Goal: Transaction & Acquisition: Purchase product/service

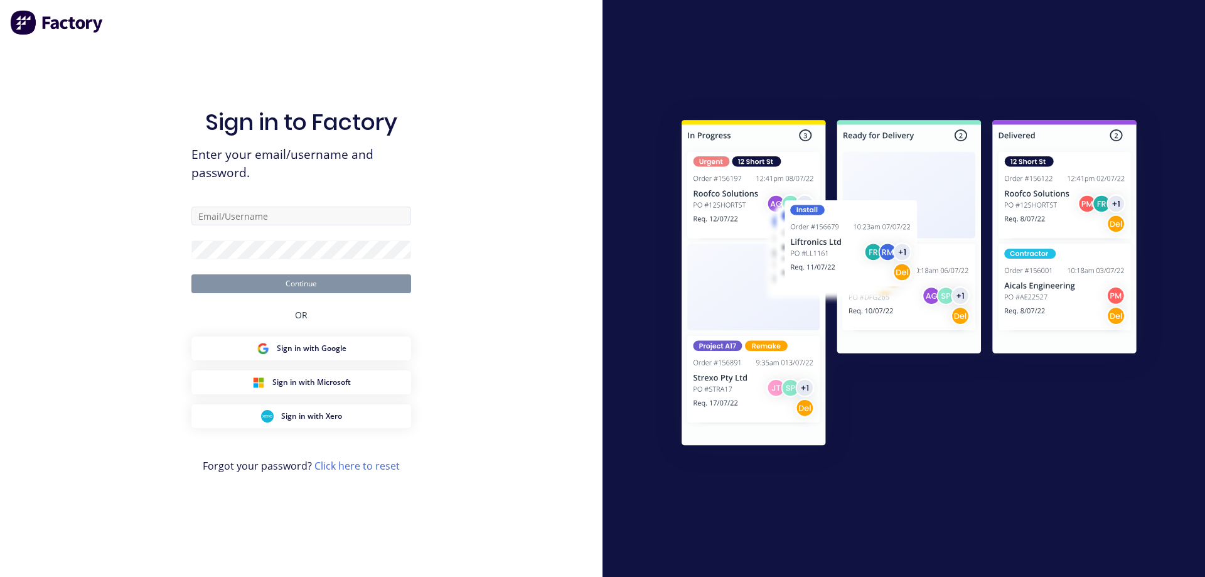
type input "dkampman@vgwd.com.au"
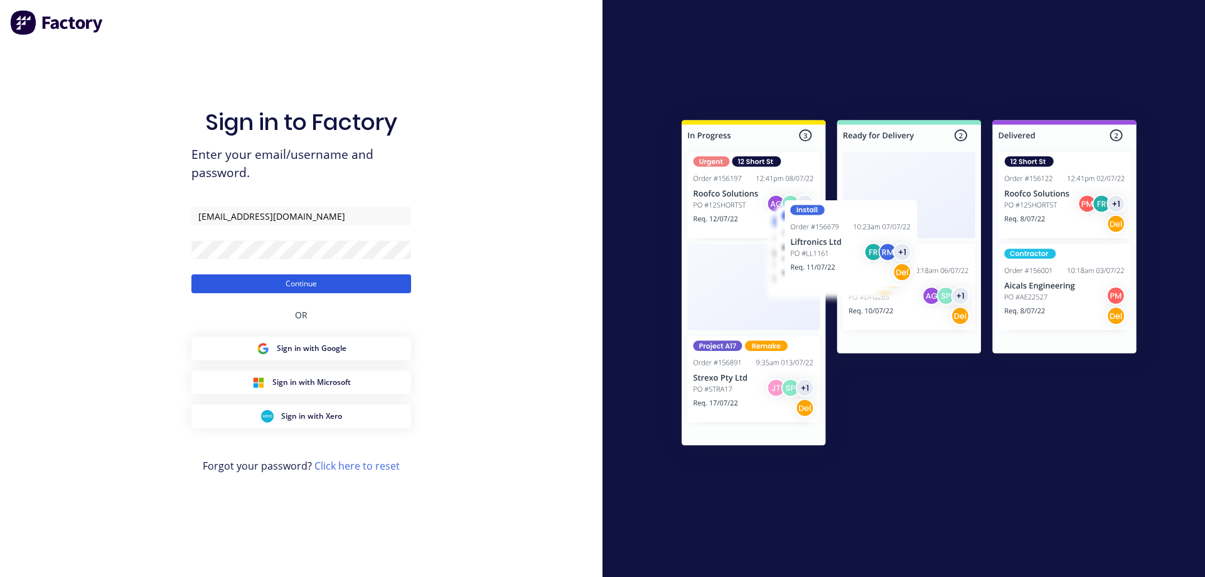
click at [306, 282] on button "Continue" at bounding box center [301, 283] width 220 height 19
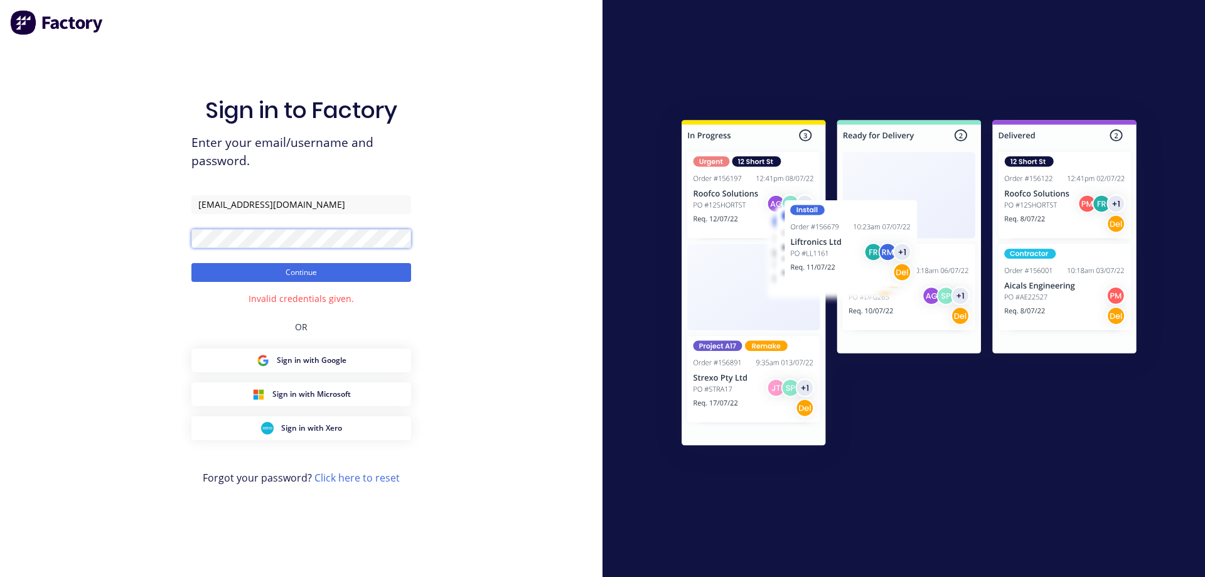
click at [160, 232] on div "Sign in to Factory Enter your email/username and password. dkampman@vgwd.com.au…" at bounding box center [301, 288] width 603 height 577
click at [279, 271] on button "Continue" at bounding box center [301, 272] width 220 height 19
click at [144, 238] on div "Sign in to Factory Enter your email/username and password. dkampman@vgwd.com.au…" at bounding box center [301, 288] width 603 height 577
click at [237, 271] on button "Continue" at bounding box center [301, 272] width 220 height 19
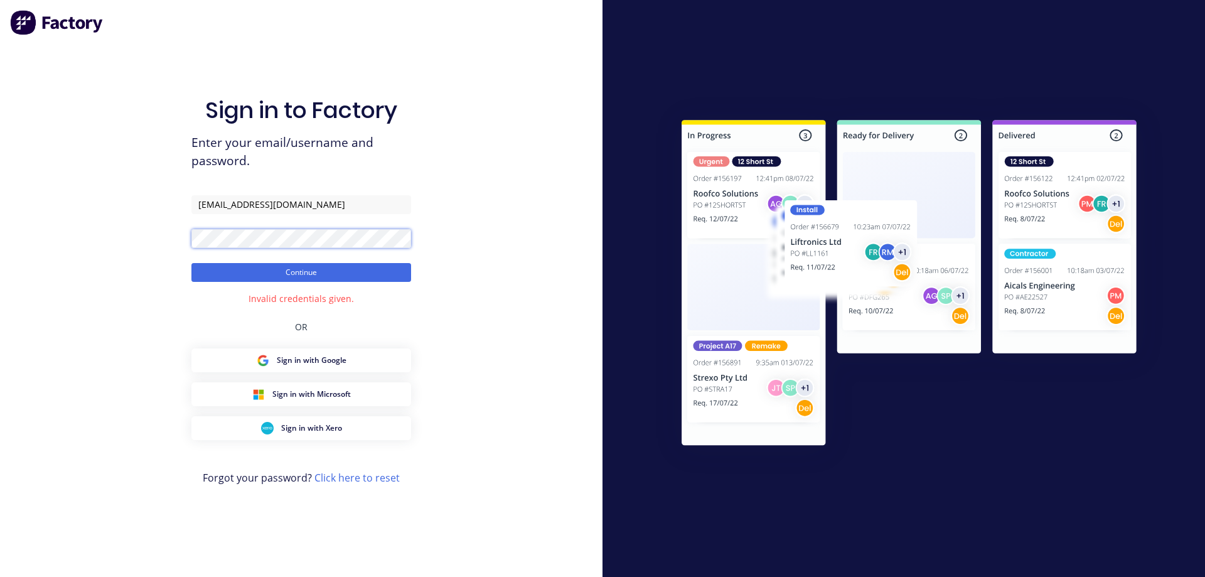
click at [166, 236] on div "Sign in to Factory Enter your email/username and password. dkampman@vgwd.com.au…" at bounding box center [301, 288] width 603 height 577
click at [281, 269] on button "Continue" at bounding box center [301, 272] width 220 height 19
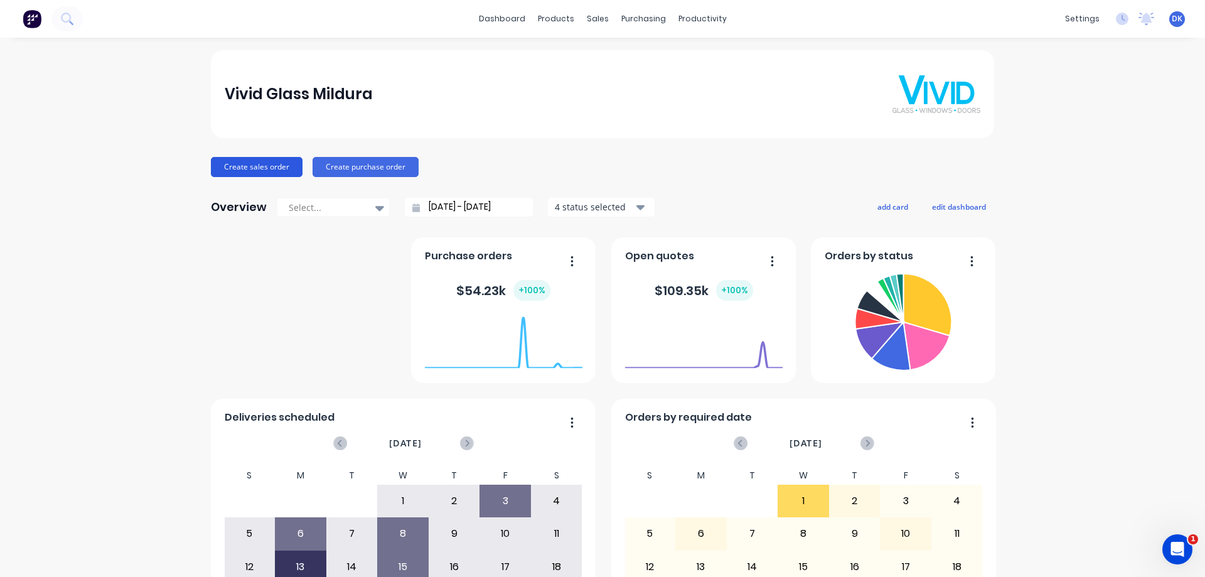
click at [248, 164] on button "Create sales order" at bounding box center [257, 167] width 92 height 20
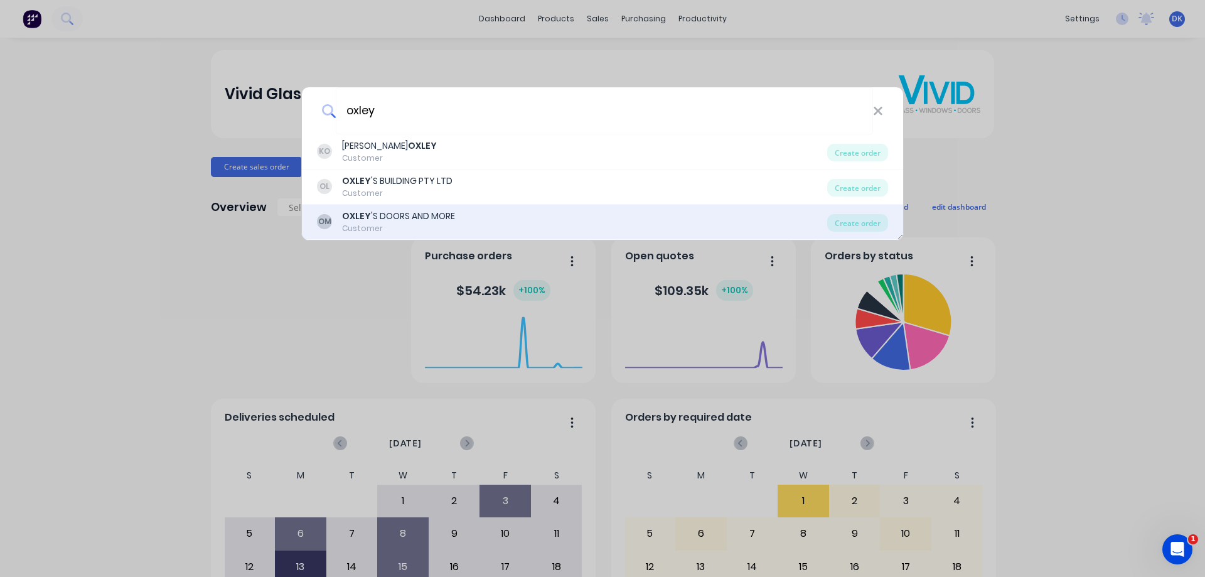
type input "oxley"
click at [377, 218] on div "OXLEY 'S DOORS AND MORE" at bounding box center [398, 216] width 113 height 13
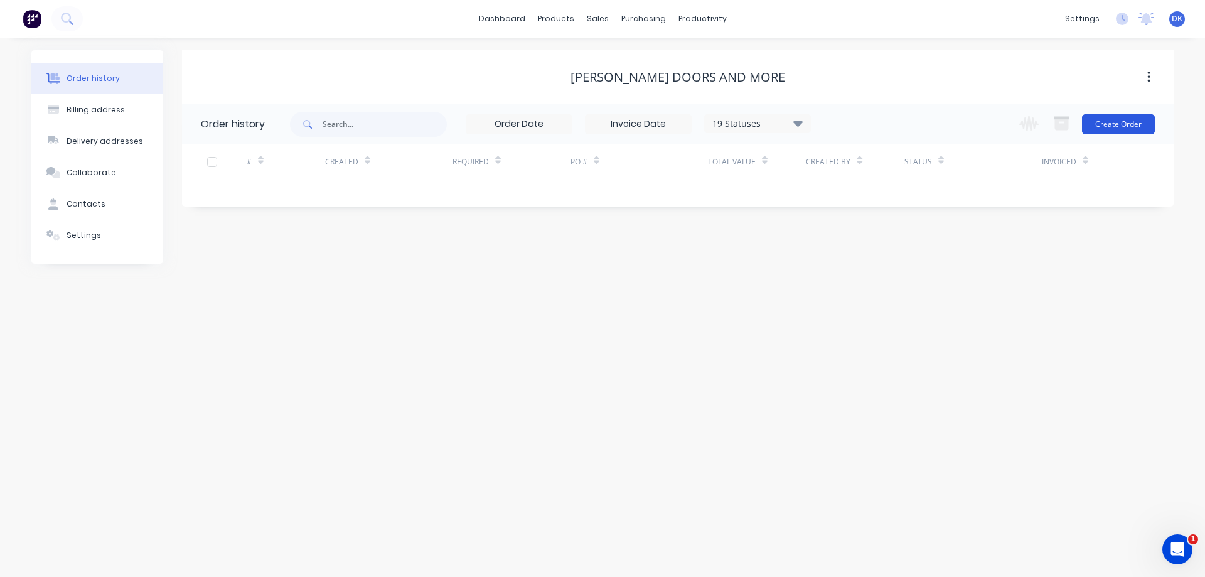
click at [1117, 122] on button "Create Order" at bounding box center [1118, 124] width 73 height 20
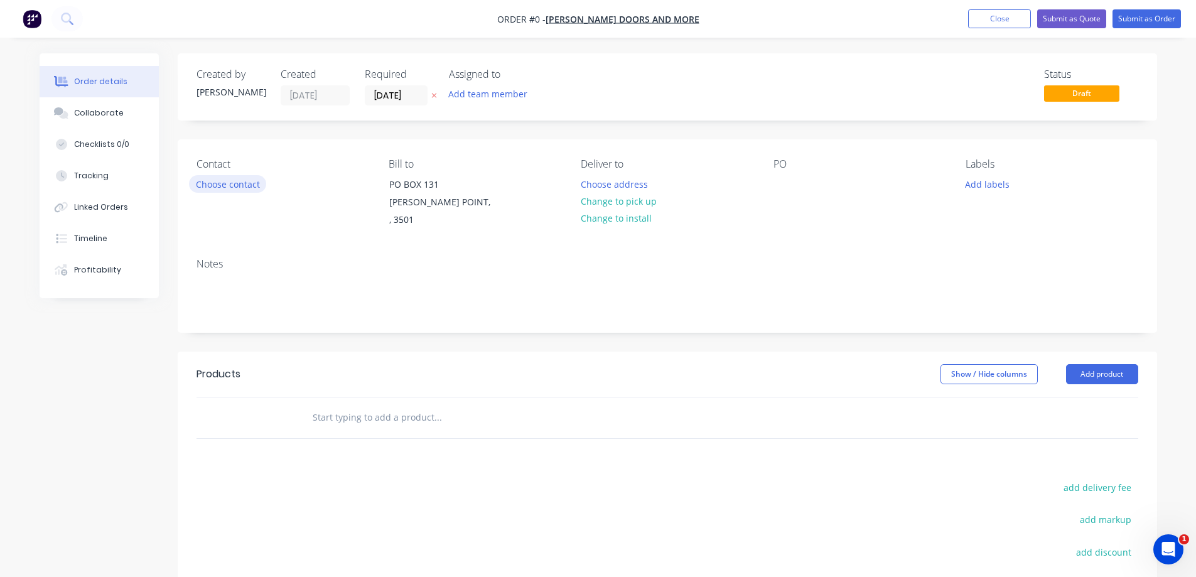
click at [221, 183] on button "Choose contact" at bounding box center [227, 183] width 77 height 17
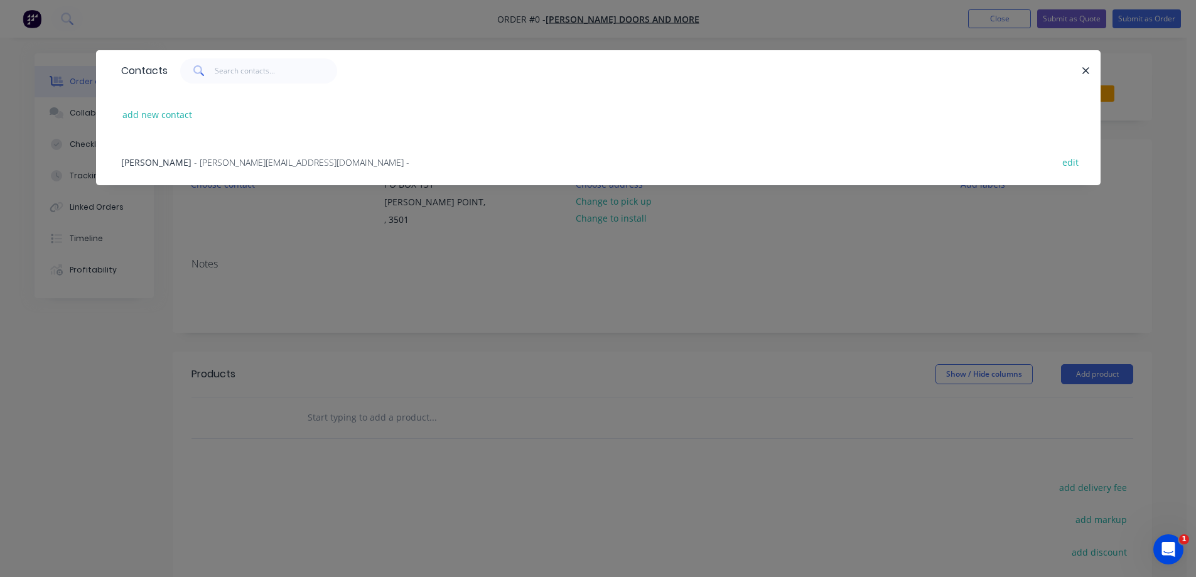
click at [222, 160] on span "- shane@oxleysdoors.com.au -" at bounding box center [301, 162] width 215 height 12
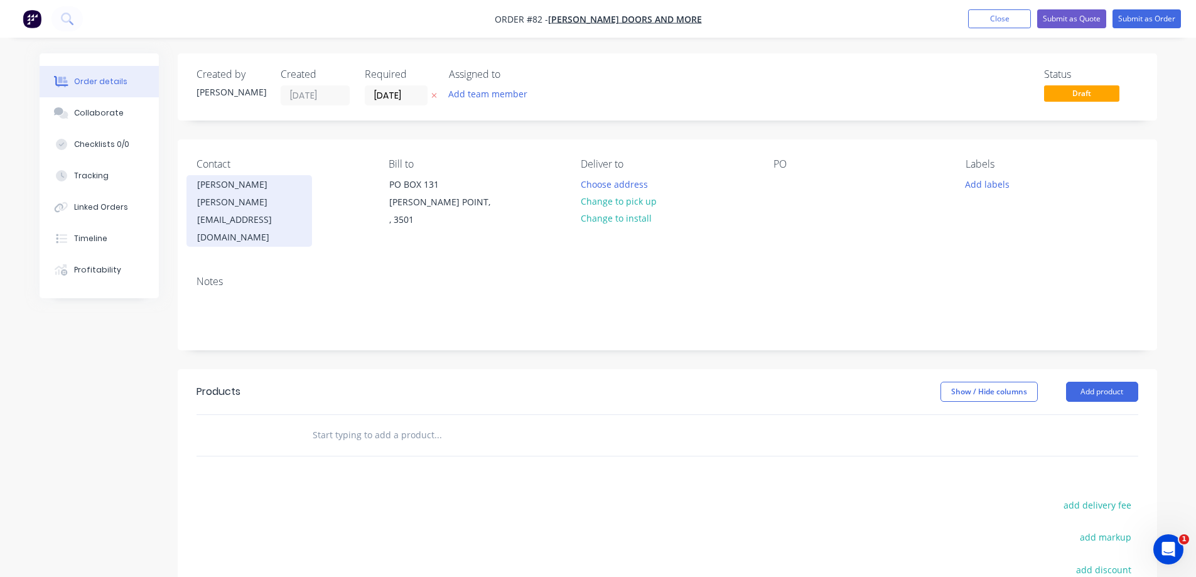
click at [247, 202] on div "shane@oxleysdoors.com.au" at bounding box center [249, 219] width 104 height 53
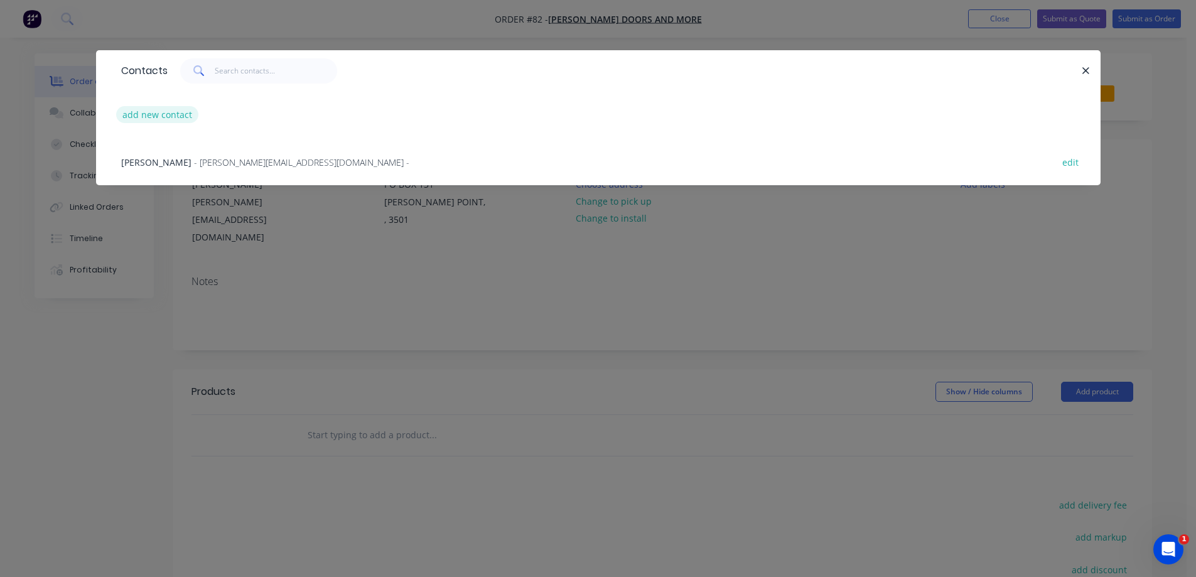
click at [161, 112] on button "add new contact" at bounding box center [157, 114] width 83 height 17
select select "AU"
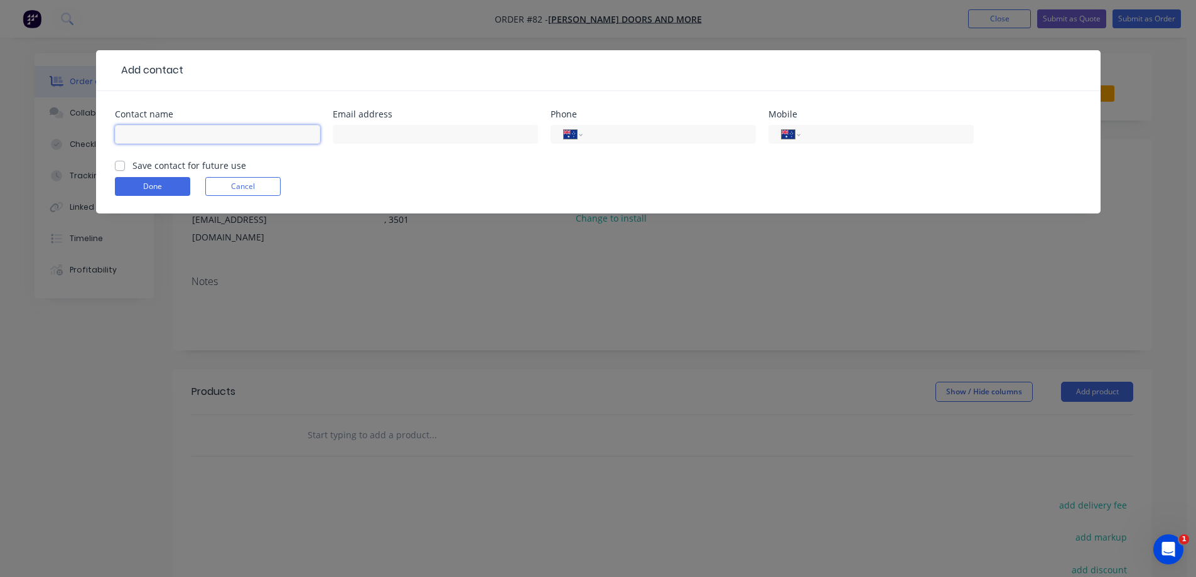
click at [183, 133] on input "text" at bounding box center [217, 134] width 205 height 19
type input "b"
type input "Bryson Lush"
click at [382, 137] on input "text" at bounding box center [435, 134] width 205 height 19
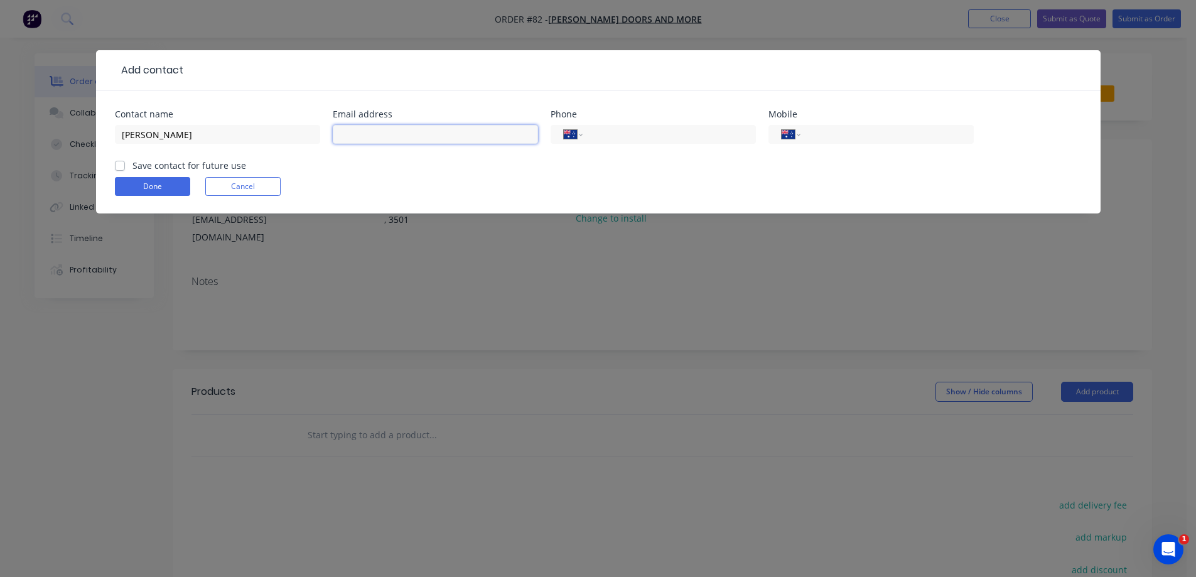
paste input "blush@oxleys.com.au"
type input "blush@oxleys.com.au"
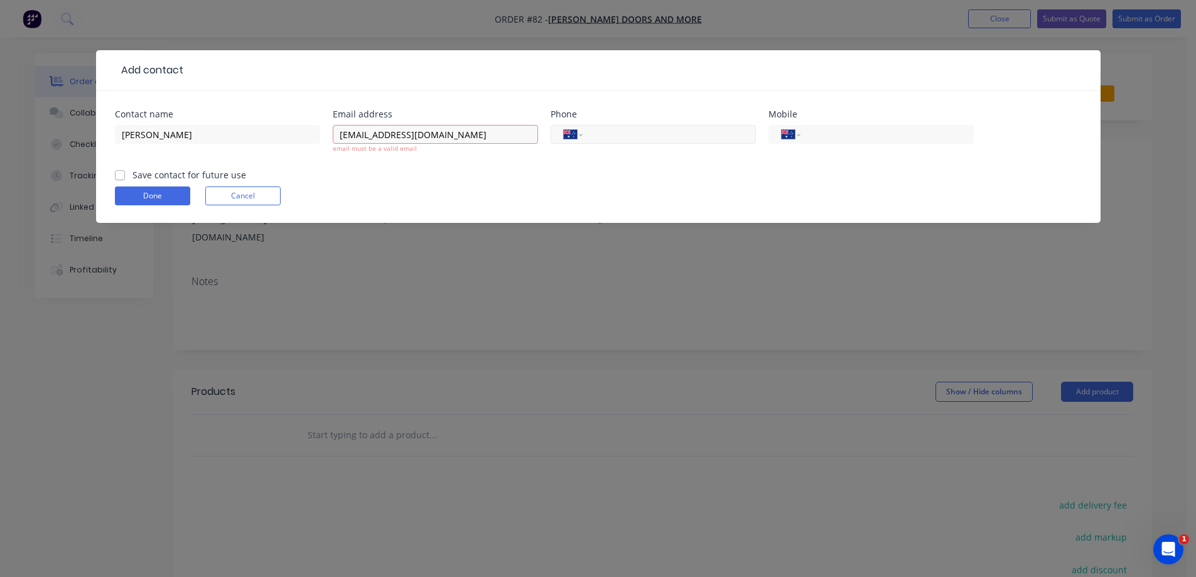
click at [616, 132] on input "tel" at bounding box center [666, 134] width 151 height 14
click at [606, 135] on input "tel" at bounding box center [666, 134] width 151 height 14
paste input "(03) 5021 2570"
type input "(03) 5021 2570"
click at [827, 137] on input "tel" at bounding box center [884, 134] width 151 height 14
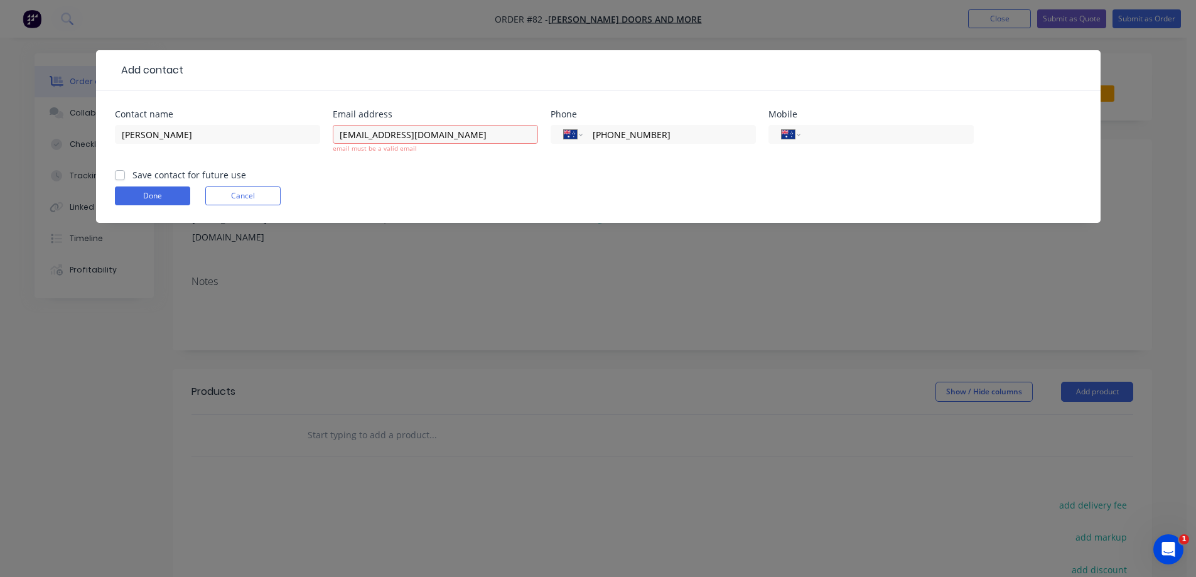
click at [132, 173] on label "Save contact for future use" at bounding box center [189, 174] width 114 height 13
click at [118, 173] on input "Save contact for future use" at bounding box center [120, 174] width 10 height 12
checkbox input "true"
click at [386, 173] on form "Contact name Bryson Lush Email address blush@oxleys.com.au email must be a vali…" at bounding box center [598, 166] width 967 height 113
click at [448, 134] on input "blush@oxleys.com.au" at bounding box center [435, 134] width 205 height 19
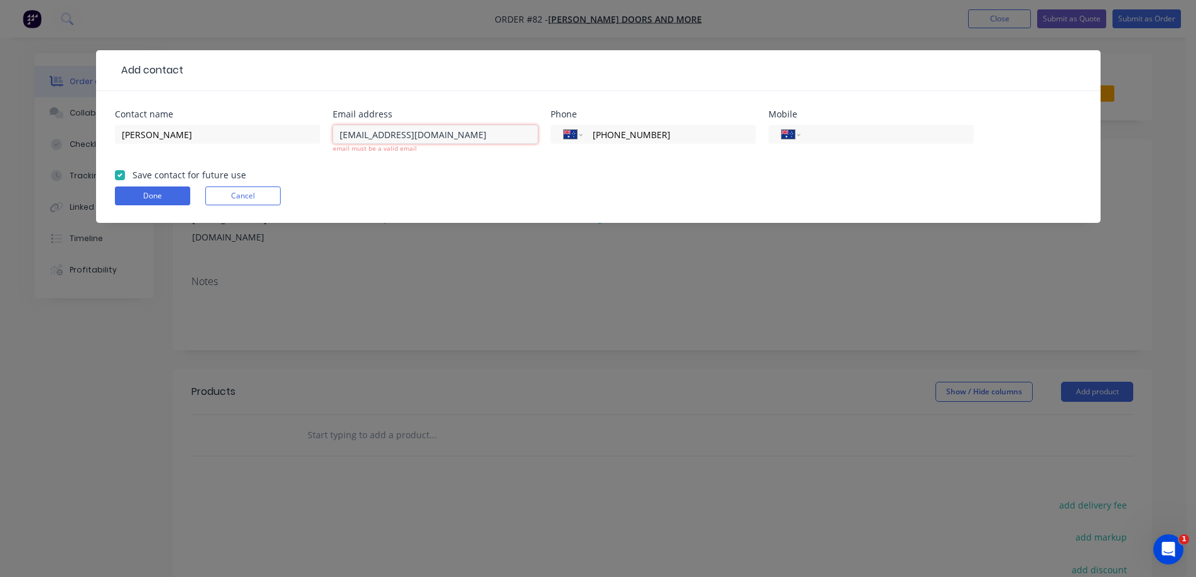
click at [363, 134] on input "blush@oxleys.com.au" at bounding box center [435, 134] width 205 height 19
click at [344, 132] on input "blush@oxleys.com.au" at bounding box center [435, 134] width 205 height 19
type input "blush@oxleys.com.au"
click at [396, 208] on form "Contact name Bryson Lush Email address blush@oxleys.com.au email must be a vali…" at bounding box center [598, 166] width 967 height 113
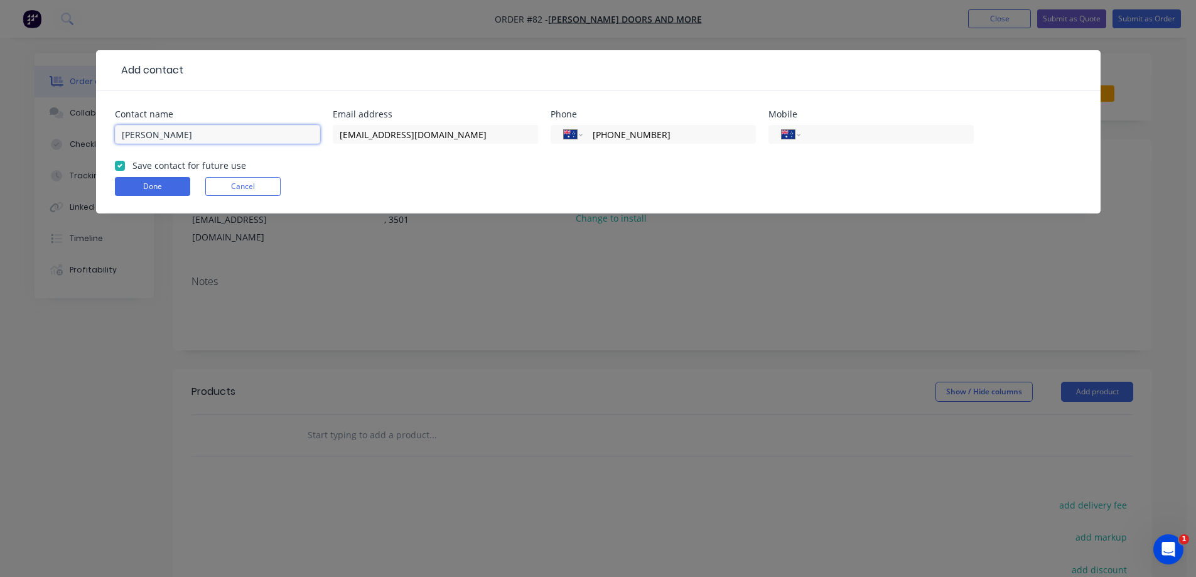
click at [254, 134] on input "Bryson Lush" at bounding box center [217, 134] width 205 height 19
click at [461, 133] on input "blush@oxleys.com.au" at bounding box center [435, 134] width 205 height 19
click at [159, 181] on button "Done" at bounding box center [152, 186] width 75 height 19
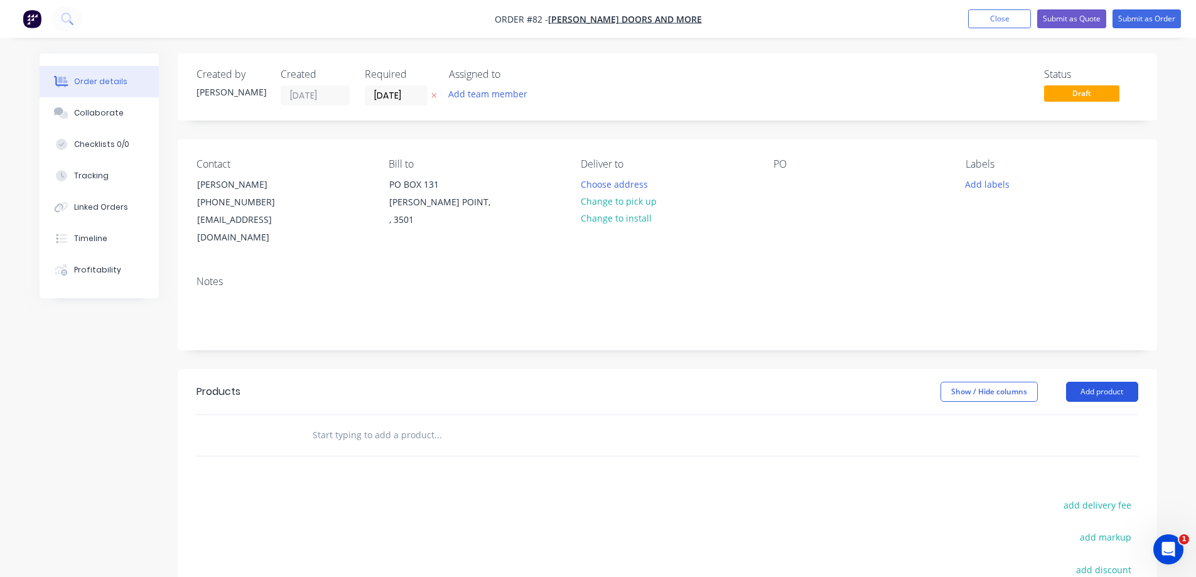
click at [1114, 382] on button "Add product" at bounding box center [1102, 392] width 72 height 20
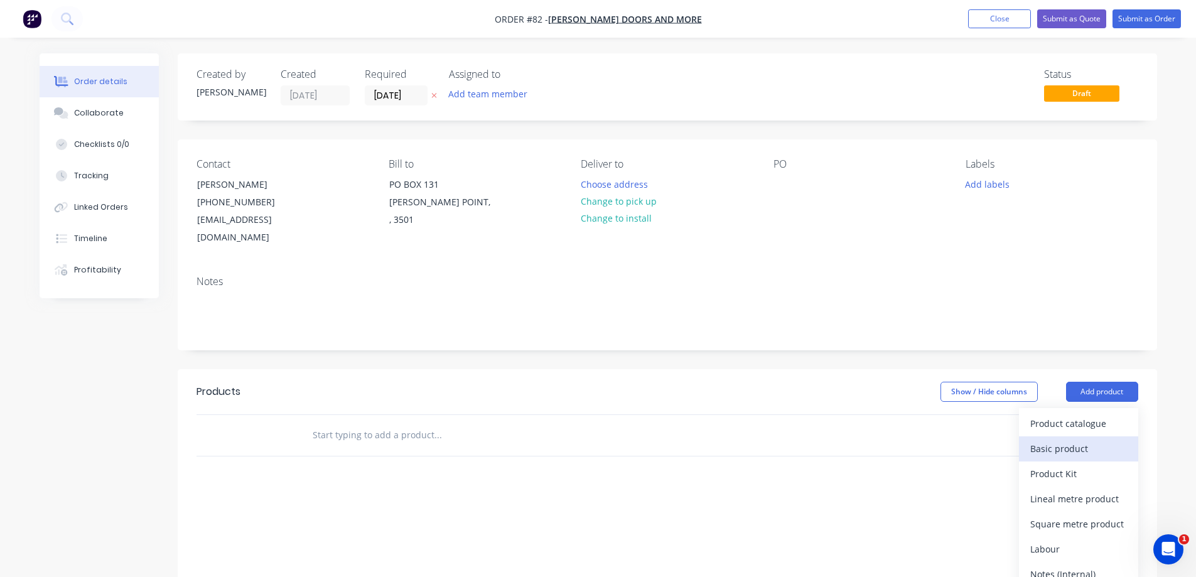
click at [1048, 439] on div "Basic product" at bounding box center [1078, 448] width 97 height 18
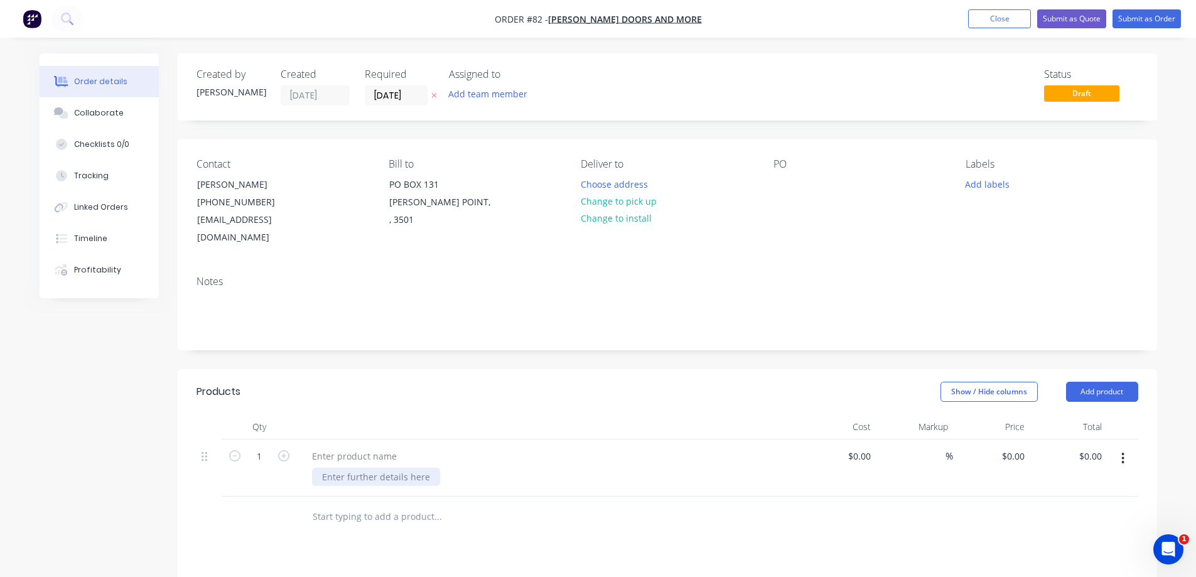
click at [335, 468] on div at bounding box center [376, 477] width 128 height 18
click at [864, 447] on input at bounding box center [861, 456] width 29 height 18
click at [863, 447] on input "0" at bounding box center [861, 456] width 29 height 18
type input "$2,793.00"
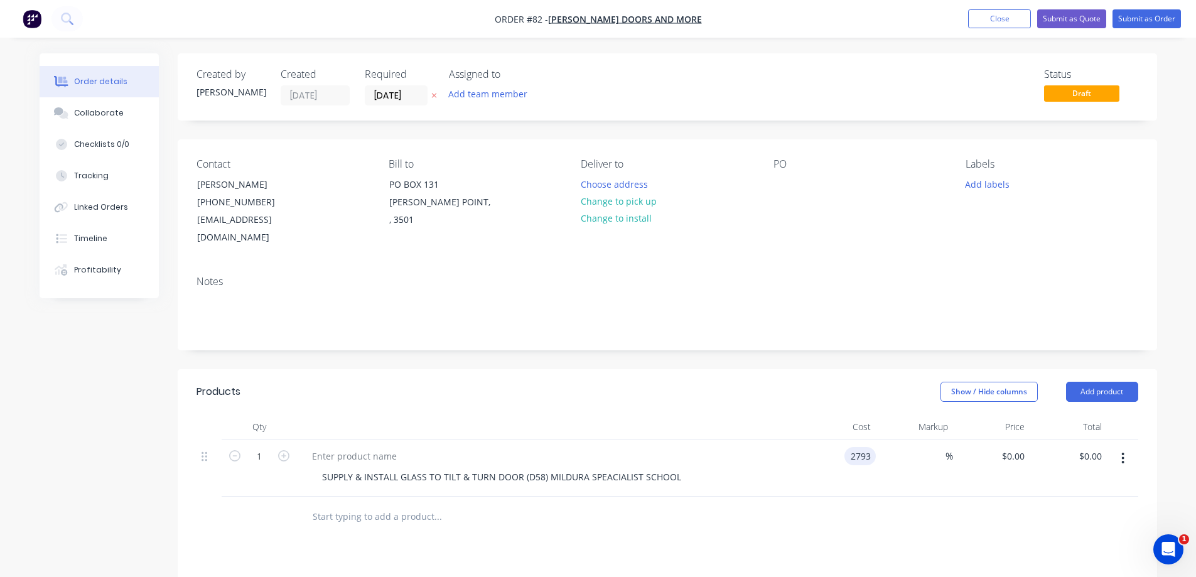
type input "$2,793.00"
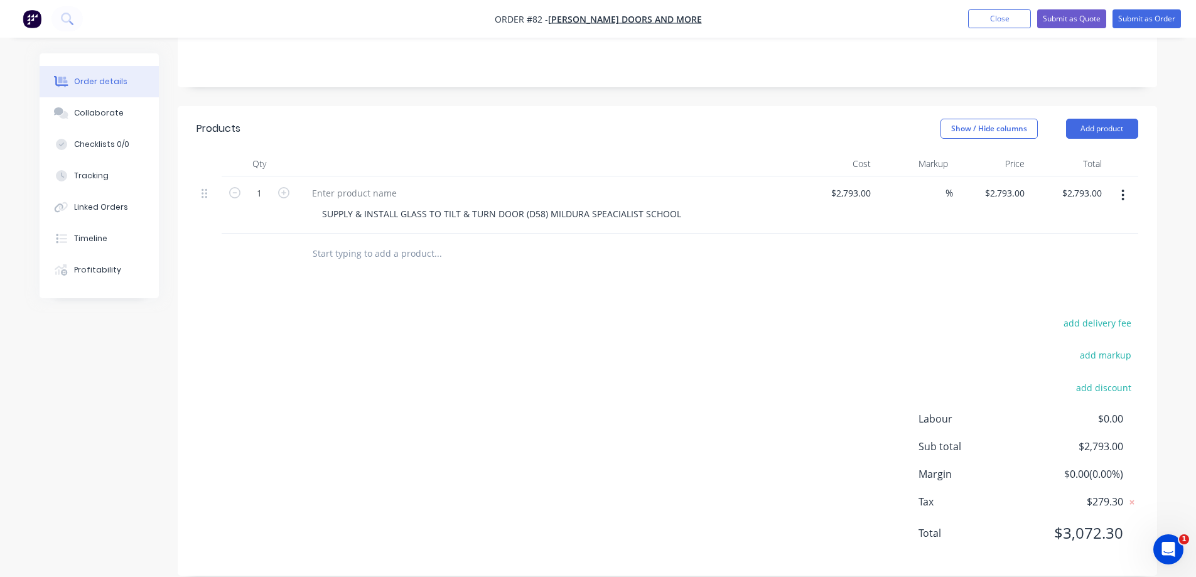
scroll to position [12, 0]
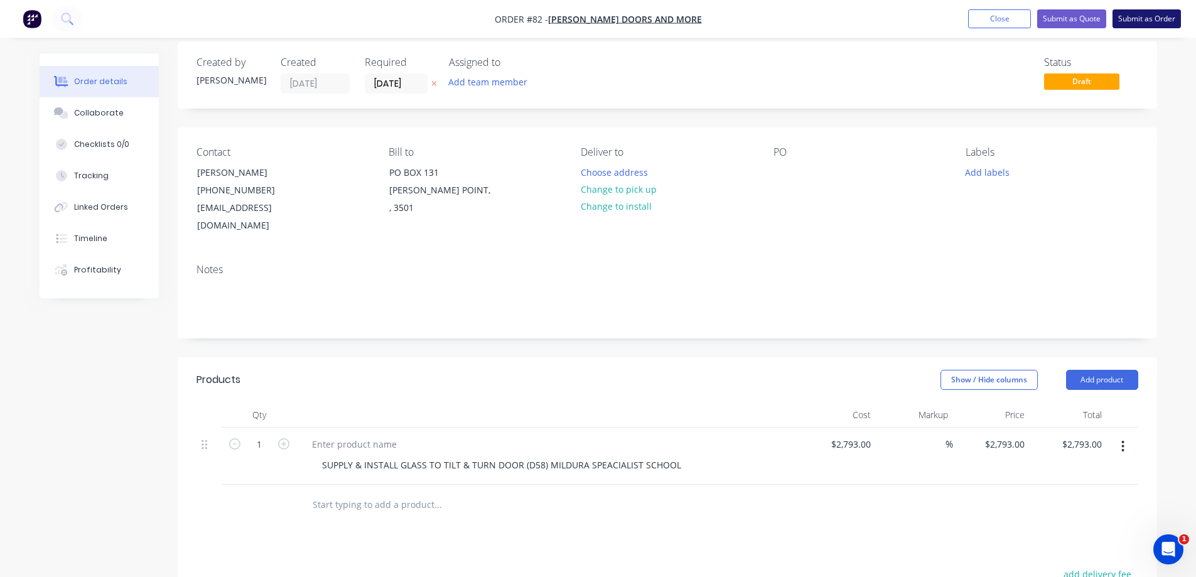
click at [1145, 18] on button "Submit as Order" at bounding box center [1146, 18] width 68 height 19
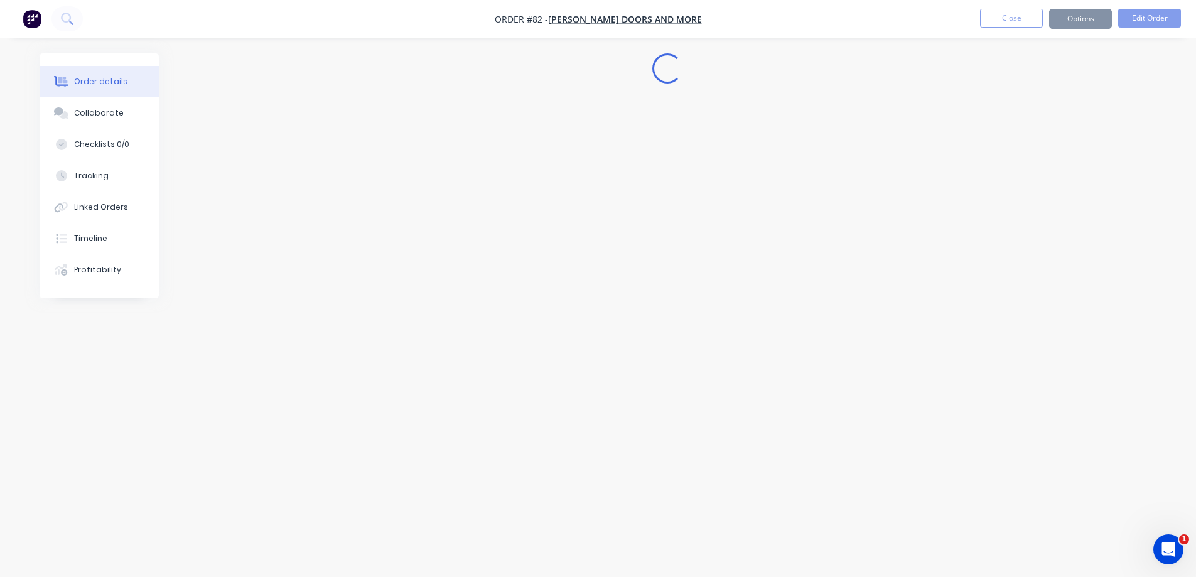
scroll to position [0, 0]
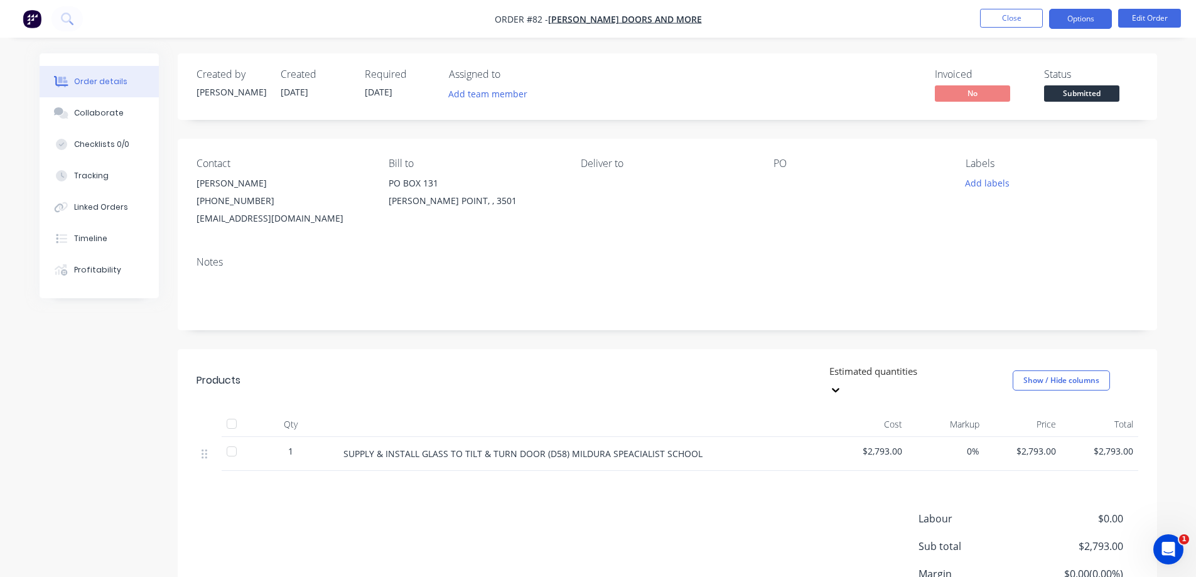
click at [1082, 18] on button "Options" at bounding box center [1080, 19] width 63 height 20
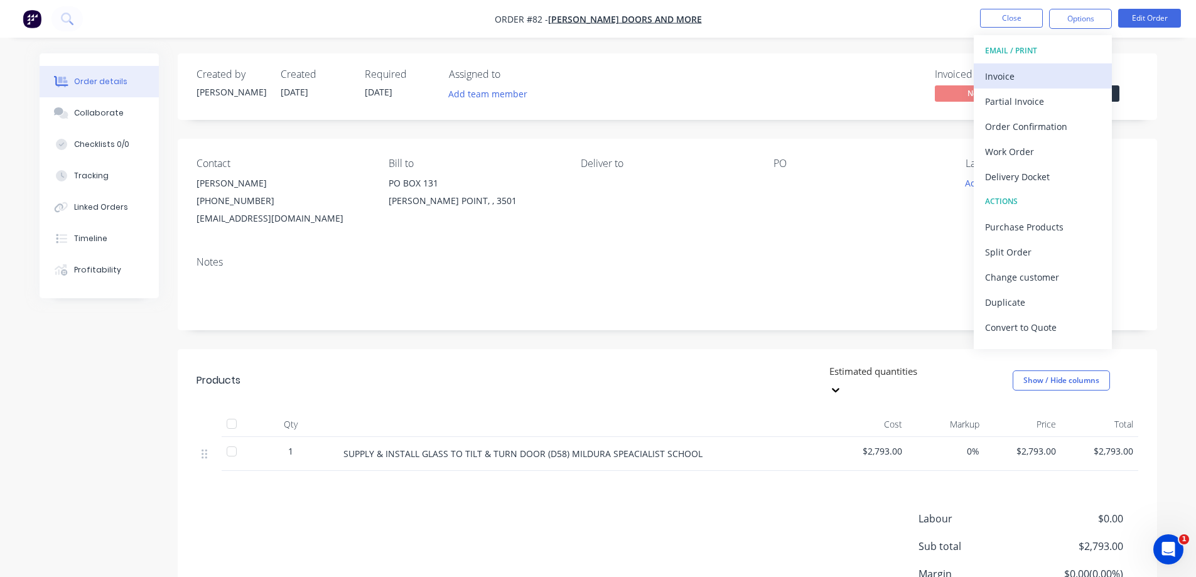
click at [992, 75] on div "Invoice" at bounding box center [1043, 76] width 116 height 18
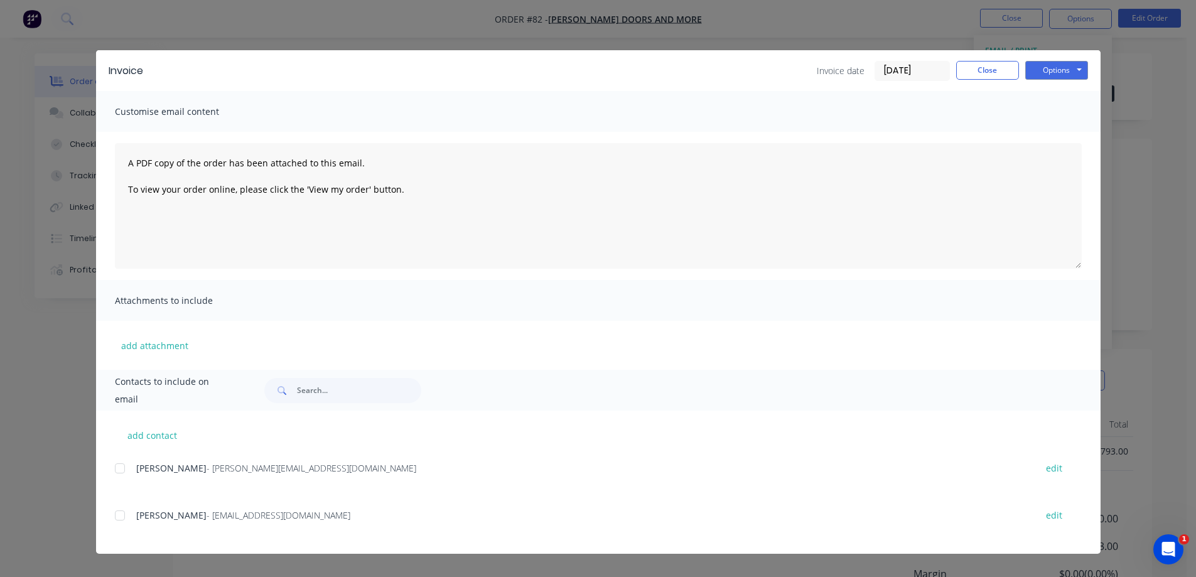
scroll to position [100, 0]
click at [118, 466] on div at bounding box center [119, 468] width 25 height 25
click at [119, 512] on div at bounding box center [119, 515] width 25 height 25
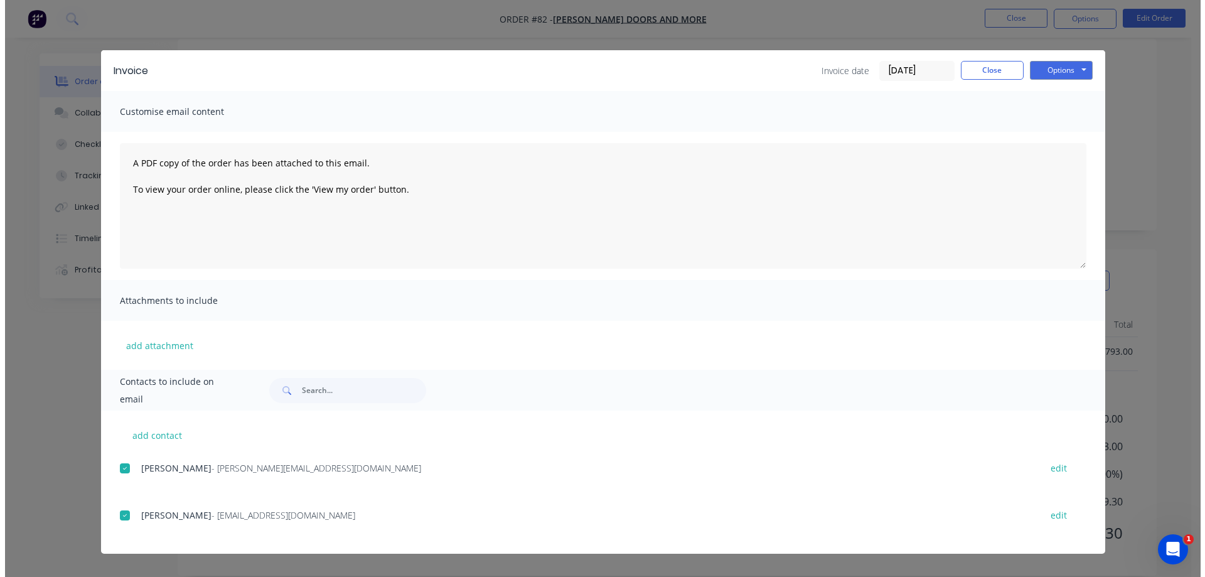
scroll to position [0, 0]
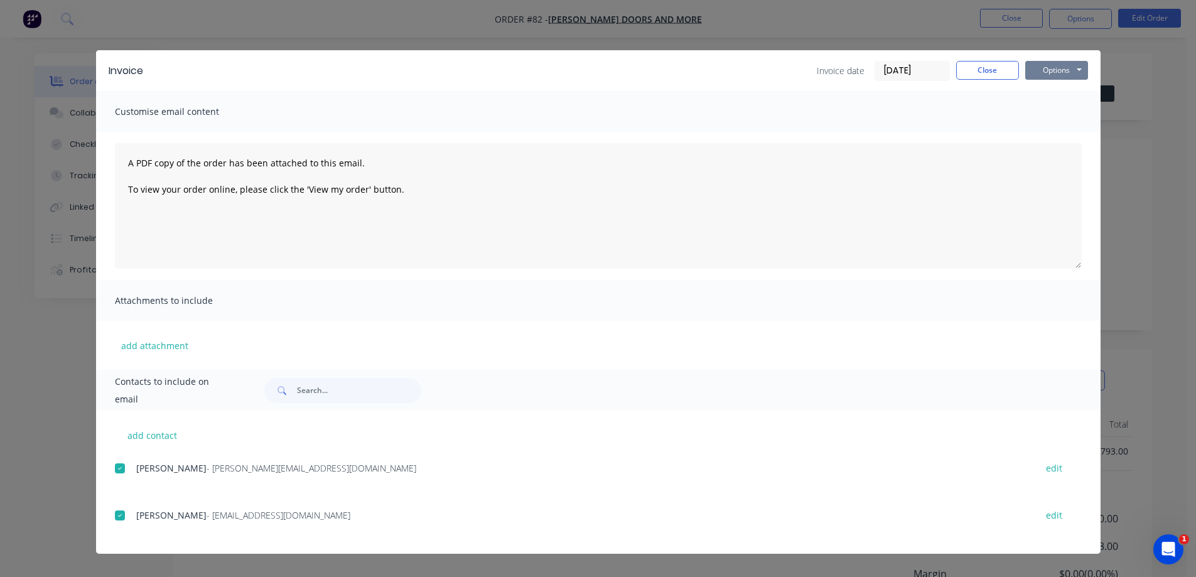
click at [1073, 65] on button "Options" at bounding box center [1056, 70] width 63 height 19
click at [1054, 130] on button "Email" at bounding box center [1065, 134] width 80 height 21
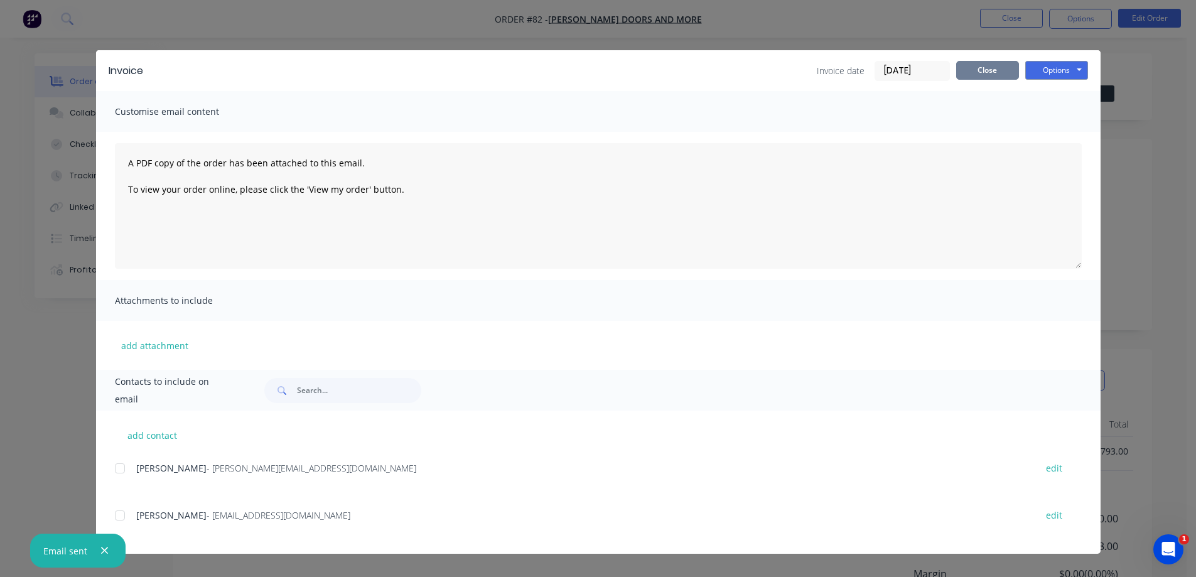
click at [983, 69] on button "Close" at bounding box center [987, 70] width 63 height 19
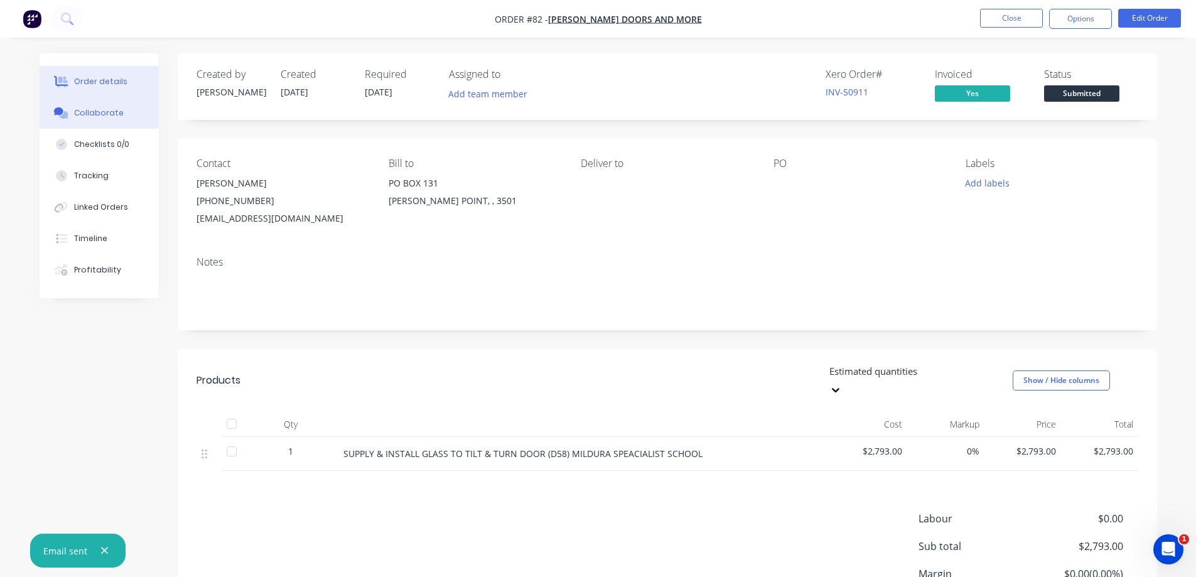
click at [87, 109] on div "Collaborate" at bounding box center [99, 112] width 50 height 11
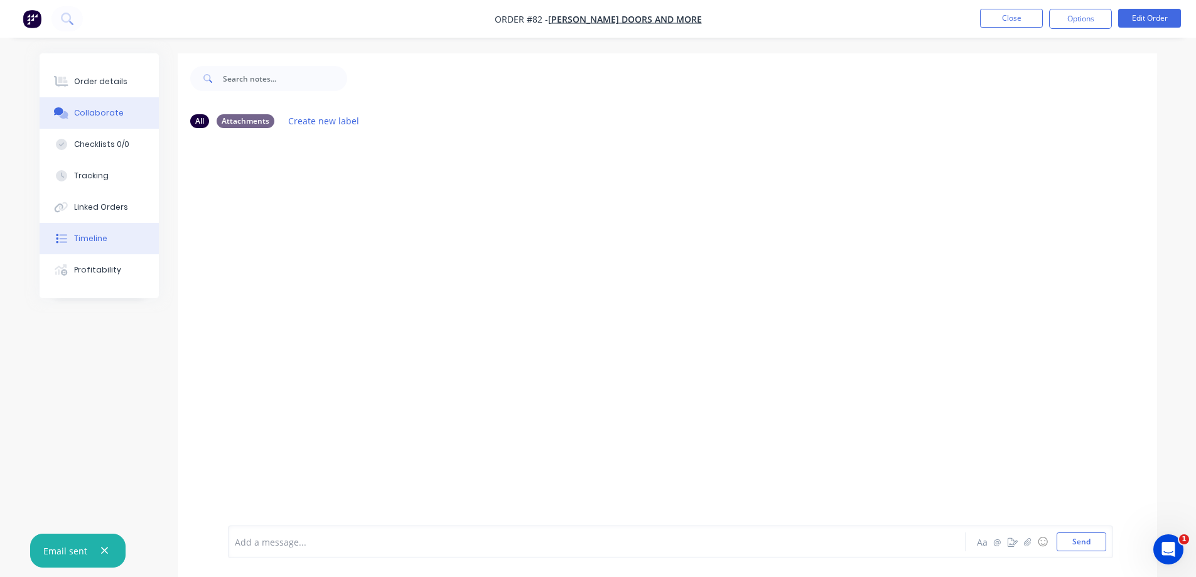
click at [89, 237] on div "Timeline" at bounding box center [90, 238] width 33 height 11
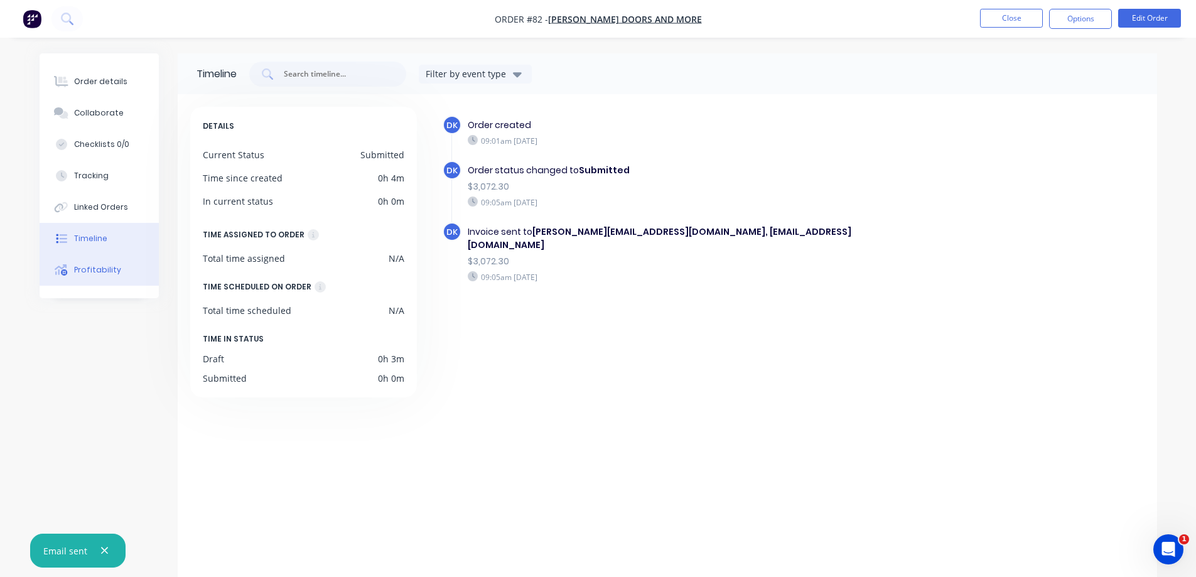
click at [80, 277] on button "Profitability" at bounding box center [99, 269] width 119 height 31
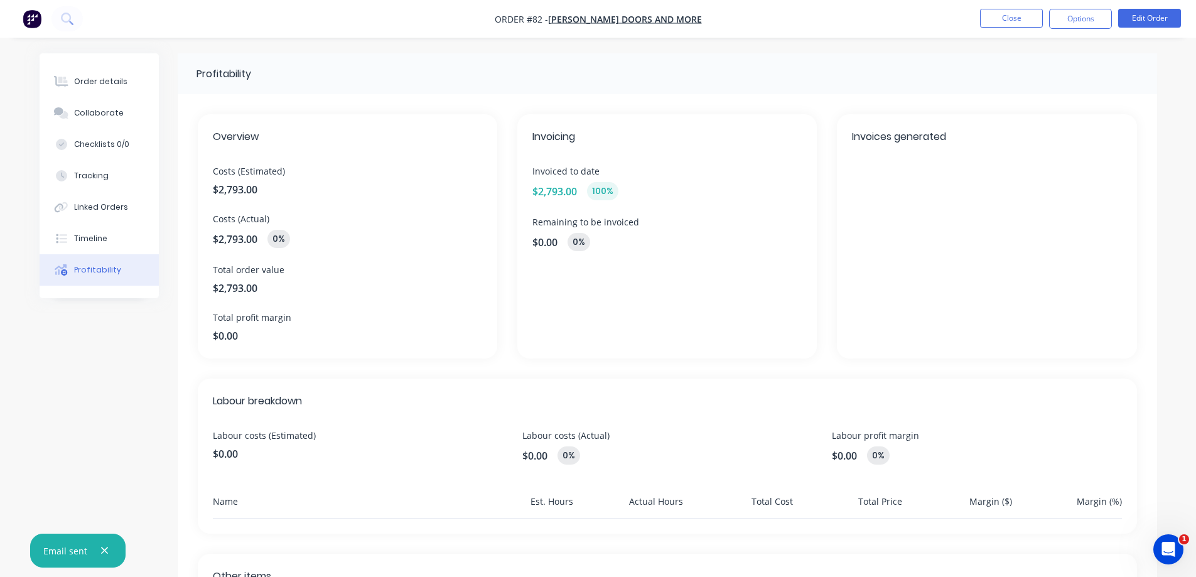
click at [31, 19] on img "button" at bounding box center [32, 18] width 19 height 19
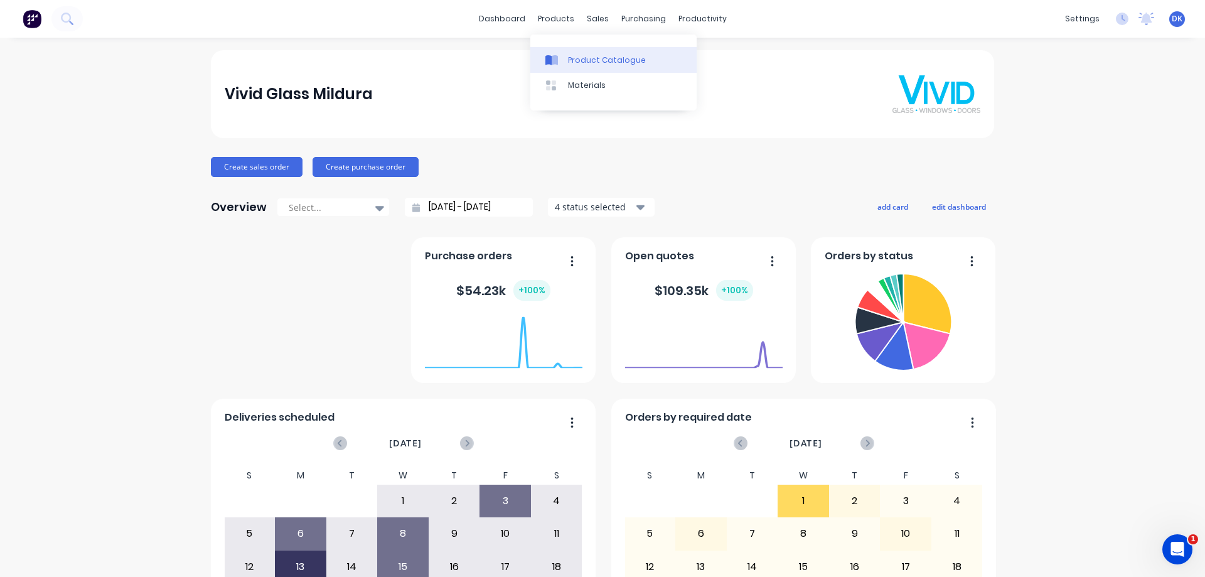
click at [581, 58] on div "Product Catalogue" at bounding box center [607, 60] width 78 height 11
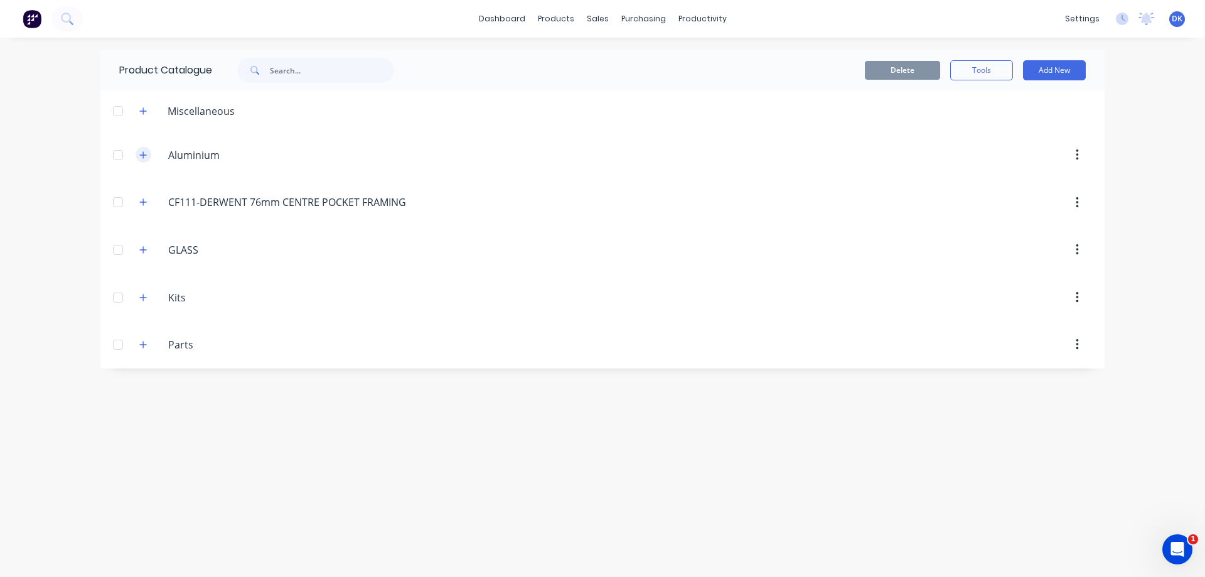
click at [141, 154] on icon "button" at bounding box center [143, 155] width 8 height 9
click at [141, 153] on icon "button" at bounding box center [143, 155] width 8 height 9
click at [141, 154] on icon "button" at bounding box center [143, 155] width 8 height 9
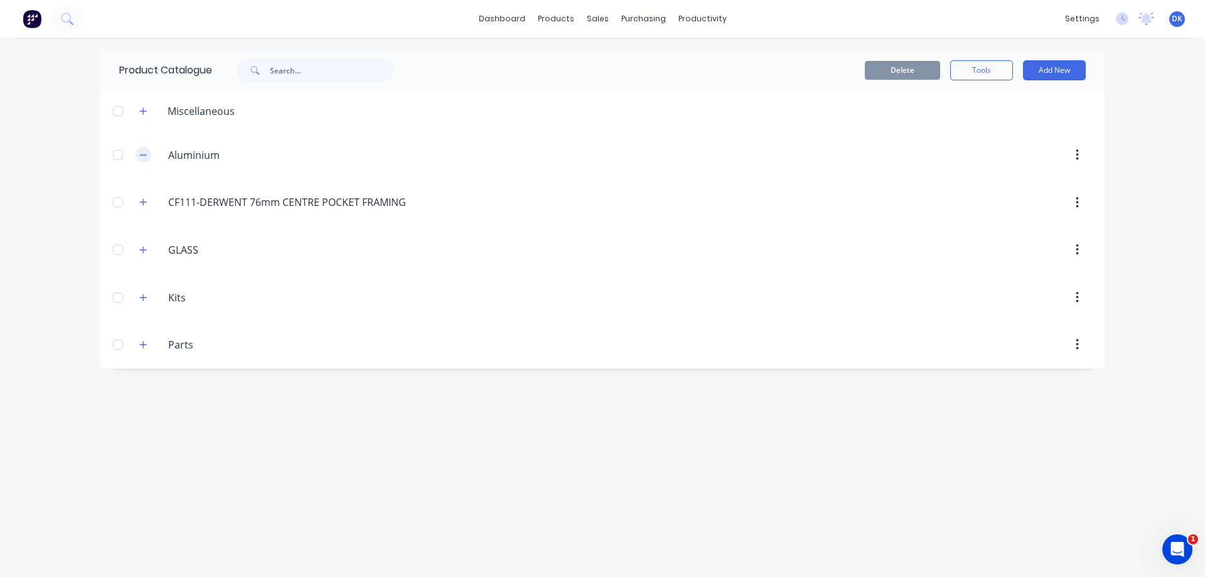
click at [141, 154] on icon "button" at bounding box center [143, 155] width 8 height 9
click at [144, 156] on icon "button" at bounding box center [143, 154] width 7 height 7
click at [502, 16] on link "dashboard" at bounding box center [502, 18] width 59 height 19
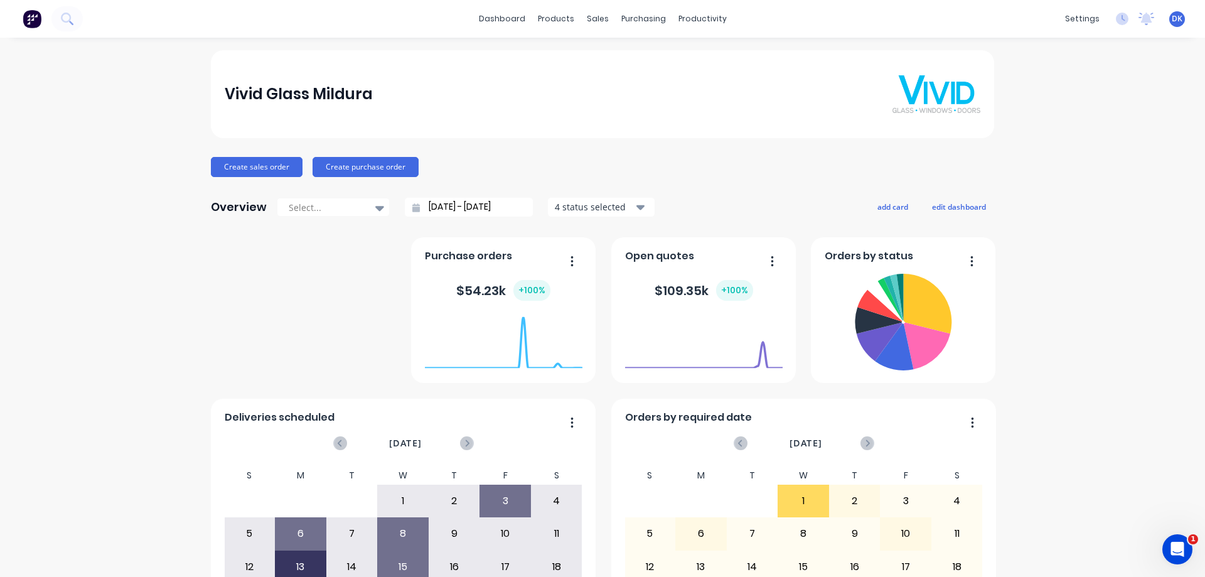
click at [855, 485] on div "2" at bounding box center [855, 500] width 50 height 31
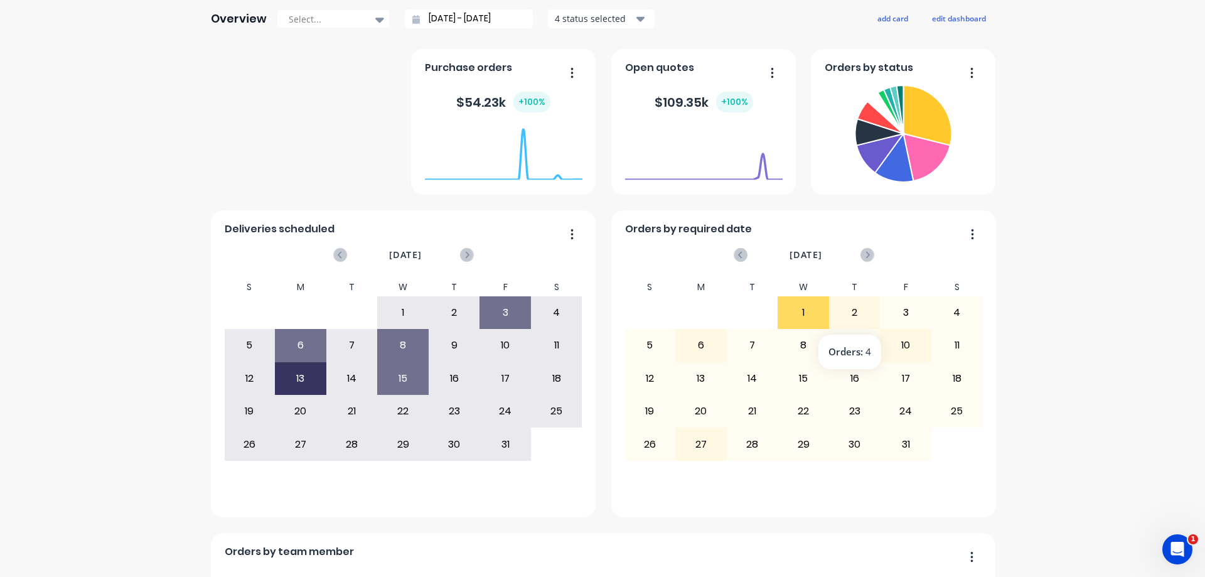
click at [846, 306] on div "2" at bounding box center [855, 312] width 50 height 31
click at [803, 309] on div "1" at bounding box center [803, 312] width 50 height 31
click at [506, 310] on div "3" at bounding box center [505, 312] width 50 height 31
click at [570, 234] on button "button" at bounding box center [567, 234] width 26 height 19
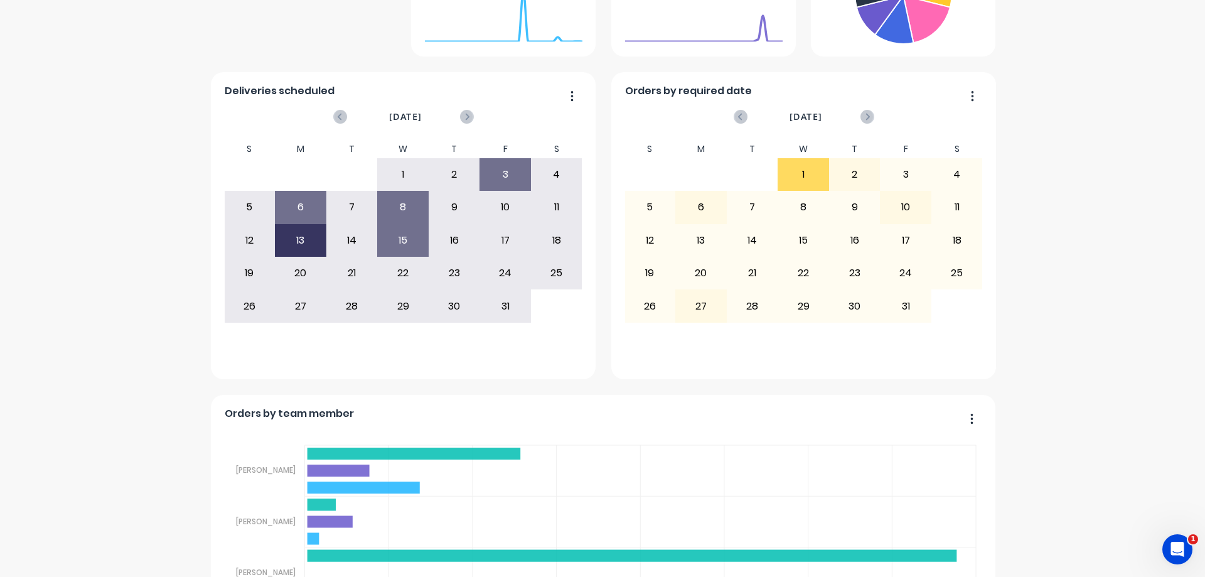
scroll to position [0, 0]
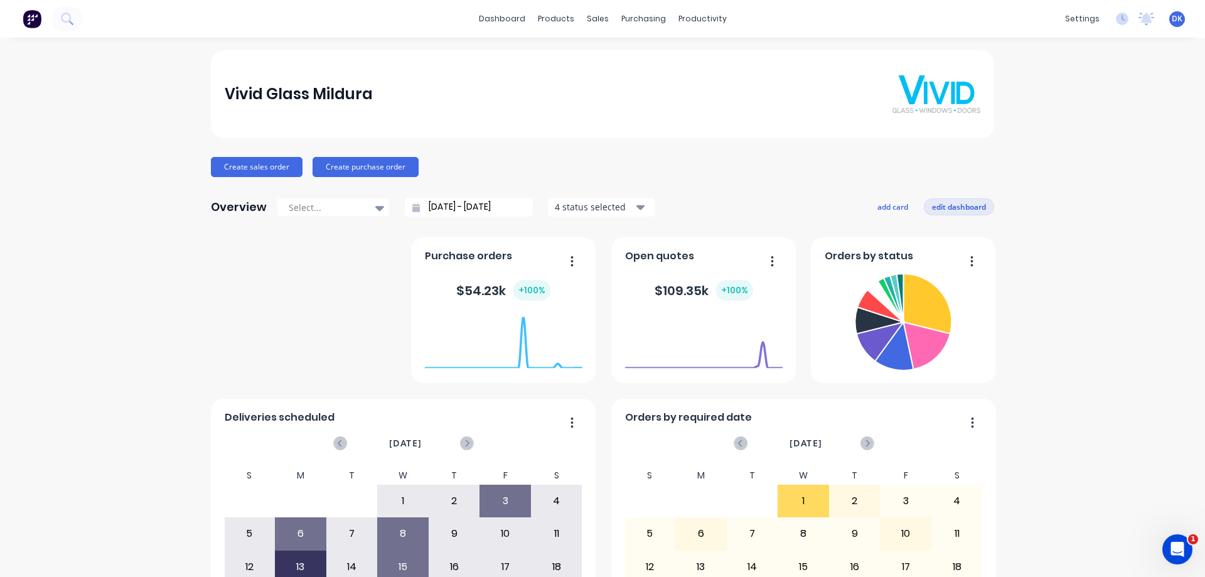
click at [943, 205] on button "edit dashboard" at bounding box center [959, 206] width 70 height 16
click at [953, 205] on button "save dashboard" at bounding box center [958, 206] width 73 height 16
click at [943, 202] on button "edit dashboard" at bounding box center [959, 206] width 70 height 16
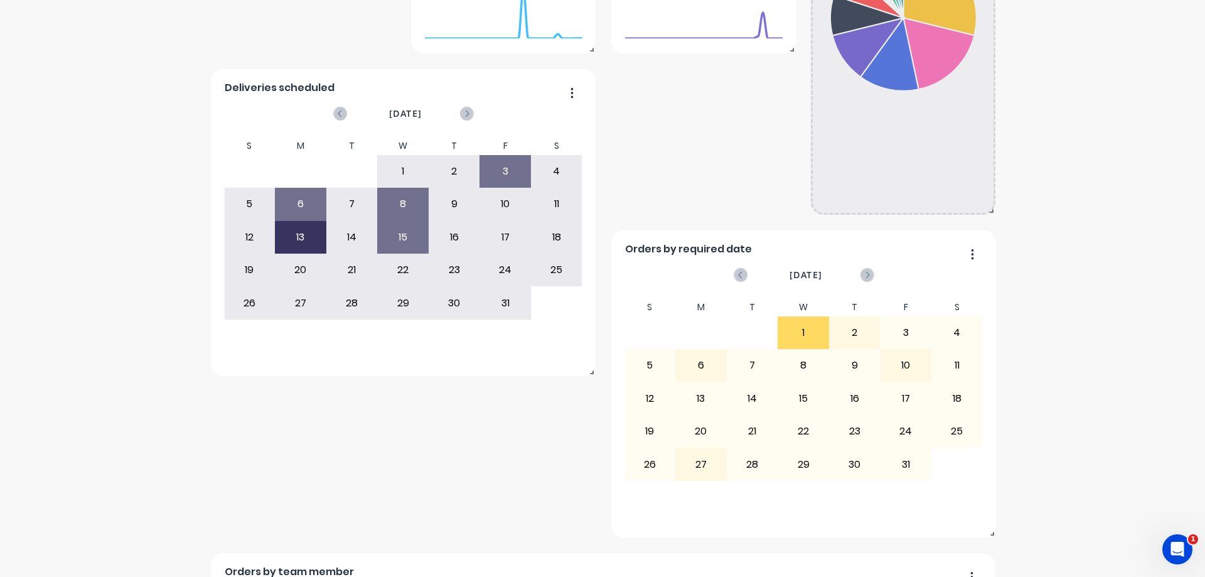
scroll to position [336, 0]
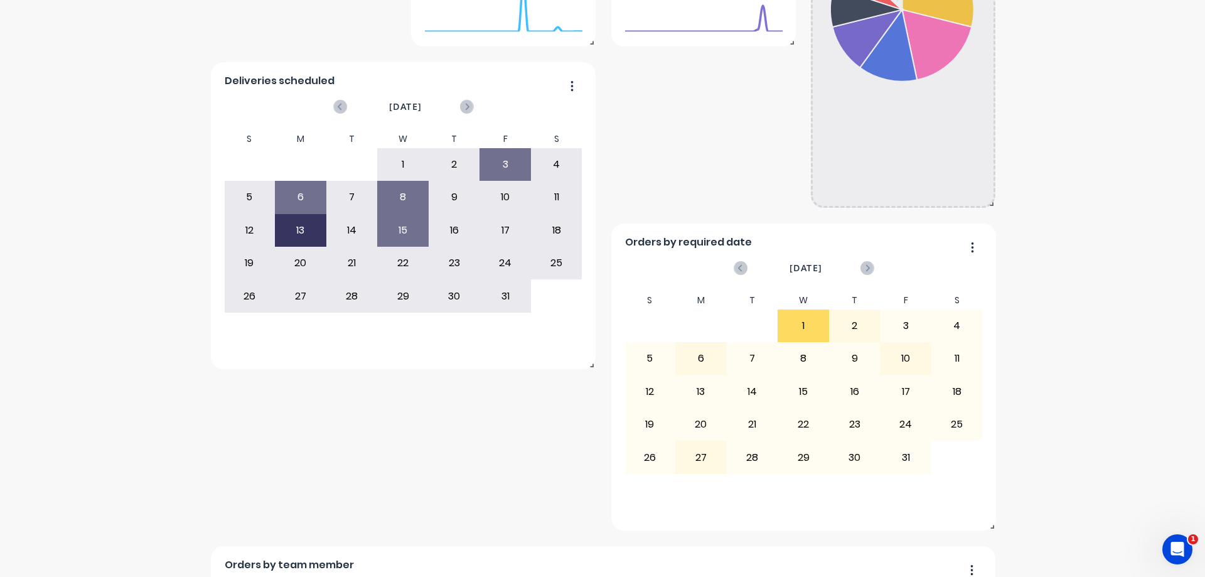
drag, startPoint x: 989, startPoint y: 379, endPoint x: 1608, endPoint y: 470, distance: 625.6
click at [1205, 470] on html "dashboard products sales purchasing productivity dashboard products Product Cat…" at bounding box center [602, 288] width 1205 height 577
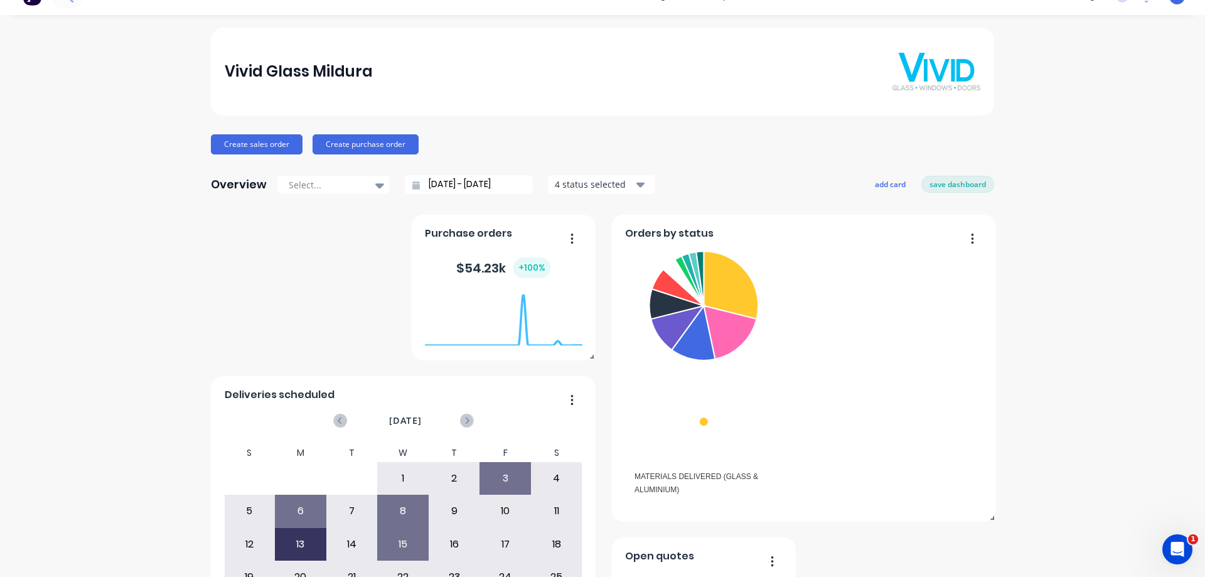
scroll to position [148, 0]
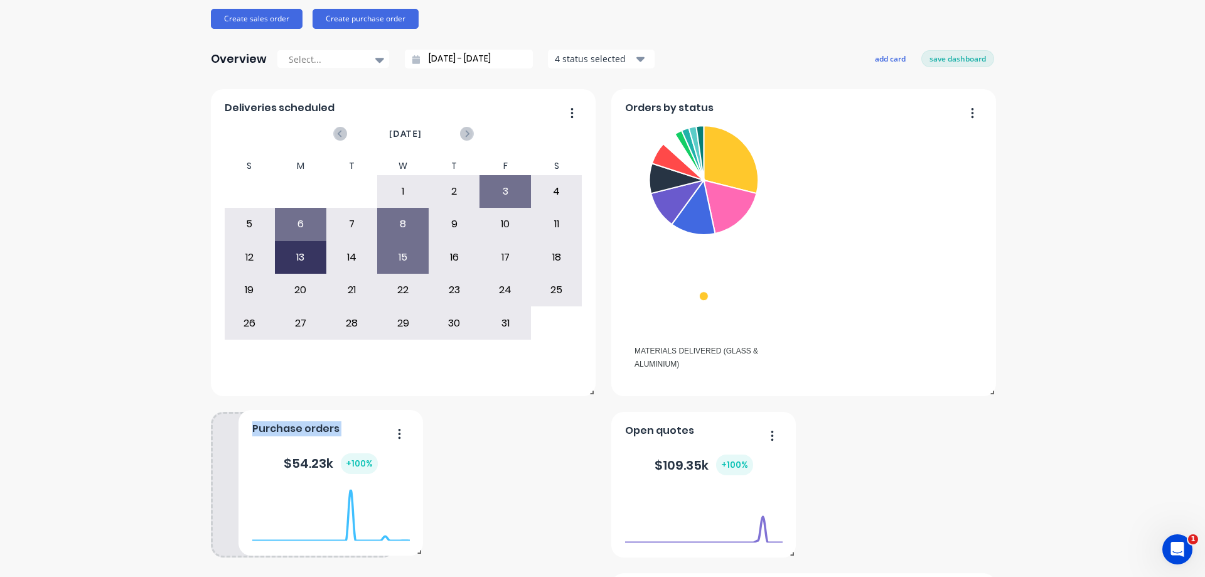
drag, startPoint x: 436, startPoint y: 132, endPoint x: 245, endPoint y: 367, distance: 302.5
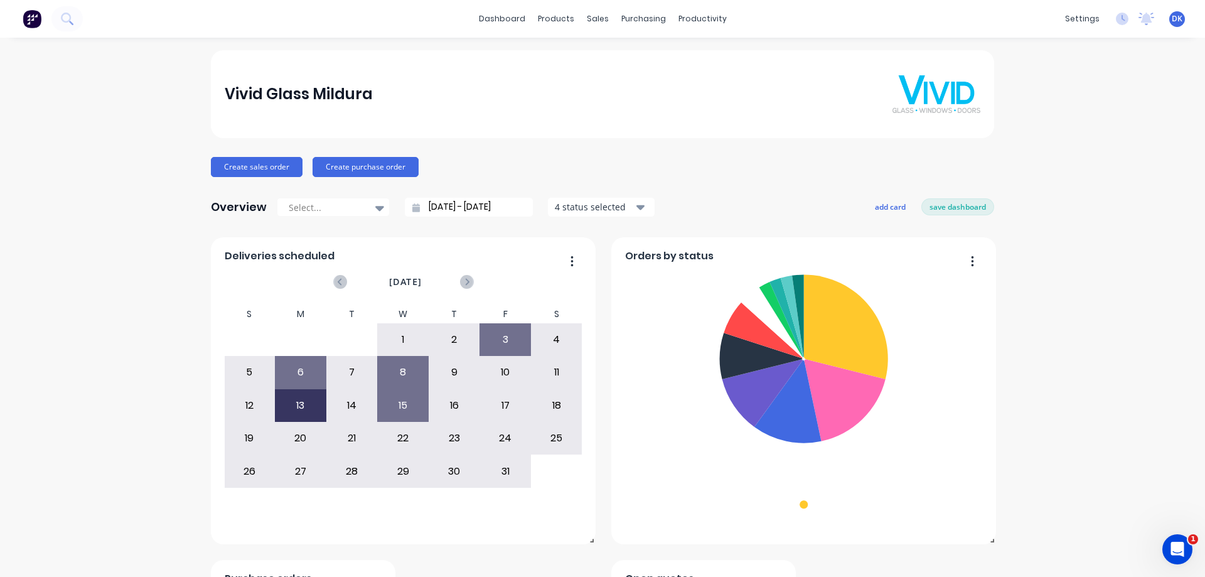
scroll to position [251, 0]
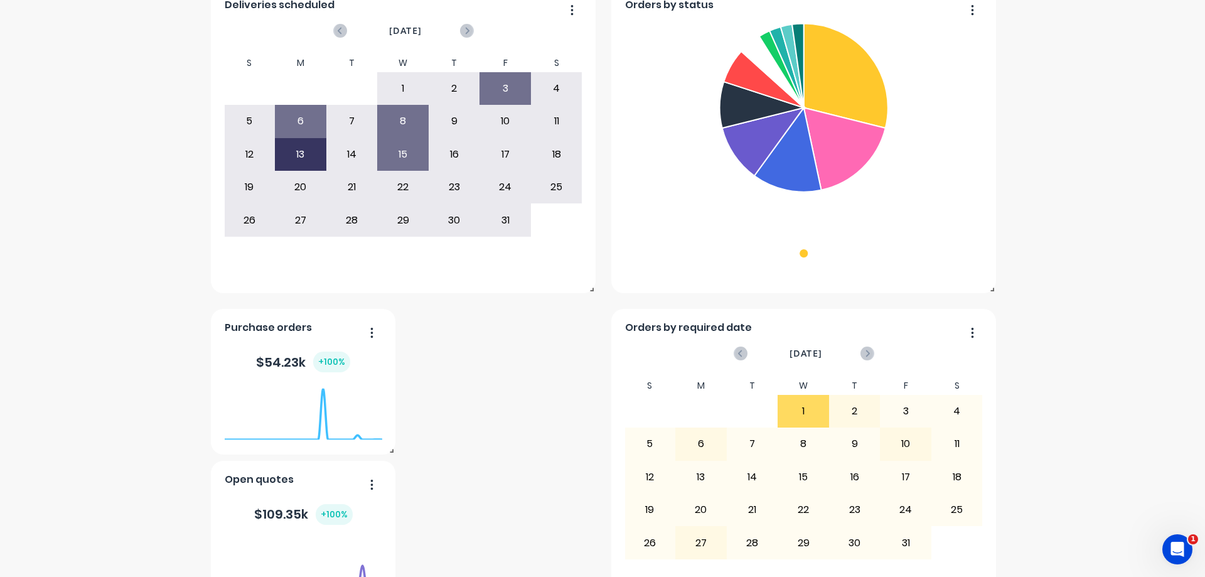
drag, startPoint x: 586, startPoint y: 454, endPoint x: 626, endPoint y: 378, distance: 85.6
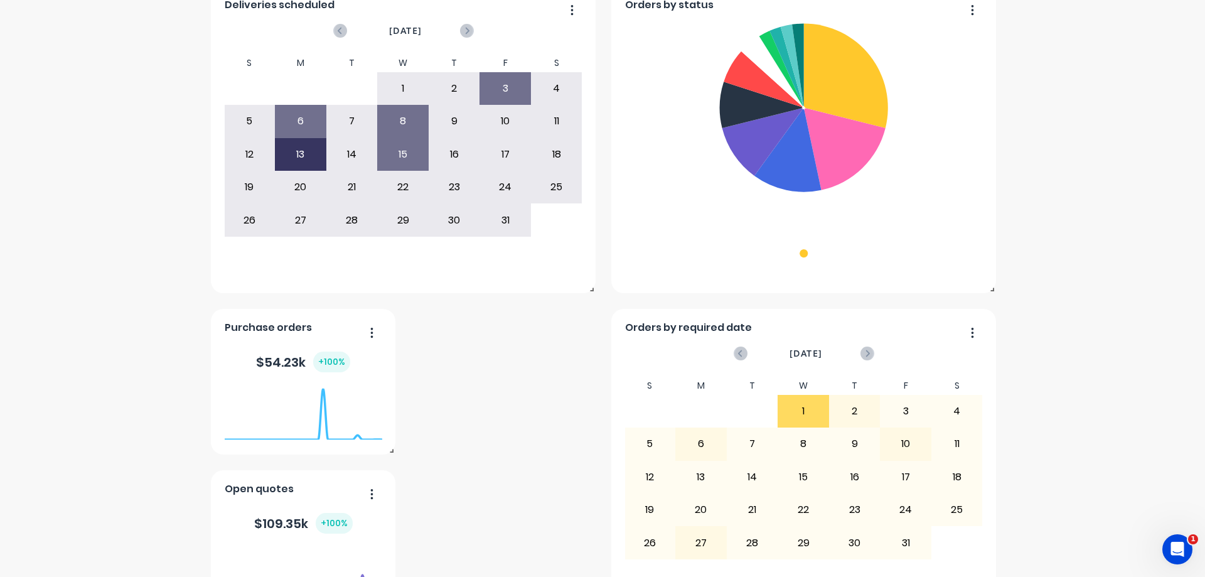
scroll to position [377, 0]
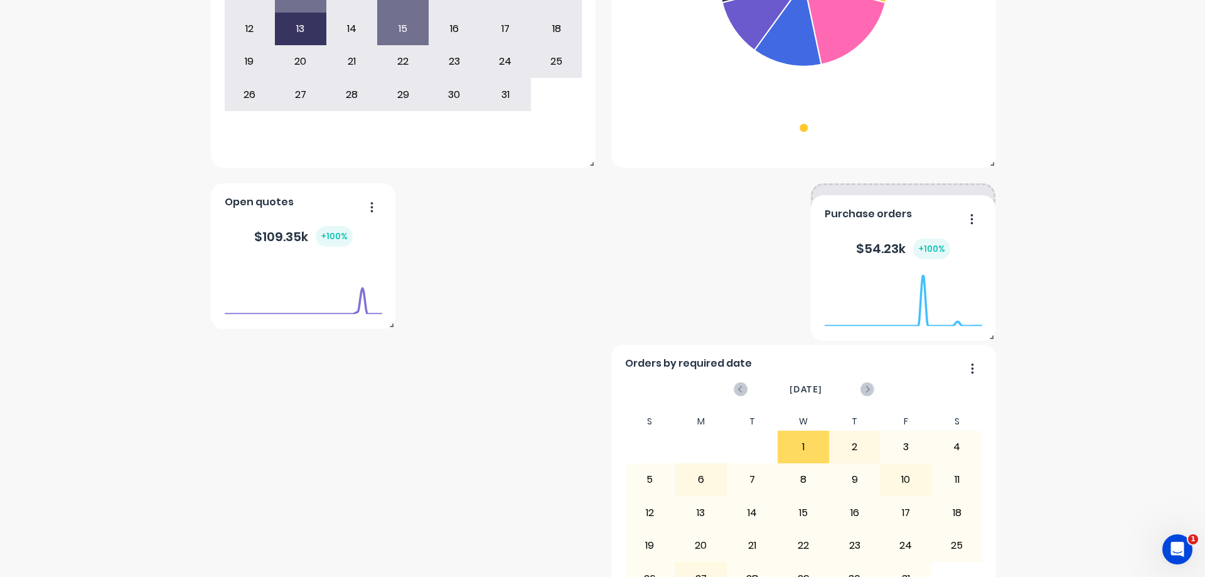
drag, startPoint x: 356, startPoint y: 261, endPoint x: 1050, endPoint y: 272, distance: 693.7
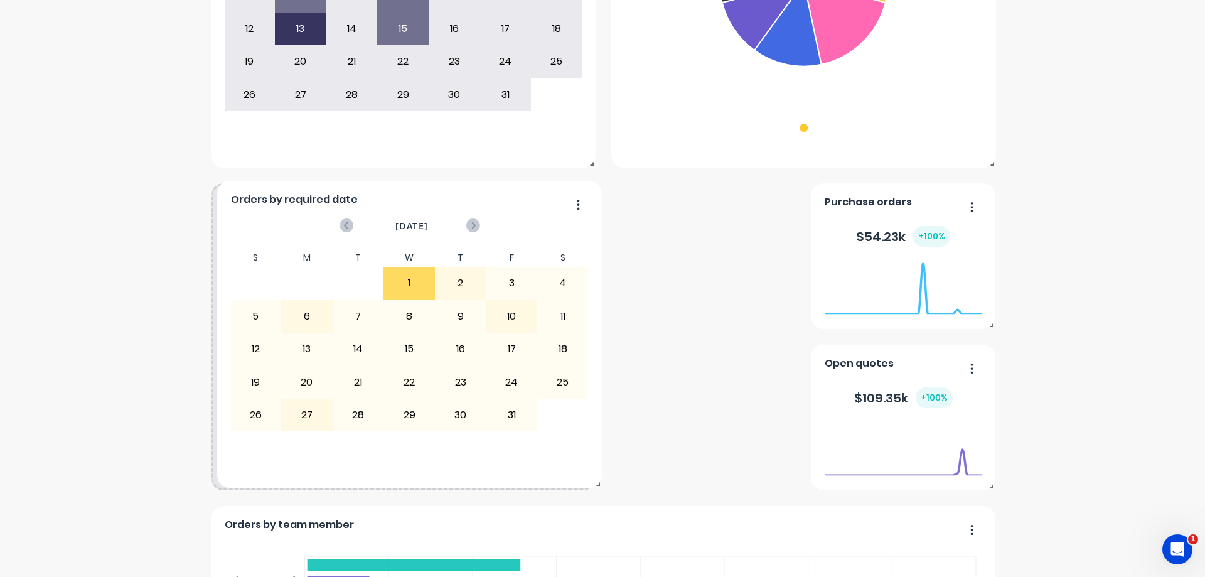
drag, startPoint x: 563, startPoint y: 483, endPoint x: 244, endPoint y: 217, distance: 415.4
click at [244, 217] on div "[DATE]" at bounding box center [410, 230] width 358 height 36
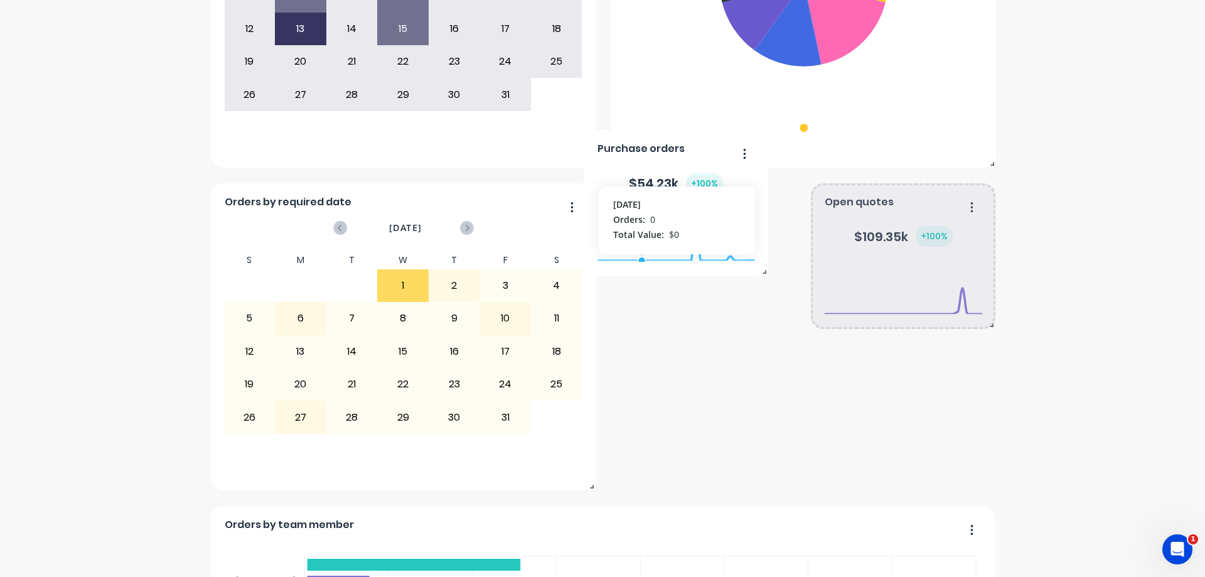
click at [726, 304] on div "September 13, 2025 Orders: 0 Total Value: $ 0" at bounding box center [677, 261] width 158 height 119
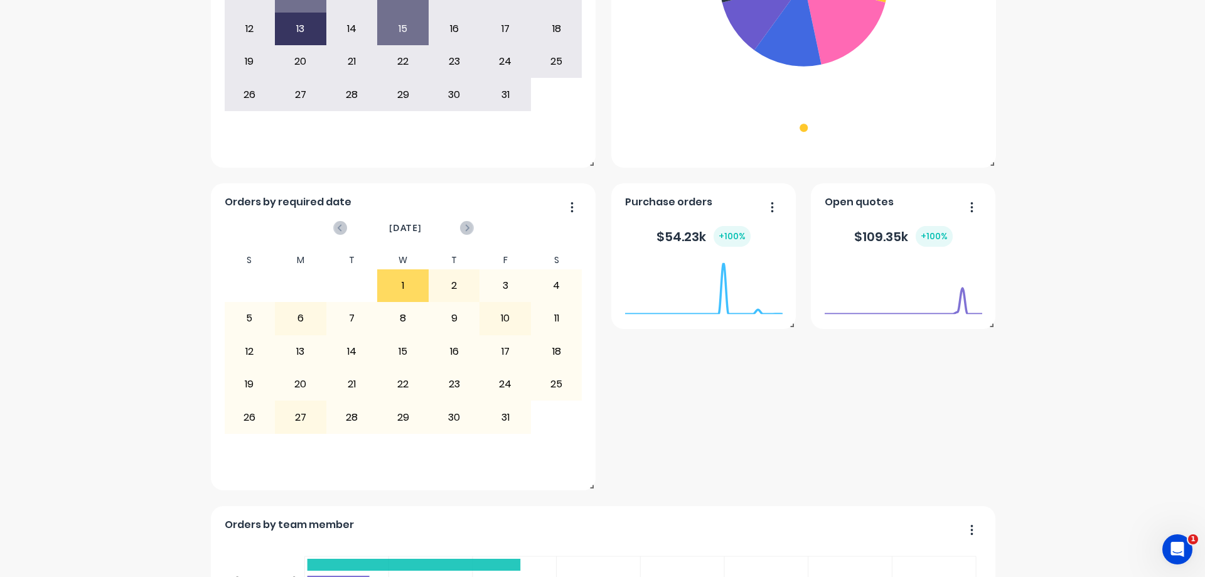
scroll to position [1067, 0]
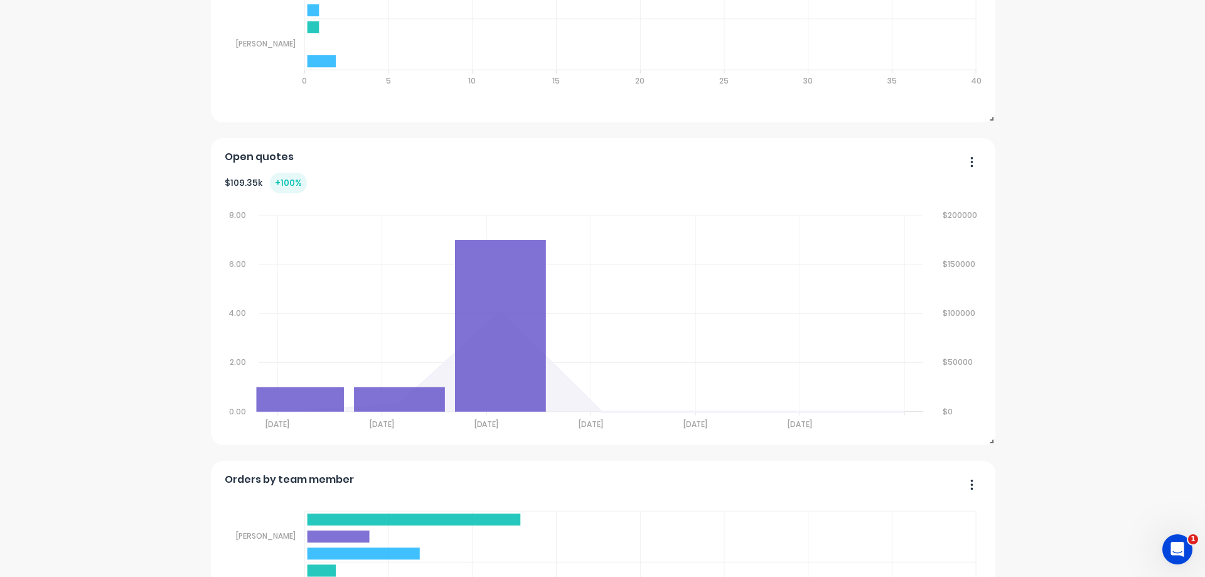
click at [1122, 281] on div "Vivid Glass Mildura Create sales order Create purchase order Overview Select...…" at bounding box center [602, 198] width 1205 height 2430
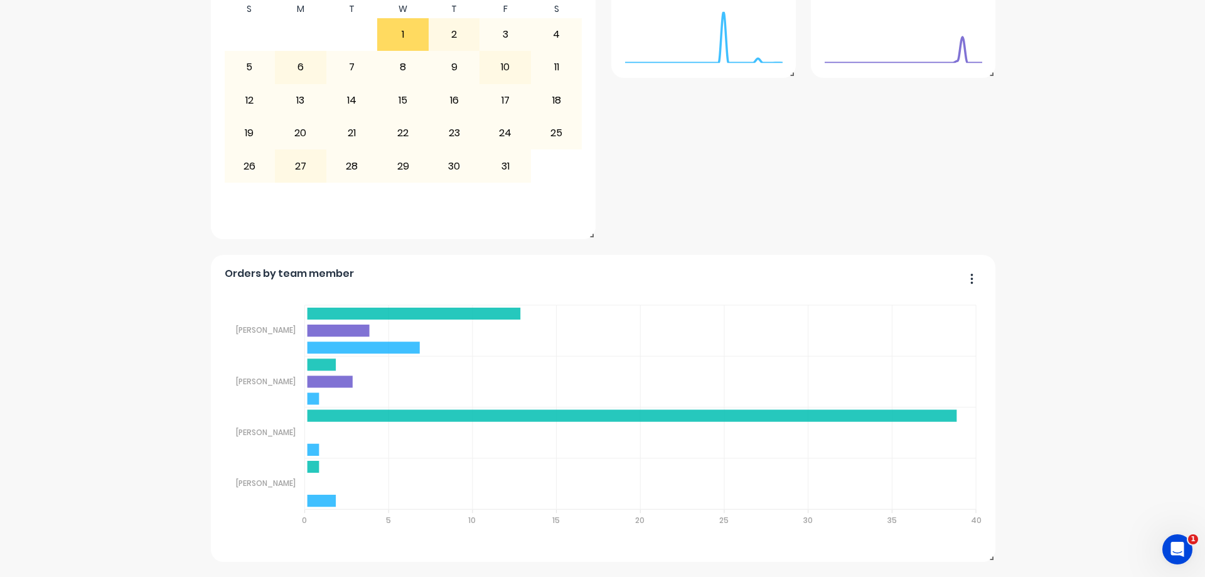
scroll to position [188, 0]
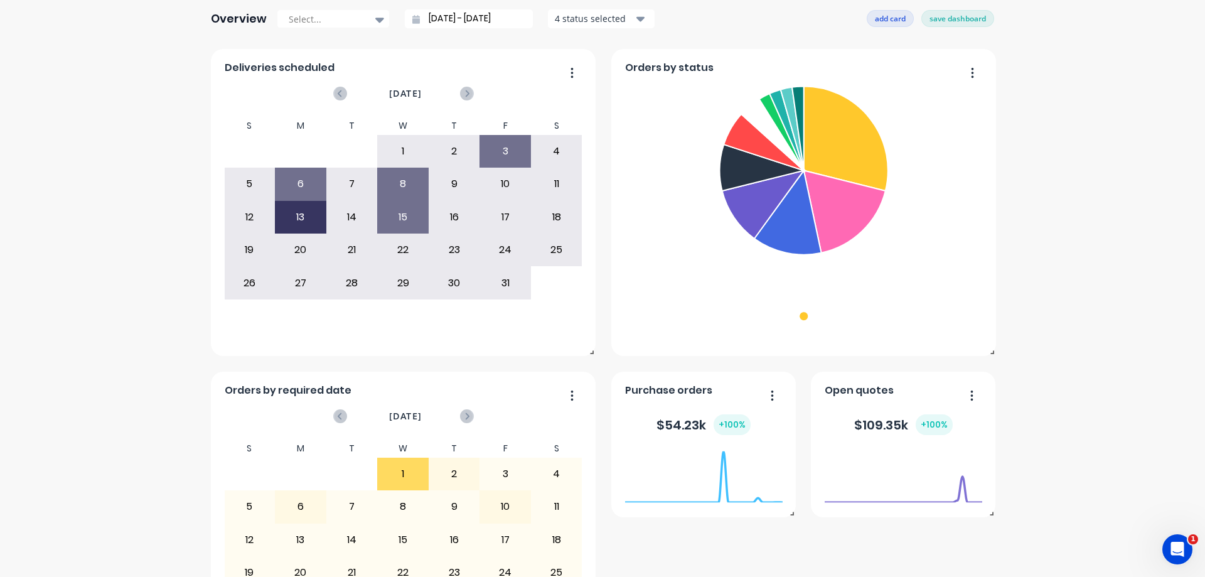
click at [887, 15] on button "add card" at bounding box center [890, 18] width 47 height 16
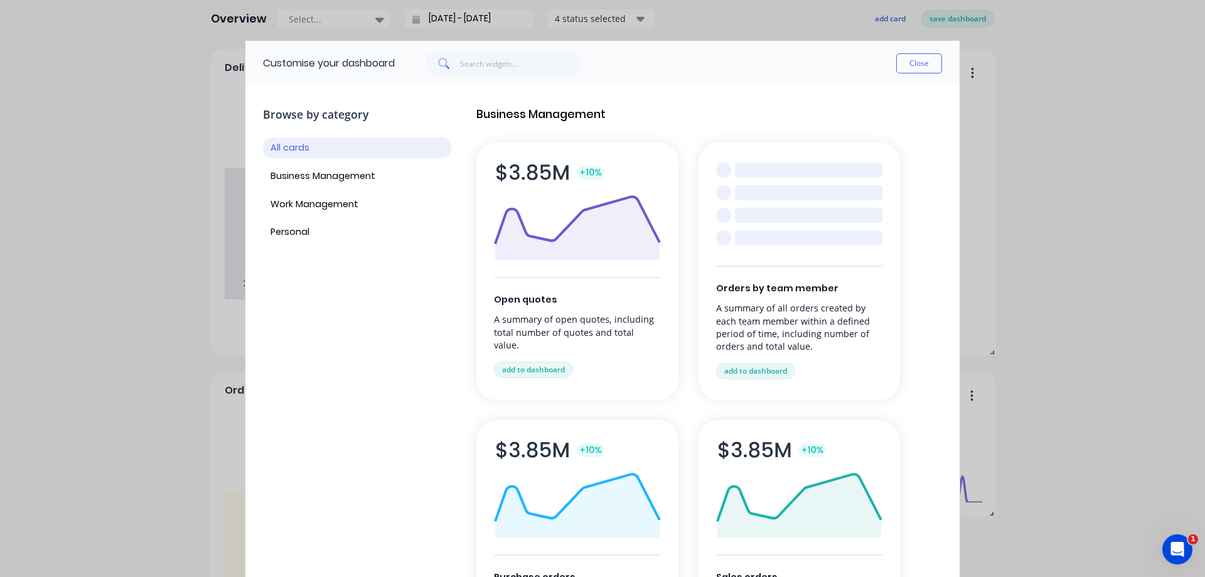
click at [1102, 355] on div "Customise your dashboard Close Browse by category All cards Business Management…" at bounding box center [602, 288] width 1205 height 577
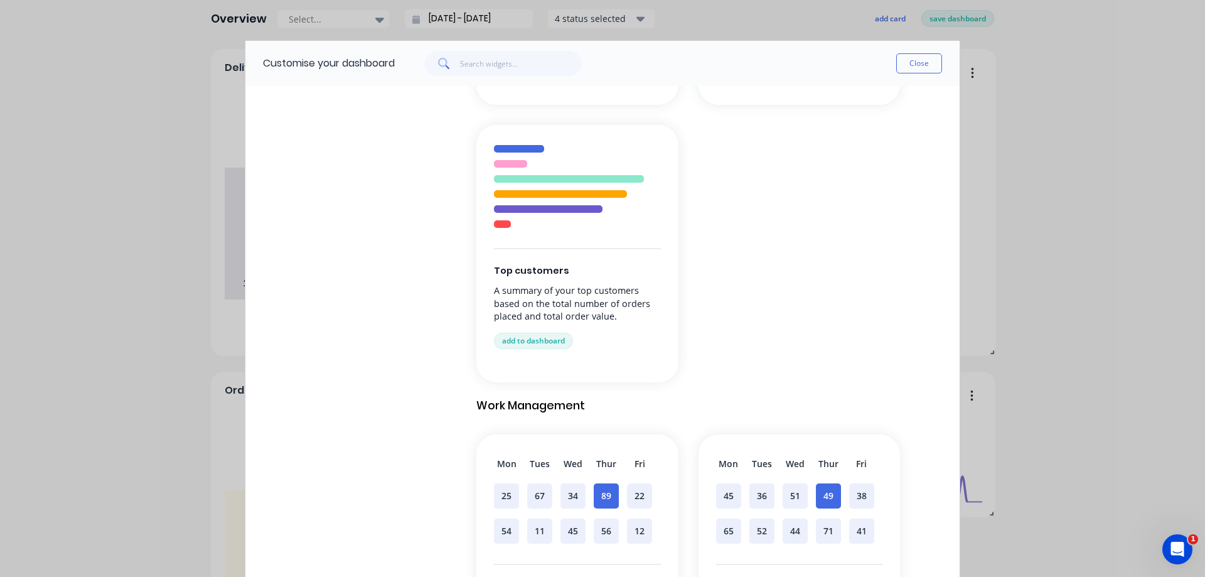
scroll to position [577, 0]
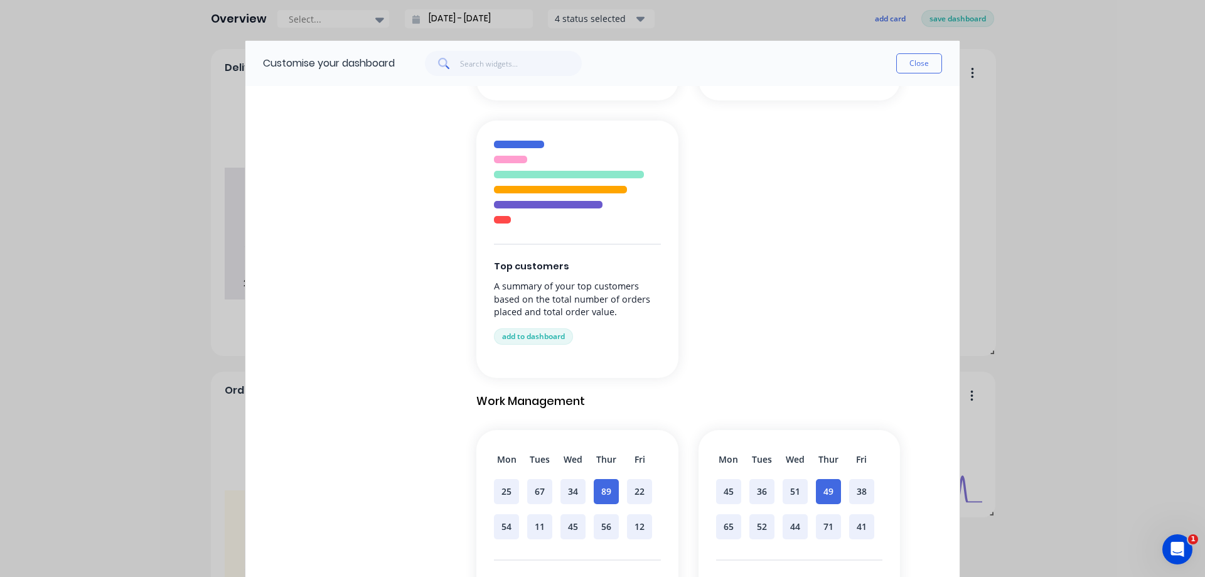
click at [569, 203] on div at bounding box center [548, 205] width 109 height 8
click at [519, 335] on button "add to dashboard" at bounding box center [533, 336] width 79 height 16
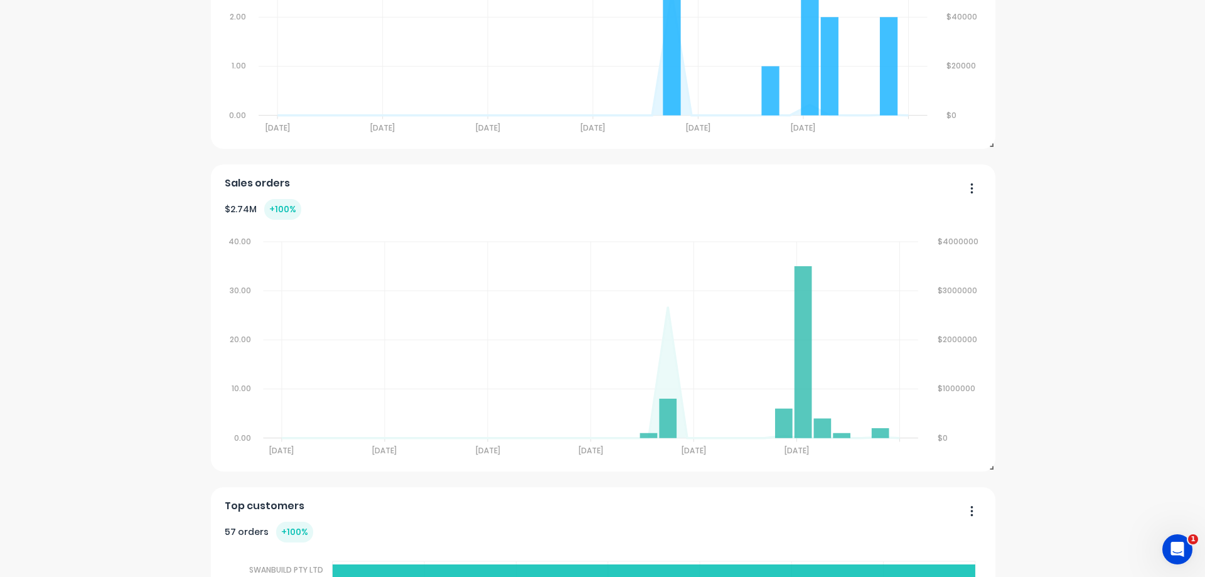
scroll to position [2238, 0]
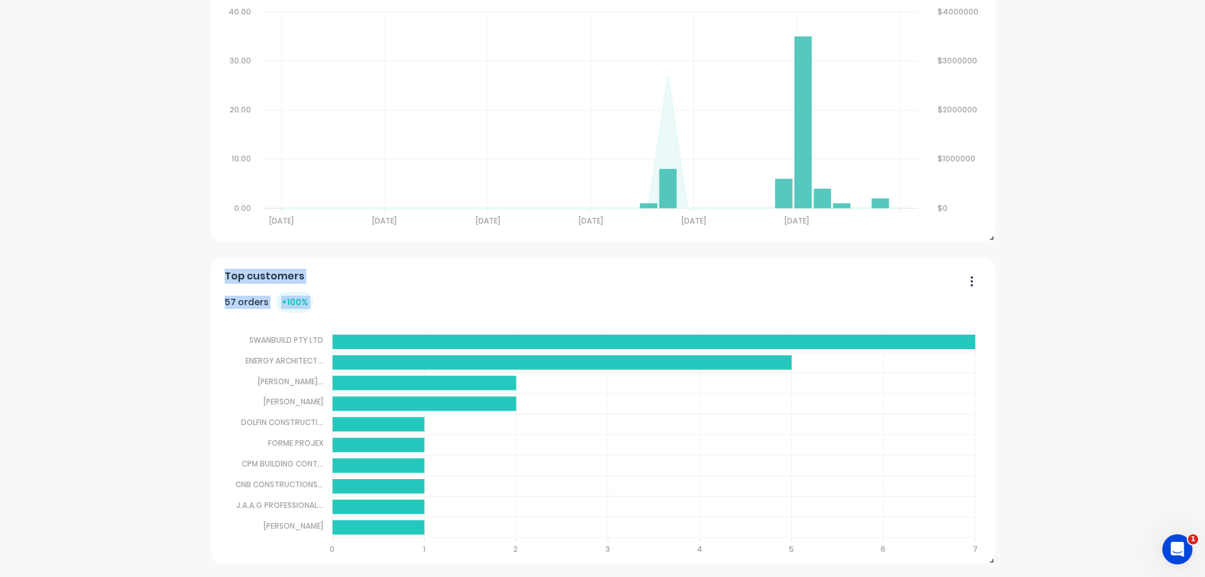
drag, startPoint x: 982, startPoint y: 565, endPoint x: 957, endPoint y: 557, distance: 25.8
click at [957, 557] on div "dashboard products sales purchasing productivity dashboard products Product Cat…" at bounding box center [602, 288] width 1205 height 577
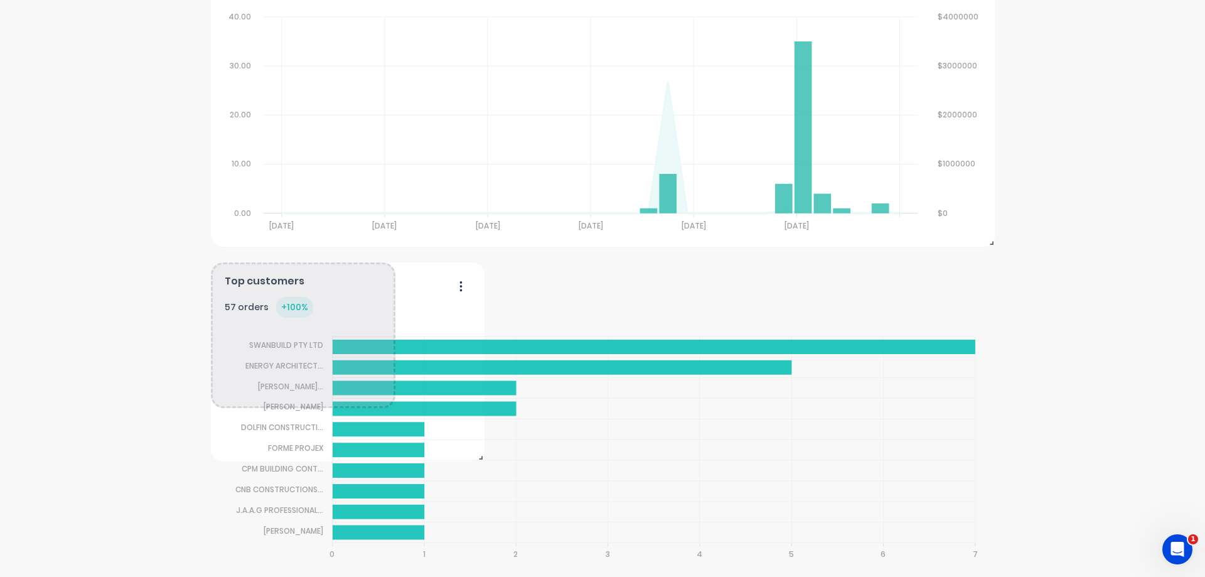
scroll to position [2233, 0]
drag, startPoint x: 987, startPoint y: 562, endPoint x: 328, endPoint y: 415, distance: 675.3
click at [459, 439] on span at bounding box center [457, 438] width 13 height 13
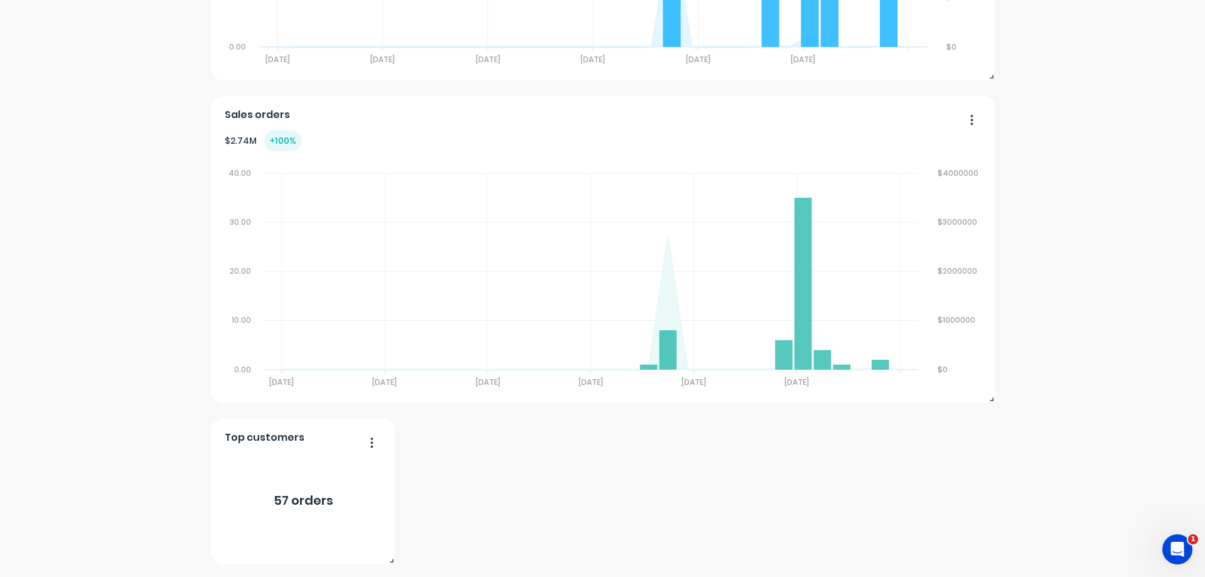
scroll to position [2077, 0]
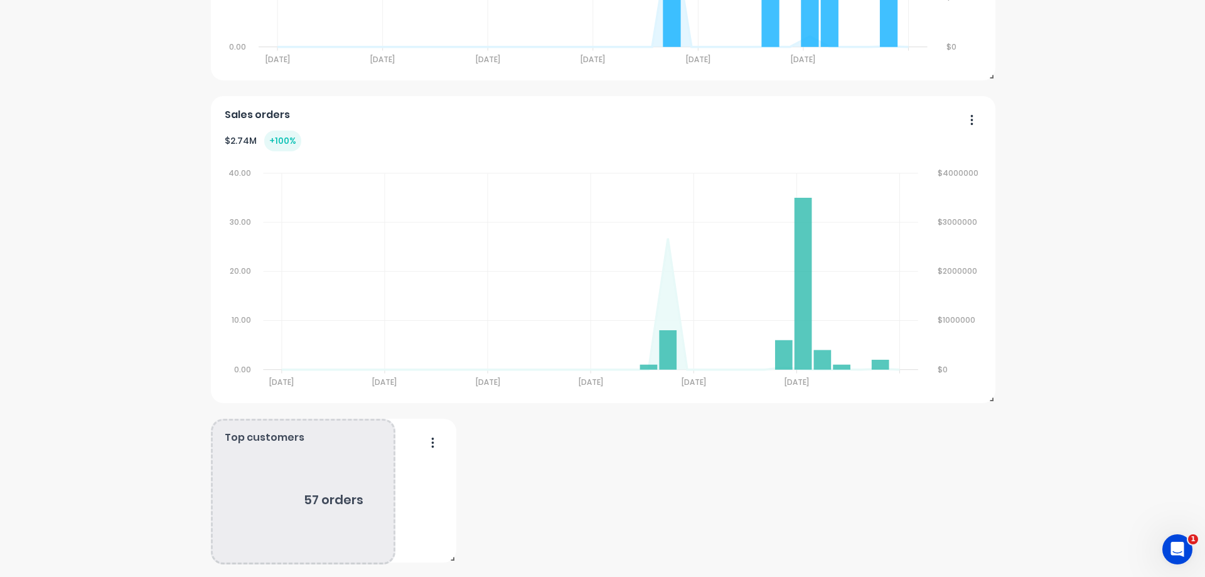
drag, startPoint x: 389, startPoint y: 559, endPoint x: 450, endPoint y: 557, distance: 60.9
click at [450, 557] on span at bounding box center [450, 556] width 13 height 13
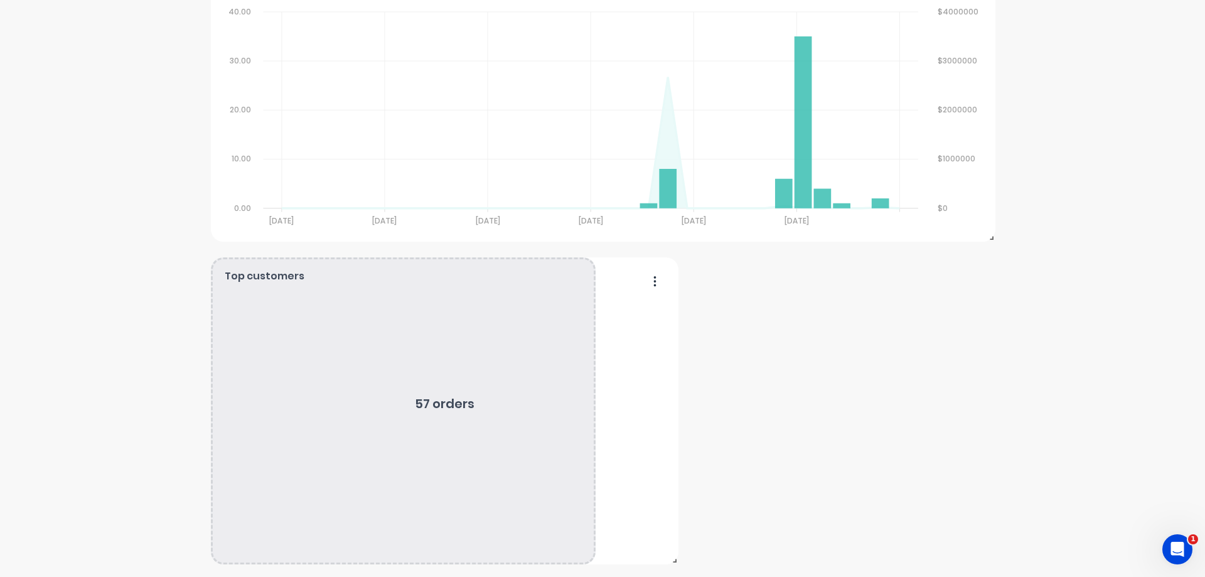
scroll to position [2238, 0]
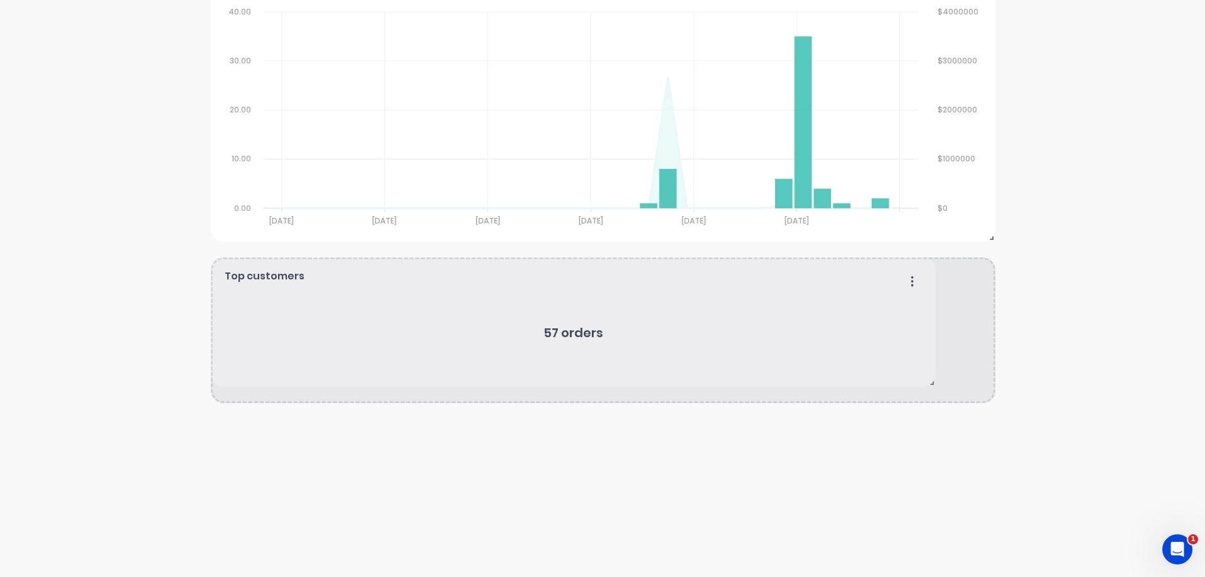
drag, startPoint x: 390, startPoint y: 560, endPoint x: 930, endPoint y: 382, distance: 568.9
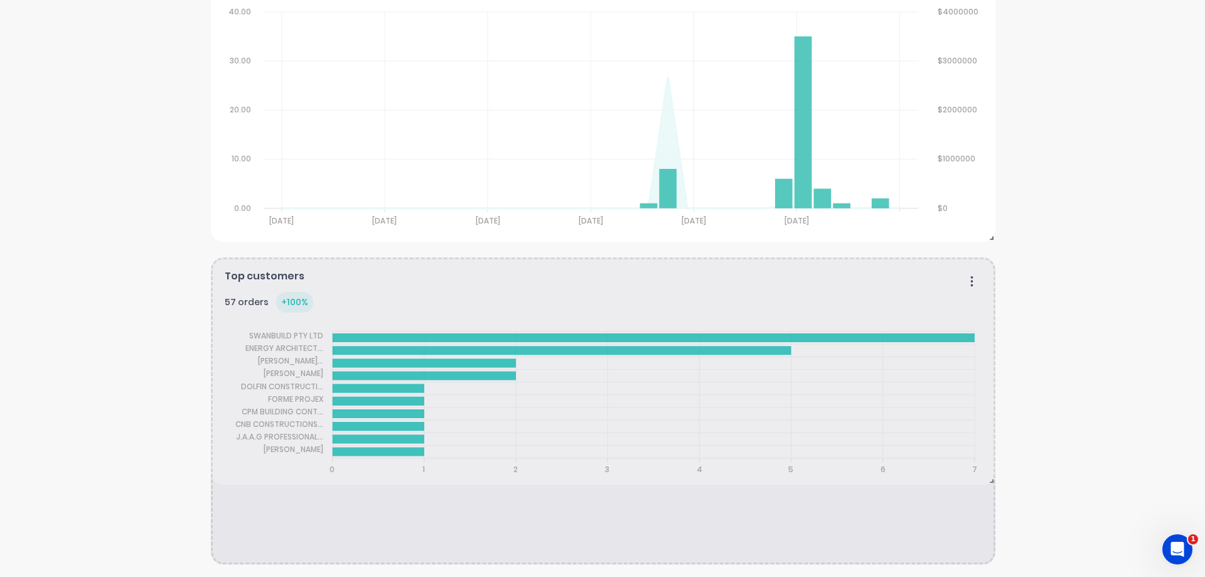
scroll to position [2316, 0]
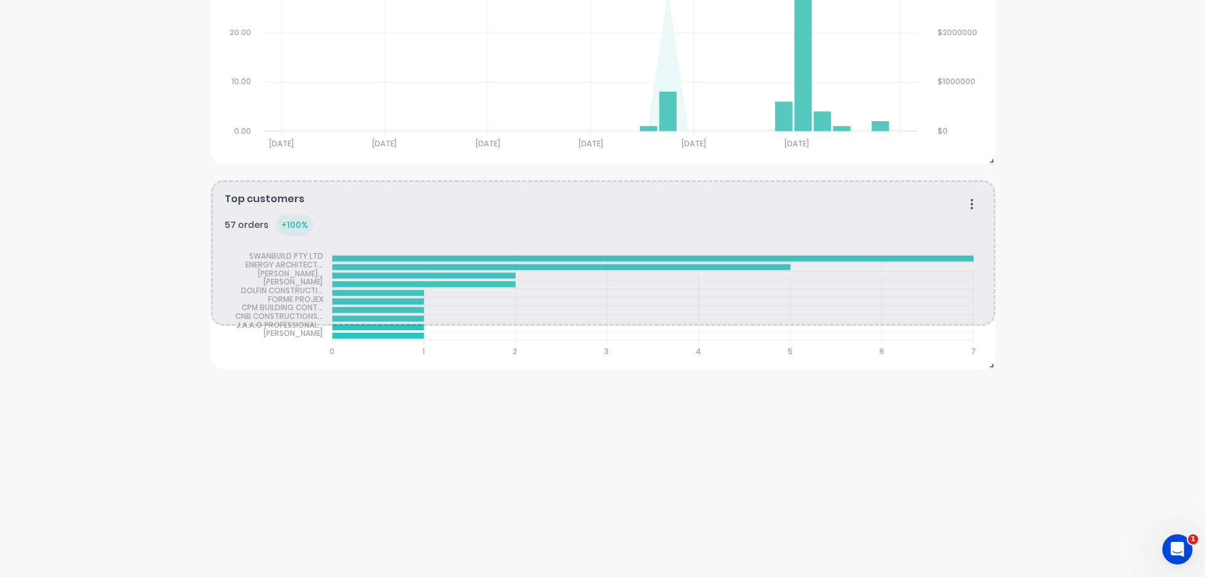
drag, startPoint x: 986, startPoint y: 561, endPoint x: 990, endPoint y: 367, distance: 194.0
click at [990, 367] on span at bounding box center [989, 363] width 13 height 13
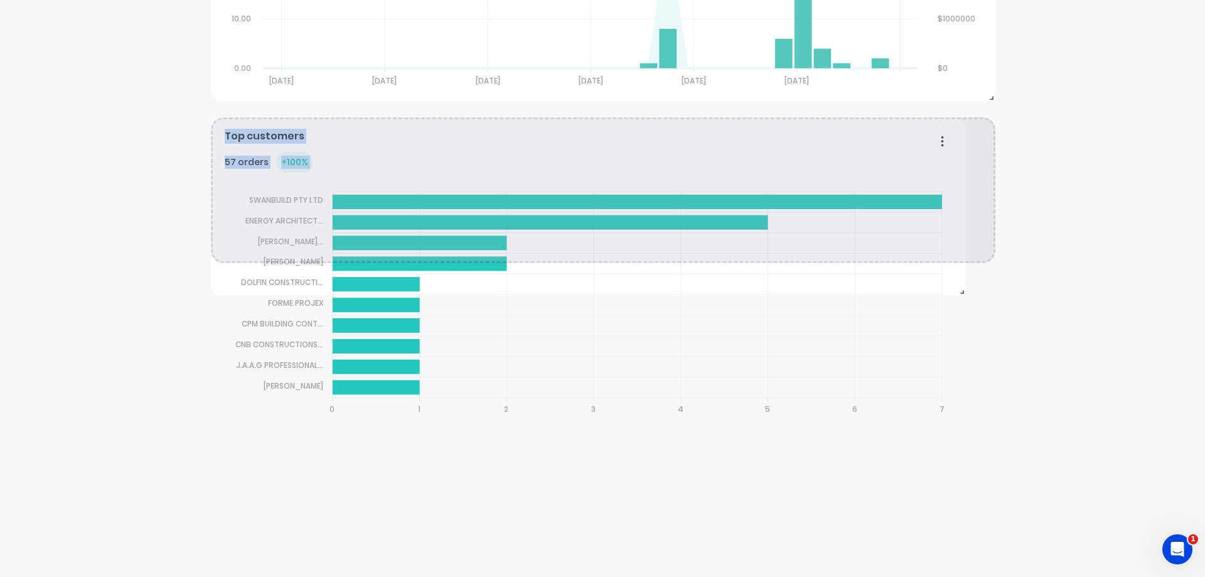
scroll to position [2238, 0]
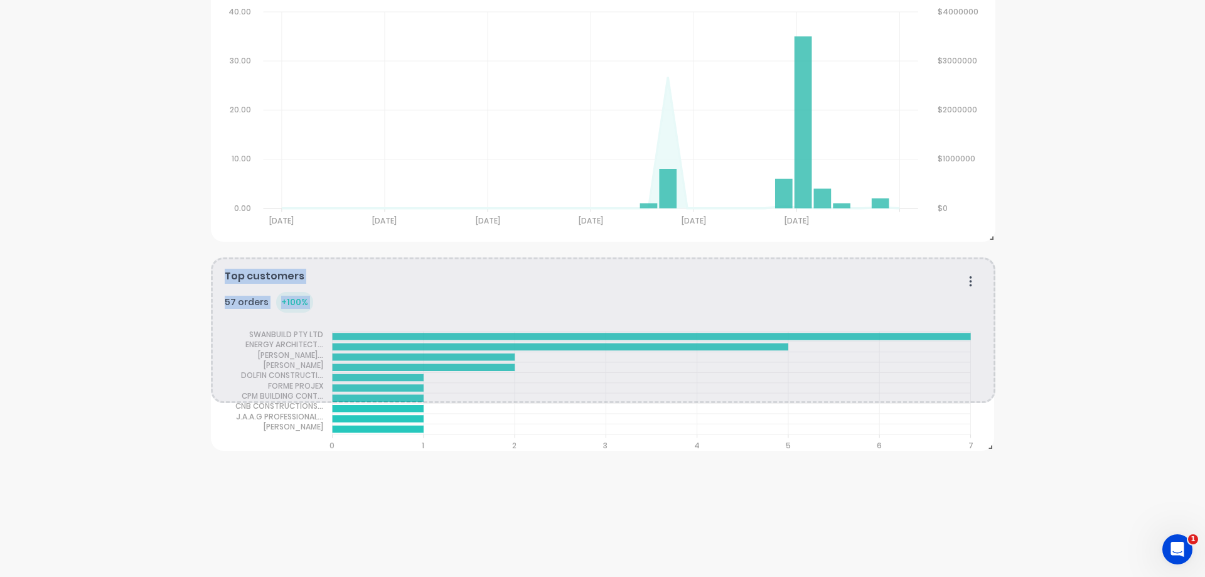
drag, startPoint x: 974, startPoint y: 532, endPoint x: 987, endPoint y: 446, distance: 86.3
click at [987, 446] on span at bounding box center [988, 444] width 13 height 13
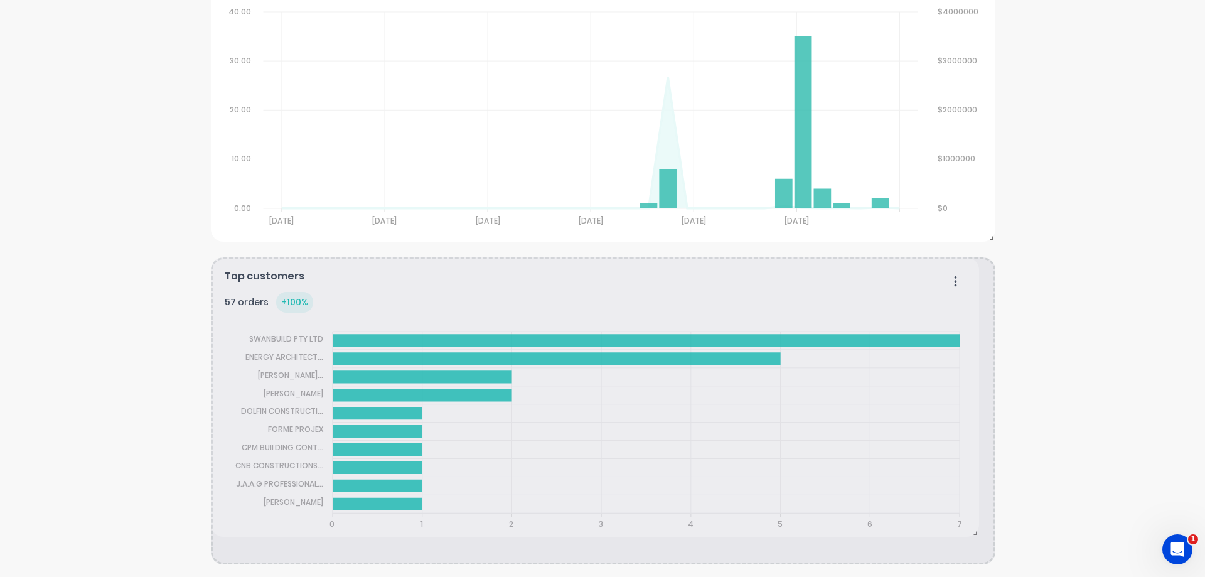
drag, startPoint x: 977, startPoint y: 478, endPoint x: 962, endPoint y: 397, distance: 81.9
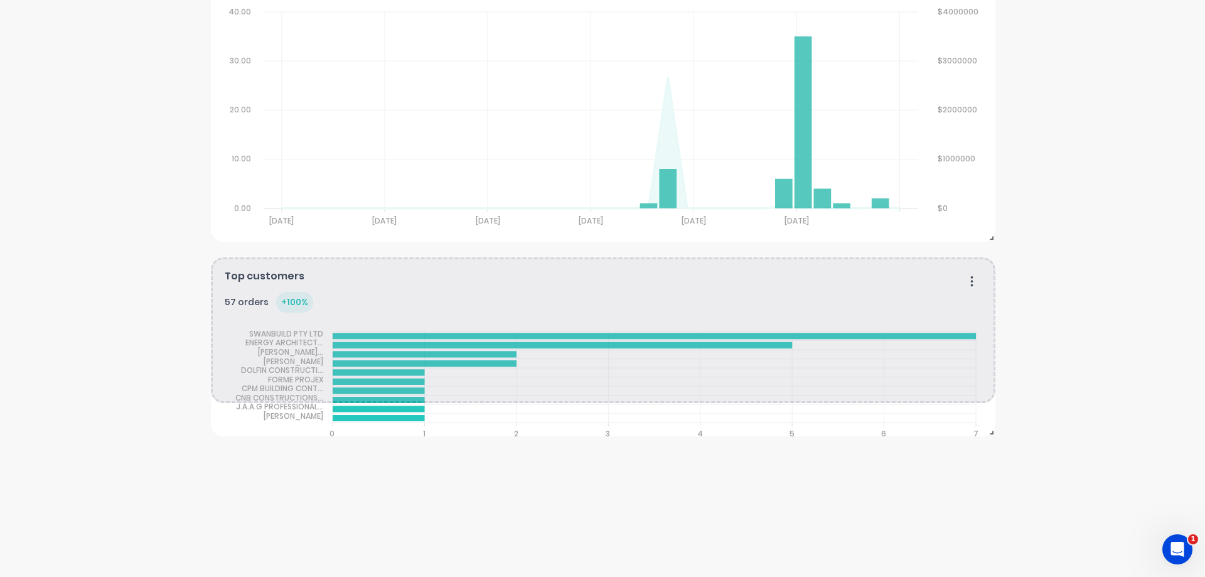
drag, startPoint x: 987, startPoint y: 560, endPoint x: 997, endPoint y: 432, distance: 128.5
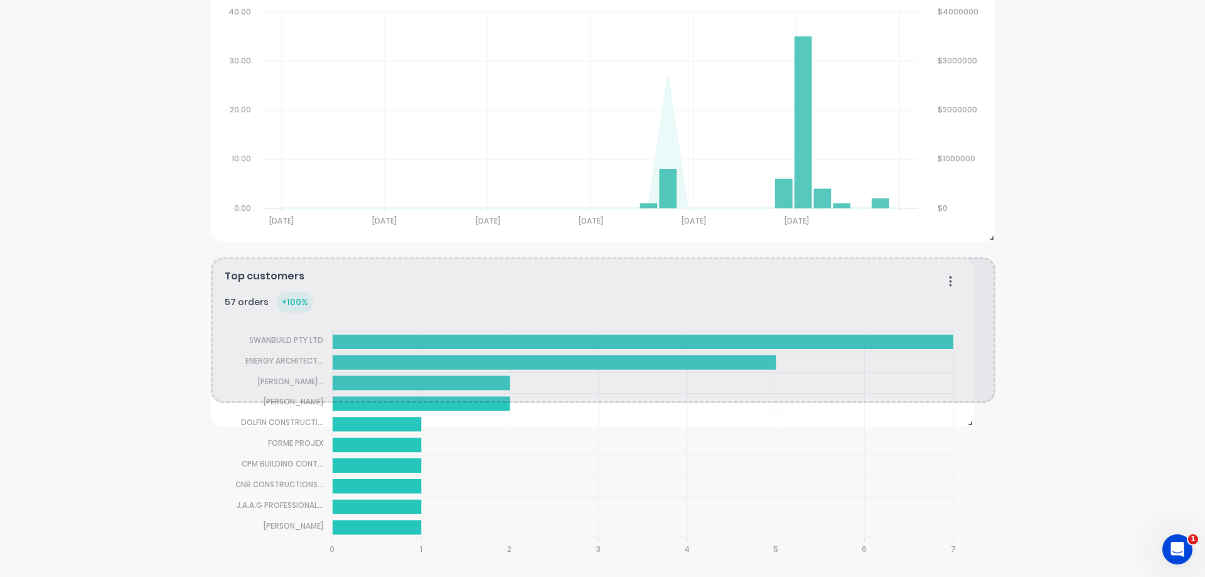
drag, startPoint x: 980, startPoint y: 540, endPoint x: 962, endPoint y: 421, distance: 120.6
click at [962, 421] on span at bounding box center [968, 420] width 13 height 13
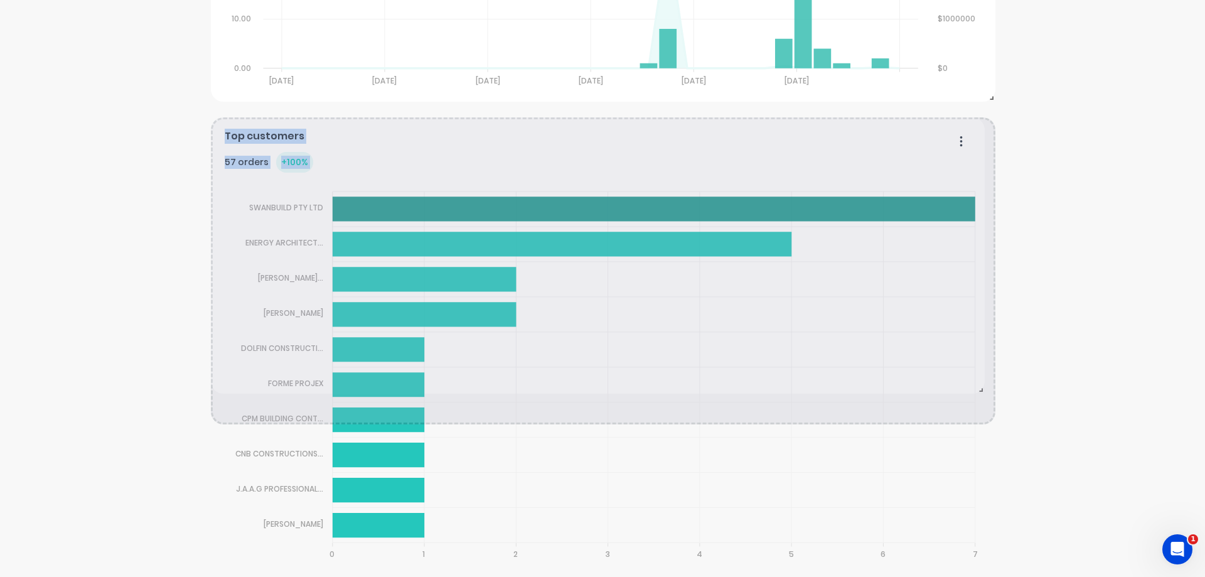
scroll to position [2378, 0]
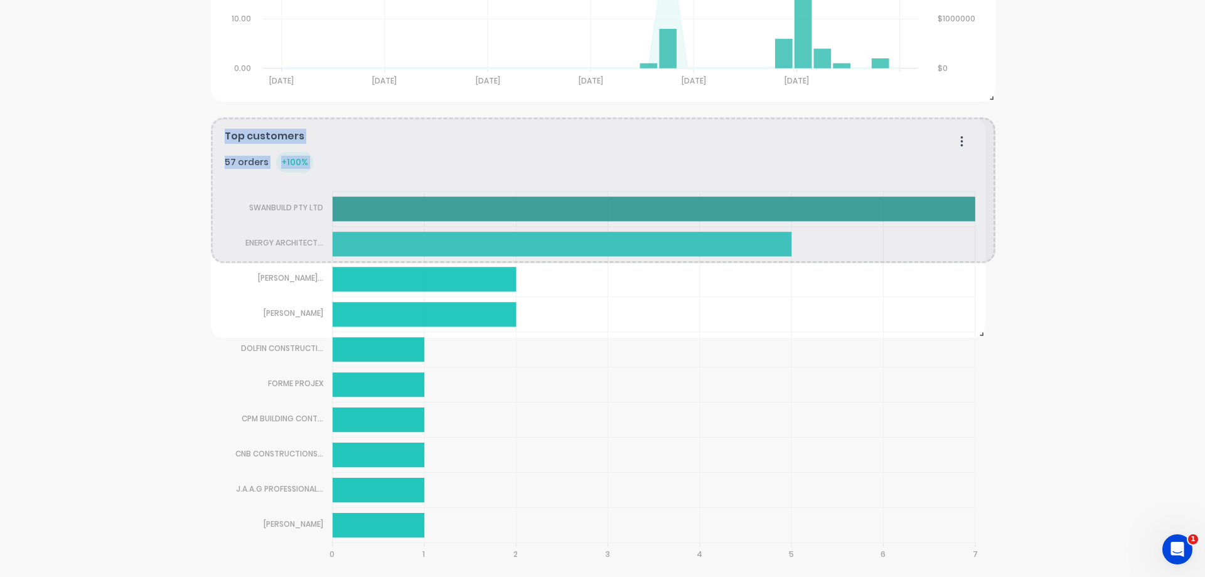
drag, startPoint x: 987, startPoint y: 561, endPoint x: 963, endPoint y: 318, distance: 243.5
click at [977, 331] on span at bounding box center [979, 331] width 13 height 13
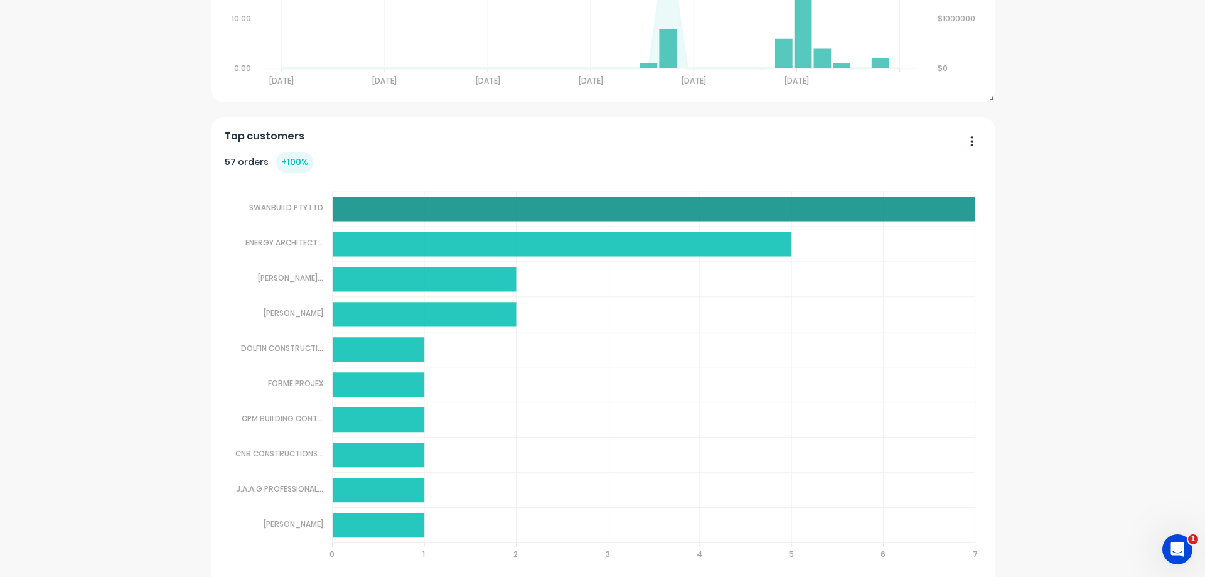
scroll to position [2400, 0]
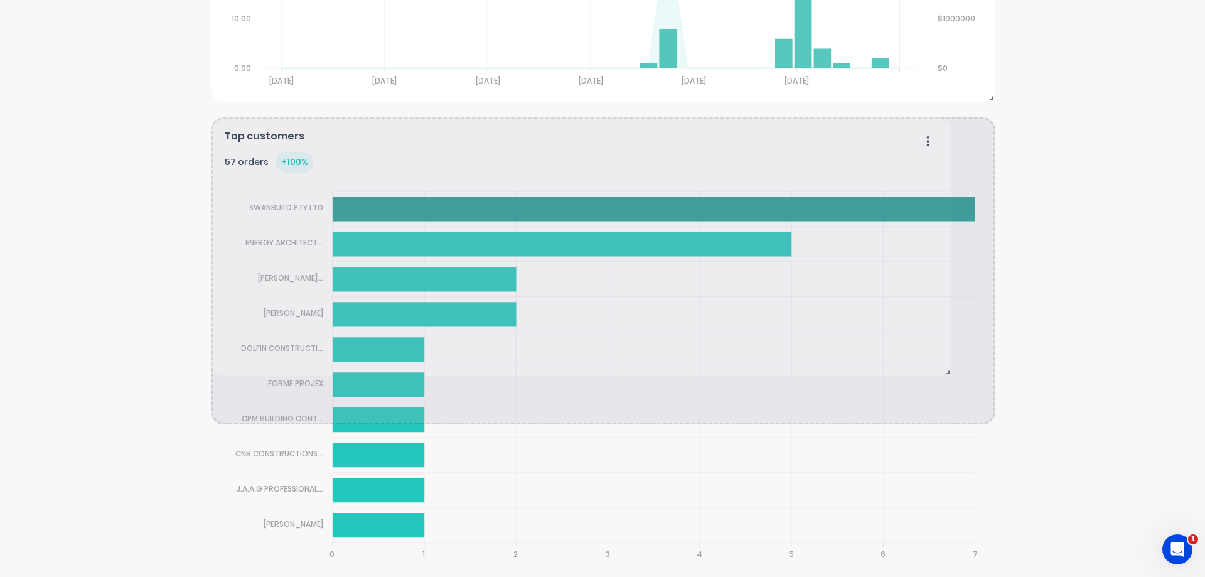
scroll to position [2378, 0]
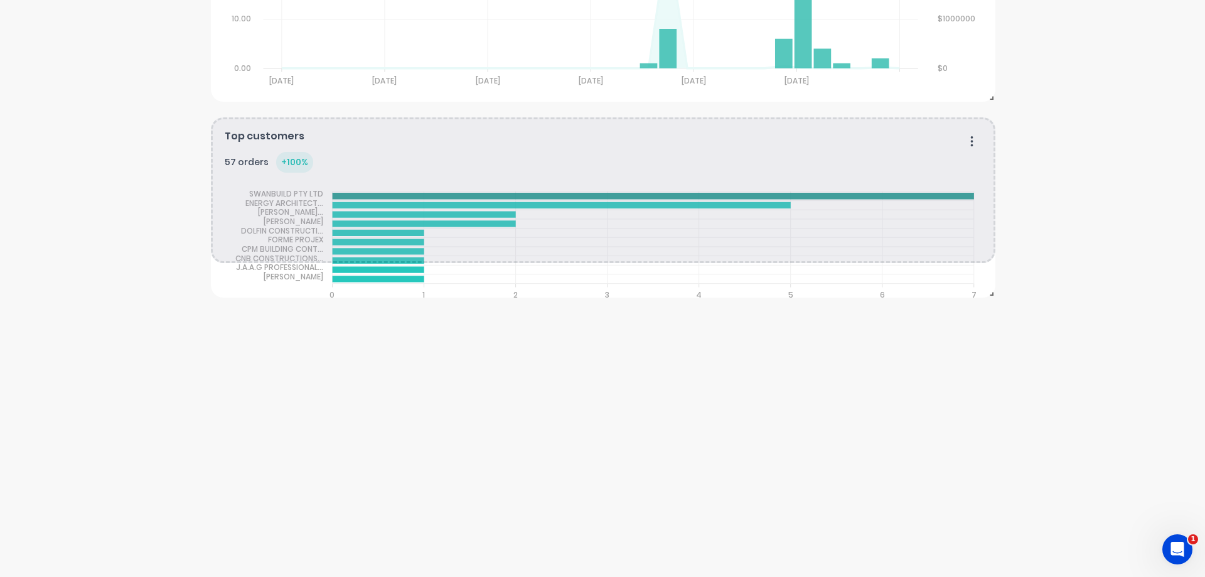
drag, startPoint x: 986, startPoint y: 561, endPoint x: 1010, endPoint y: 294, distance: 267.8
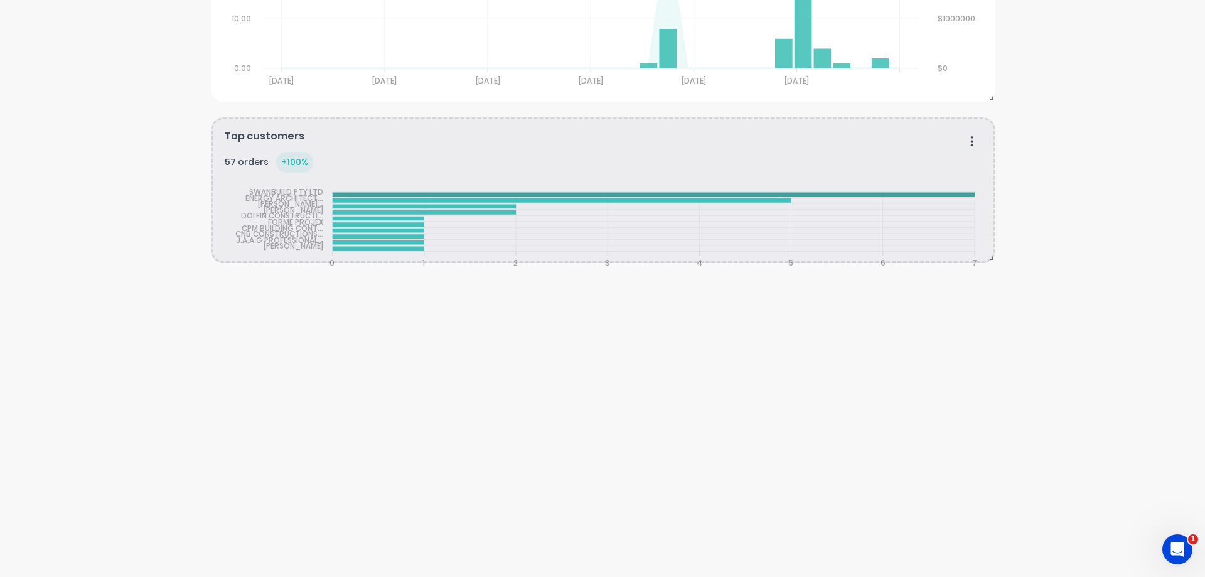
drag, startPoint x: 984, startPoint y: 529, endPoint x: 988, endPoint y: 257, distance: 271.8
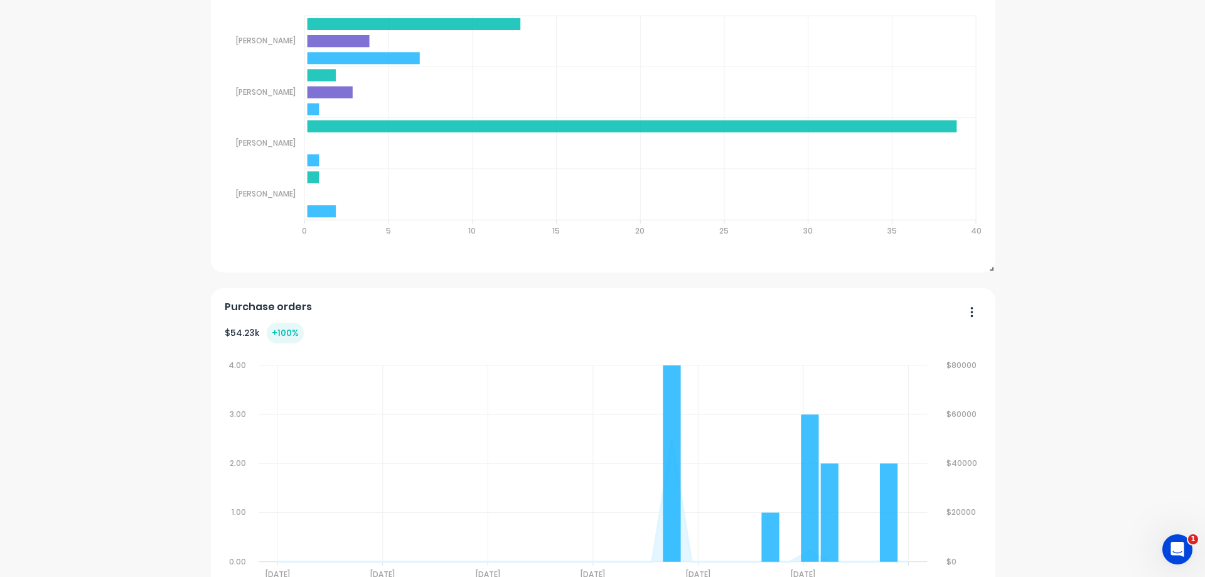
scroll to position [997, 0]
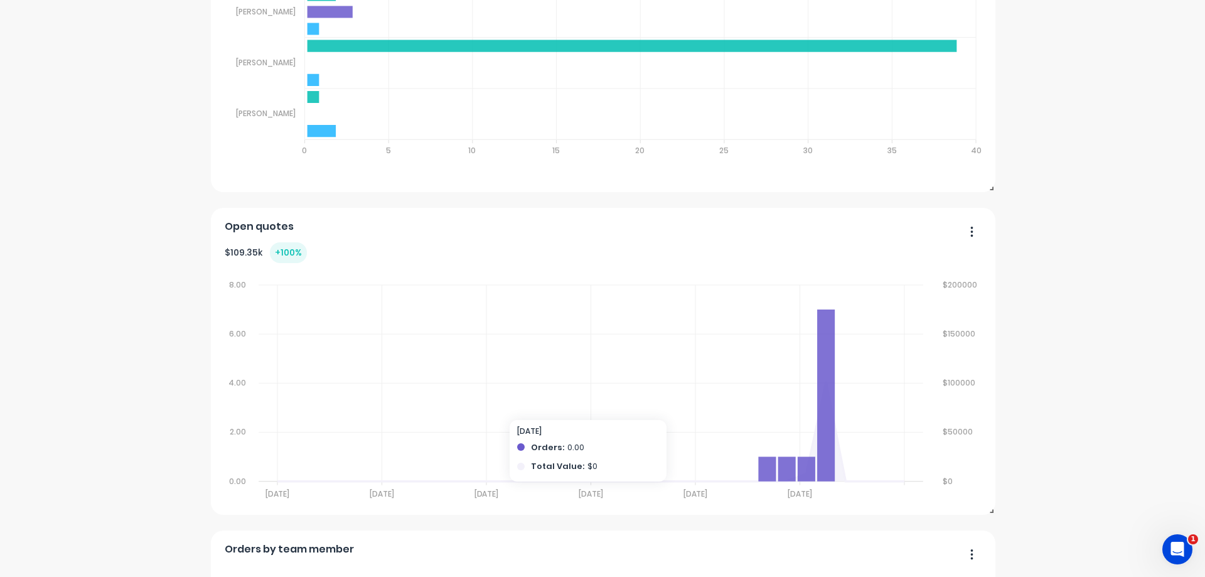
click at [1110, 301] on div "Vivid Glass Mildura Create sales order Create purchase order Overview Select...…" at bounding box center [602, 510] width 1205 height 2914
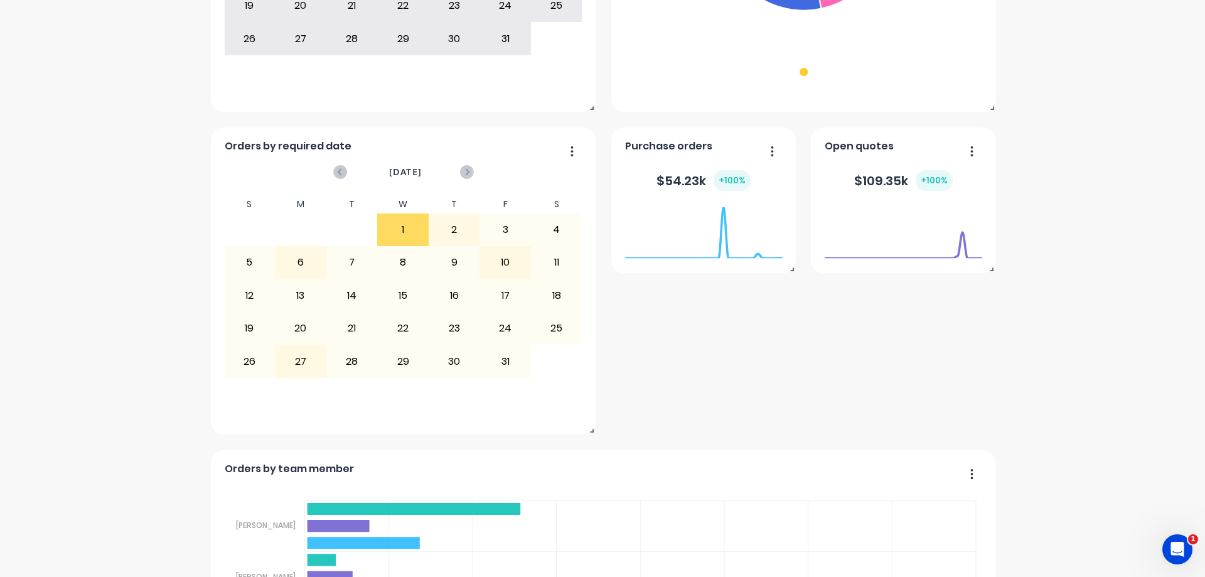
scroll to position [0, 0]
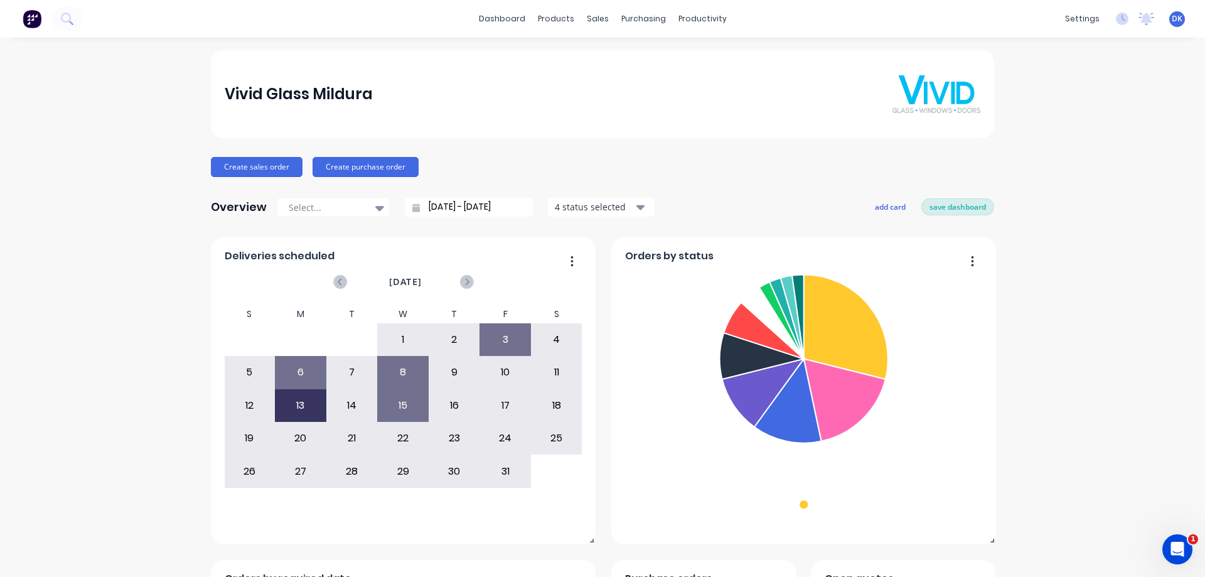
click at [948, 207] on button "save dashboard" at bounding box center [958, 206] width 73 height 16
click at [439, 207] on input "05/09/25 - 06/10/25" at bounding box center [474, 207] width 108 height 19
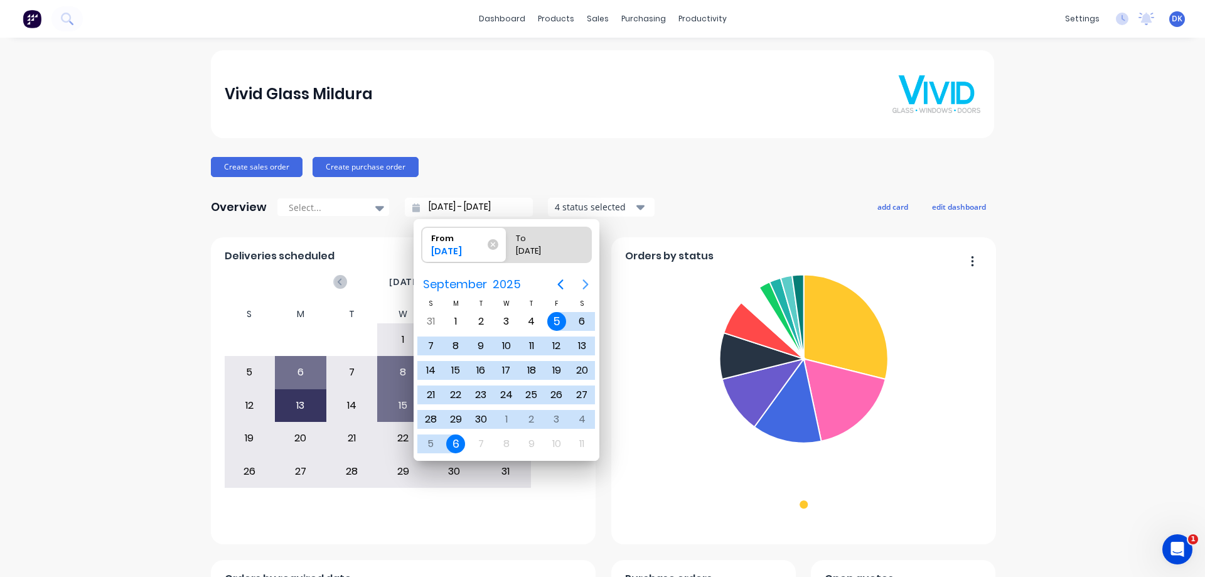
click at [584, 285] on icon "Next page" at bounding box center [585, 284] width 15 height 15
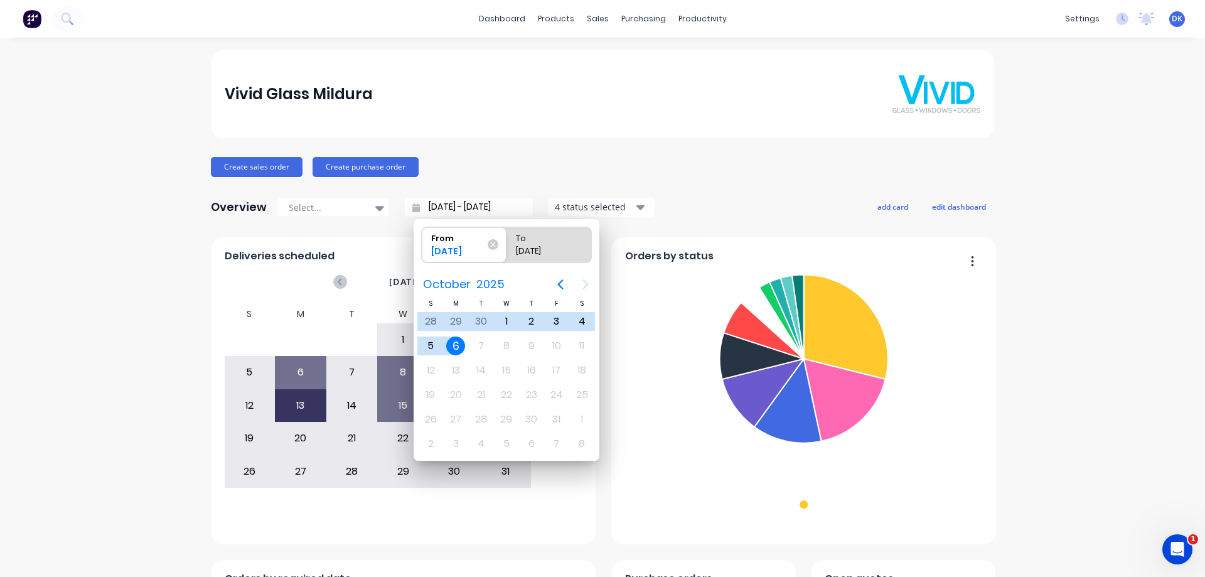
click at [455, 343] on div "6" at bounding box center [455, 345] width 19 height 19
click at [556, 343] on div "10" at bounding box center [556, 345] width 19 height 19
type input "06/10/25 - 06/10/25"
radio input "false"
radio input "true"
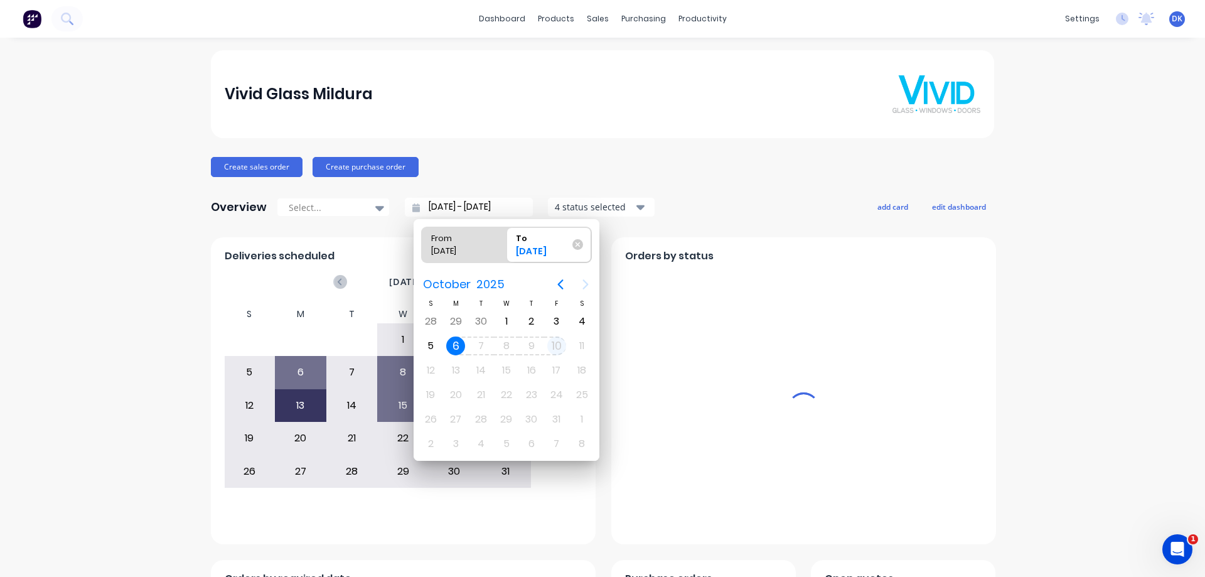
click at [556, 343] on div "10" at bounding box center [556, 345] width 19 height 19
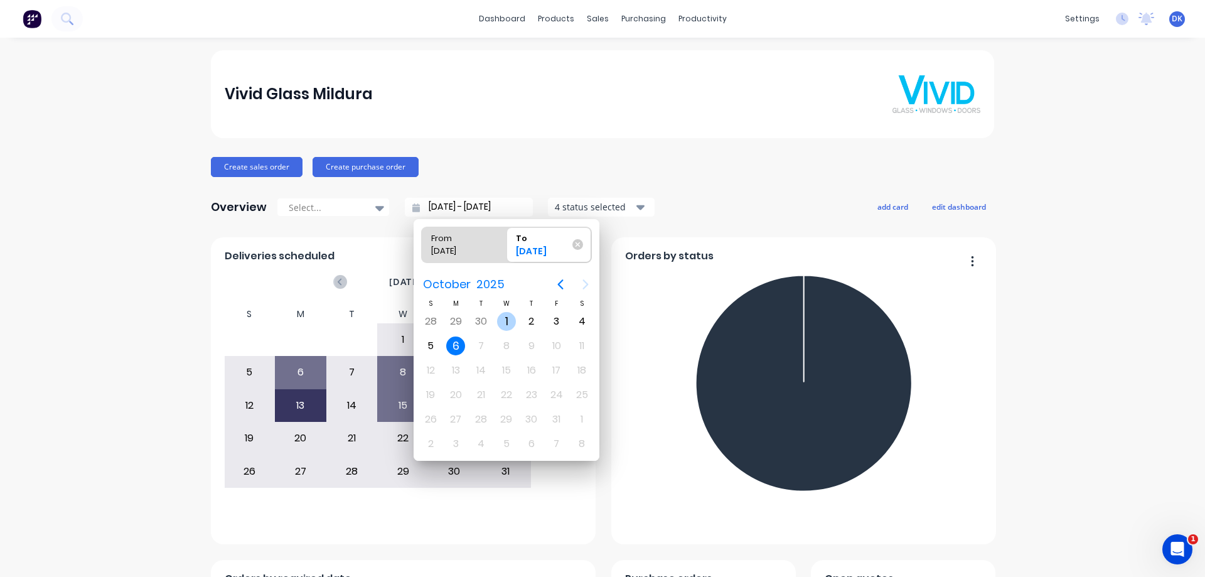
click at [507, 323] on div "1" at bounding box center [506, 321] width 19 height 19
type input "[DATE] - [DATE]"
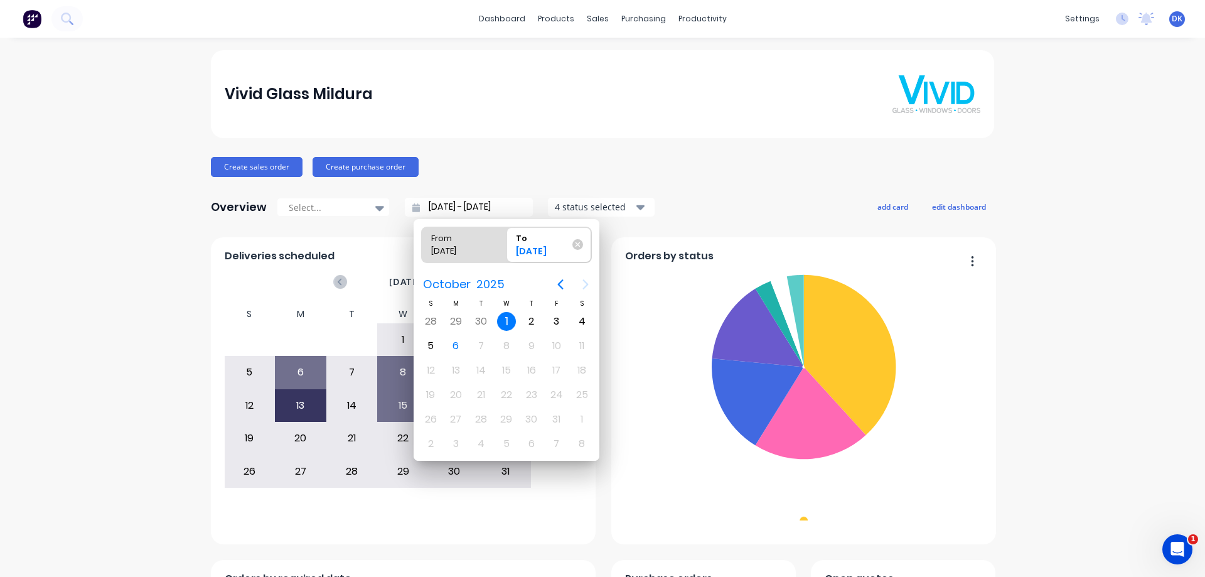
click at [556, 419] on div "31" at bounding box center [556, 419] width 19 height 19
click at [556, 418] on div "31" at bounding box center [556, 419] width 19 height 19
click at [557, 419] on div "31" at bounding box center [556, 419] width 19 height 19
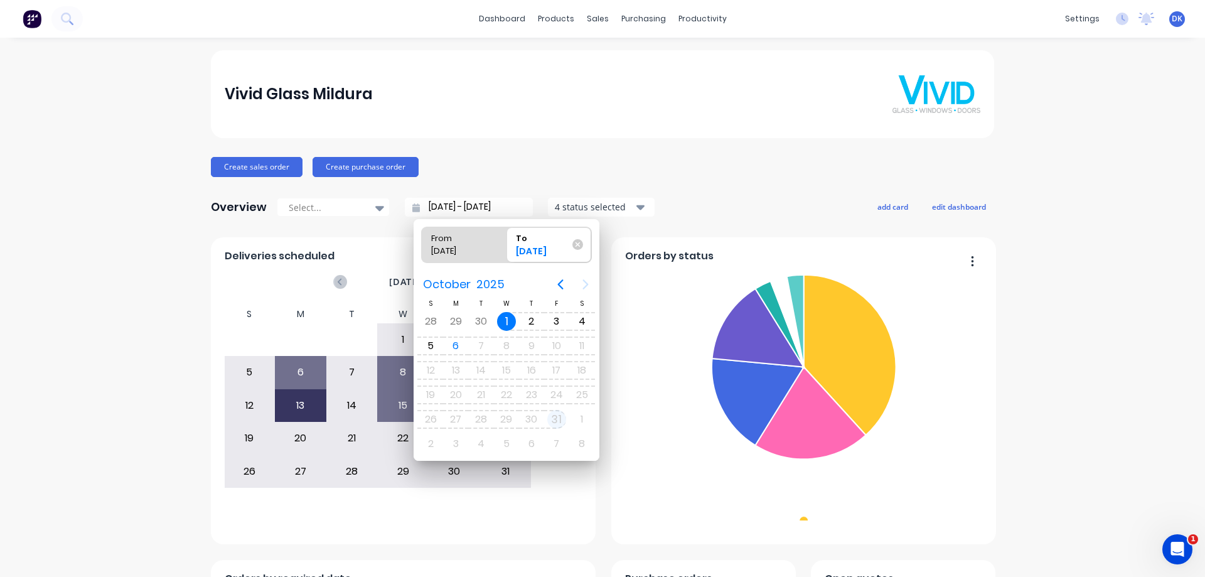
click at [556, 414] on div "31" at bounding box center [556, 419] width 19 height 19
drag, startPoint x: 510, startPoint y: 320, endPoint x: 478, endPoint y: 320, distance: 32.0
click at [478, 320] on div "1" at bounding box center [474, 321] width 19 height 19
drag, startPoint x: 538, startPoint y: 318, endPoint x: 566, endPoint y: 416, distance: 101.9
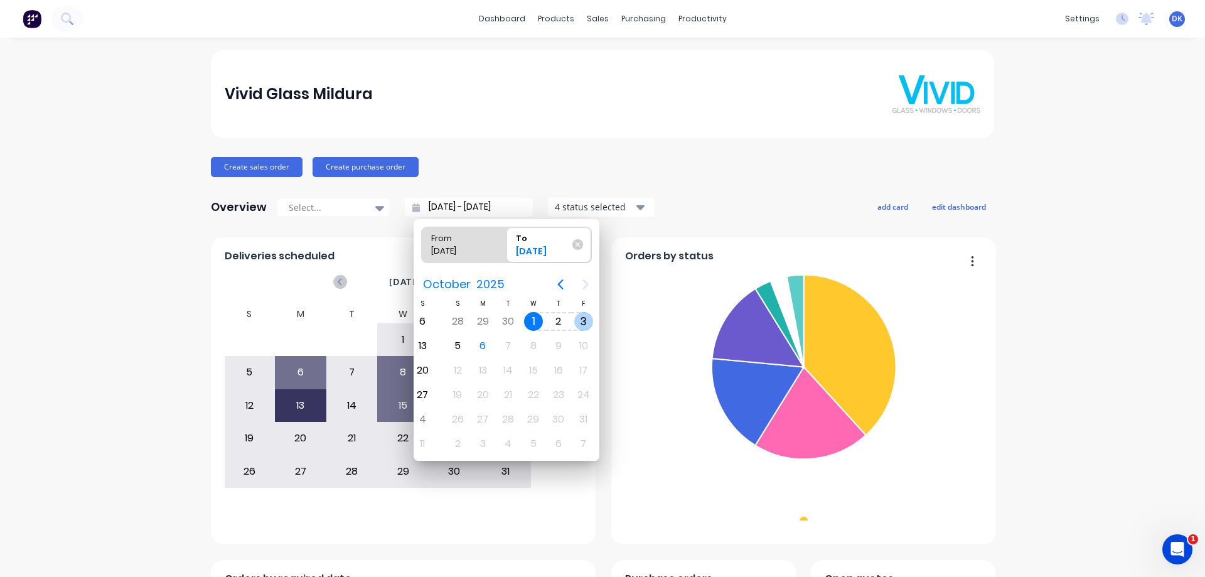
click at [566, 414] on div "S M T W T F S 28 29 [DATE] 1 2 3 4 5 6 7 8 9 10 11 12 13 14 15 16 17 18 19 20 2…" at bounding box center [533, 377] width 176 height 158
click at [554, 417] on div "31" at bounding box center [556, 419] width 19 height 19
click at [523, 250] on div "[DATE]" at bounding box center [543, 254] width 64 height 18
click at [507, 250] on input "To [DATE]" at bounding box center [507, 244] width 1 height 35
click at [576, 242] on icon at bounding box center [577, 244] width 11 height 11
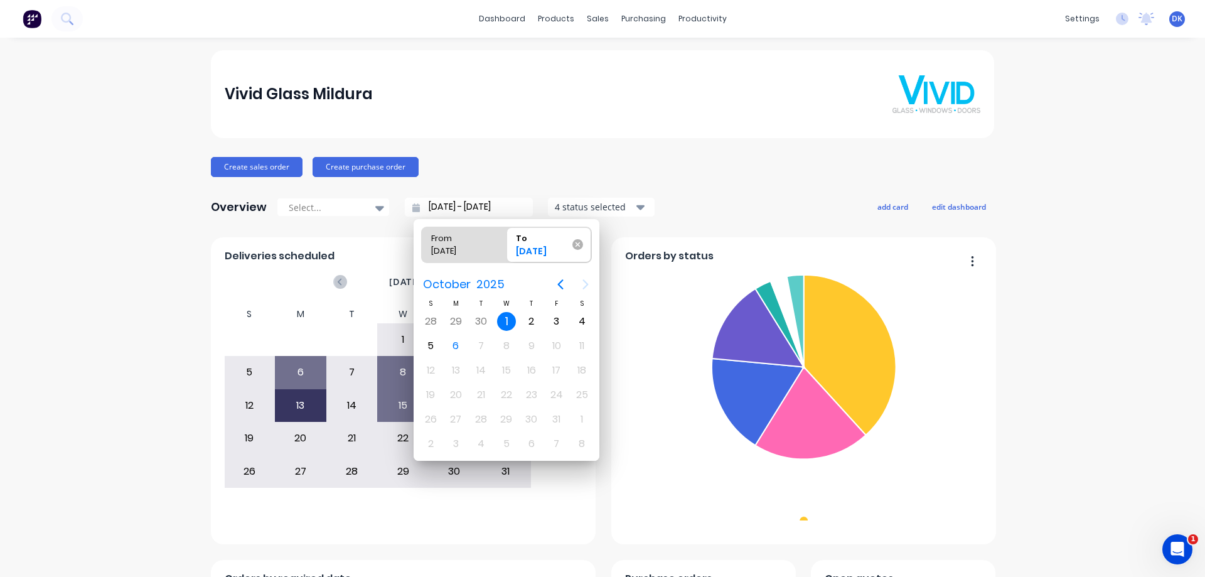
click at [507, 242] on input "To [DATE]" at bounding box center [507, 244] width 1 height 35
click at [513, 163] on div "Create sales order Create purchase order" at bounding box center [602, 167] width 783 height 20
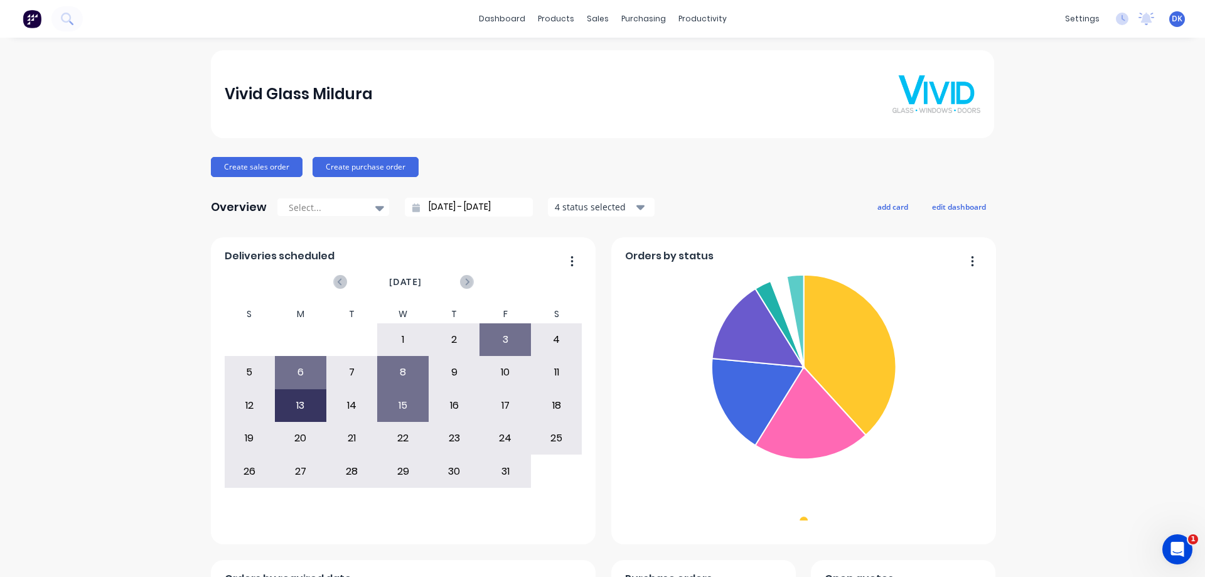
click at [471, 205] on input "[DATE] - [DATE]" at bounding box center [474, 207] width 108 height 19
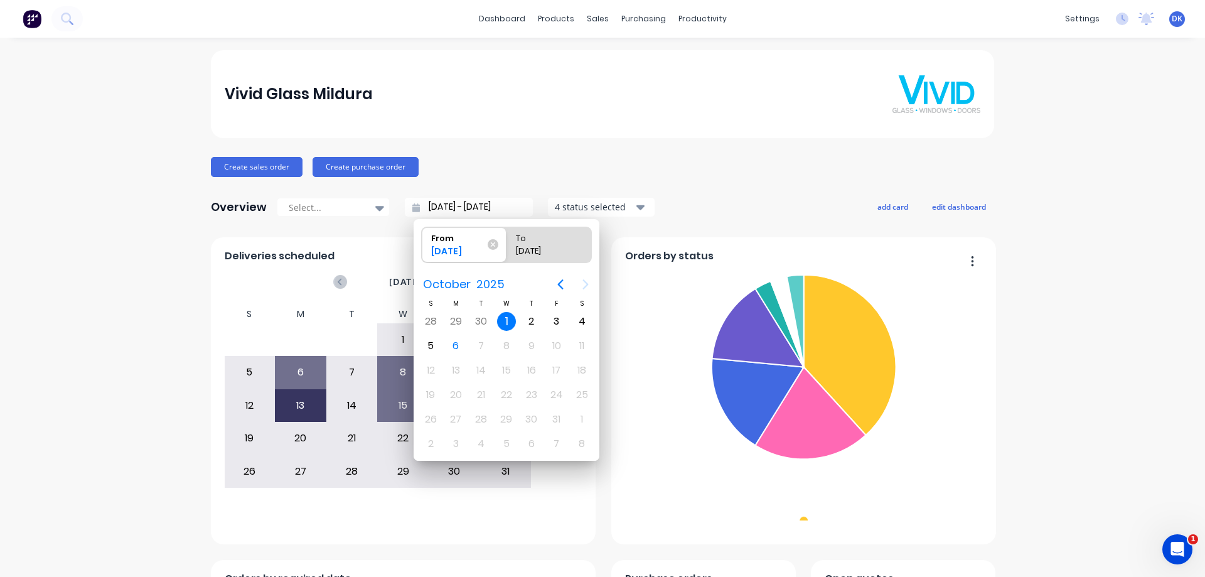
click at [522, 175] on div "Create sales order Create purchase order" at bounding box center [602, 167] width 783 height 20
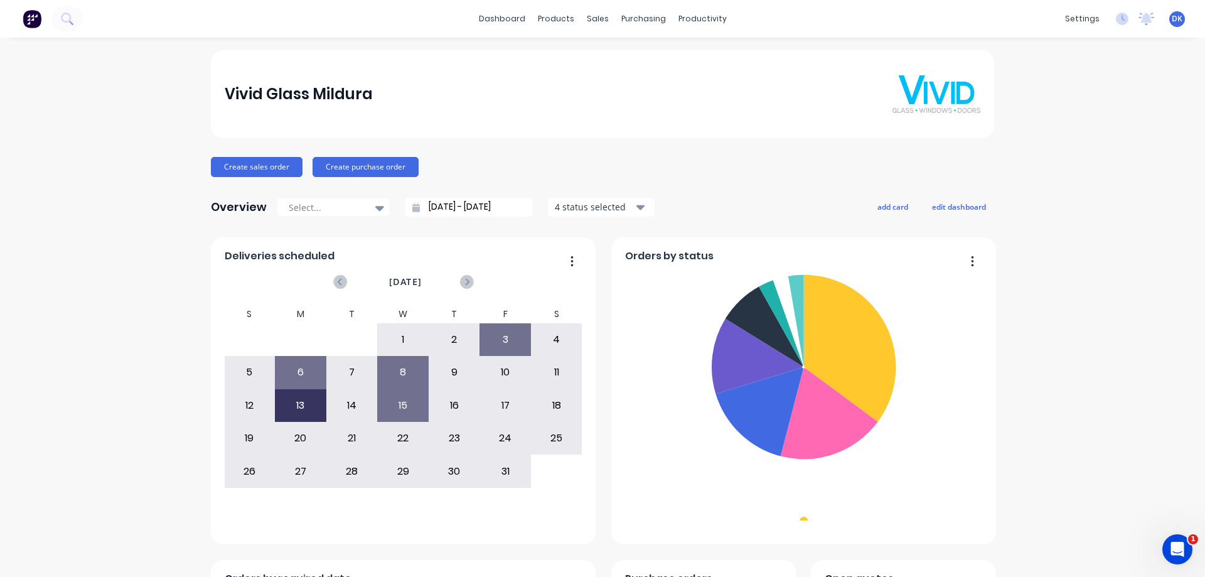
click at [477, 209] on input "[DATE] - [DATE]" at bounding box center [474, 207] width 108 height 19
click at [474, 207] on input "[DATE] - [DATE]" at bounding box center [474, 207] width 108 height 19
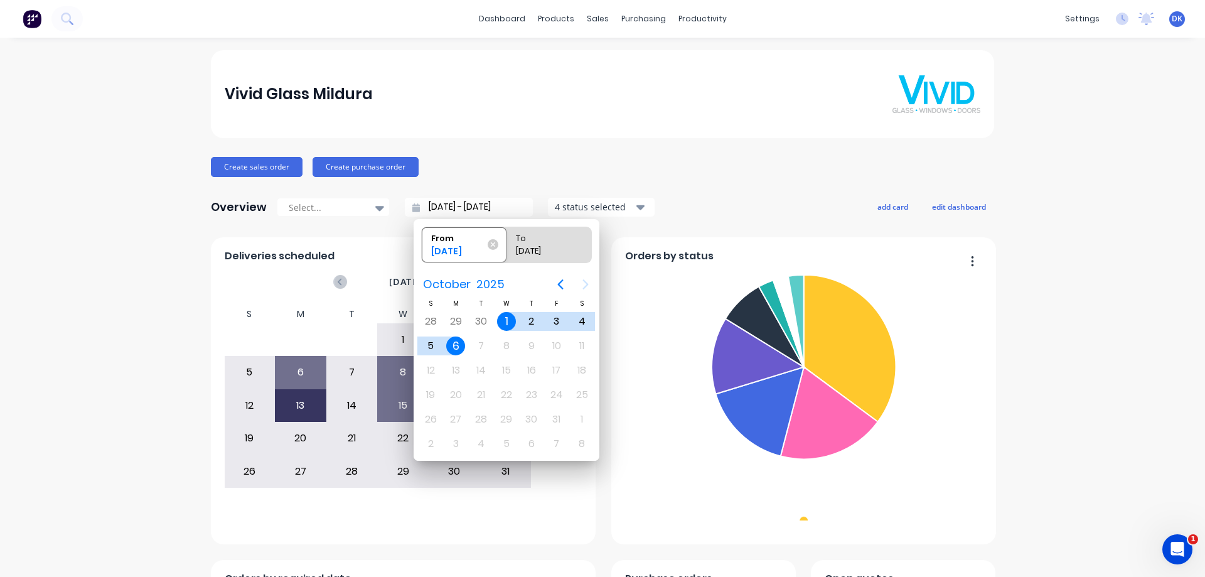
click at [473, 202] on input "[DATE] - [DATE]" at bounding box center [474, 207] width 108 height 19
click at [508, 166] on div "Create sales order Create purchase order" at bounding box center [602, 167] width 783 height 20
type input "[DATE] - [DATE]"
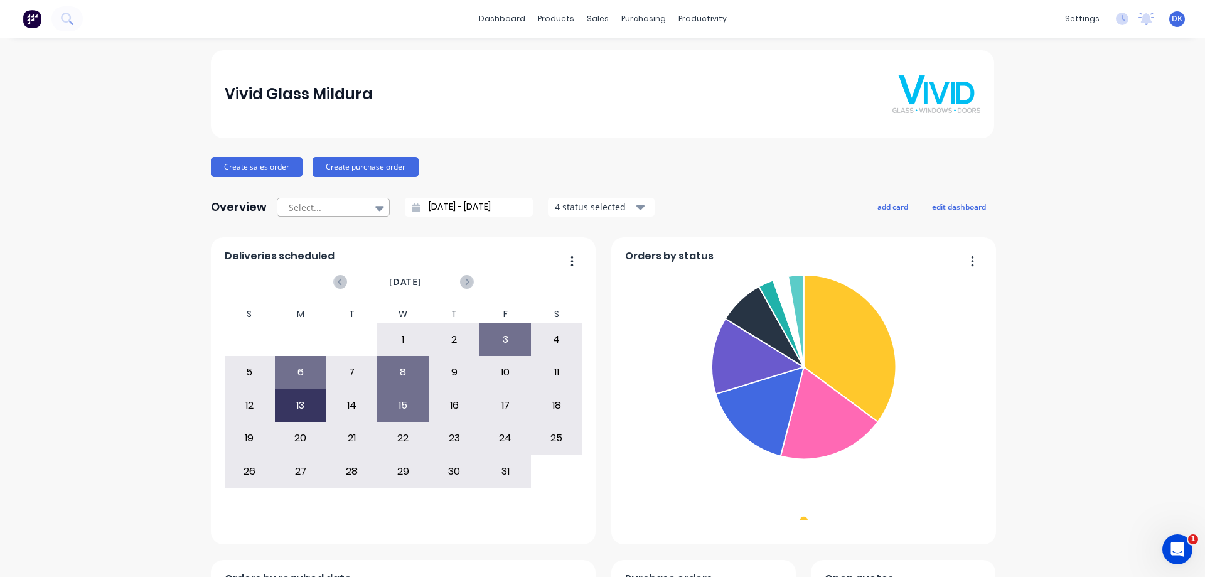
click at [375, 208] on icon at bounding box center [379, 208] width 9 height 5
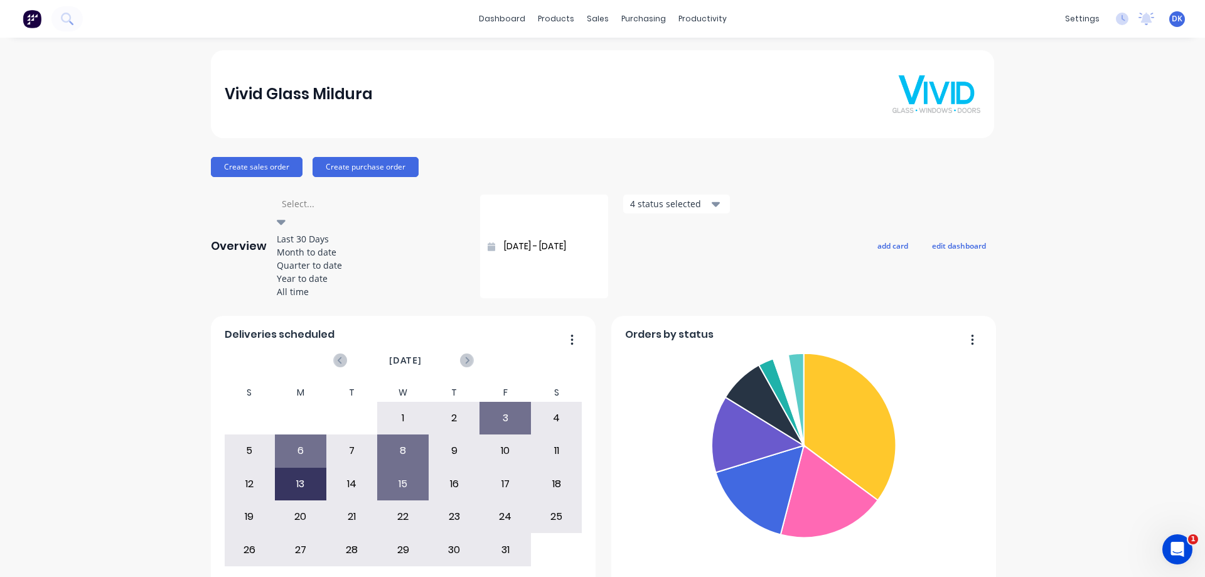
click at [313, 259] on div "Month to date" at bounding box center [371, 251] width 188 height 13
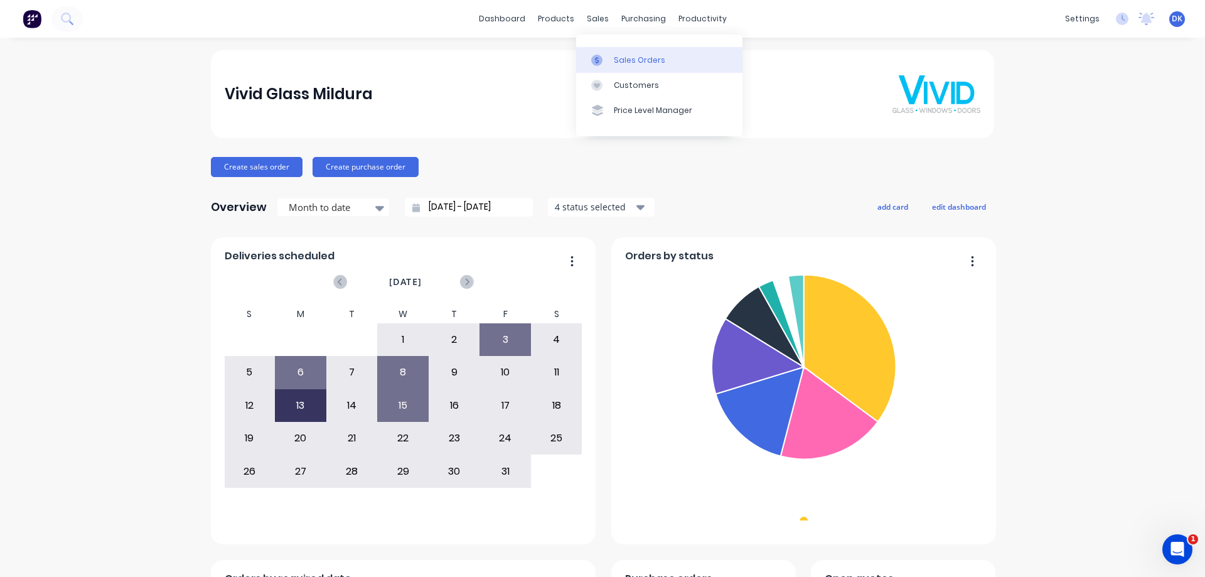
click at [630, 59] on div "Sales Orders" at bounding box center [639, 60] width 51 height 11
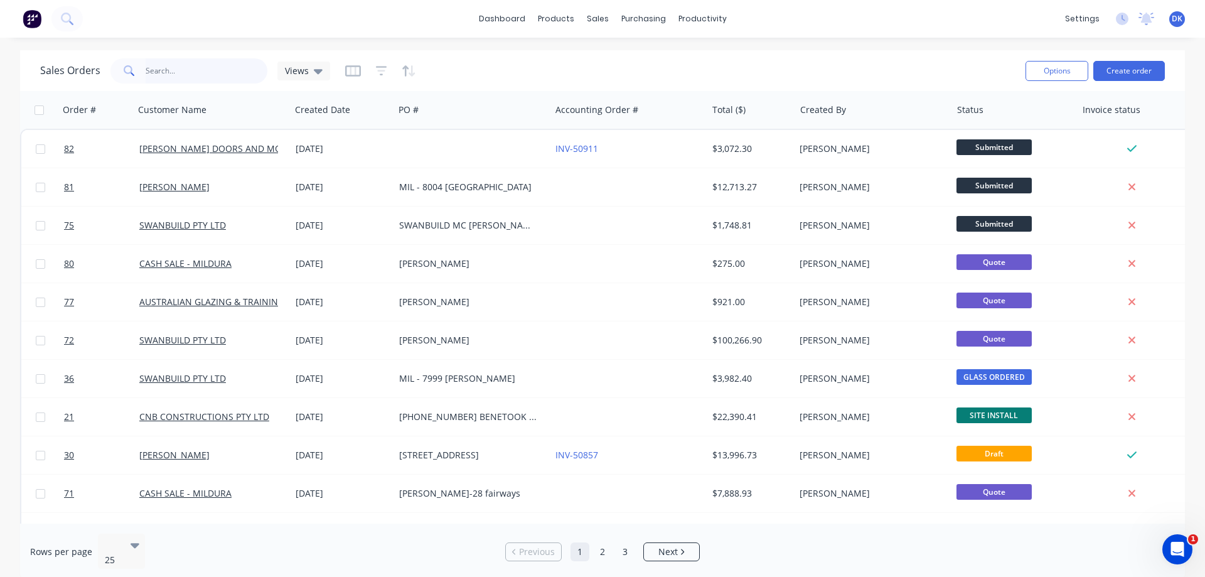
click at [168, 73] on input "text" at bounding box center [207, 70] width 122 height 25
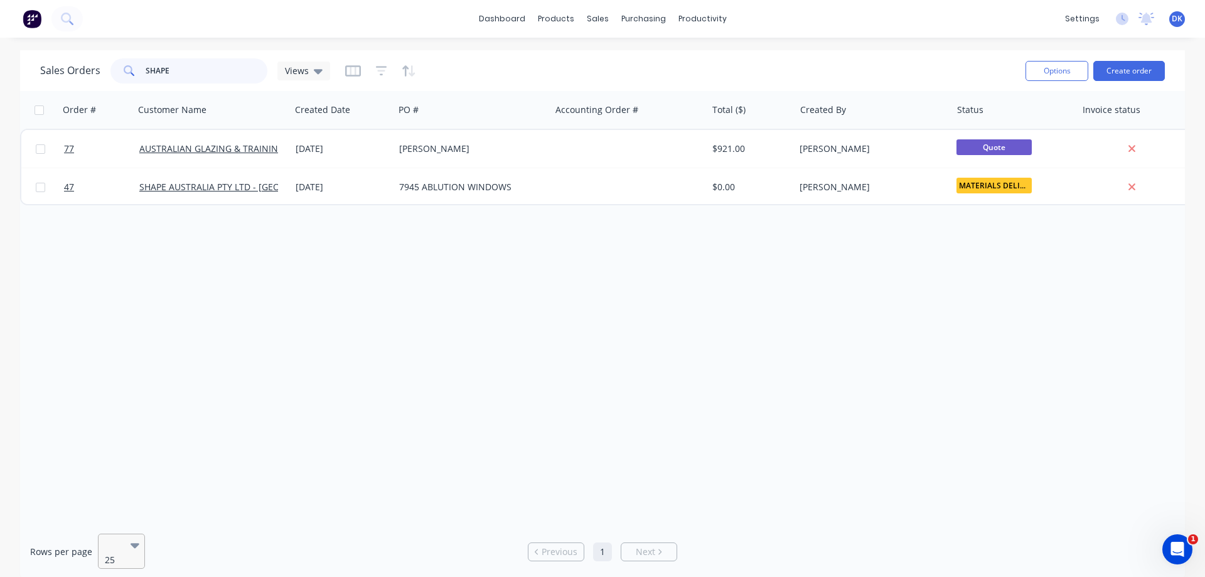
type input "SHAPE"
click at [1132, 70] on button "Create order" at bounding box center [1130, 71] width 72 height 20
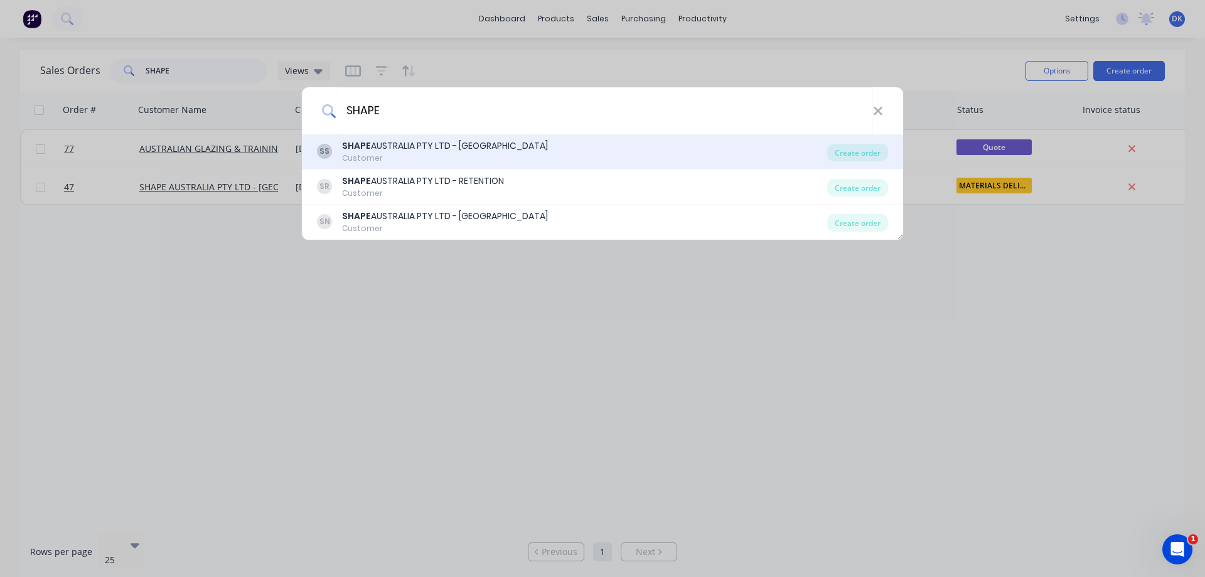
type input "SHAPE"
click at [490, 151] on div "SS SHAPE AUSTRALIA PTY LTD - SA Customer" at bounding box center [572, 151] width 510 height 24
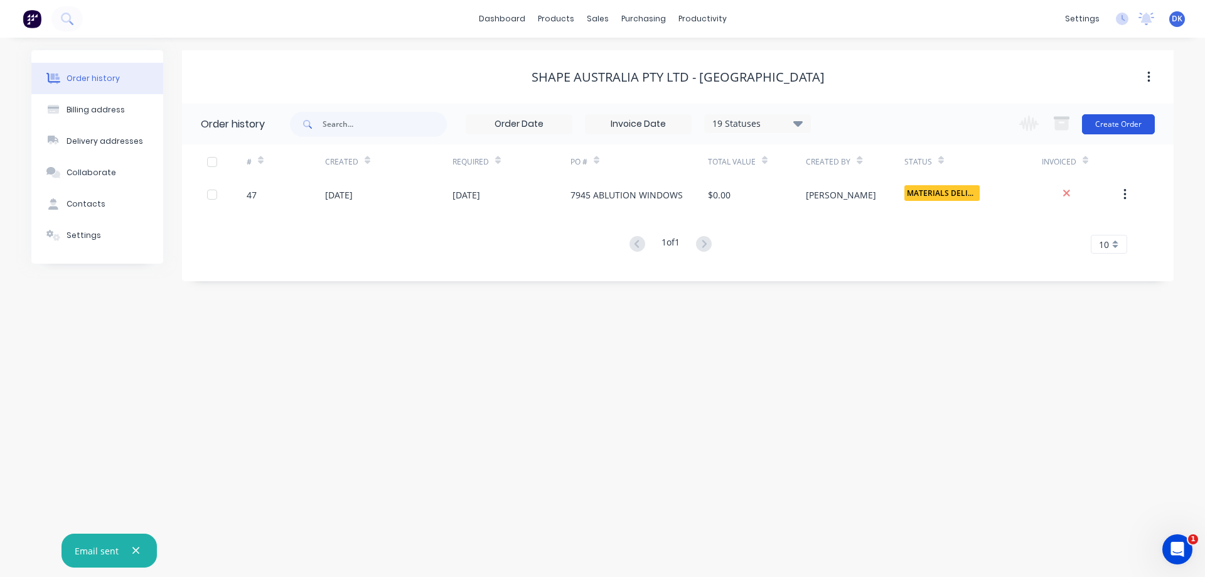
click at [1112, 123] on button "Create Order" at bounding box center [1118, 124] width 73 height 20
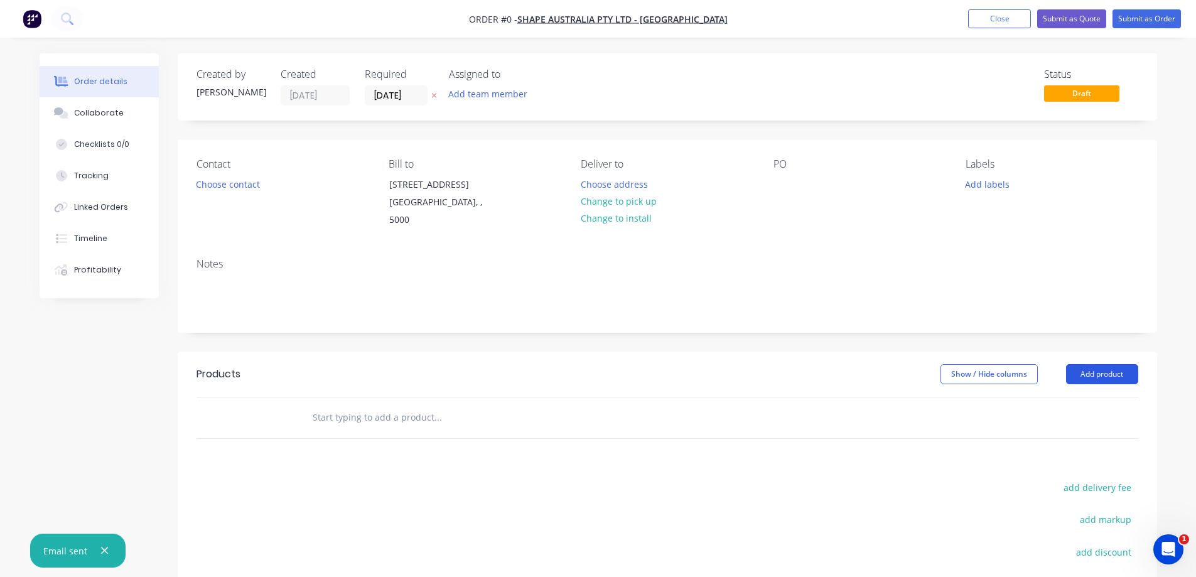
click at [1111, 364] on button "Add product" at bounding box center [1102, 374] width 72 height 20
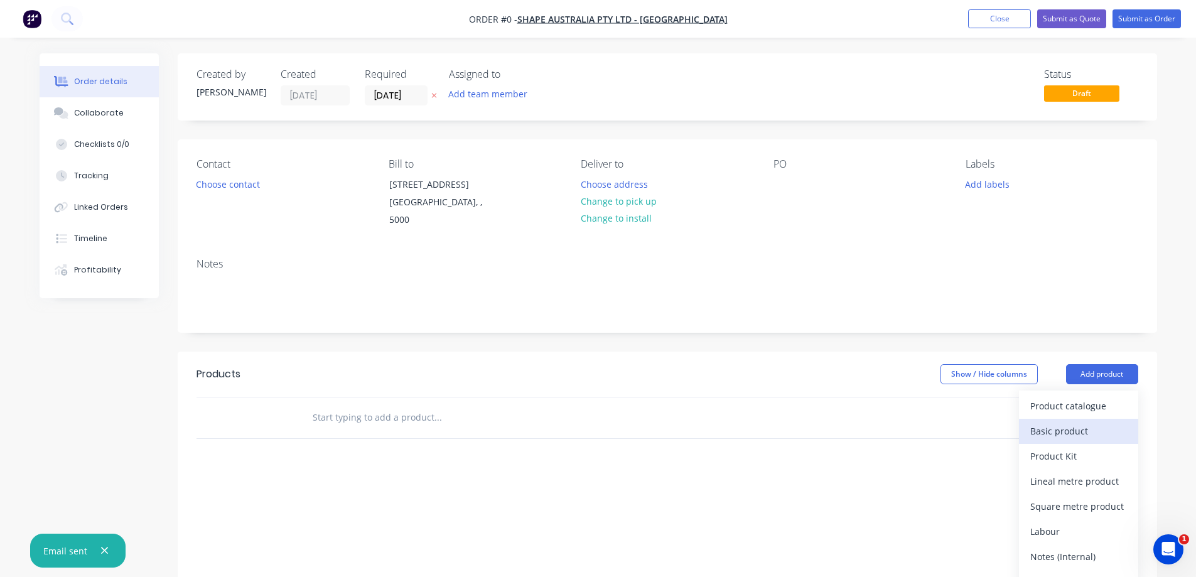
click at [1060, 422] on div "Basic product" at bounding box center [1078, 431] width 97 height 18
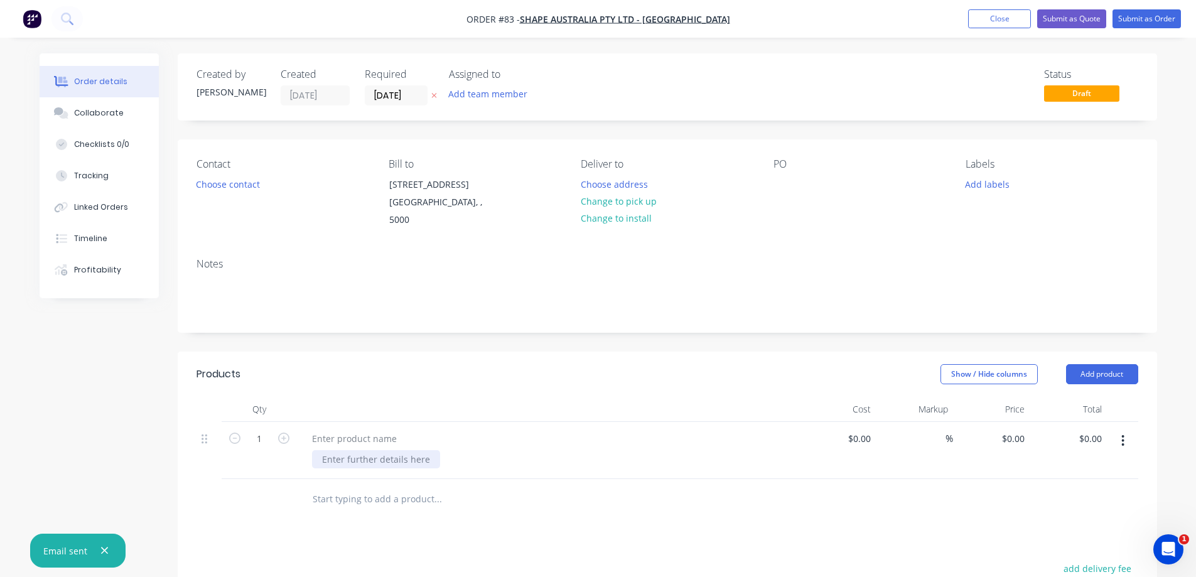
click at [335, 450] on div at bounding box center [376, 459] width 128 height 18
click at [217, 183] on button "Choose contact" at bounding box center [227, 183] width 77 height 17
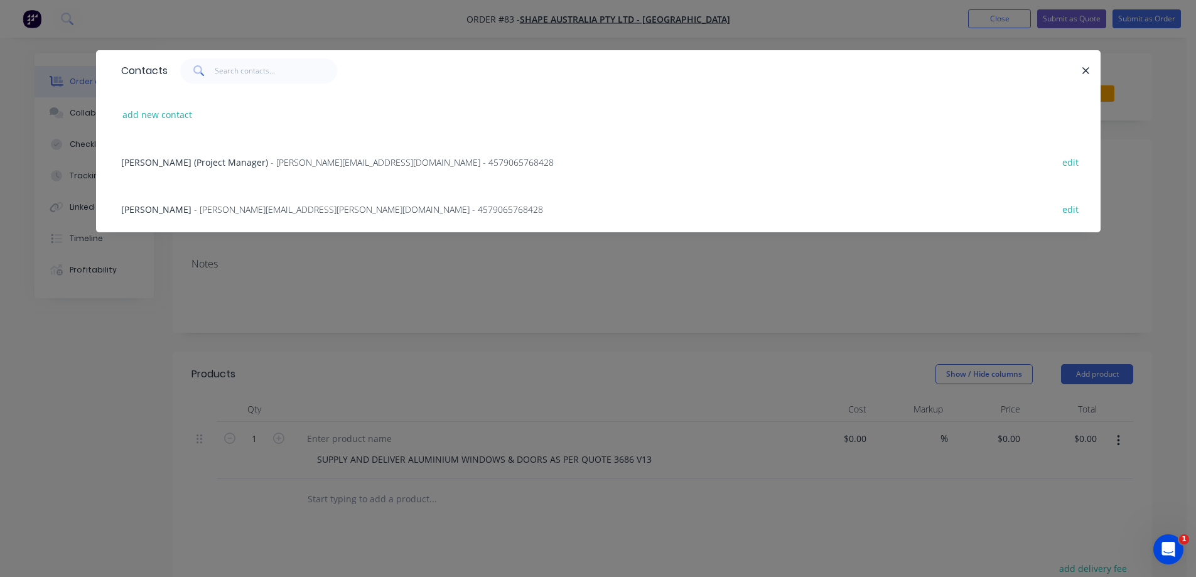
click at [203, 209] on span "- [PERSON_NAME][EMAIL_ADDRESS][PERSON_NAME][DOMAIN_NAME] - 4579065768428" at bounding box center [368, 209] width 349 height 12
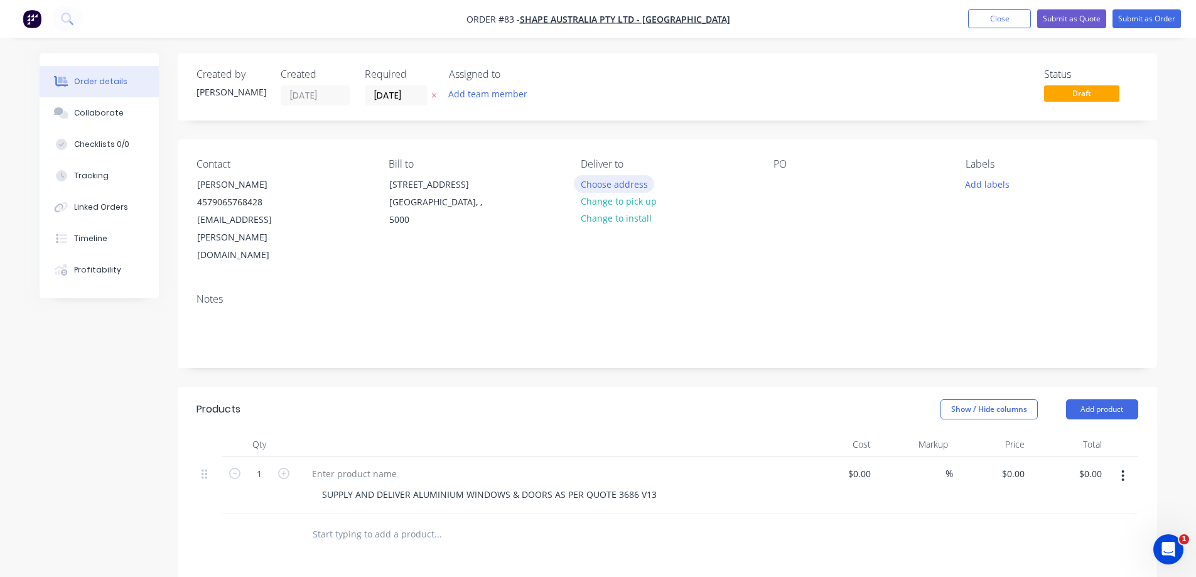
click at [626, 183] on button "Choose address" at bounding box center [614, 183] width 80 height 17
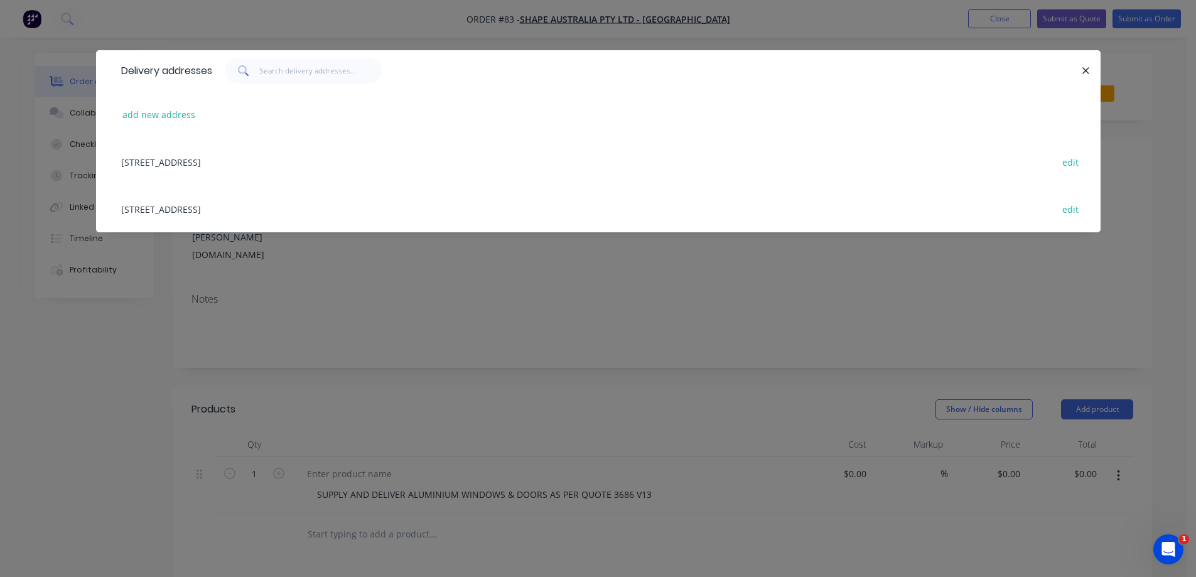
click at [219, 163] on div "[STREET_ADDRESS]" at bounding box center [598, 161] width 967 height 47
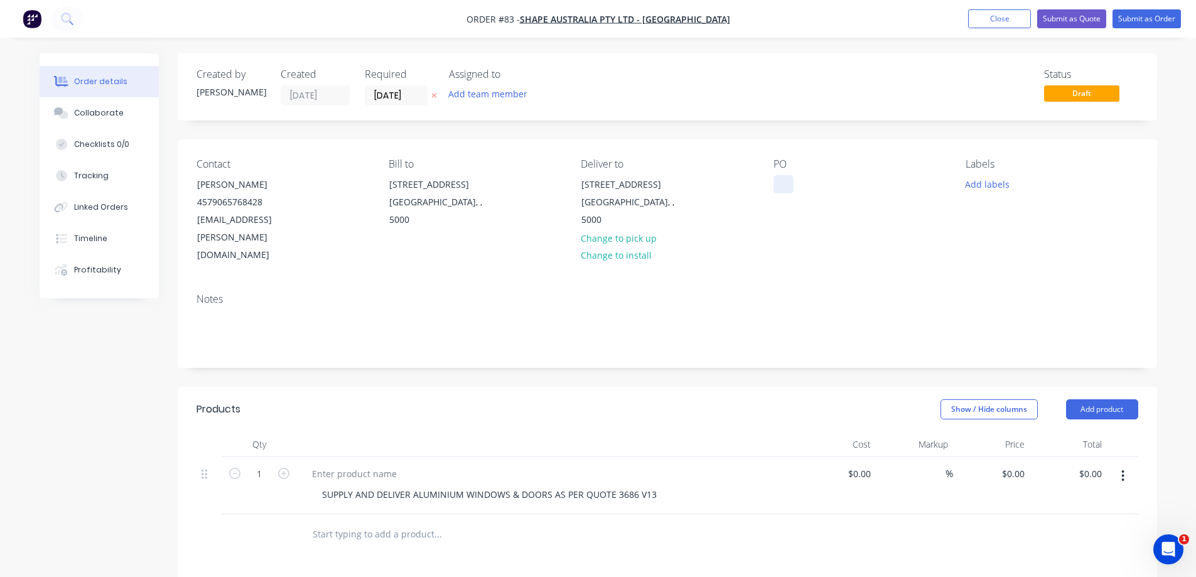
click at [785, 178] on div at bounding box center [783, 184] width 20 height 18
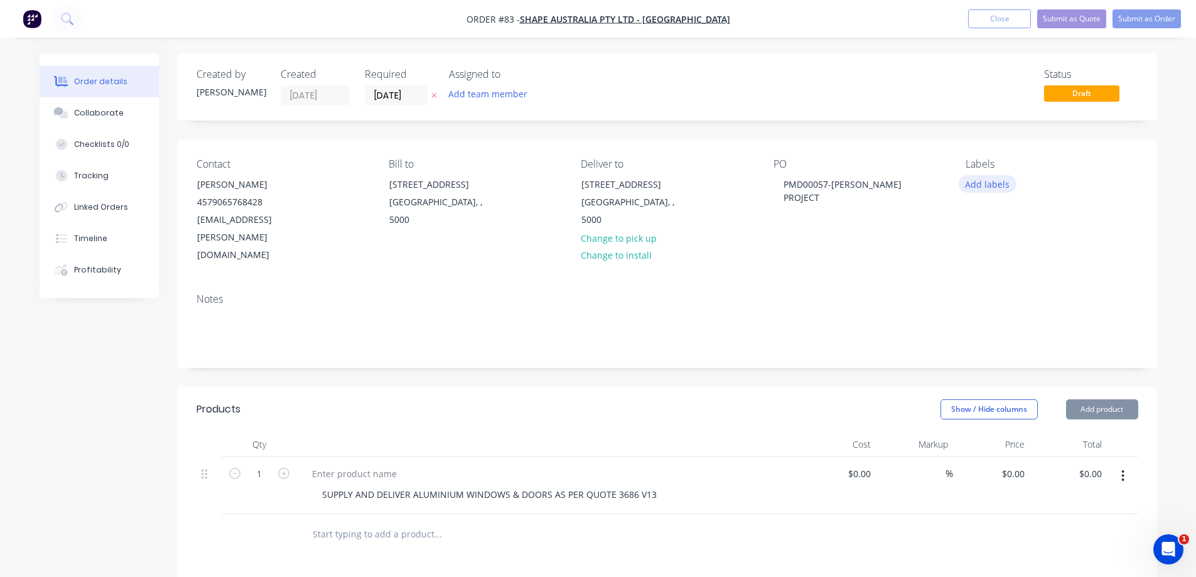
click at [989, 185] on button "Add labels" at bounding box center [988, 183] width 58 height 17
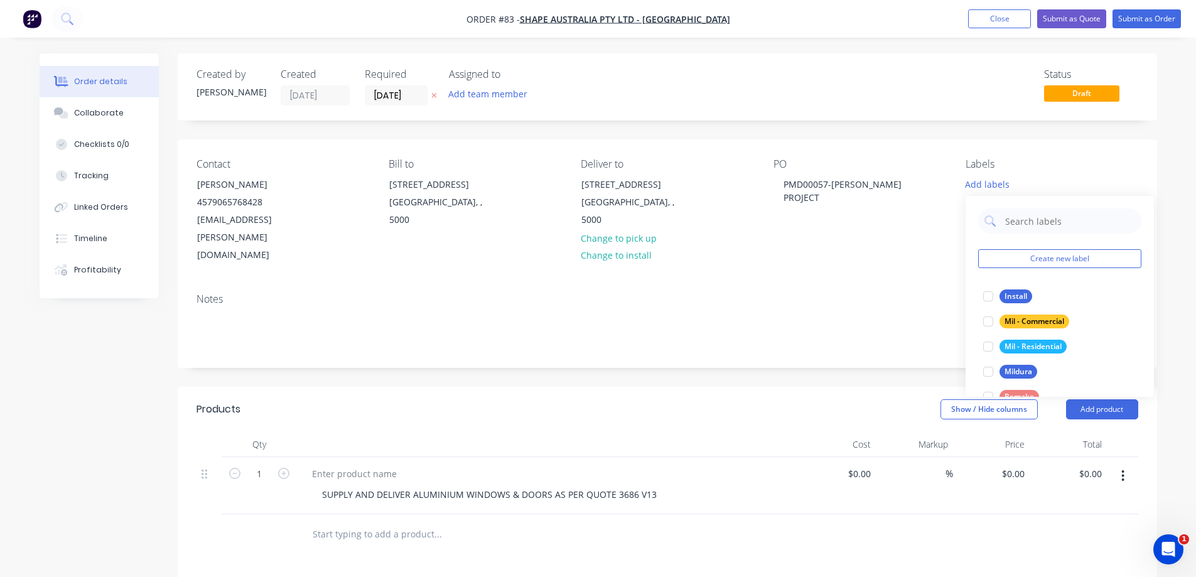
scroll to position [50, 0]
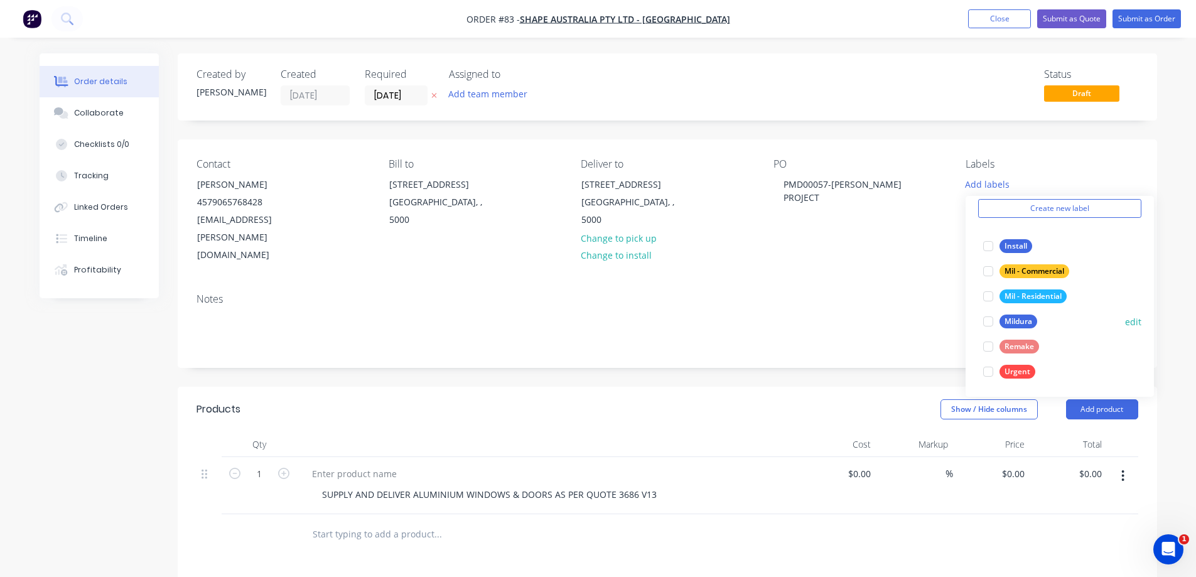
click at [987, 321] on div at bounding box center [987, 321] width 25 height 25
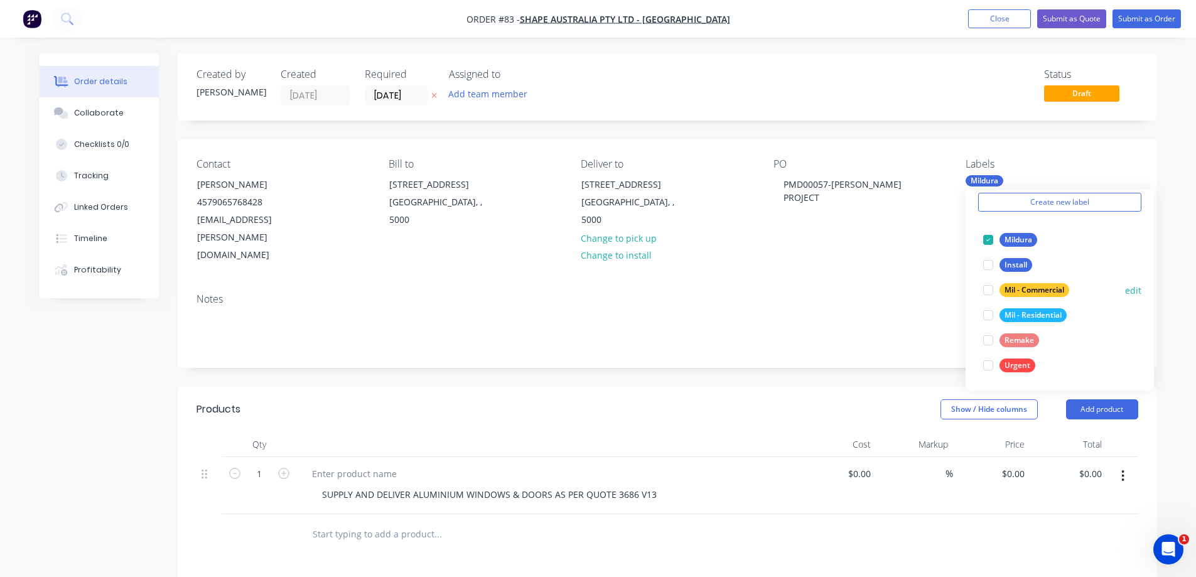
click at [987, 291] on div at bounding box center [987, 289] width 25 height 25
click at [988, 267] on div at bounding box center [987, 264] width 25 height 25
click at [1009, 317] on div "Mildura" at bounding box center [1018, 315] width 38 height 14
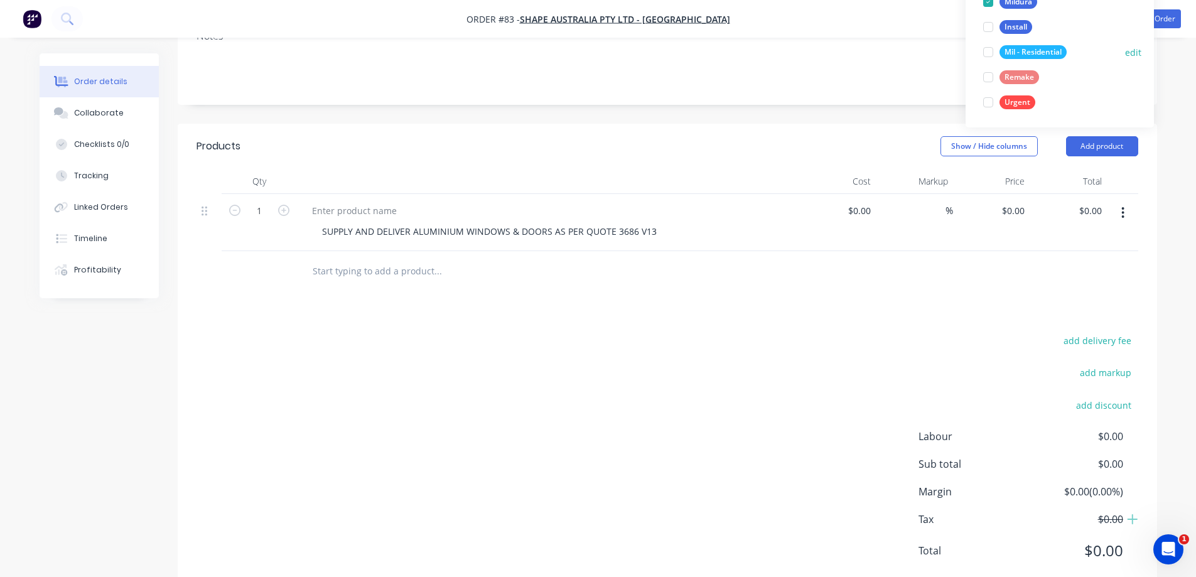
scroll to position [0, 0]
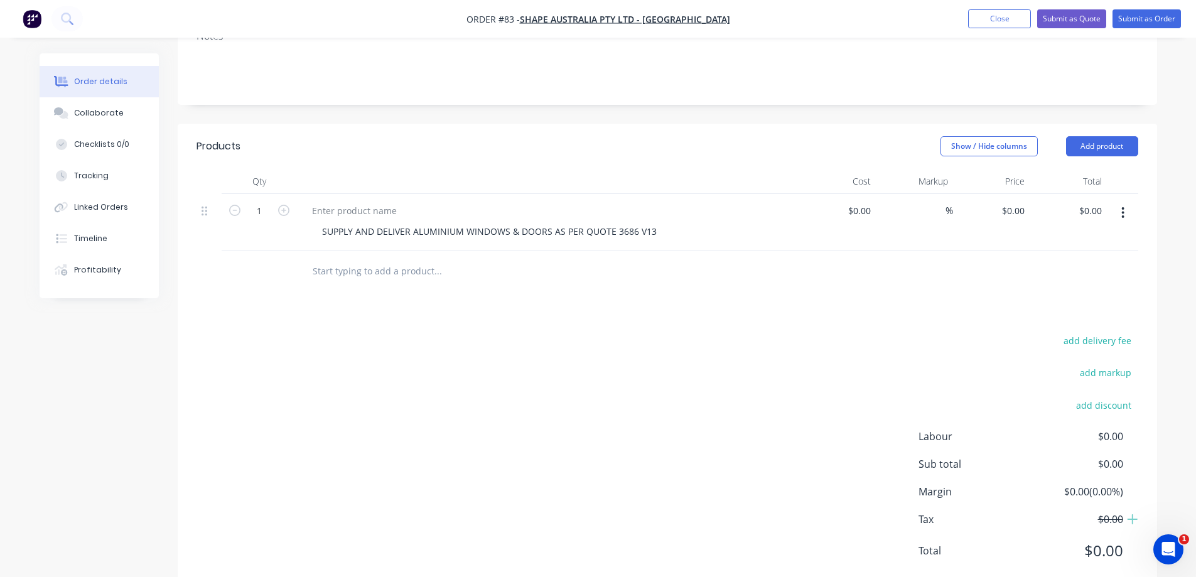
click at [794, 295] on div "Products Show / Hide columns Add product Qty Cost Markup Price Total 1 SUPPLY A…" at bounding box center [667, 359] width 979 height 470
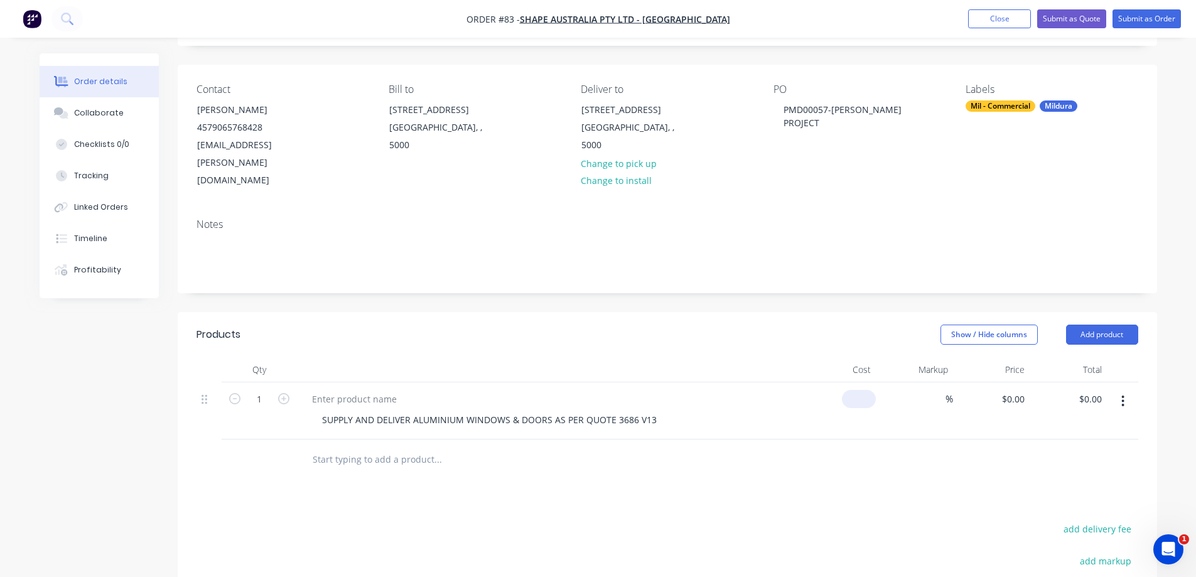
click at [857, 390] on div "$0.00" at bounding box center [859, 399] width 34 height 18
type input "$36,086.48"
click at [1109, 325] on button "Add product" at bounding box center [1102, 335] width 72 height 20
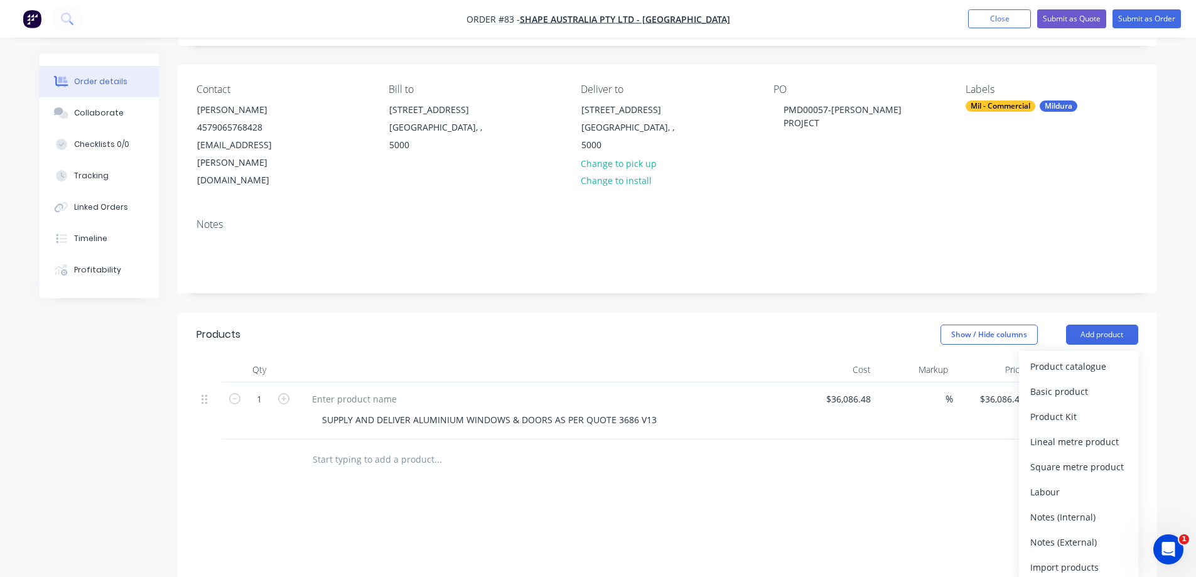
scroll to position [263, 0]
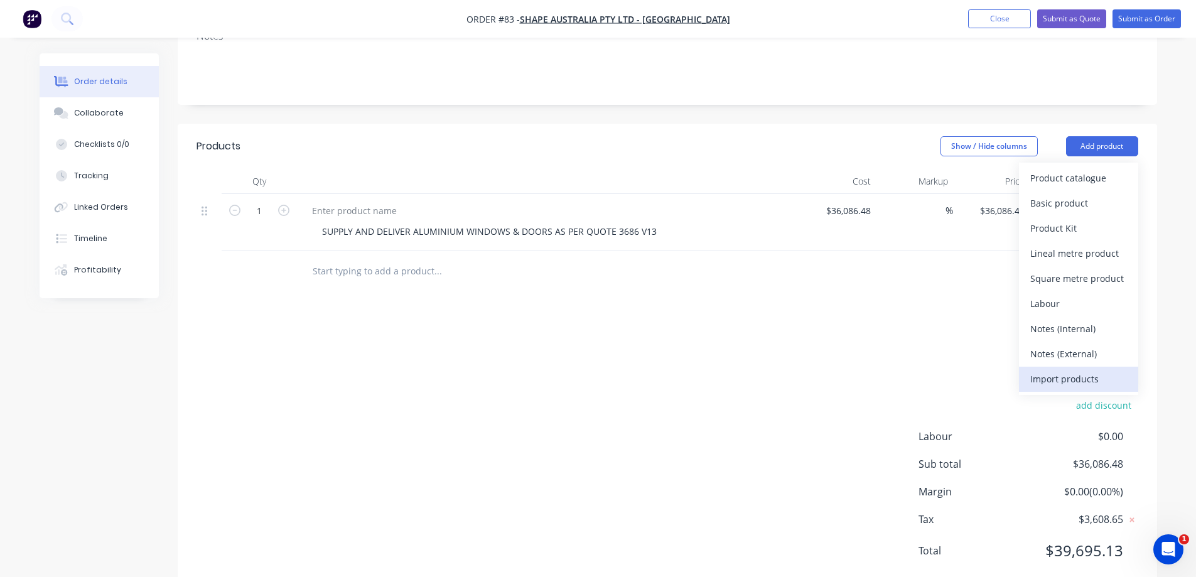
click at [1046, 370] on div "Import products" at bounding box center [1078, 379] width 97 height 18
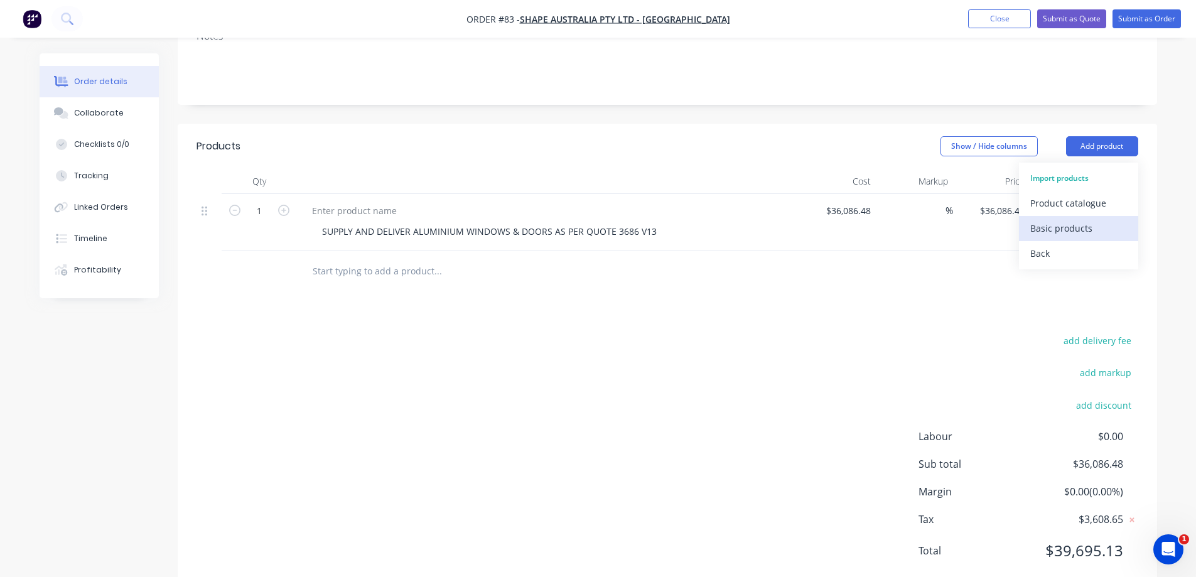
click at [1048, 219] on div "Basic products" at bounding box center [1078, 228] width 97 height 18
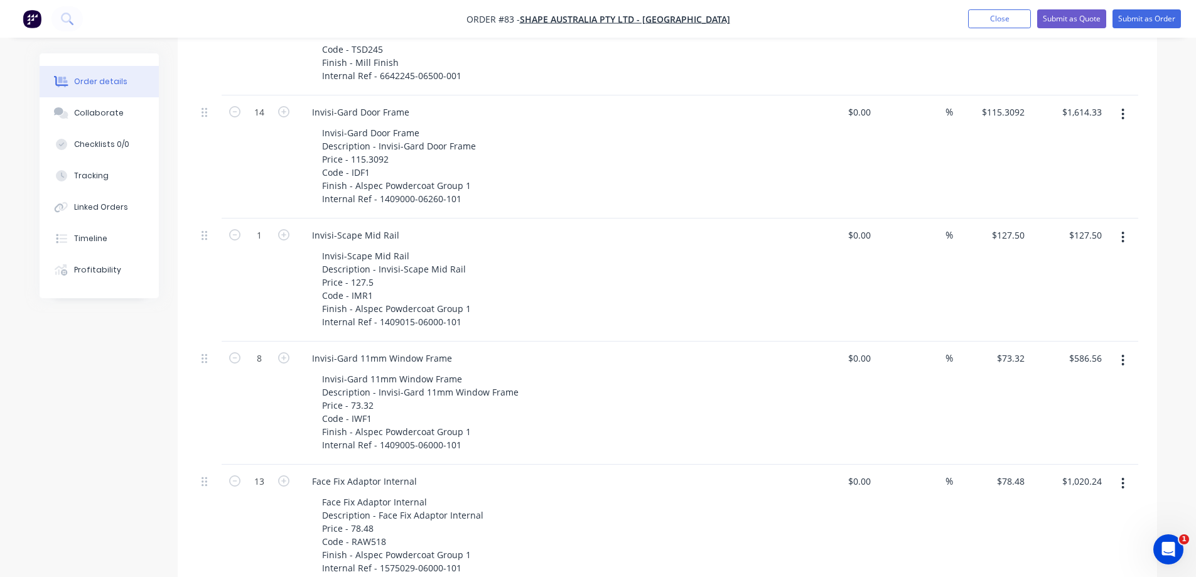
scroll to position [40, 0]
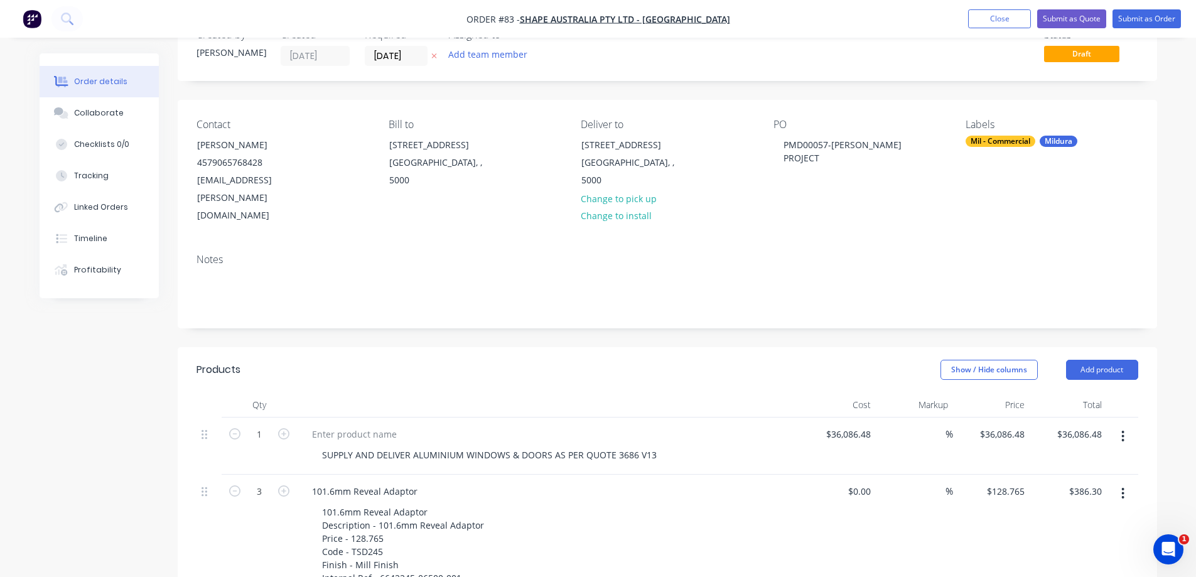
click at [1126, 482] on button "button" at bounding box center [1123, 493] width 30 height 23
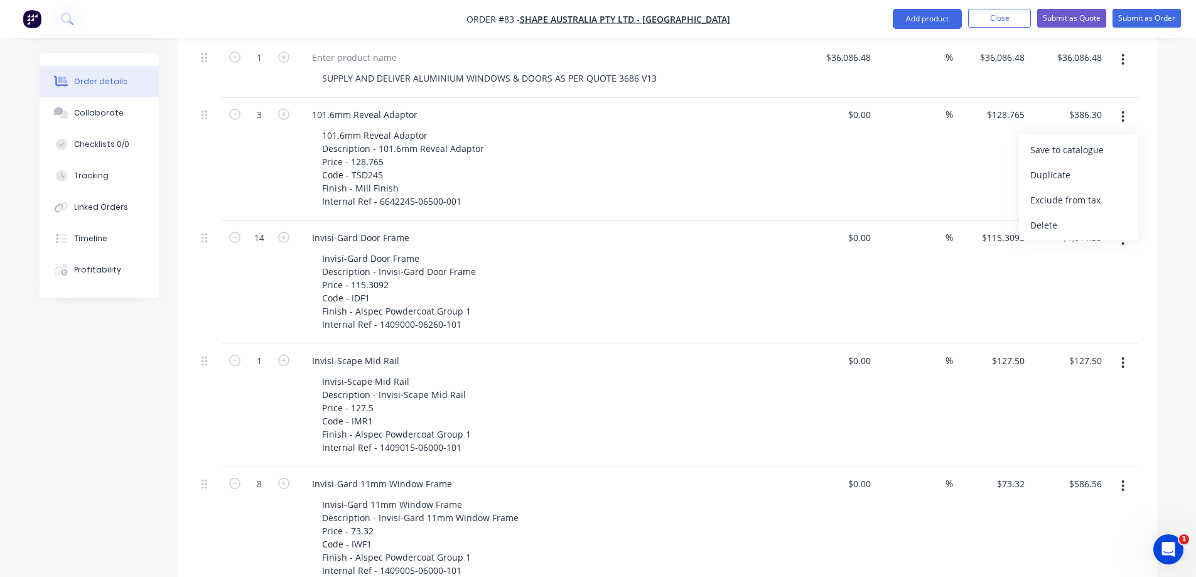
scroll to position [165, 0]
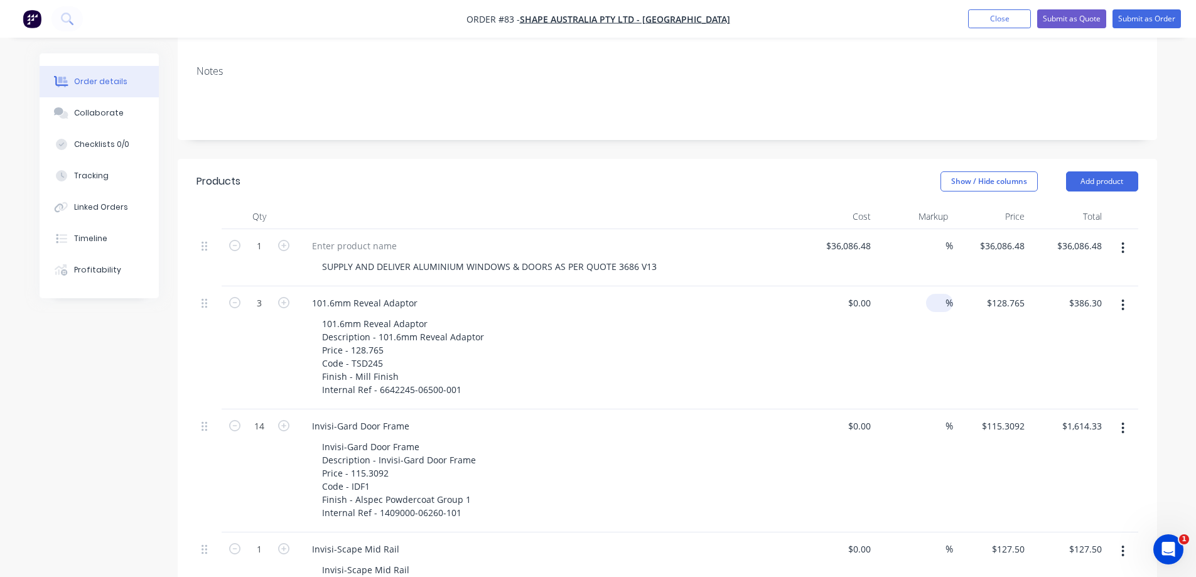
click at [934, 294] on input at bounding box center [938, 303] width 14 height 18
click at [1007, 294] on input "$128.765" at bounding box center [1008, 303] width 44 height 18
type input "0"
type input "$0.00"
click at [1009, 417] on input "$115.3092" at bounding box center [1005, 426] width 49 height 18
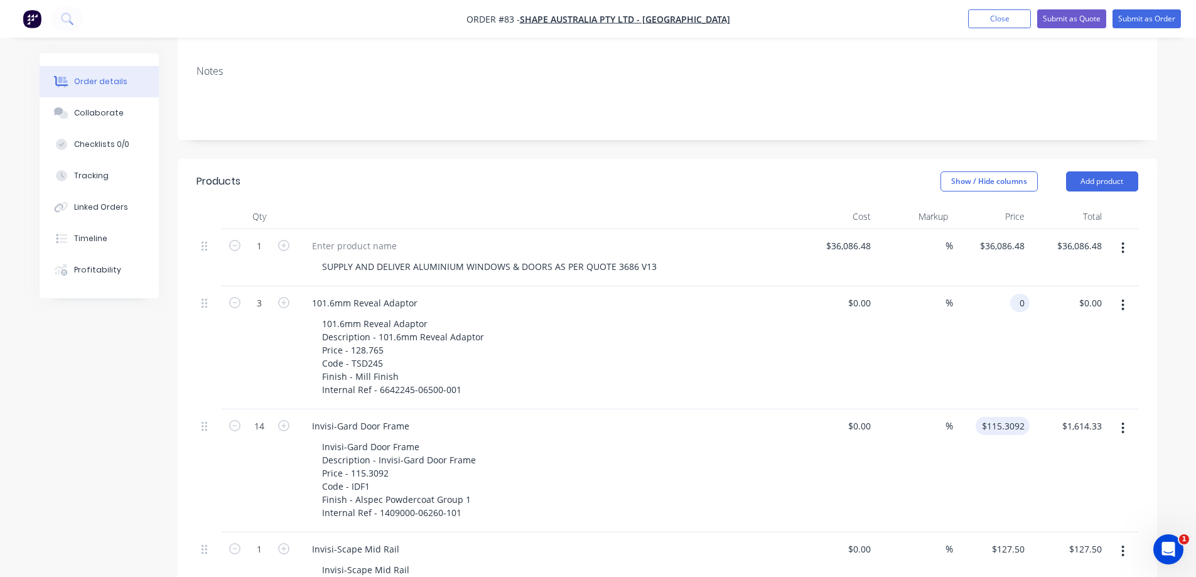
type input "$0.00"
click at [1012, 417] on input "115.3092" at bounding box center [1008, 426] width 44 height 18
click at [1001, 540] on input "$127.50" at bounding box center [1010, 549] width 39 height 18
type input "$0.00"
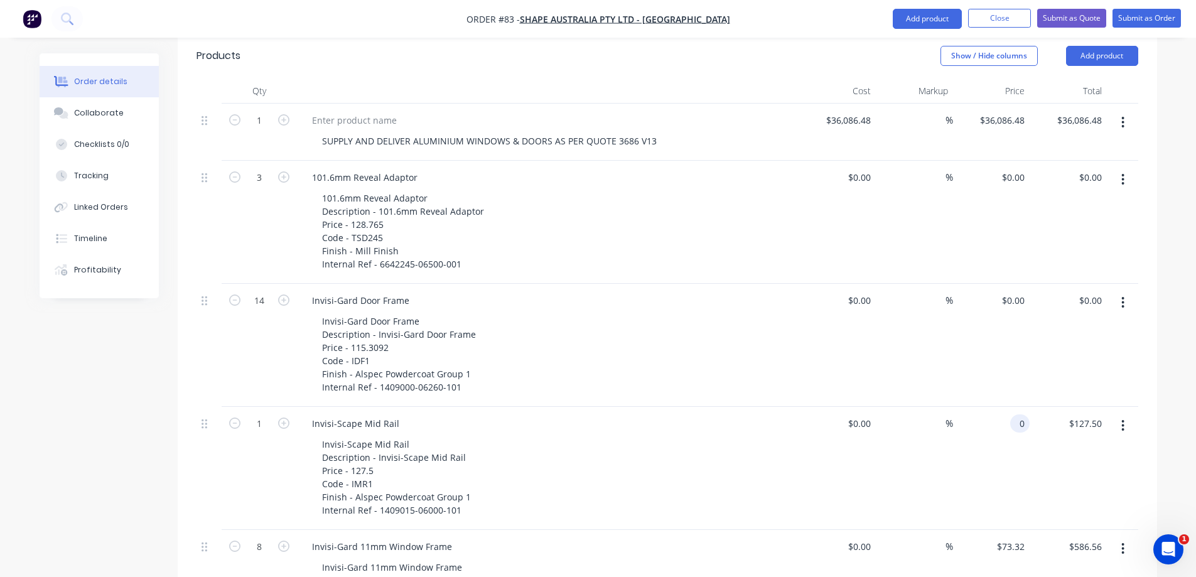
scroll to position [542, 0]
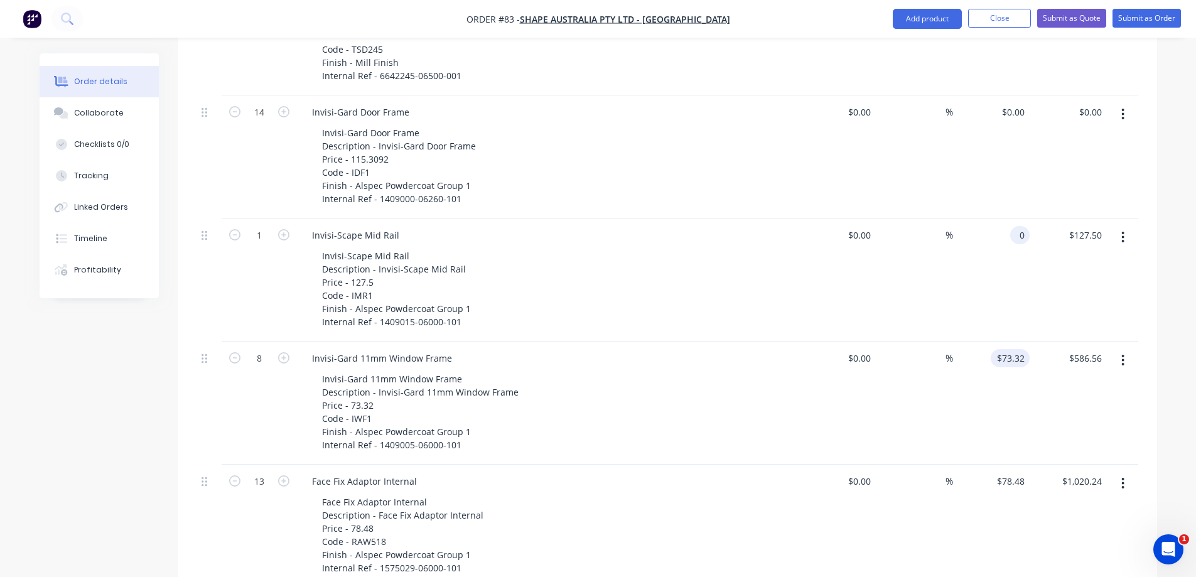
click at [1020, 349] on input "$73.32" at bounding box center [1013, 358] width 34 height 18
type input "$0.00"
click at [1005, 472] on input "$78.48" at bounding box center [1013, 481] width 34 height 18
type input "$0.00"
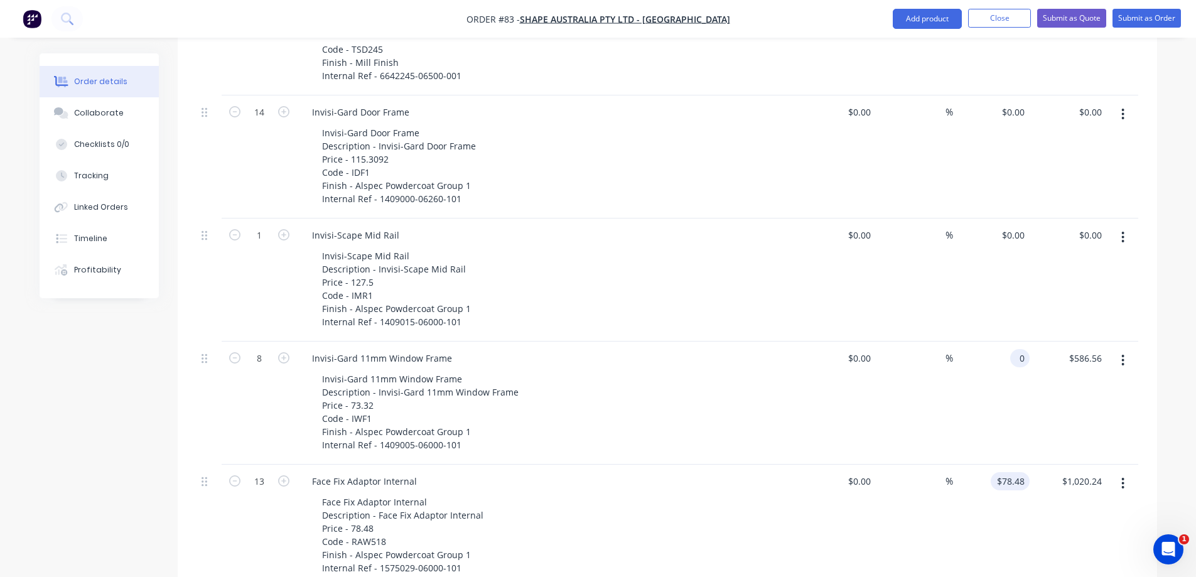
type input "$0.00"
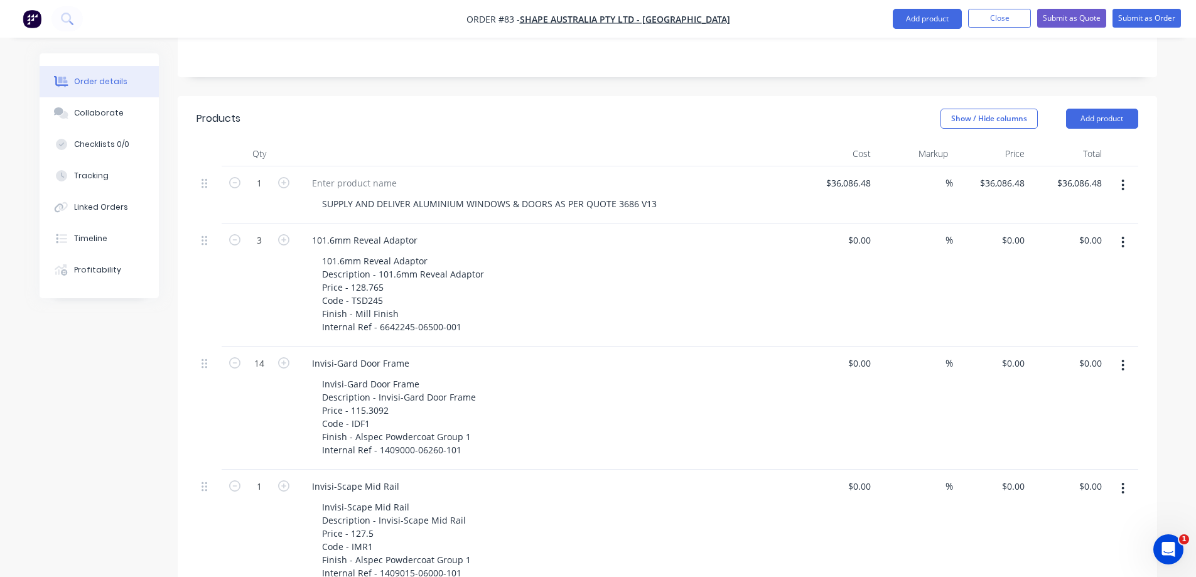
scroll to position [228, 0]
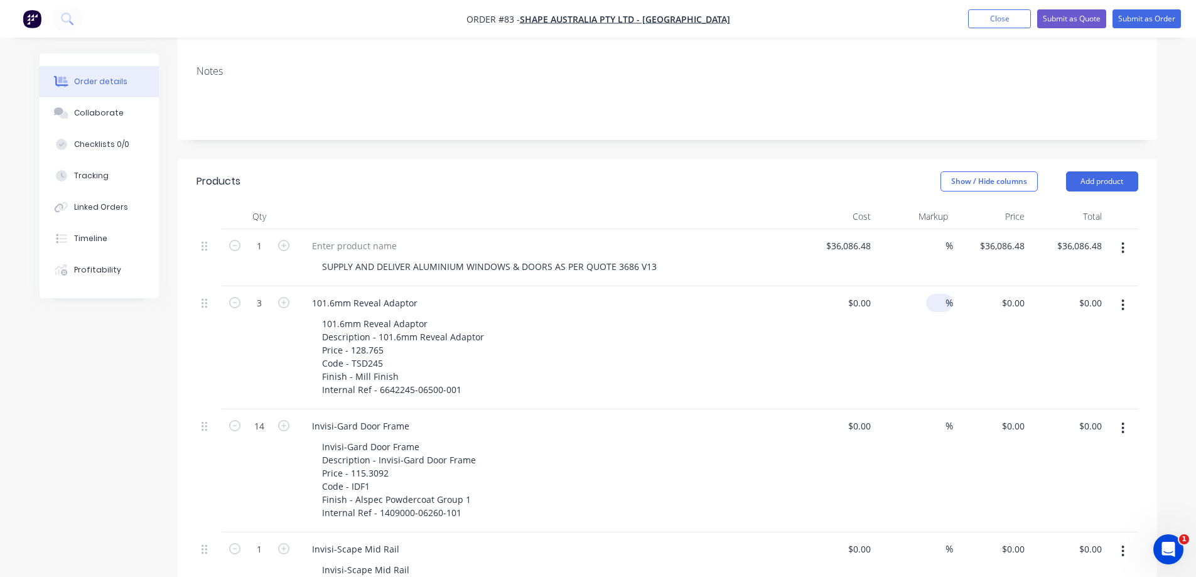
click at [931, 294] on input at bounding box center [938, 303] width 14 height 18
type input "$0.00"
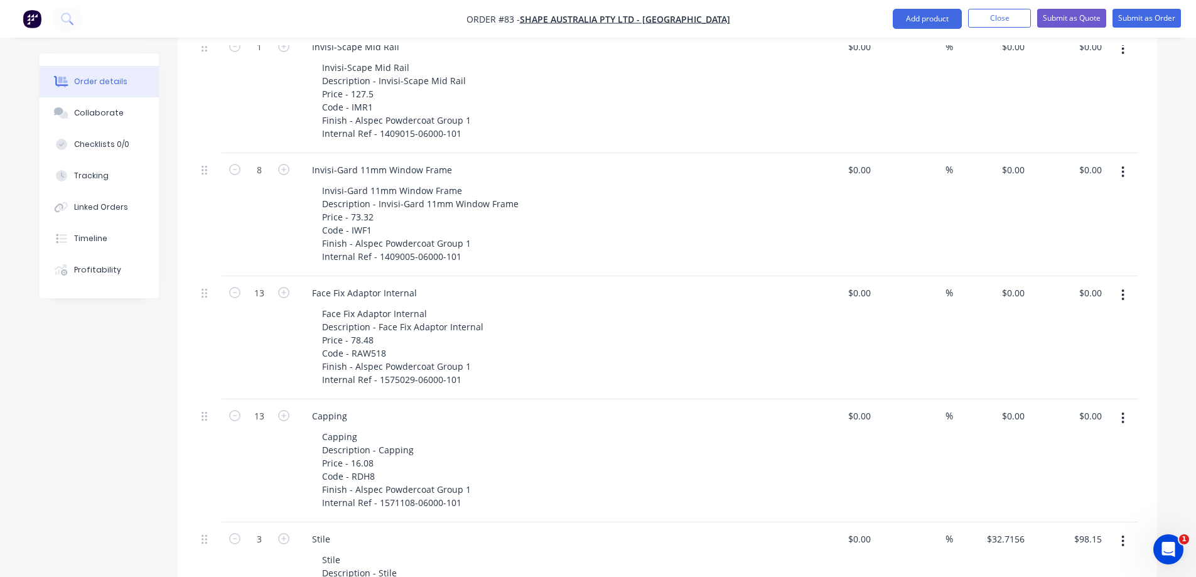
scroll to position [856, 0]
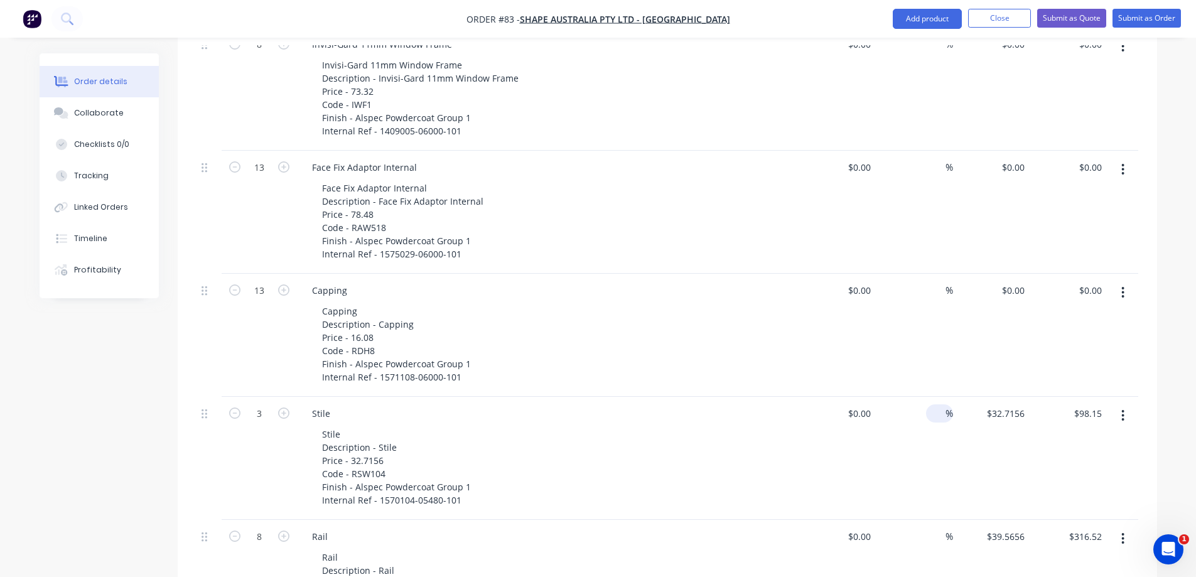
click at [928, 404] on div "%" at bounding box center [939, 413] width 27 height 18
type input "0"
type input "$0.00"
drag, startPoint x: 1024, startPoint y: 380, endPoint x: 982, endPoint y: 380, distance: 42.1
click at [982, 397] on div "0 0" at bounding box center [991, 458] width 77 height 123
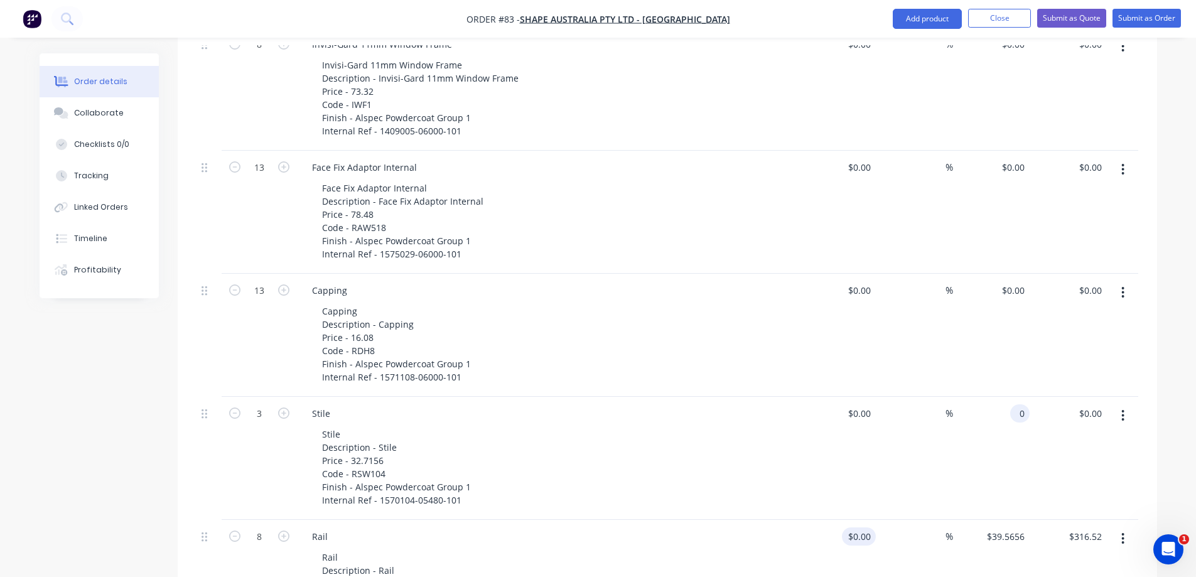
click at [859, 527] on div "$0.00 $0.00" at bounding box center [859, 536] width 34 height 18
type input "$0.00"
type input "$39.56"
type input "$316.48"
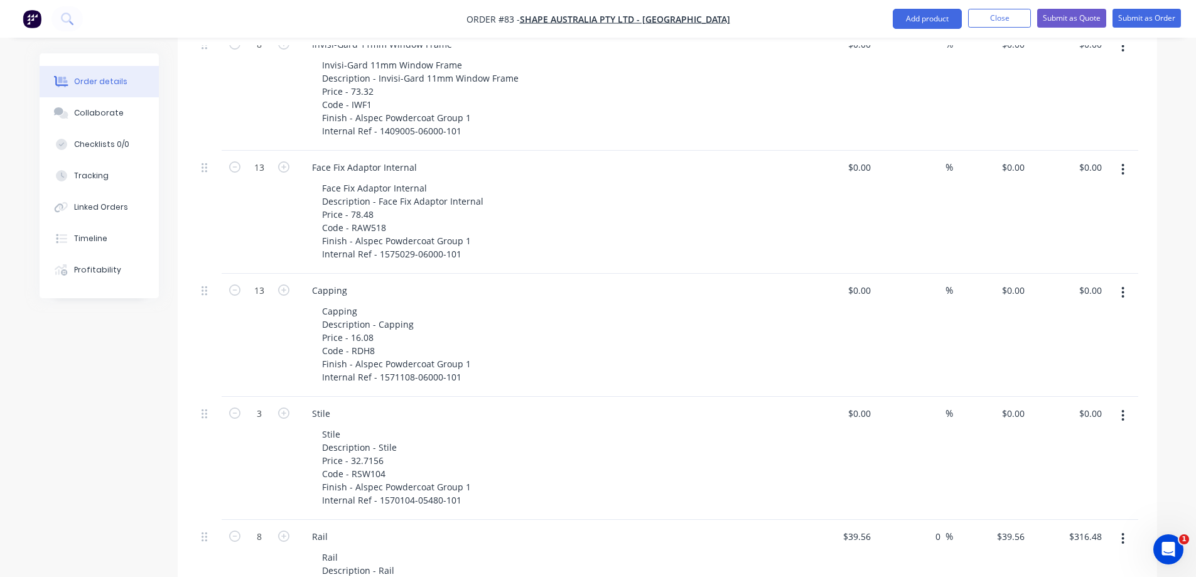
type input "0"
type input "$39.56"
click at [937, 527] on input "0" at bounding box center [938, 536] width 14 height 18
type input "-100"
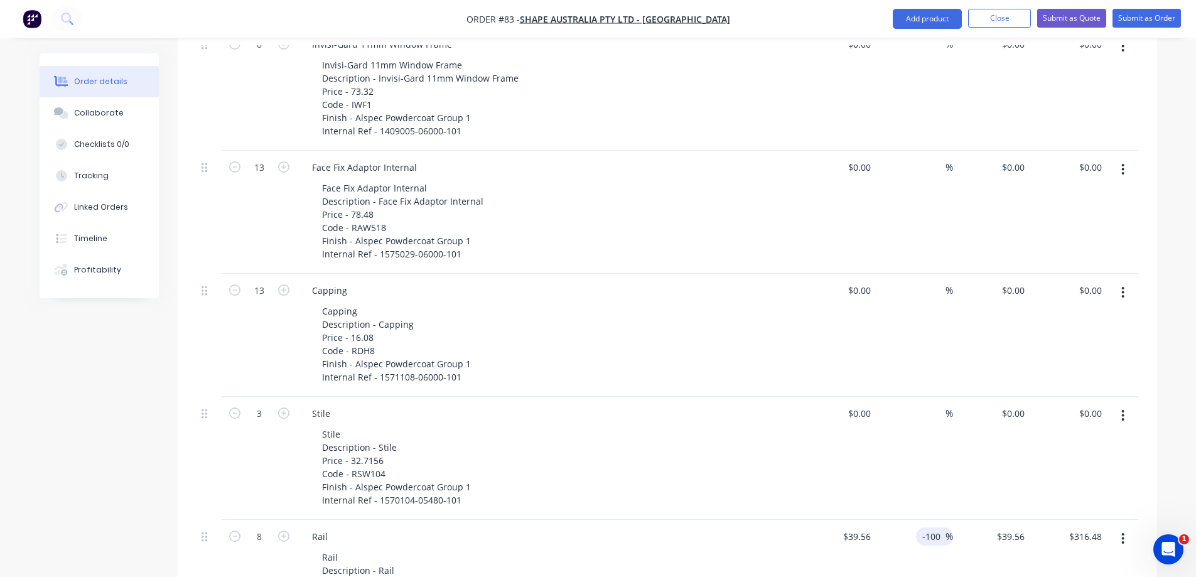
type input "$0.00"
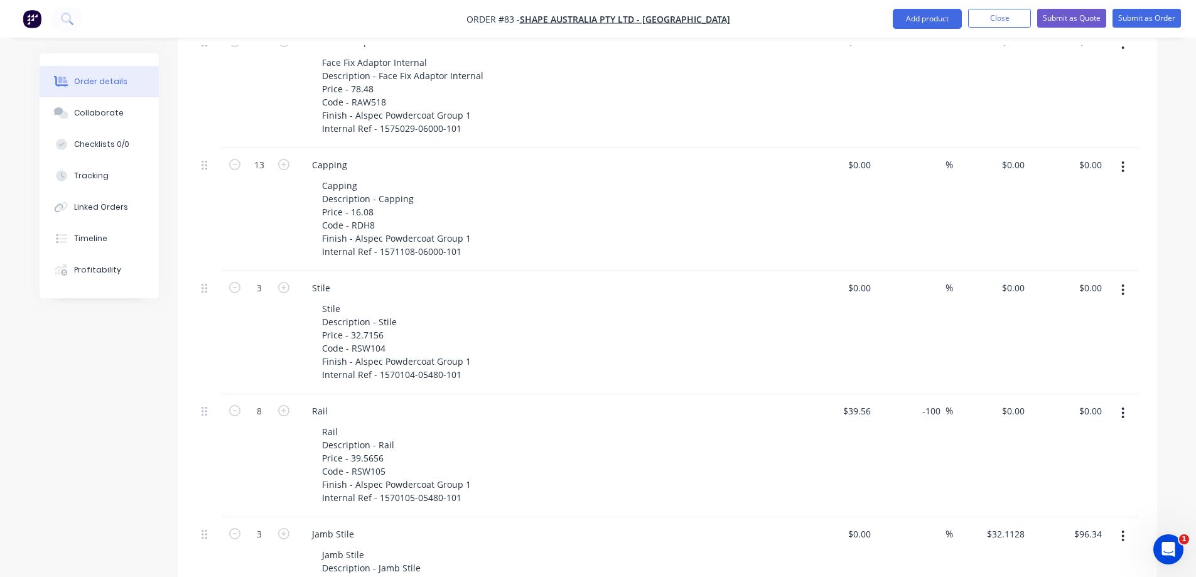
scroll to position [1044, 0]
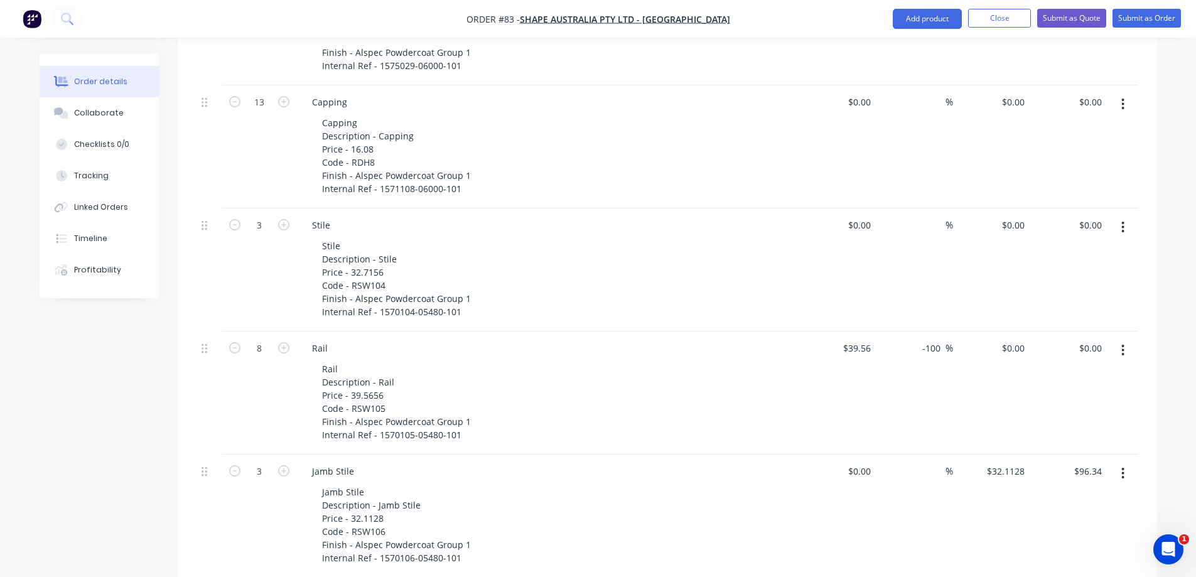
click at [1120, 462] on button "button" at bounding box center [1123, 473] width 30 height 23
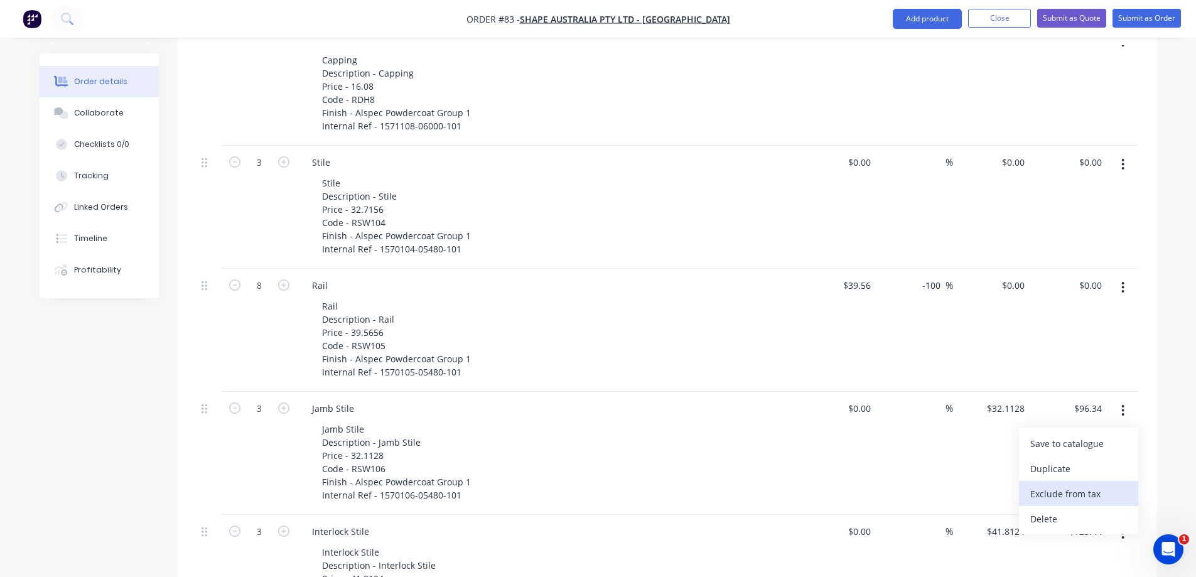
click at [1059, 485] on div "Exclude from tax" at bounding box center [1078, 494] width 97 height 18
click at [1123, 404] on icon "button" at bounding box center [1122, 411] width 3 height 14
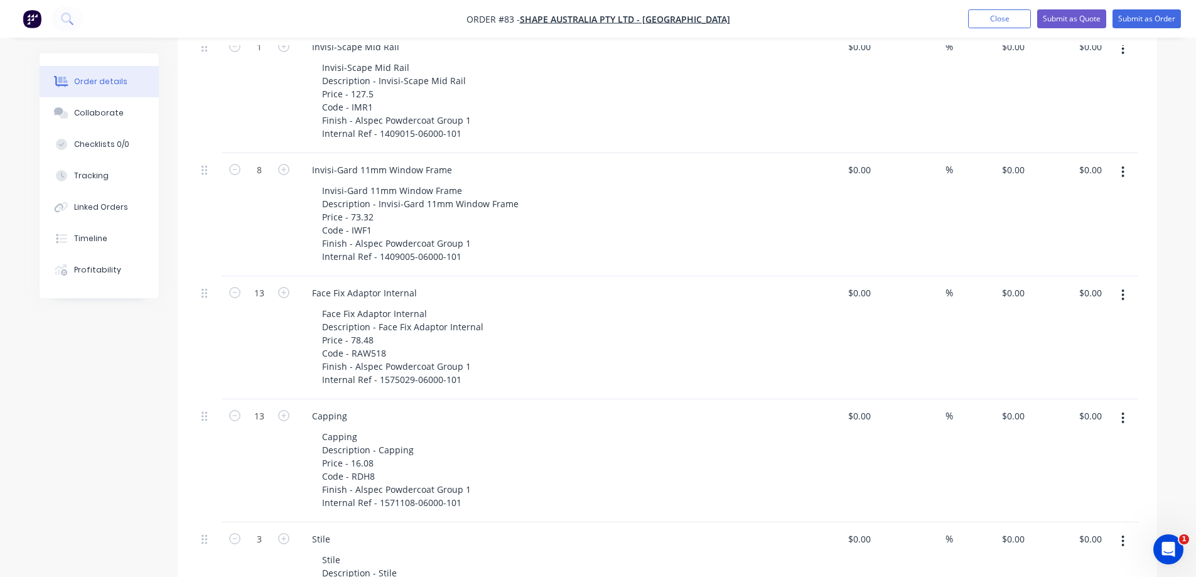
scroll to position [228, 0]
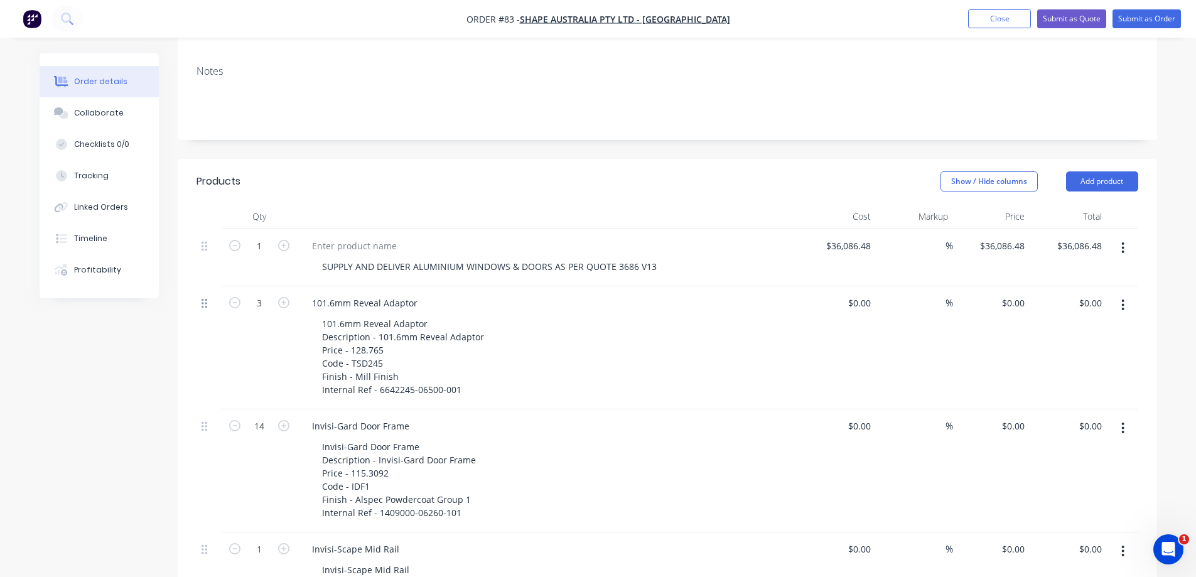
click at [202, 299] on icon at bounding box center [205, 303] width 6 height 9
click at [204, 298] on icon at bounding box center [205, 303] width 6 height 11
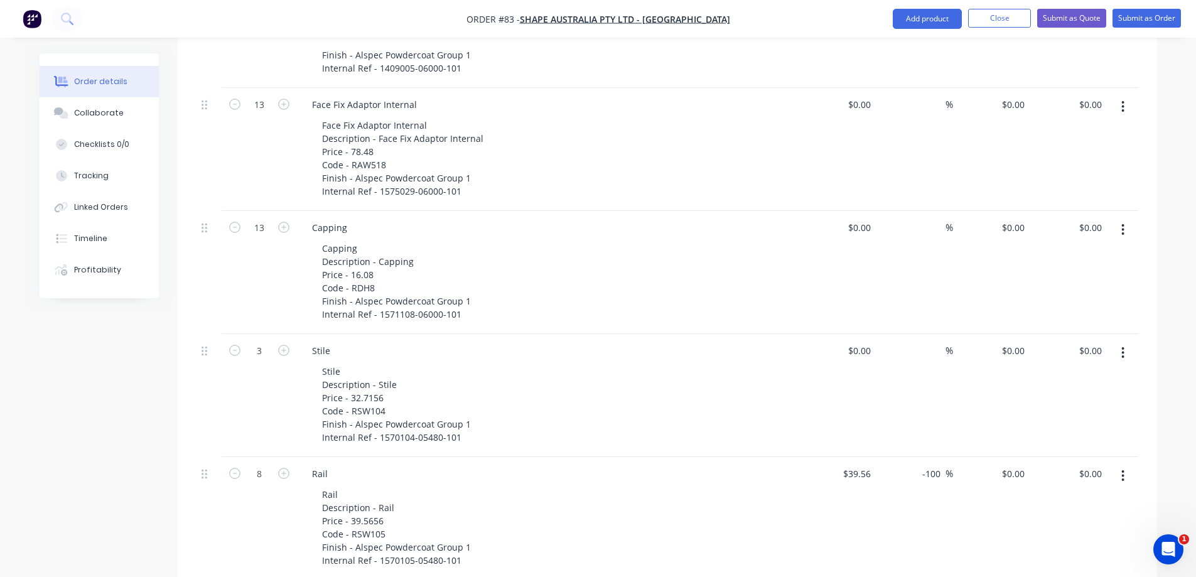
scroll to position [1044, 0]
click at [1018, 339] on input "0" at bounding box center [1022, 348] width 14 height 18
click at [1014, 462] on input "$32.1128" at bounding box center [1008, 471] width 44 height 18
type input "$0.00"
click at [1005, 462] on input "32.1128" at bounding box center [1010, 471] width 39 height 18
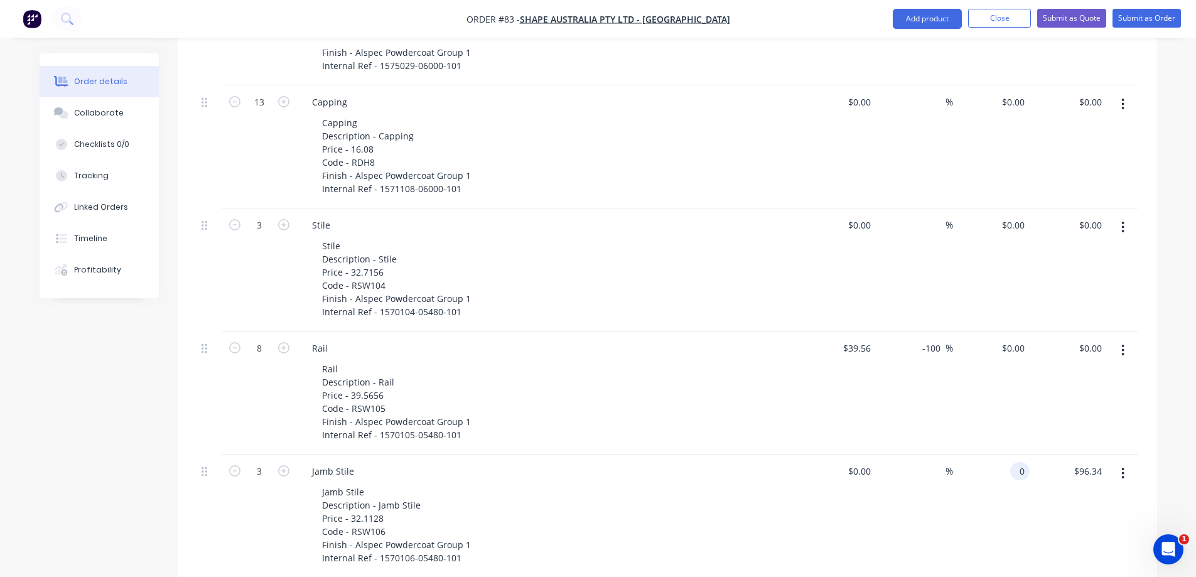
type input "$0.00"
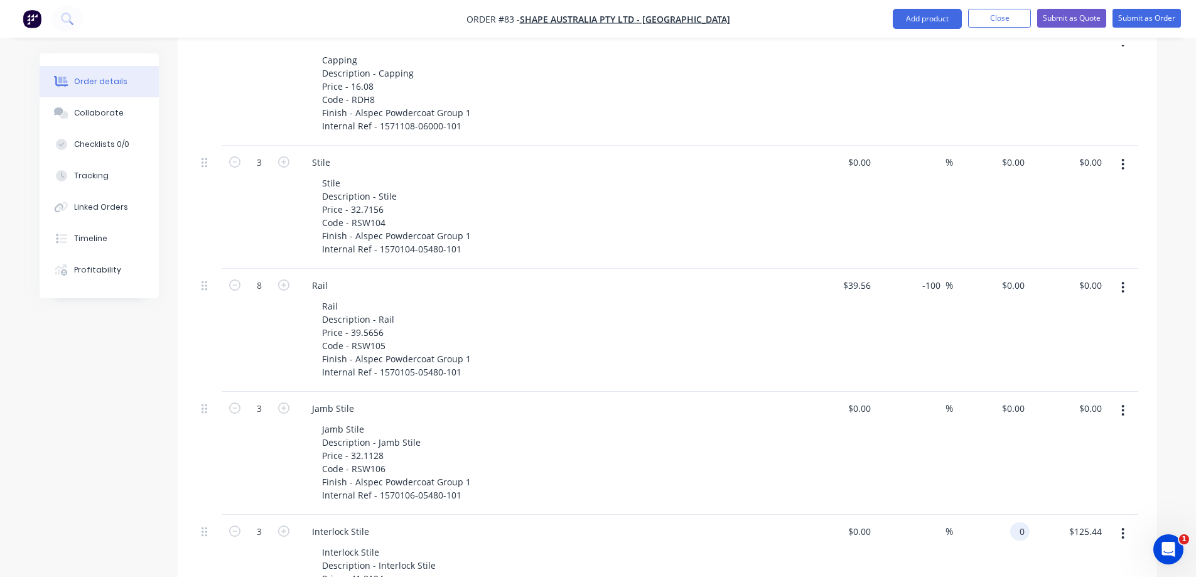
scroll to position [1169, 0]
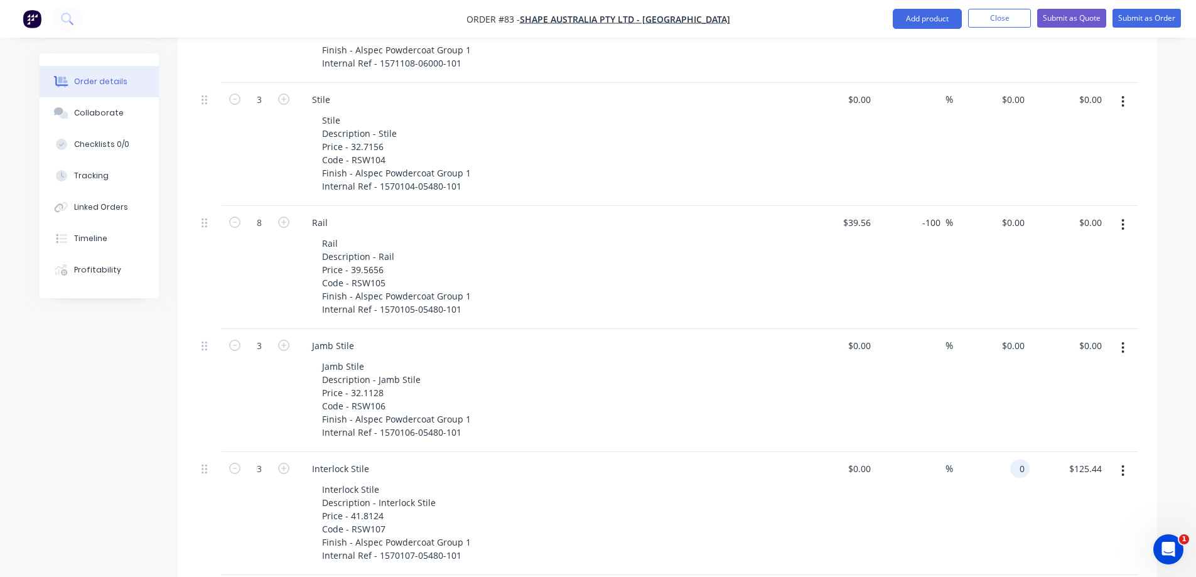
type input "$0.00"
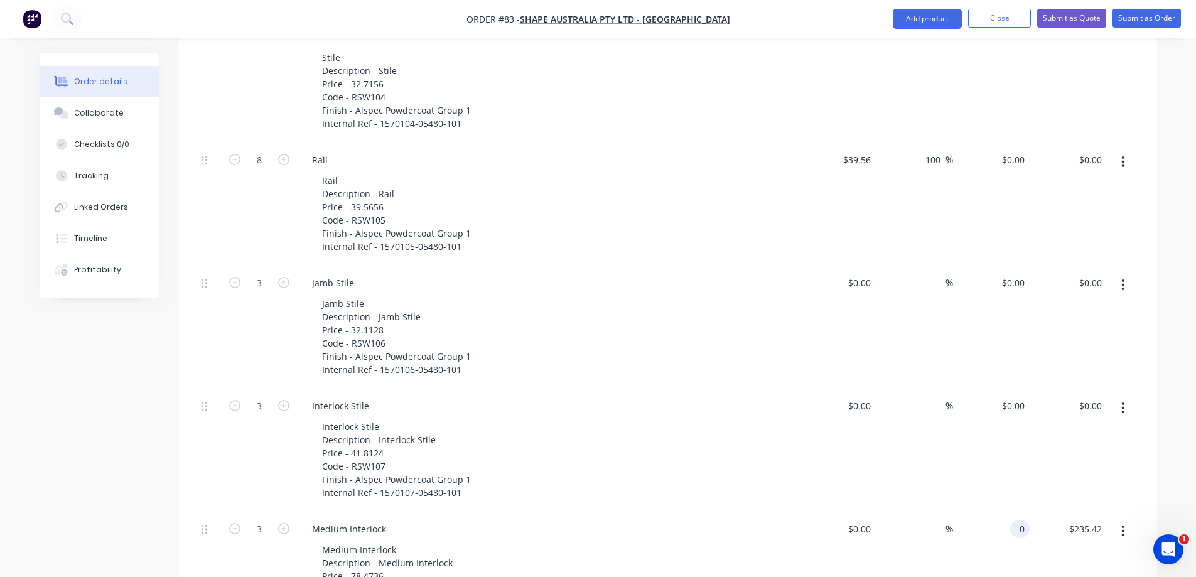
scroll to position [1358, 0]
click at [1008, 517] on input "$56.8824" at bounding box center [1008, 526] width 44 height 18
type input "$0.00"
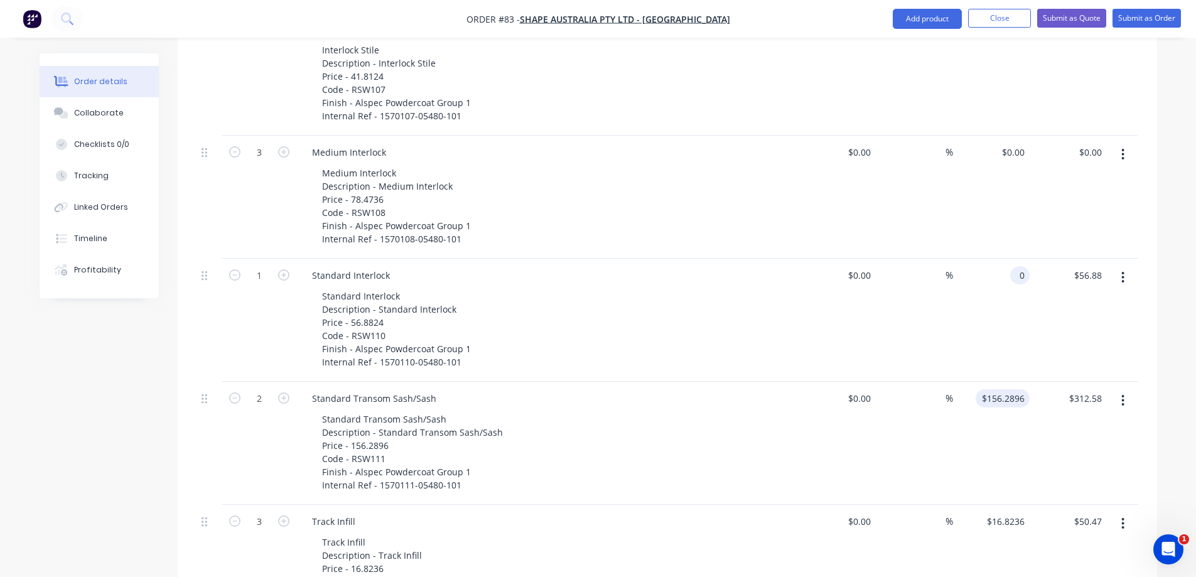
click at [1005, 389] on input "$156.2896" at bounding box center [1005, 398] width 49 height 18
type input "$0.00"
click at [1003, 512] on input "$16.8236" at bounding box center [1008, 521] width 44 height 18
type input "$0.00"
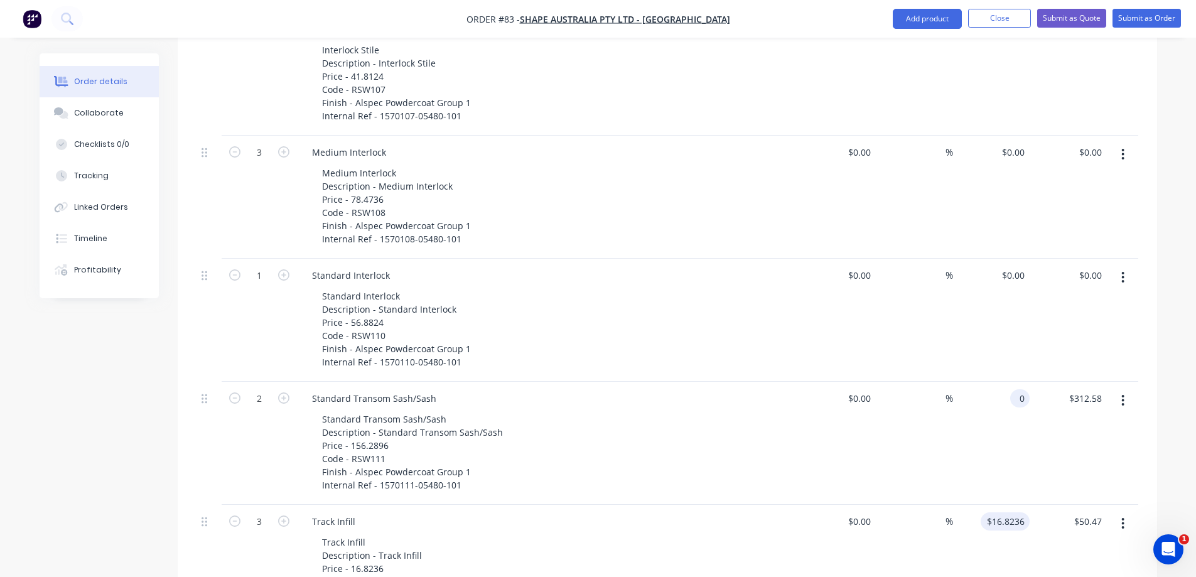
type input "$0.00"
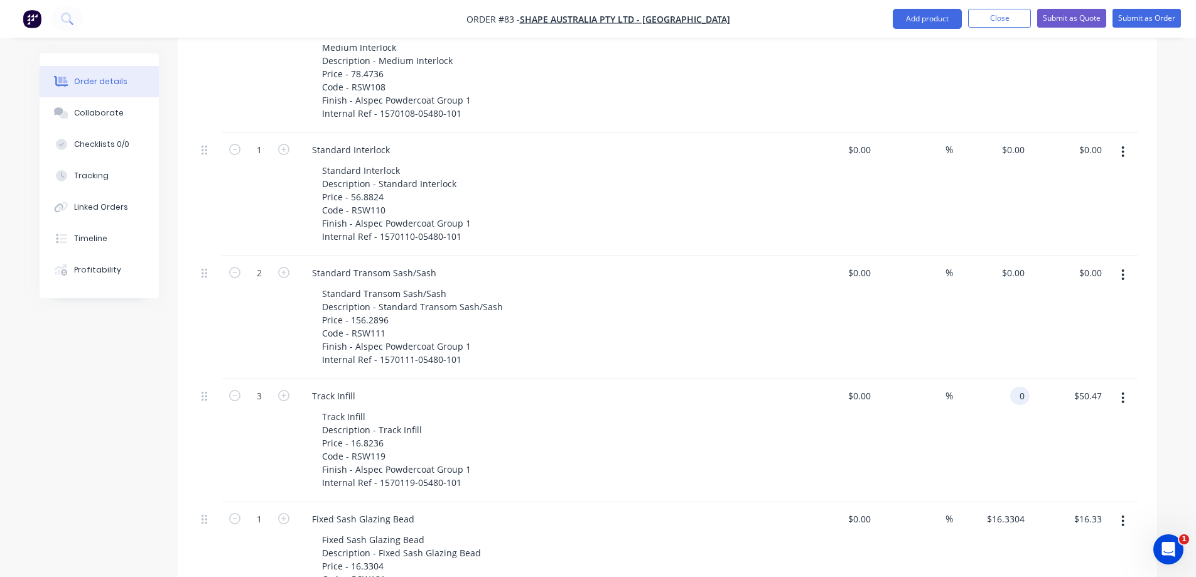
scroll to position [1797, 0]
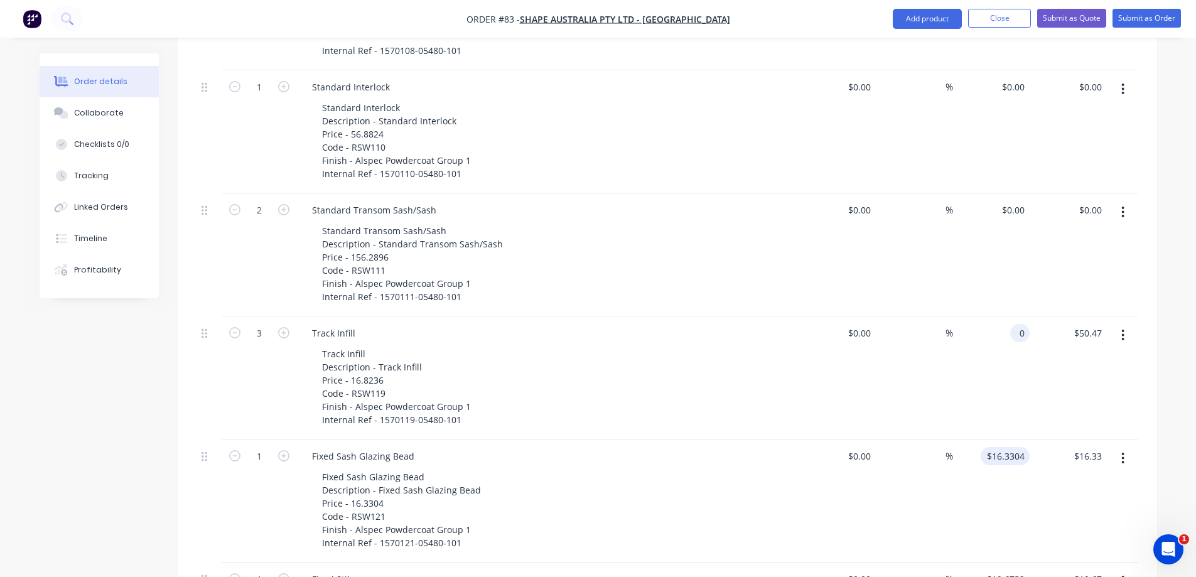
type input "0"
drag, startPoint x: 1001, startPoint y: 421, endPoint x: 1018, endPoint y: 480, distance: 61.0
click at [1001, 447] on input "$16.3304" at bounding box center [1008, 456] width 44 height 18
type input "16.3304"
type input "$0.00"
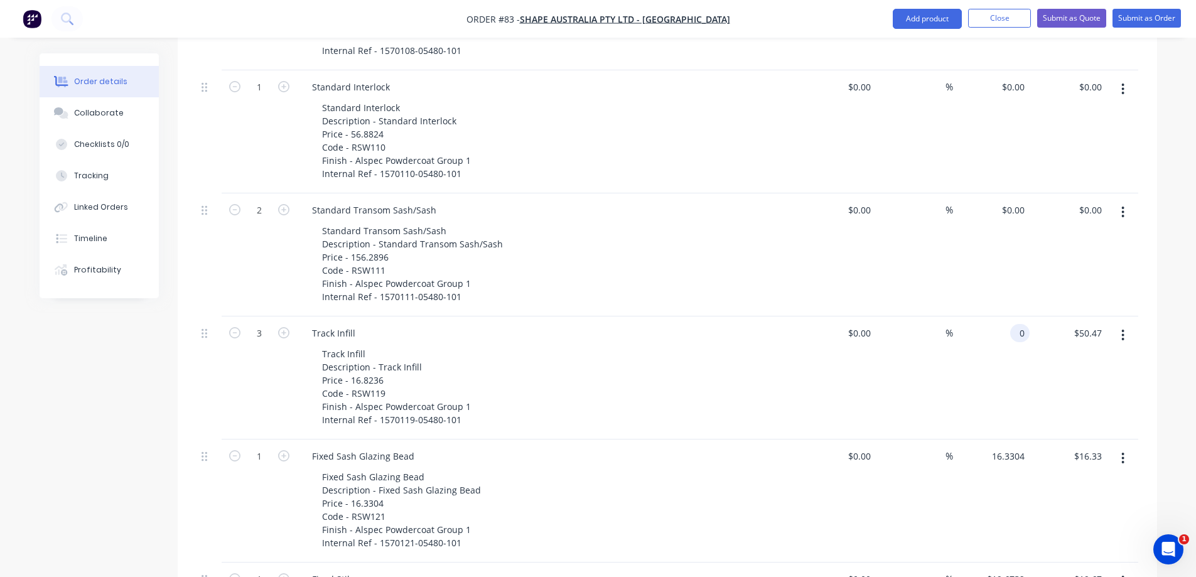
type input "$0.00"
click at [1017, 447] on input "160.3304" at bounding box center [1008, 456] width 44 height 18
type input "$0.00"
click at [1011, 570] on input "19.6732" at bounding box center [1010, 579] width 39 height 18
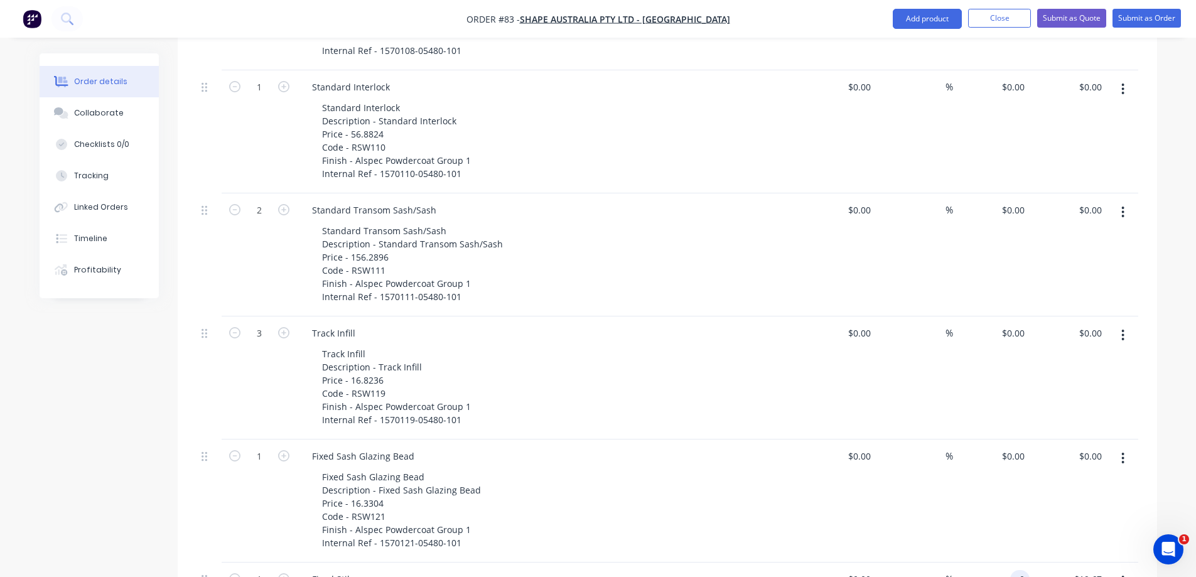
scroll to position [1986, 0]
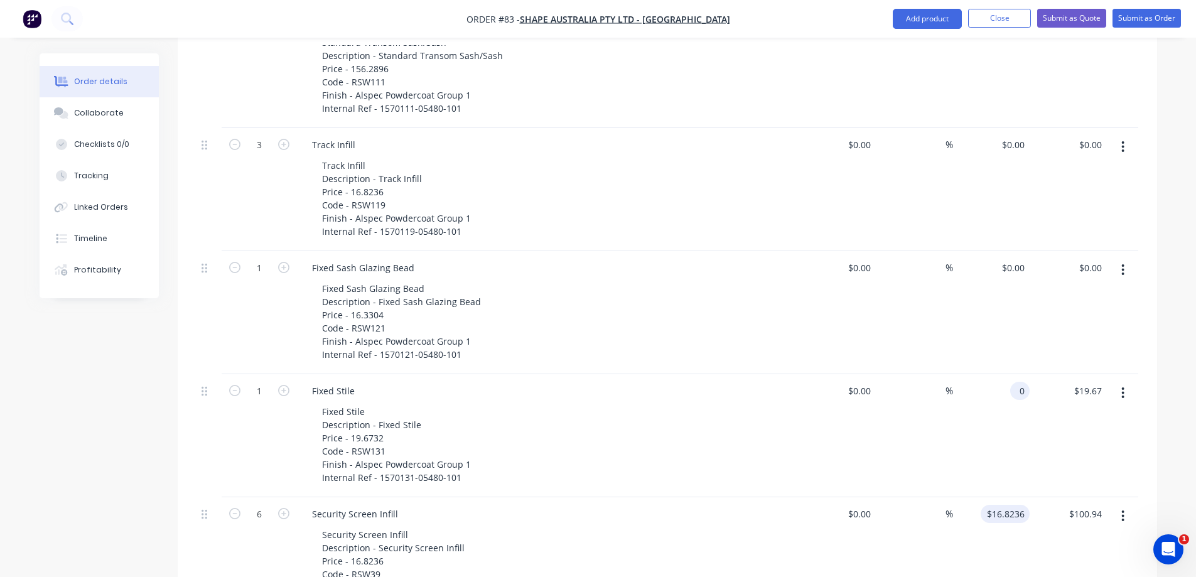
click at [1009, 505] on input "$16.8236" at bounding box center [1008, 514] width 44 height 18
type input "$0.00"
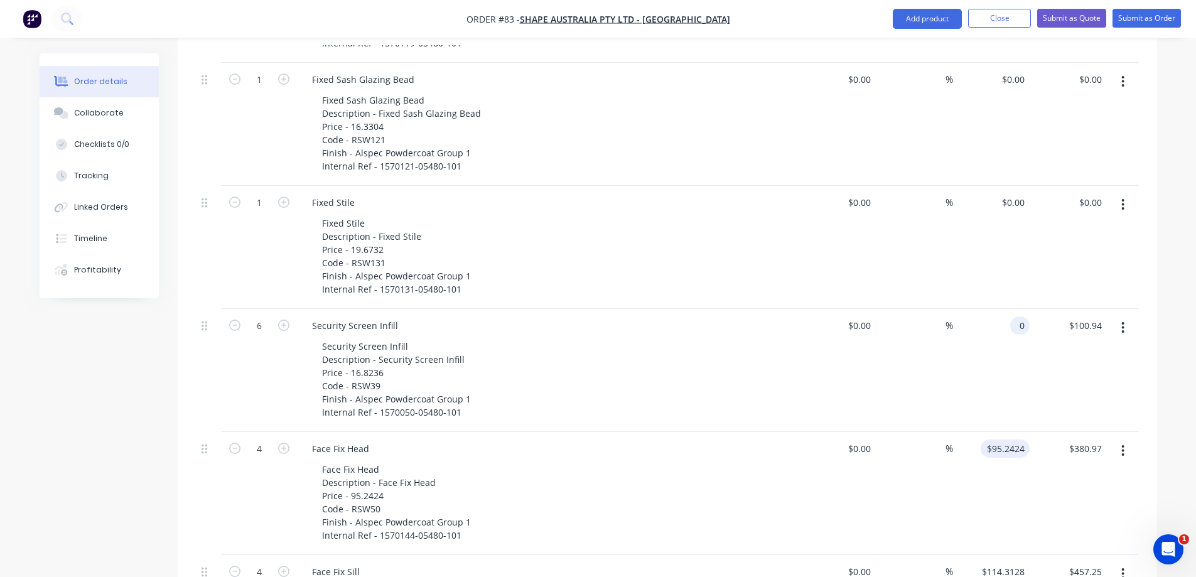
click at [1004, 439] on input "$95.2424" at bounding box center [1008, 448] width 44 height 18
type input "$0.00"
click at [1002, 562] on input "$114.3128" at bounding box center [1005, 571] width 49 height 18
type input "$0.00"
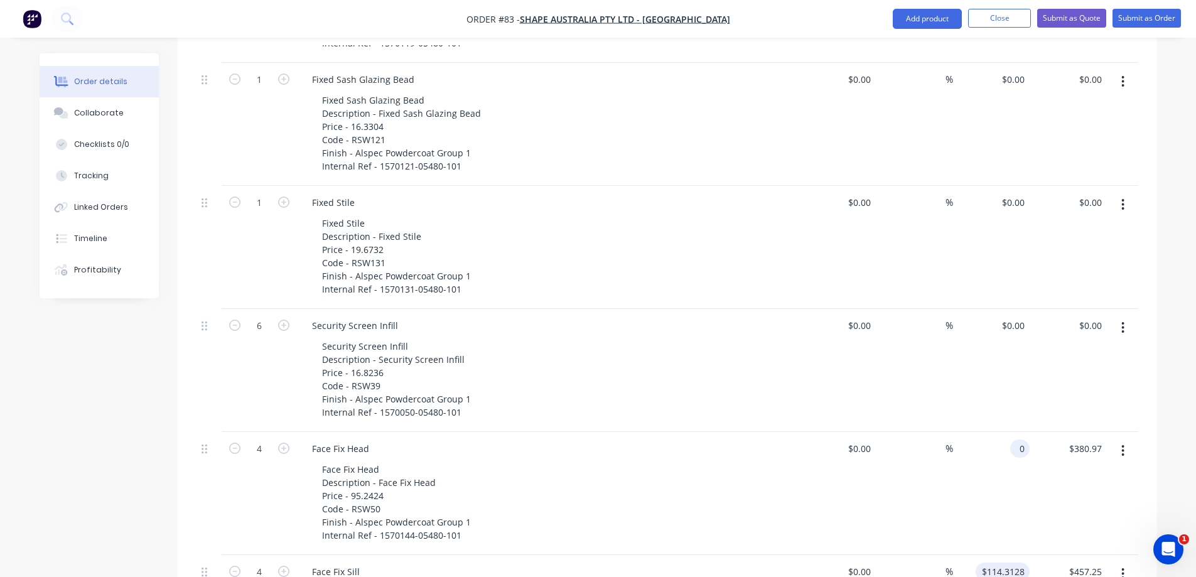
type input "$0.00"
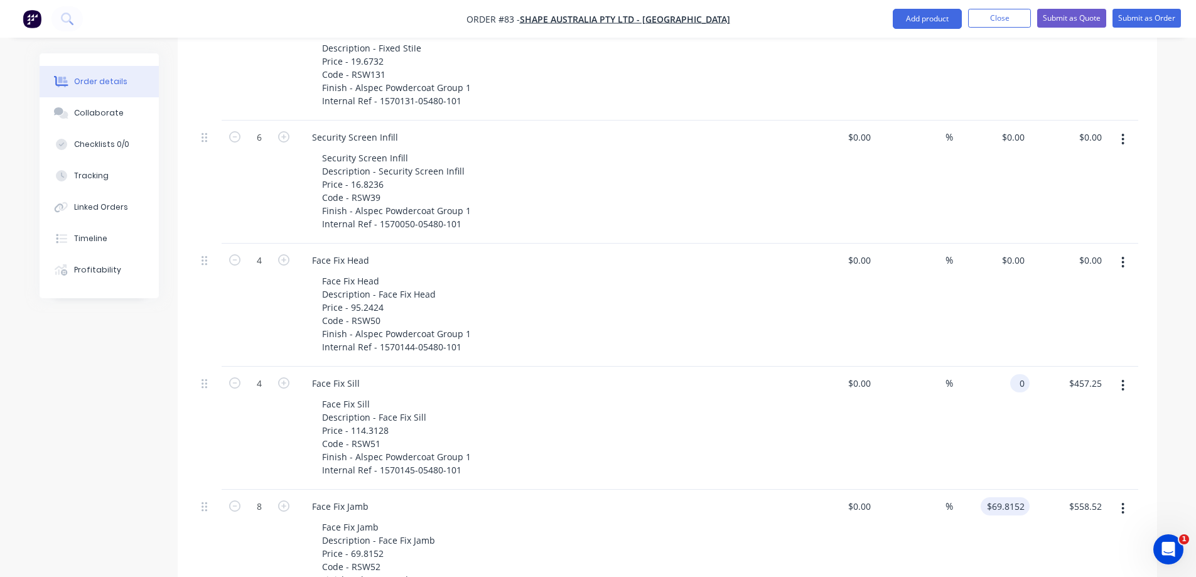
click at [1016, 497] on input "$69.8152" at bounding box center [1008, 506] width 44 height 18
type input "$0.00"
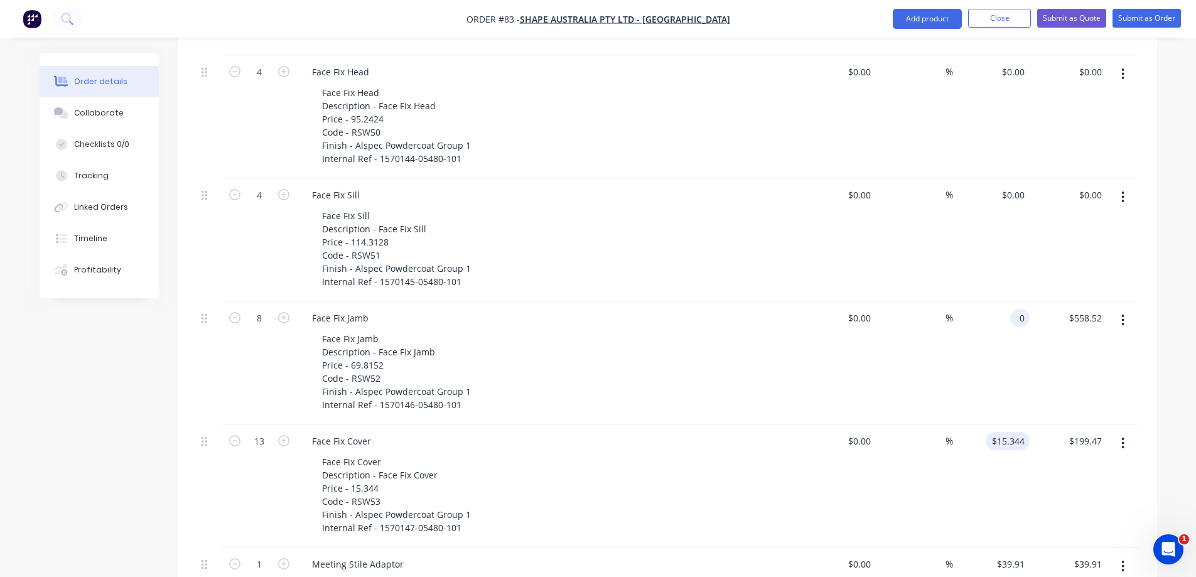
click at [1008, 432] on input "$15.344" at bounding box center [1010, 441] width 39 height 18
type input "$0.00"
click at [1013, 555] on input "$39.91" at bounding box center [1013, 564] width 34 height 18
type input "$0.00"
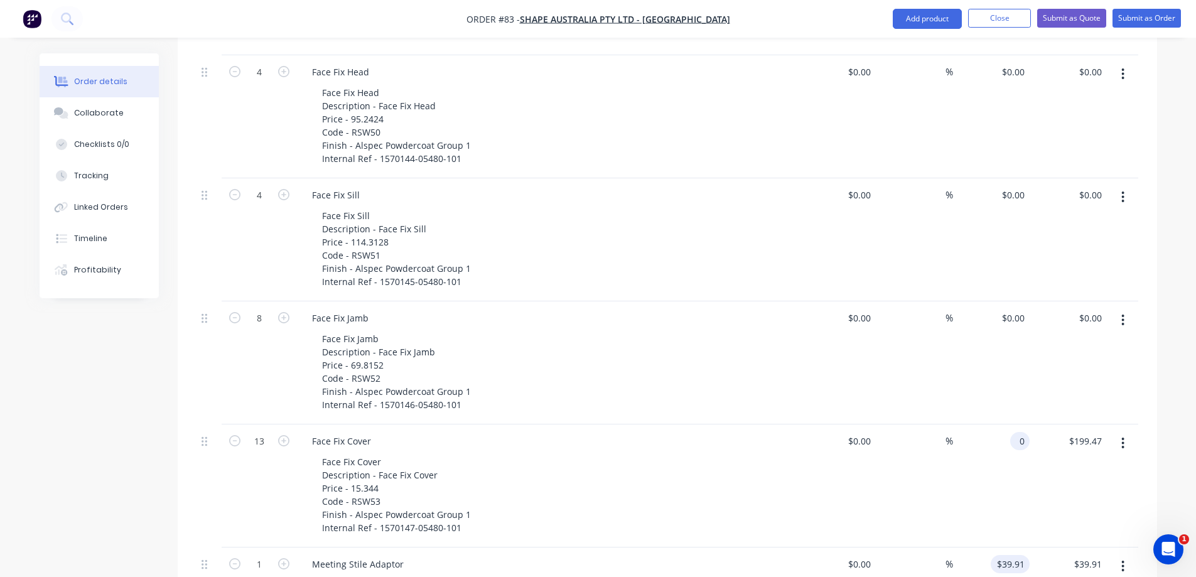
type input "$0.00"
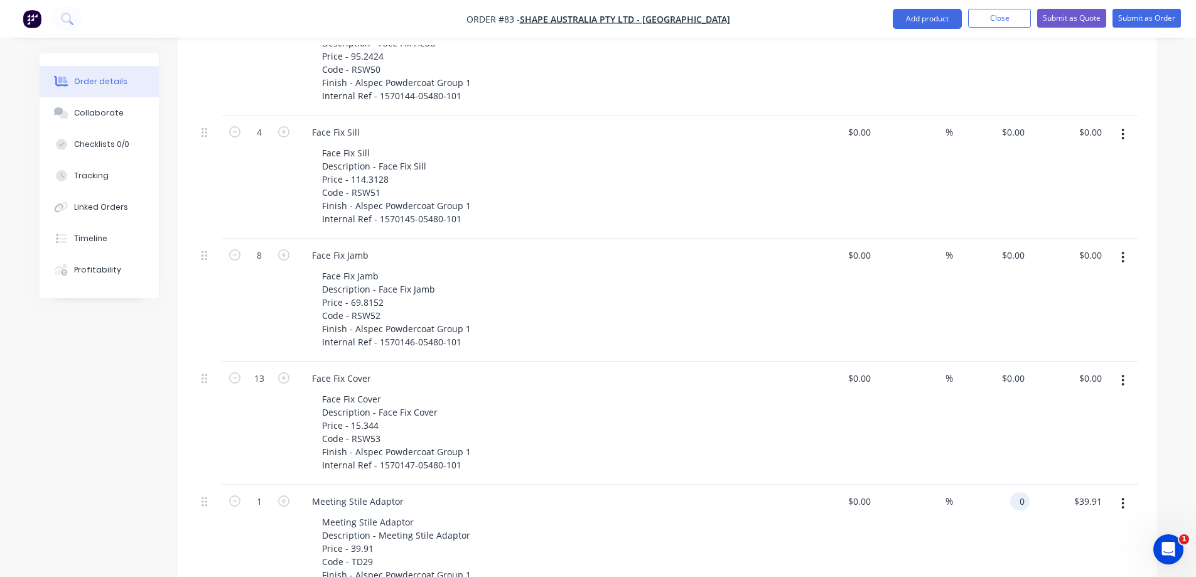
scroll to position [2676, 0]
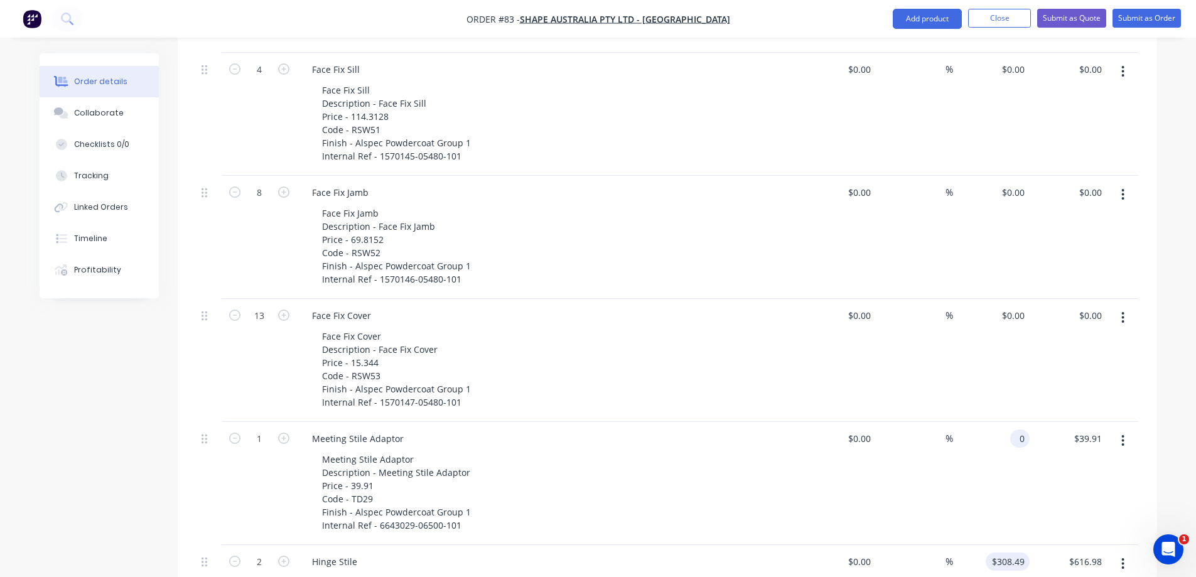
click at [1014, 552] on input "$308.49" at bounding box center [1010, 561] width 39 height 18
type input "$0.00"
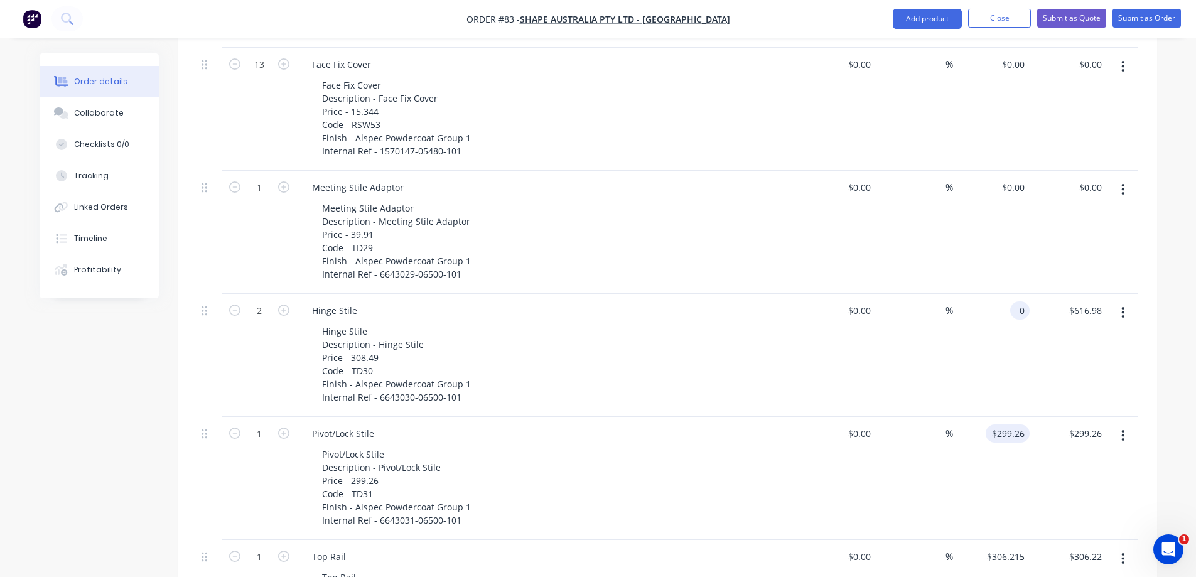
click at [1013, 424] on input "$299.26" at bounding box center [1010, 433] width 39 height 18
type input "$0.00"
click at [1011, 547] on input "$306.215" at bounding box center [1008, 556] width 44 height 18
type input "$0.00"
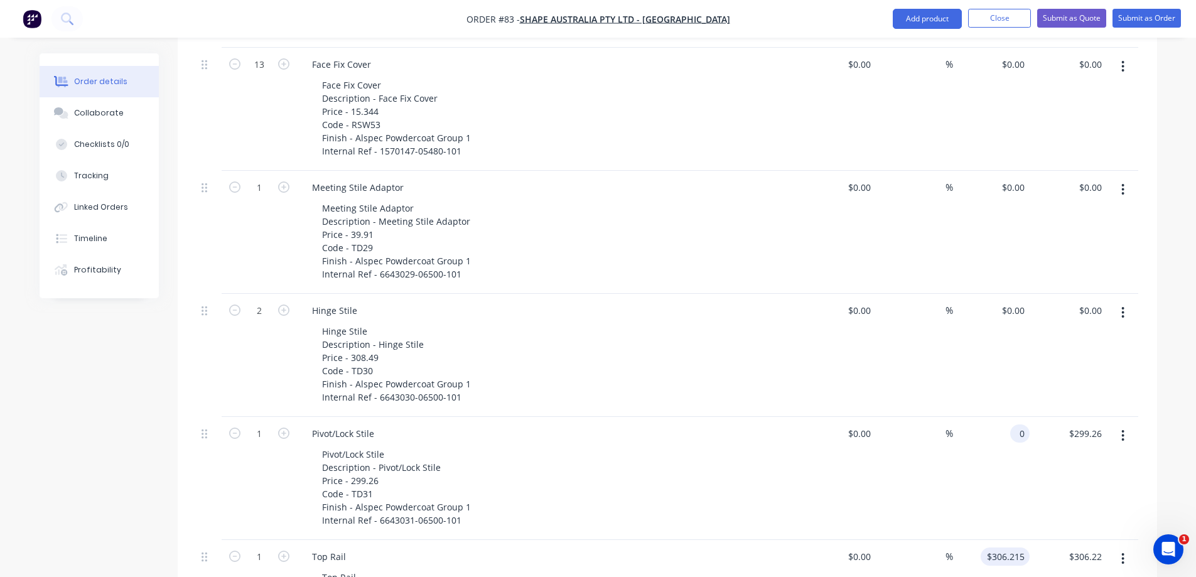
type input "$0.00"
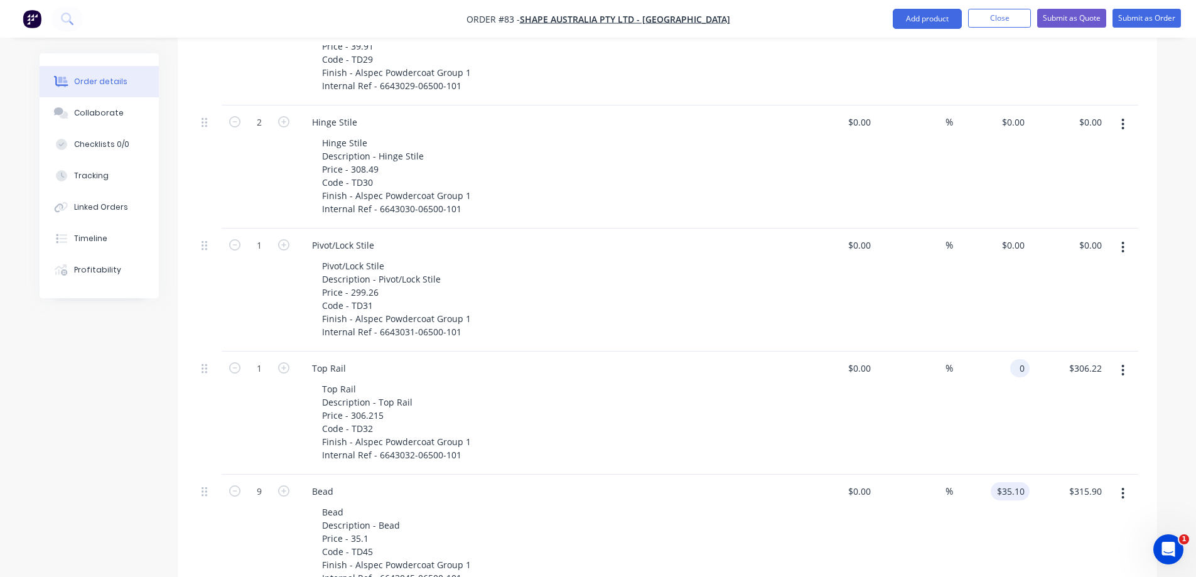
click at [1016, 482] on input "$35.10" at bounding box center [1013, 491] width 34 height 18
type input "$0.00"
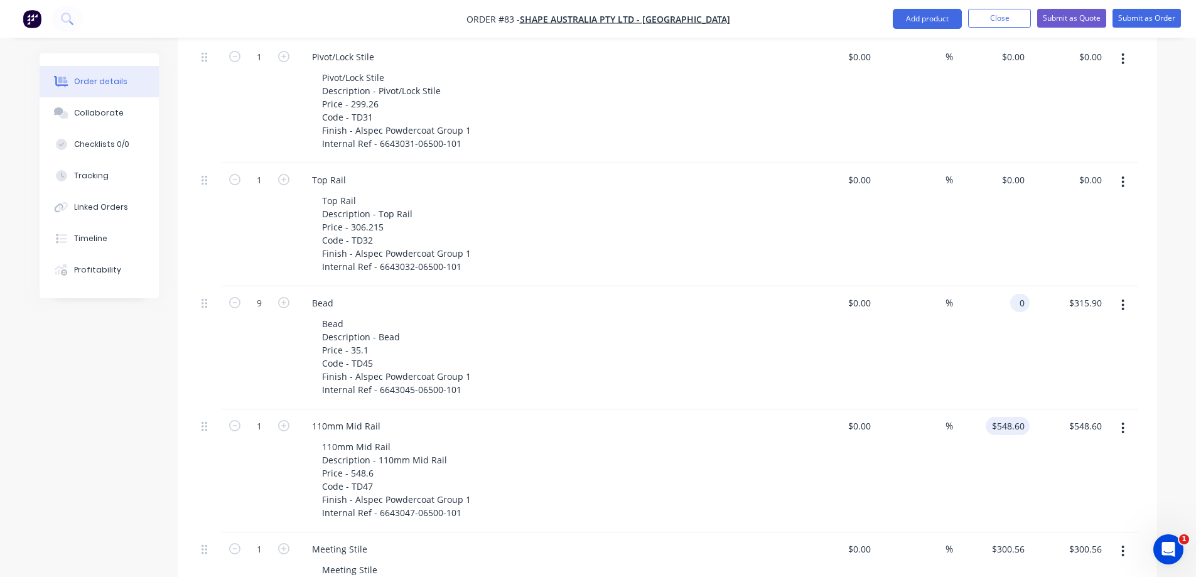
click at [1013, 417] on input "$548.60" at bounding box center [1010, 426] width 39 height 18
type input "$0.00"
click at [1016, 540] on input "$300.56" at bounding box center [1010, 549] width 39 height 18
type input "$0.00"
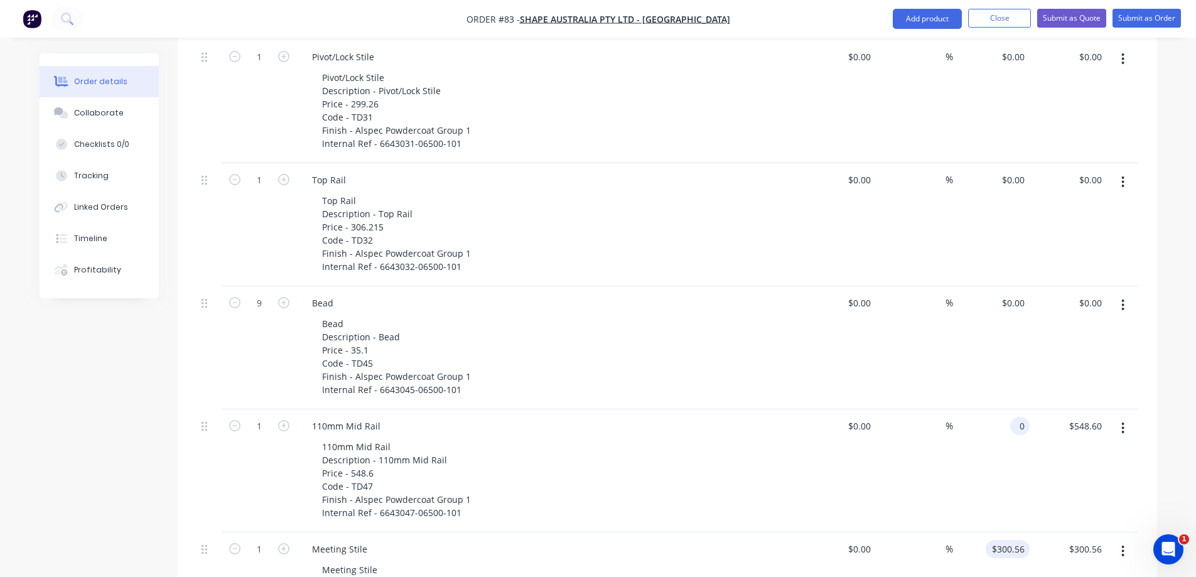
type input "$0.00"
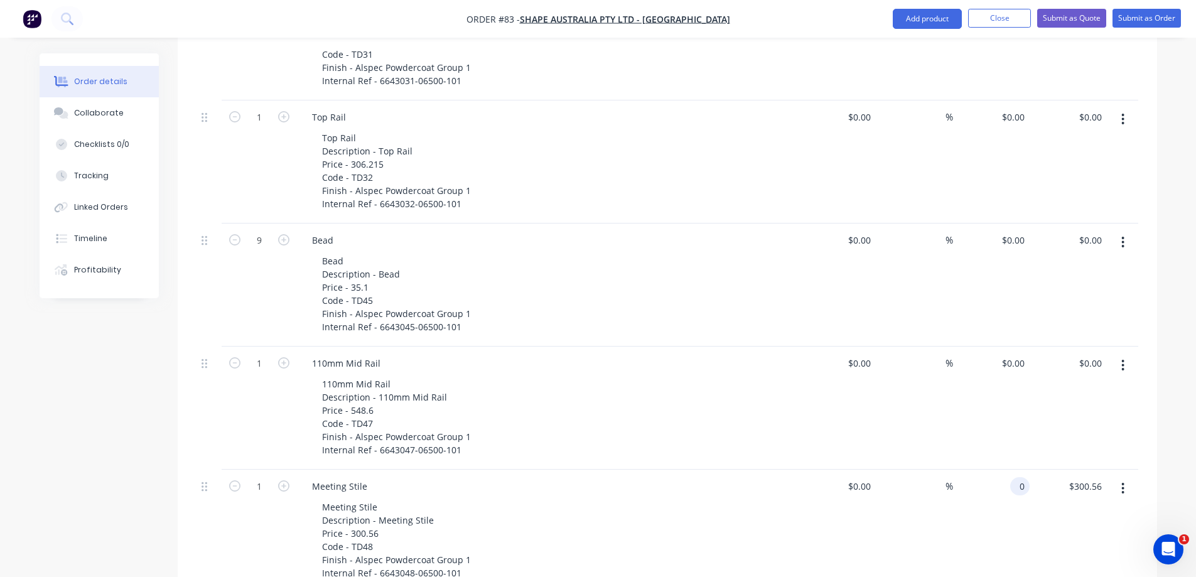
scroll to position [3492, 0]
click at [1013, 475] on input "$259.025" at bounding box center [1008, 484] width 44 height 18
type input "$0.00"
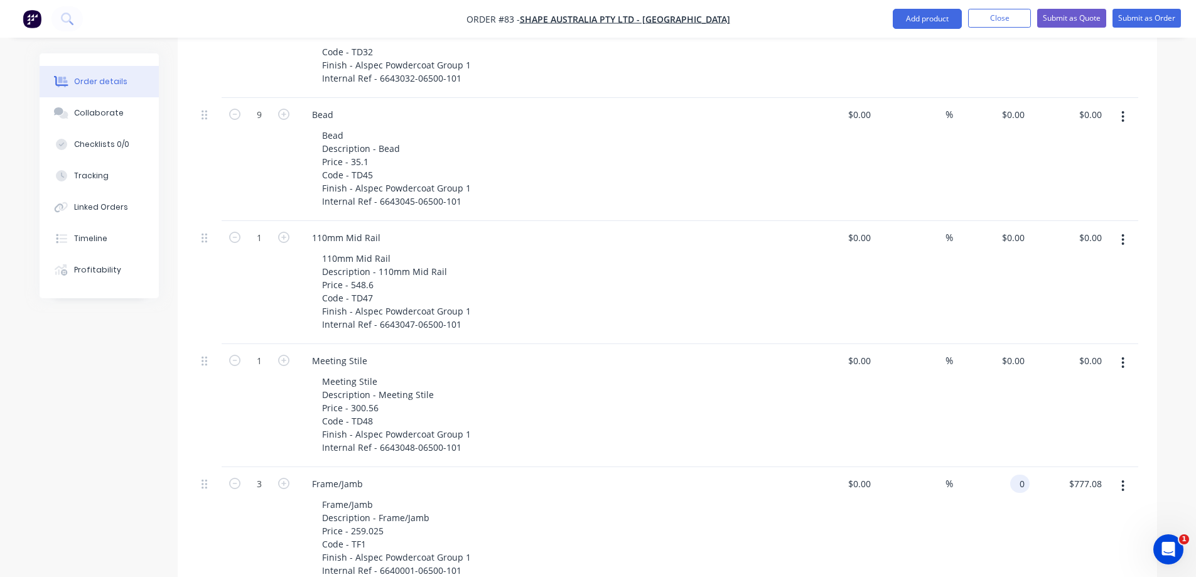
type input "$0.00"
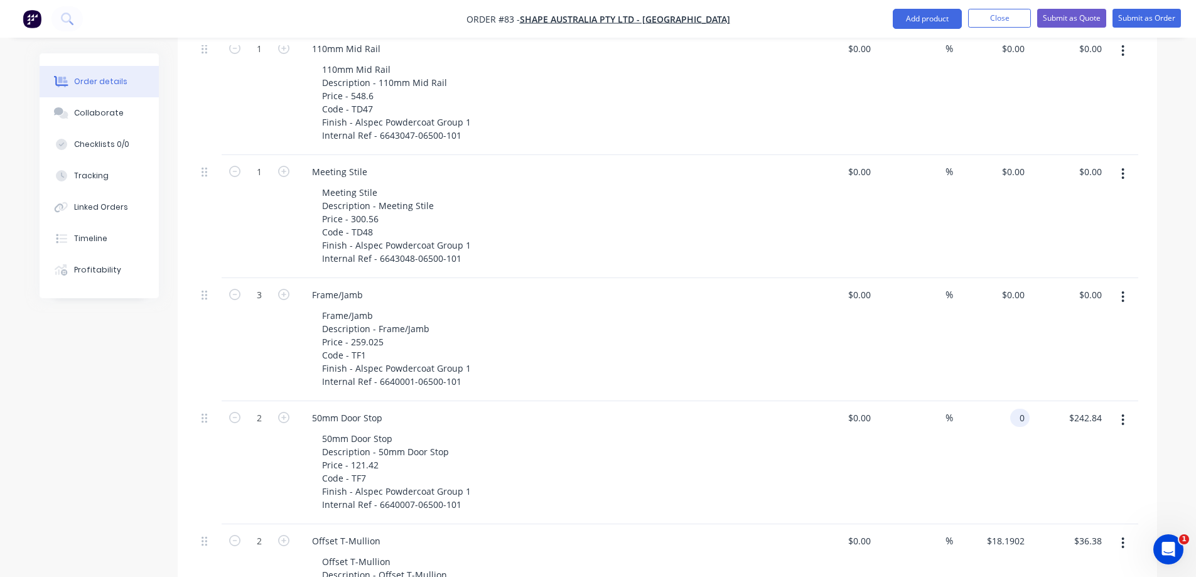
scroll to position [3744, 0]
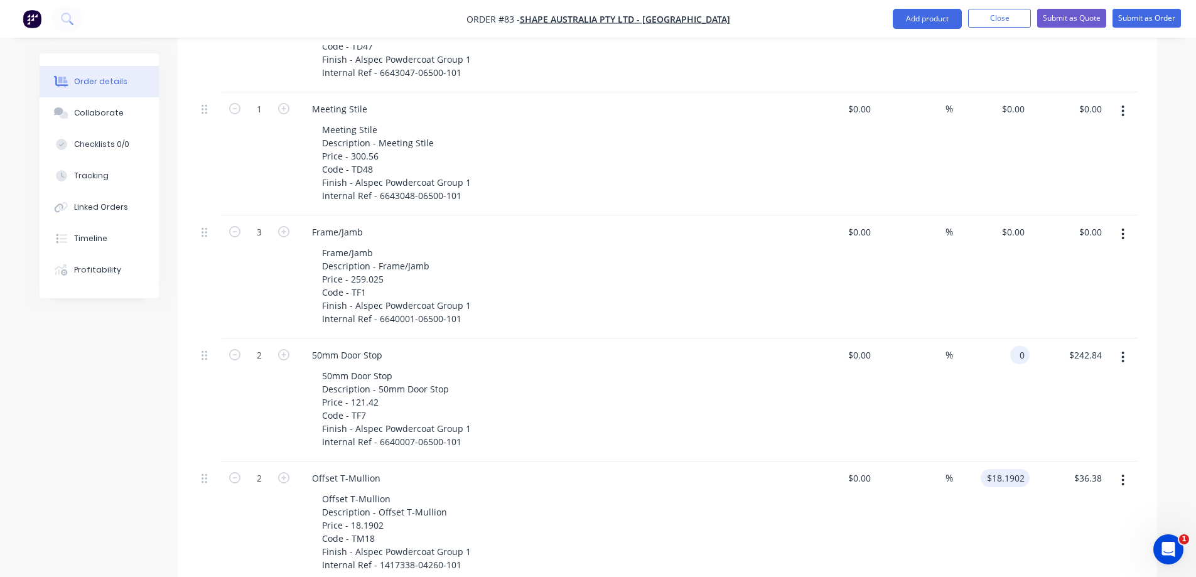
click at [1009, 469] on input "$18.1902" at bounding box center [1008, 478] width 44 height 18
type input "$0.00"
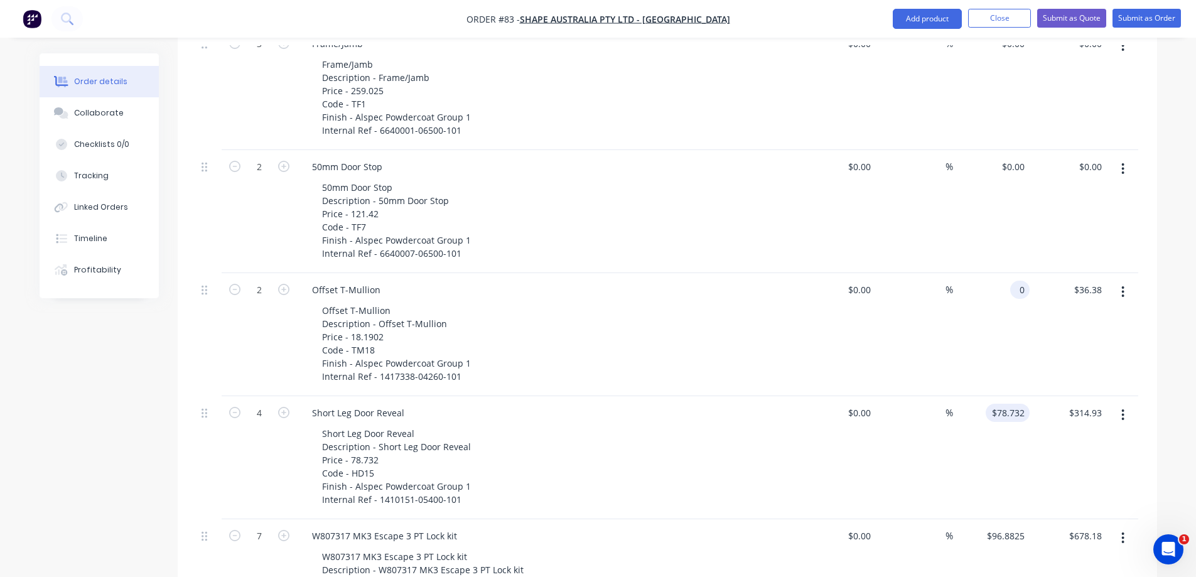
type input "$0.00"
click at [1016, 404] on input "78.732" at bounding box center [1013, 413] width 34 height 18
click at [1008, 527] on input "$96.8825" at bounding box center [1008, 536] width 44 height 18
type input "$0.00"
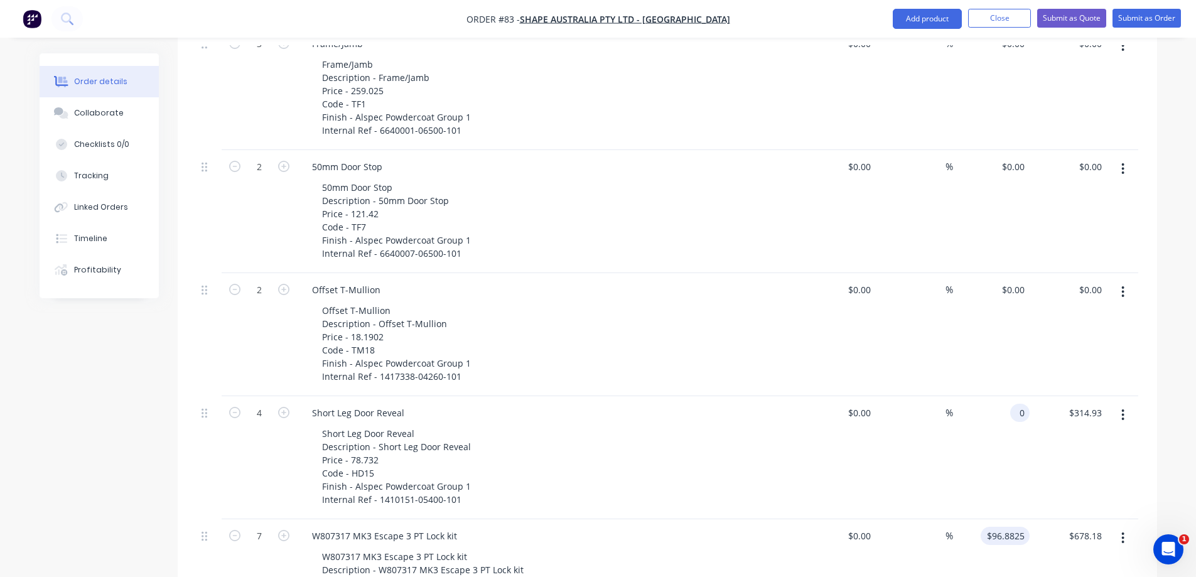
type input "$0.00"
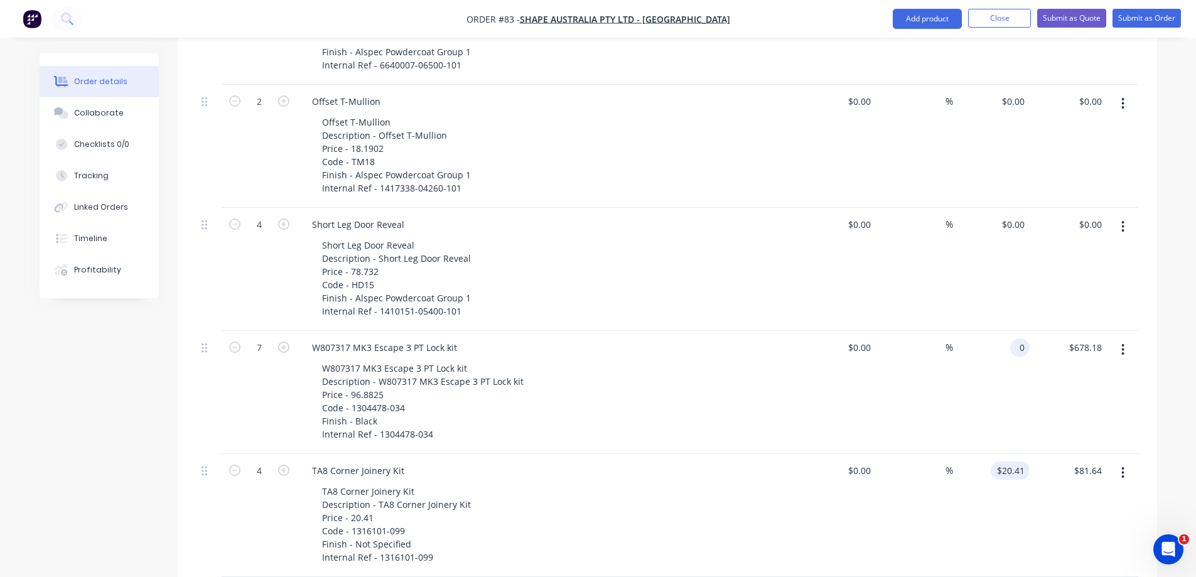
click at [1013, 461] on input "$20.41" at bounding box center [1013, 470] width 34 height 18
type input "$0.00"
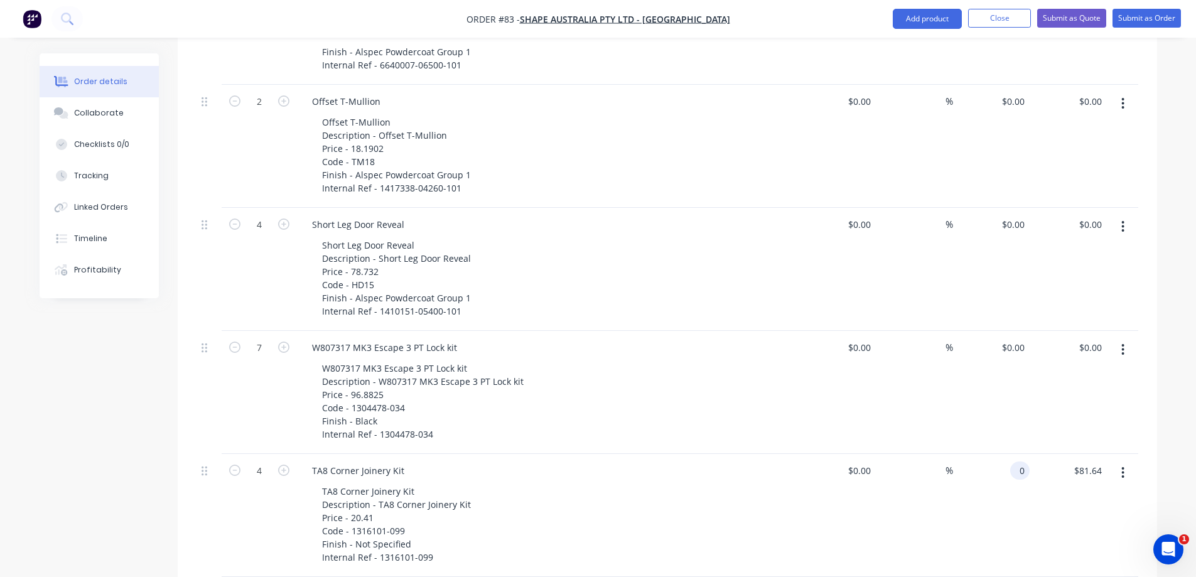
type input "$0.00"
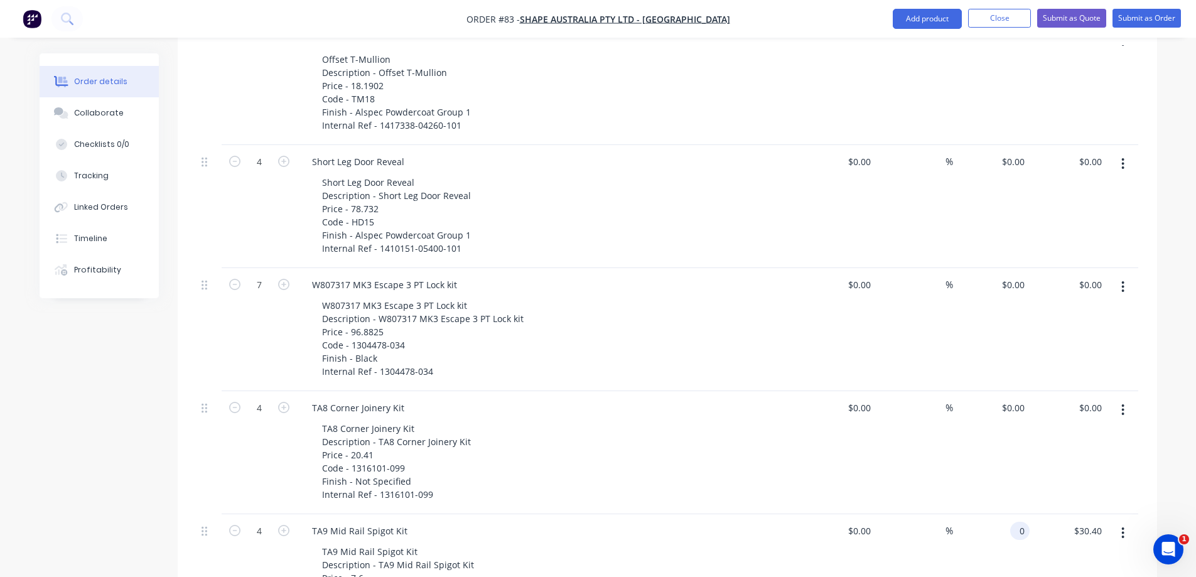
scroll to position [4309, 0]
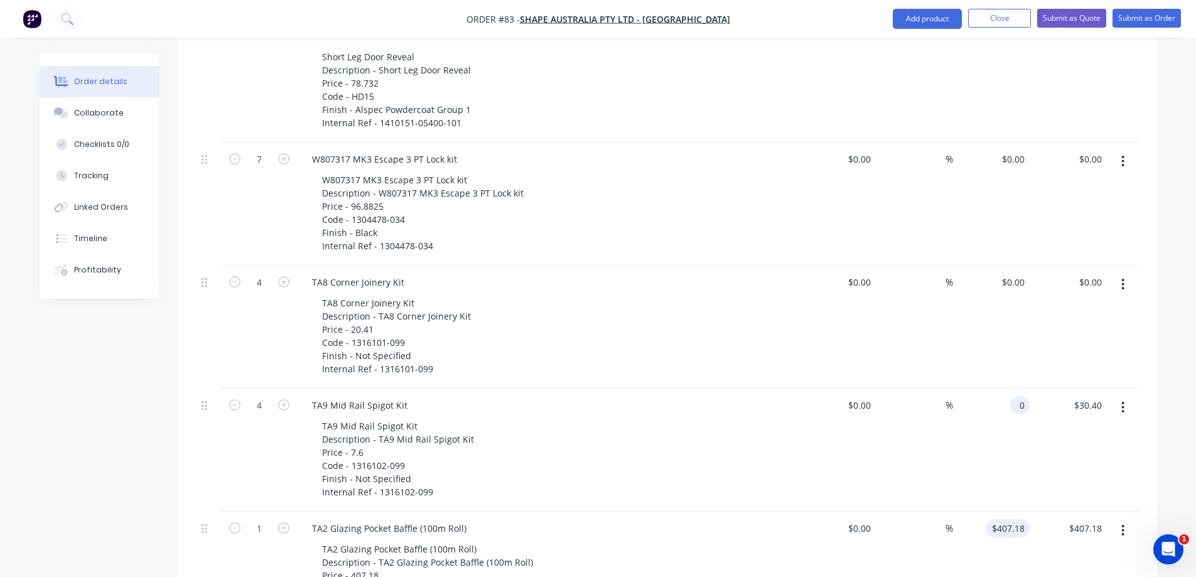
click at [1009, 519] on input "$407.18" at bounding box center [1010, 528] width 39 height 18
type input "$0.00"
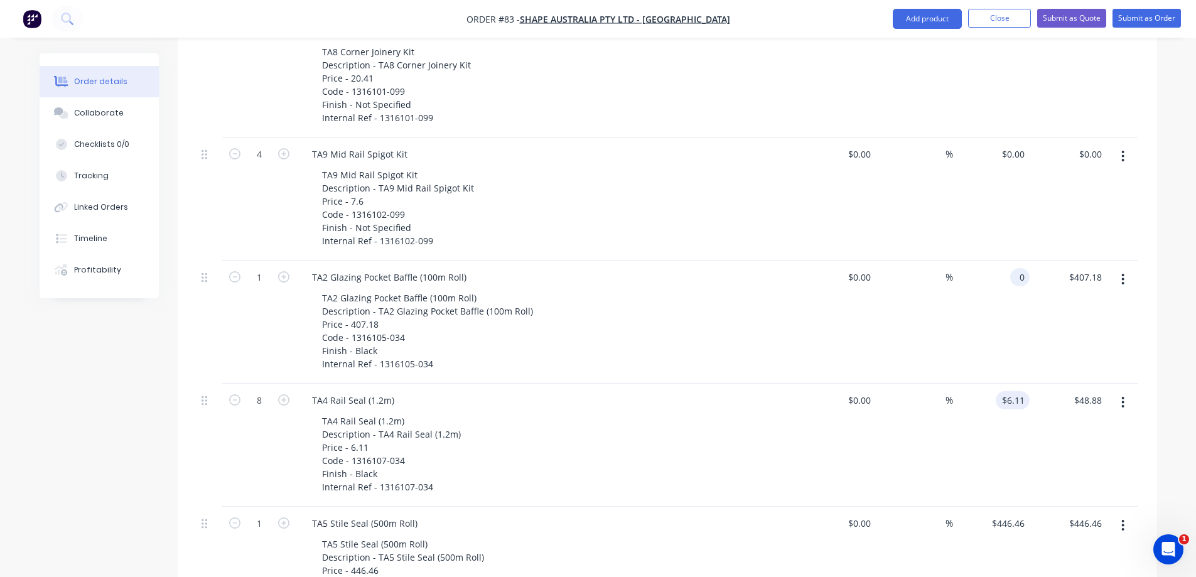
click at [1009, 391] on input "$6.11" at bounding box center [1015, 400] width 29 height 18
type input "$0.00"
click at [1002, 514] on input "$446.46" at bounding box center [1010, 523] width 39 height 18
type input "$0.00"
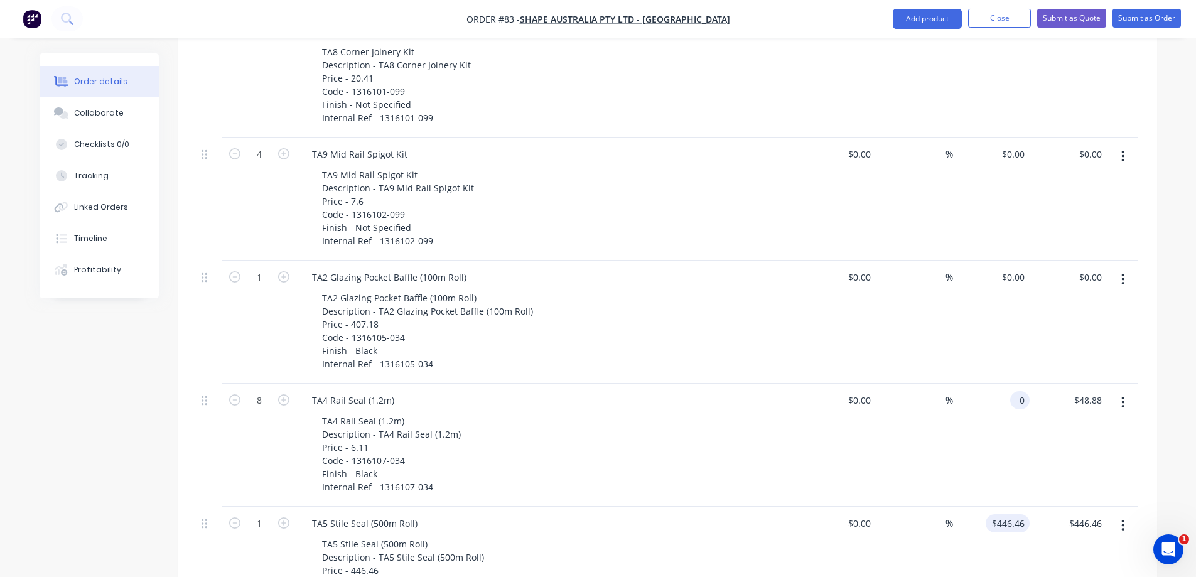
type input "$0.00"
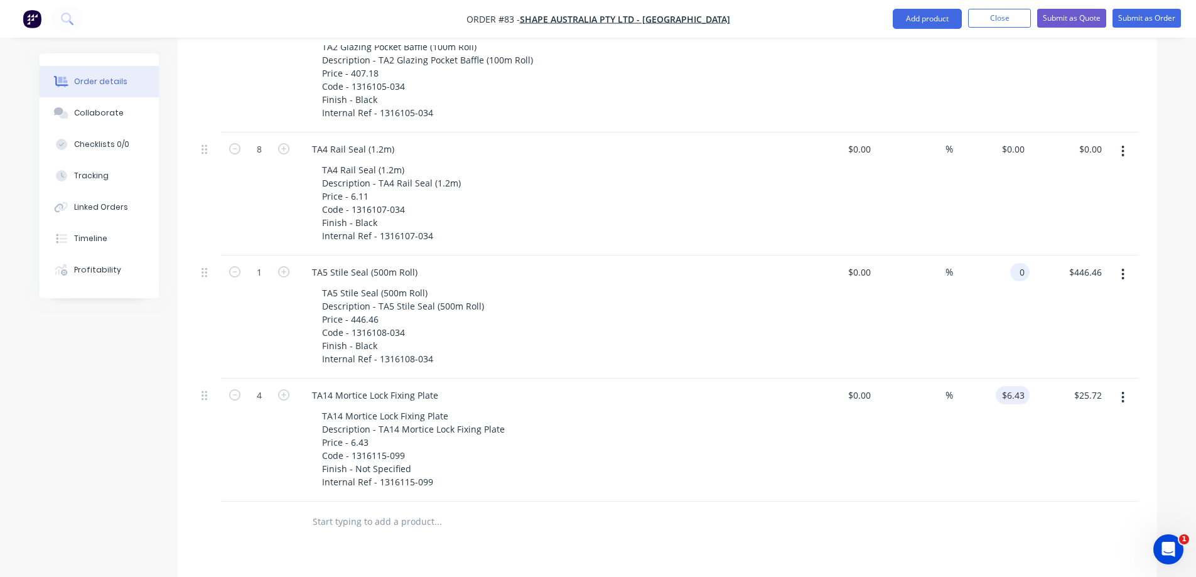
click at [1019, 386] on input "$6.43" at bounding box center [1015, 395] width 29 height 18
type input "$0.00"
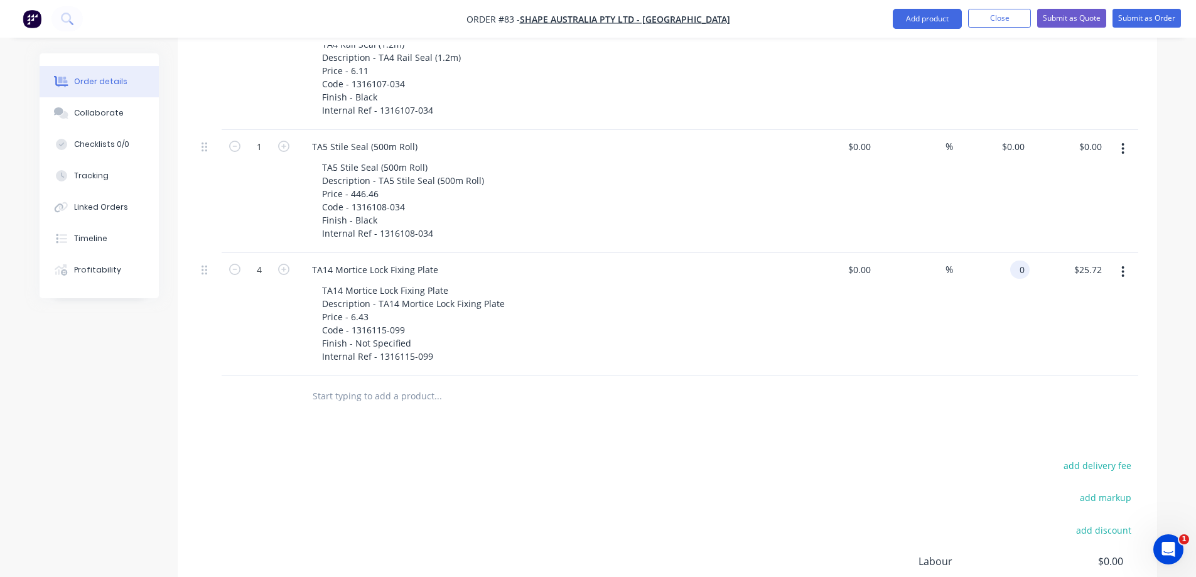
scroll to position [4999, 0]
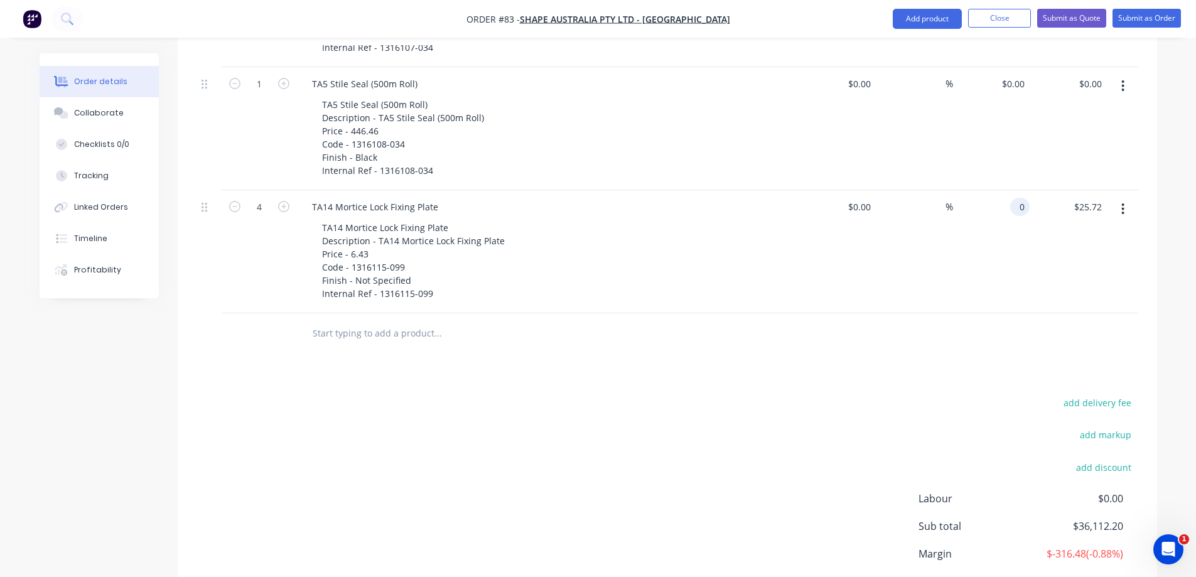
click at [623, 447] on div "add delivery fee add markup add discount Labour $0.00 Sub total $36,112.20 Marg…" at bounding box center [667, 515] width 942 height 242
type input "$0.00"
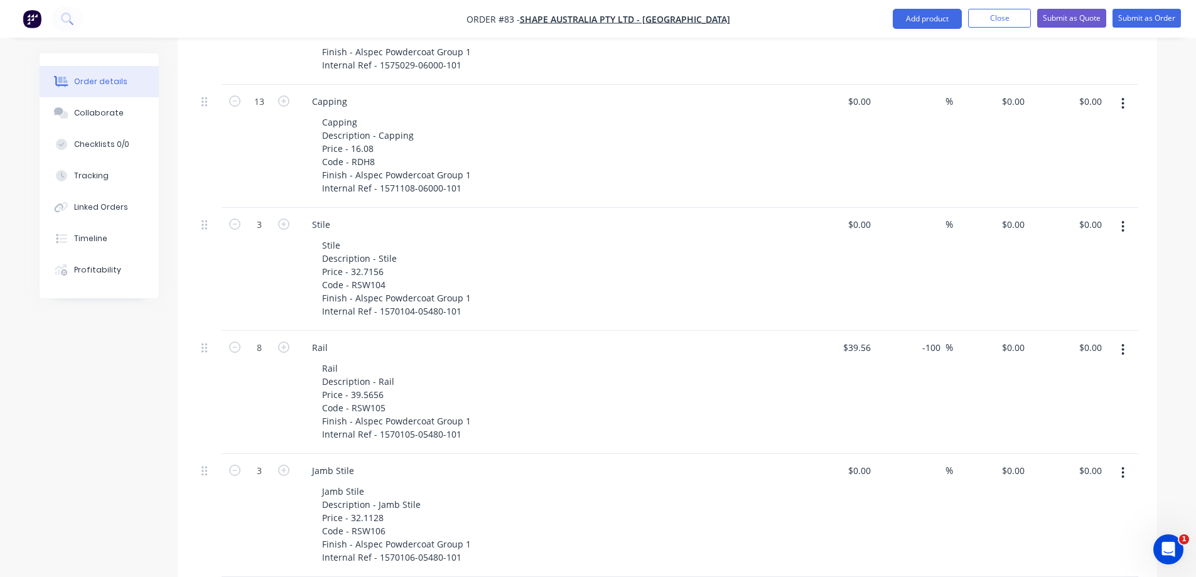
scroll to position [793, 0]
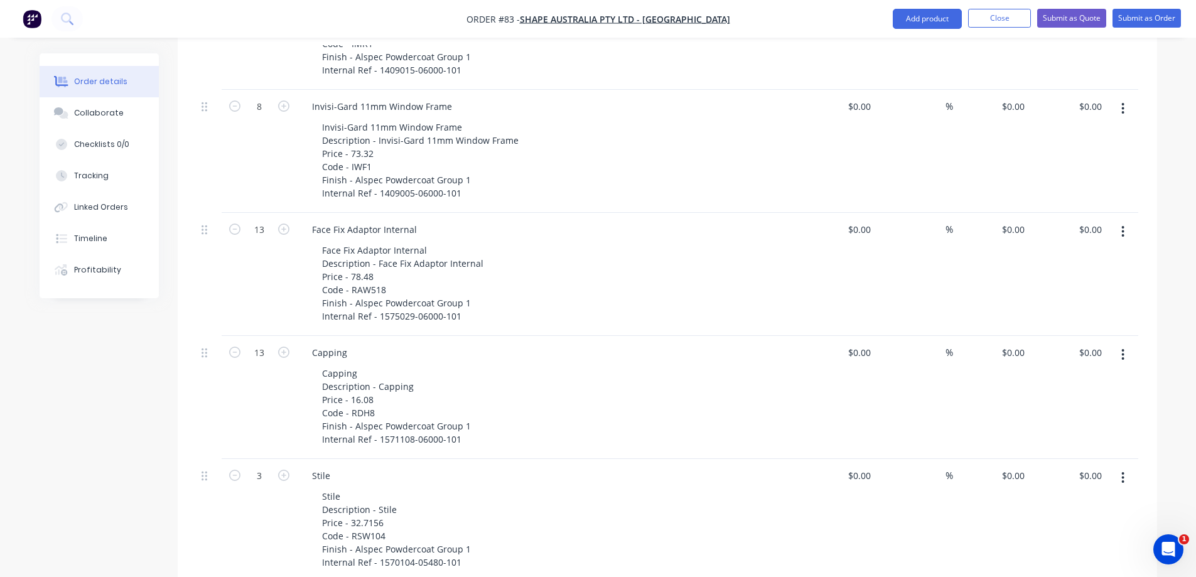
click at [646, 241] on div "Face Fix Adaptor Internal Description - Face Fix Adaptor Internal Price - 78.48…" at bounding box center [553, 283] width 482 height 84
click at [1121, 225] on icon "button" at bounding box center [1122, 232] width 3 height 14
click at [1047, 331] on div "Delete" at bounding box center [1078, 340] width 97 height 18
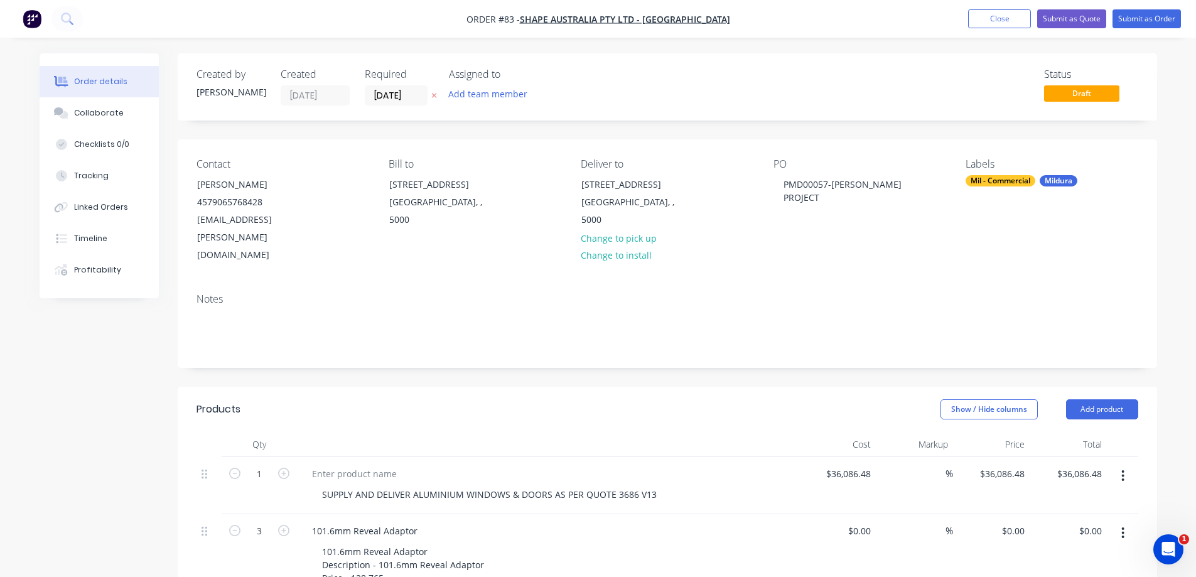
scroll to position [188, 0]
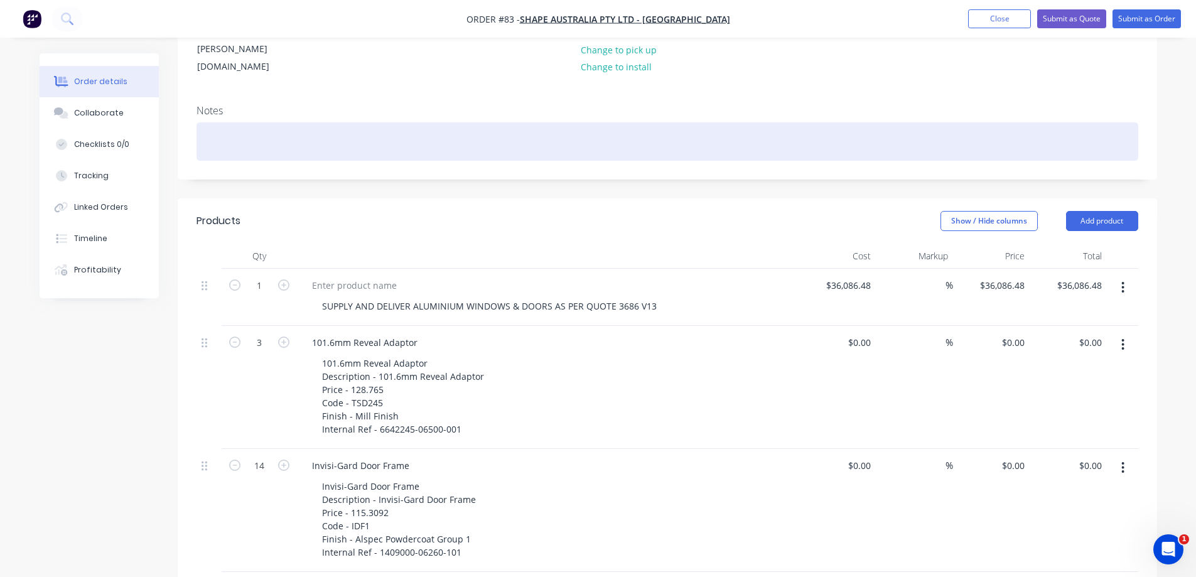
drag, startPoint x: 770, startPoint y: 345, endPoint x: 1072, endPoint y: 103, distance: 386.7
click at [1072, 122] on div at bounding box center [667, 141] width 942 height 38
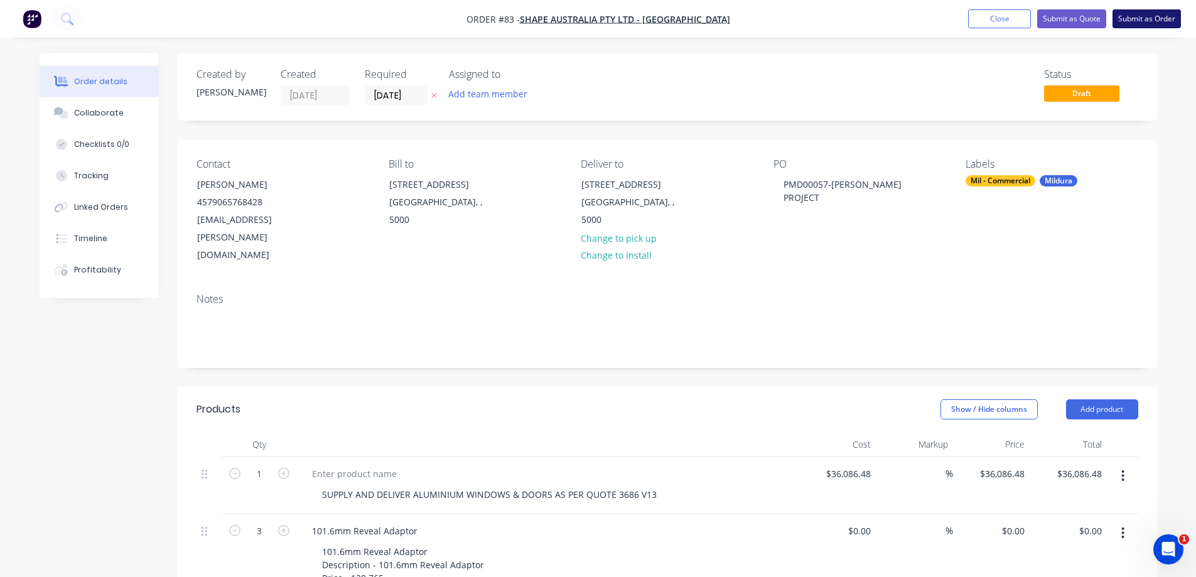
click at [1151, 19] on button "Submit as Order" at bounding box center [1146, 18] width 68 height 19
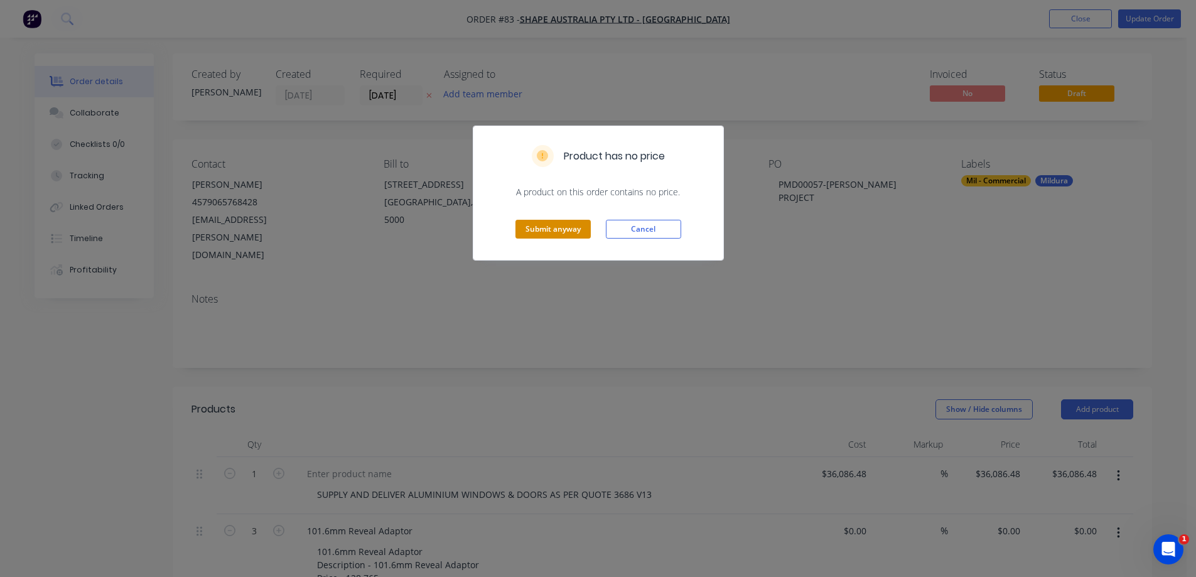
click at [542, 230] on button "Submit anyway" at bounding box center [552, 229] width 75 height 19
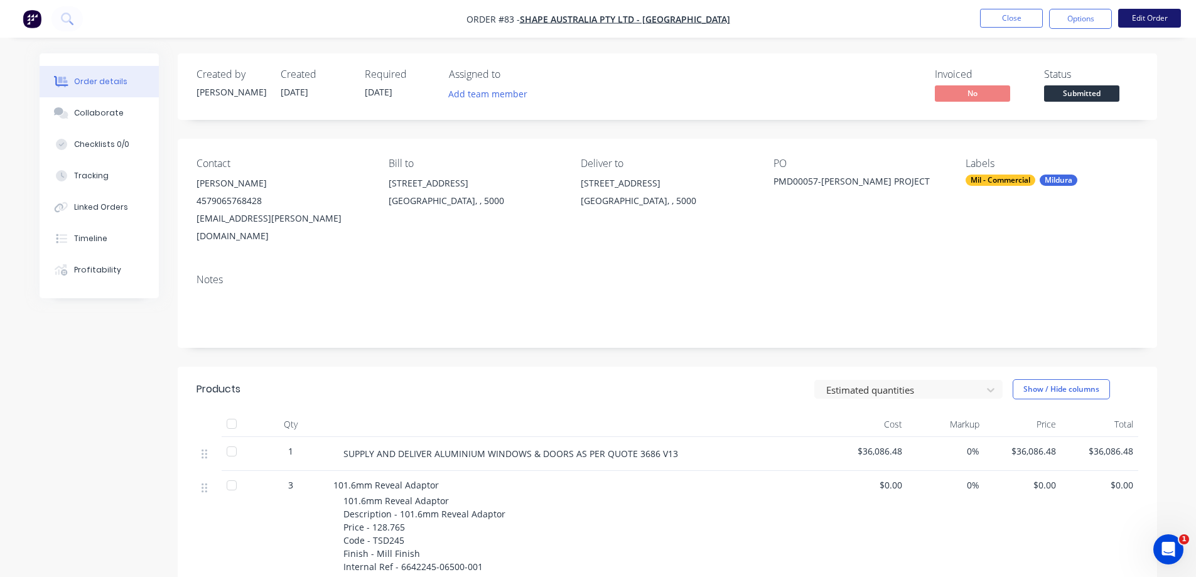
click at [1158, 18] on button "Edit Order" at bounding box center [1149, 18] width 63 height 19
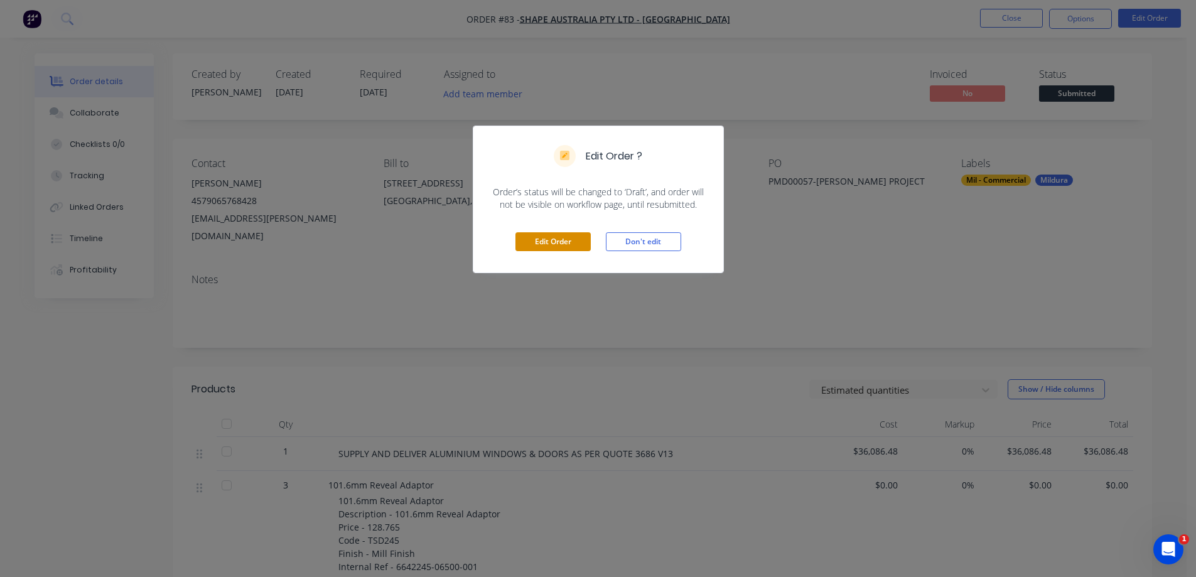
click at [549, 237] on button "Edit Order" at bounding box center [552, 241] width 75 height 19
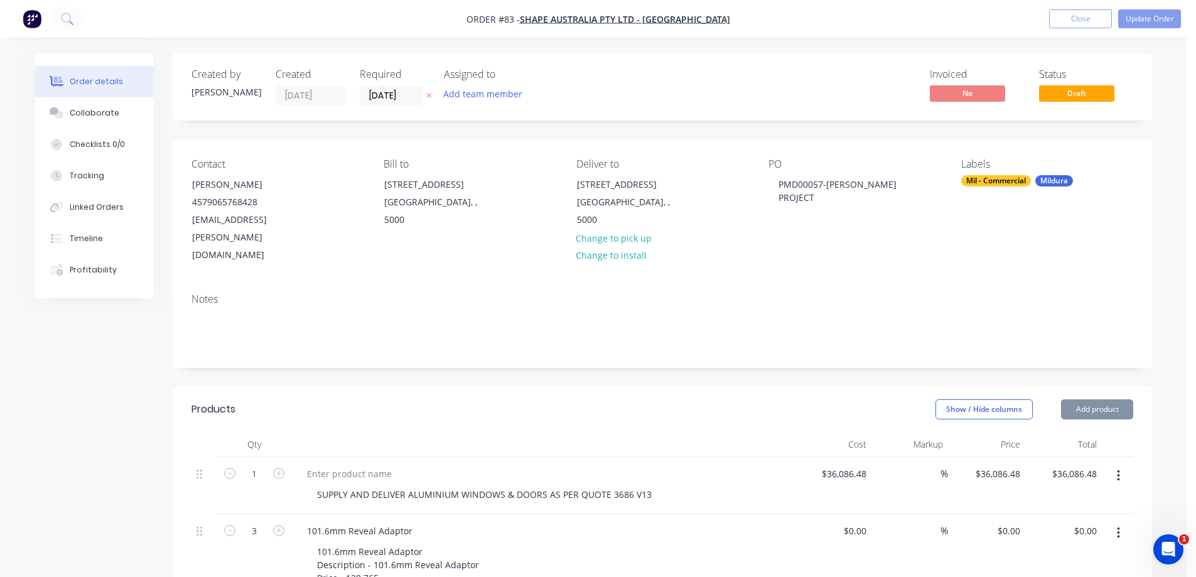
type input "$36,086.48"
type input "$39.56"
type input "-100"
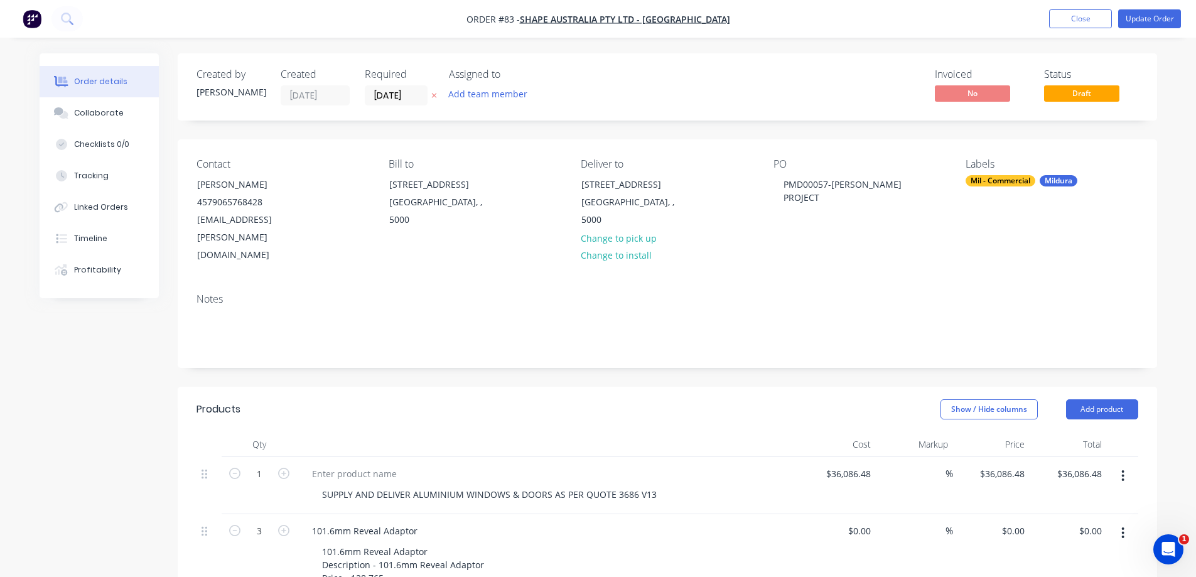
scroll to position [188, 0]
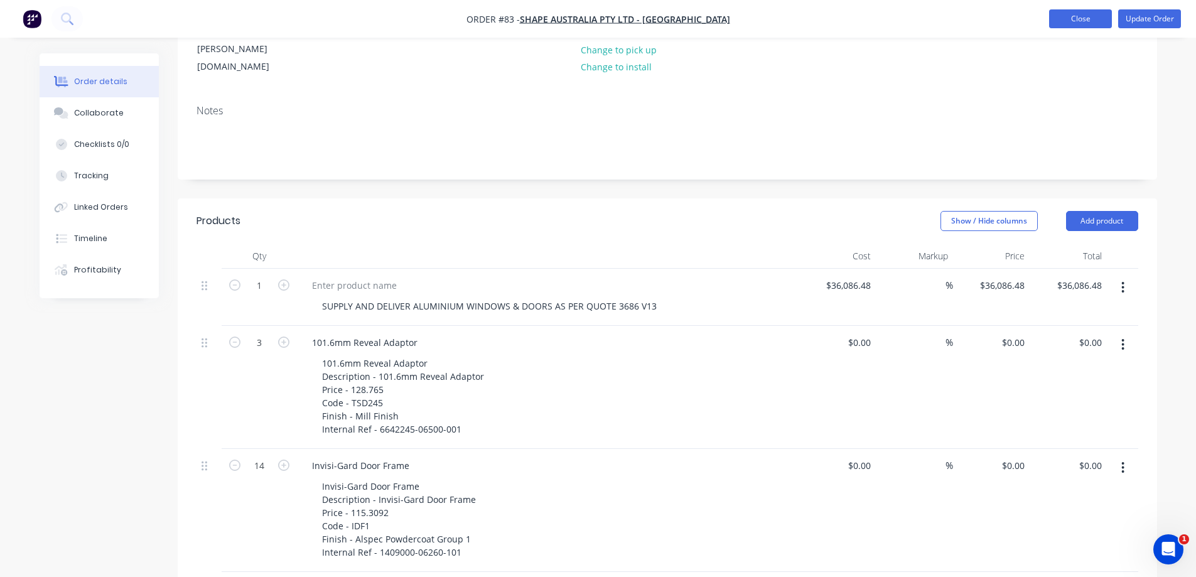
click at [1079, 16] on button "Close" at bounding box center [1080, 18] width 63 height 19
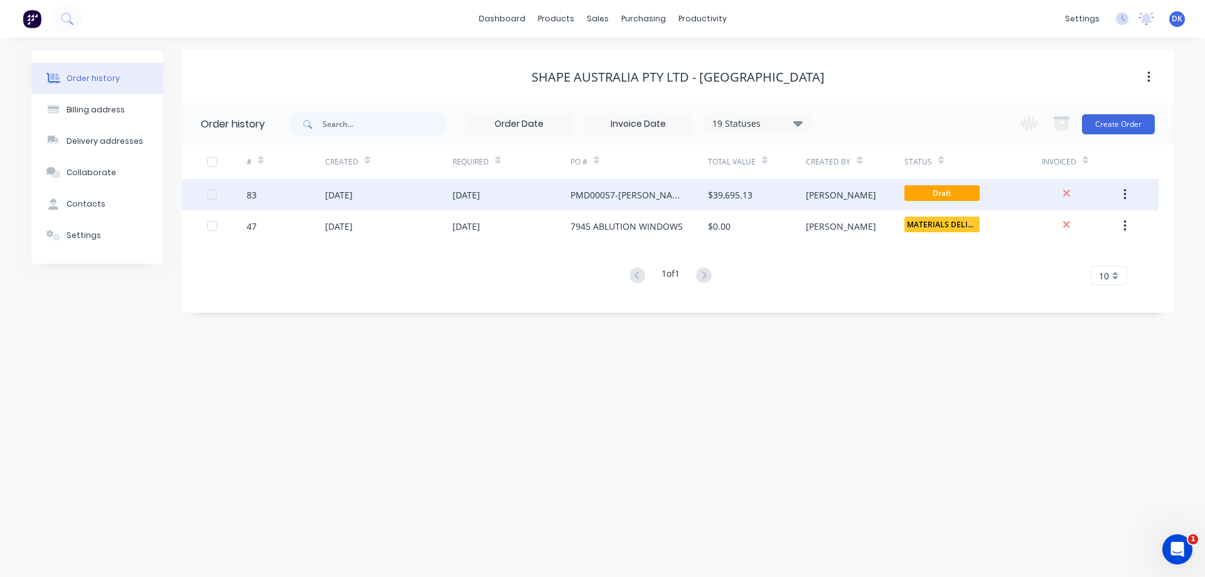
click at [594, 193] on div "PMD00057-[PERSON_NAME] PROJECT" at bounding box center [627, 194] width 112 height 13
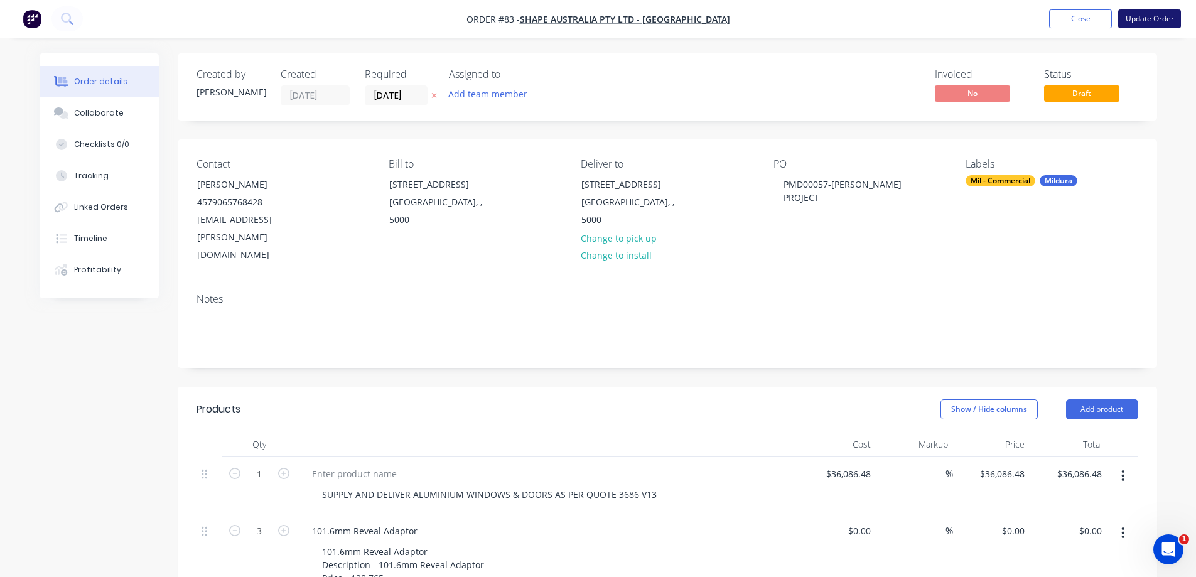
click at [1155, 15] on button "Update Order" at bounding box center [1149, 18] width 63 height 19
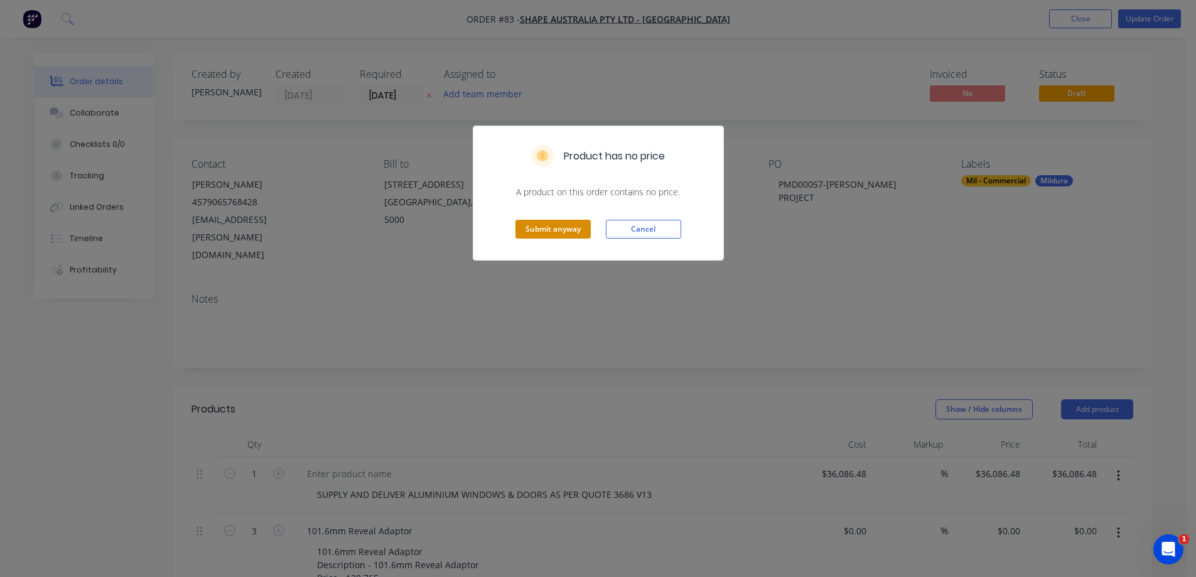
click at [560, 230] on button "Submit anyway" at bounding box center [552, 229] width 75 height 19
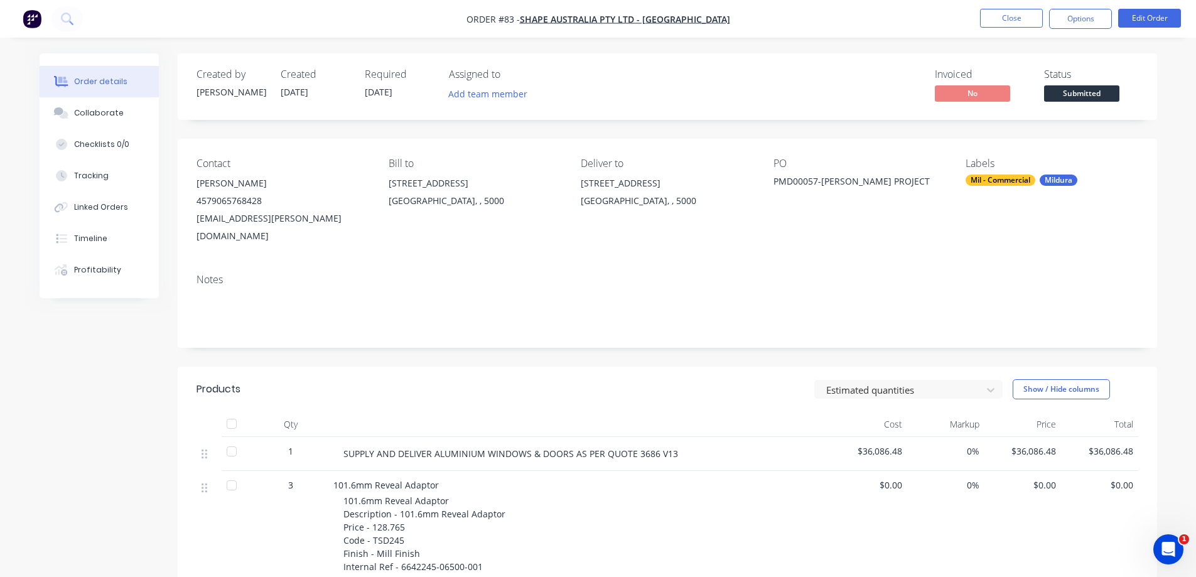
click at [232, 411] on div at bounding box center [231, 423] width 25 height 25
click at [232, 439] on div at bounding box center [231, 451] width 25 height 25
click at [1041, 379] on button "Show / Hide columns" at bounding box center [1061, 389] width 97 height 20
click at [1145, 367] on header "Products Estimated quantities Show / Hide columns" at bounding box center [667, 389] width 979 height 45
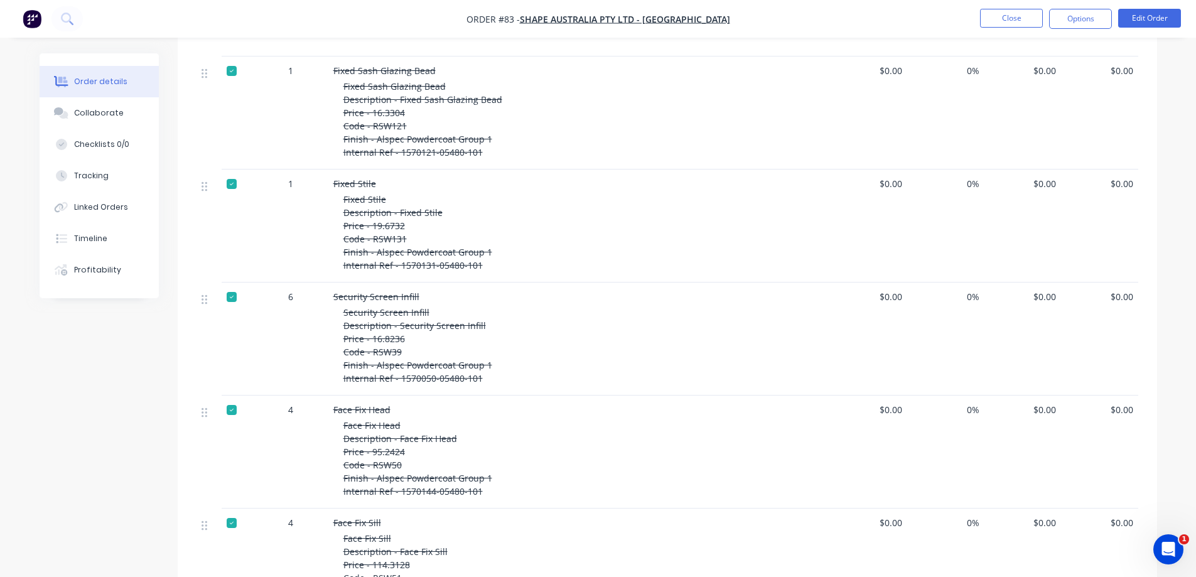
scroll to position [1318, 0]
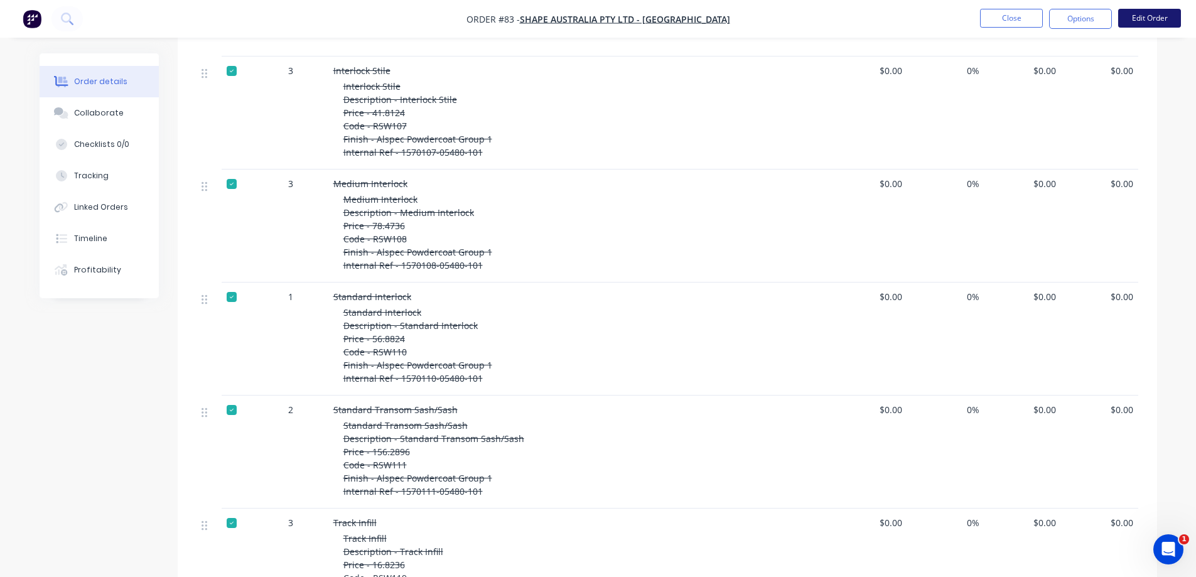
click at [1149, 19] on button "Edit Order" at bounding box center [1149, 18] width 63 height 19
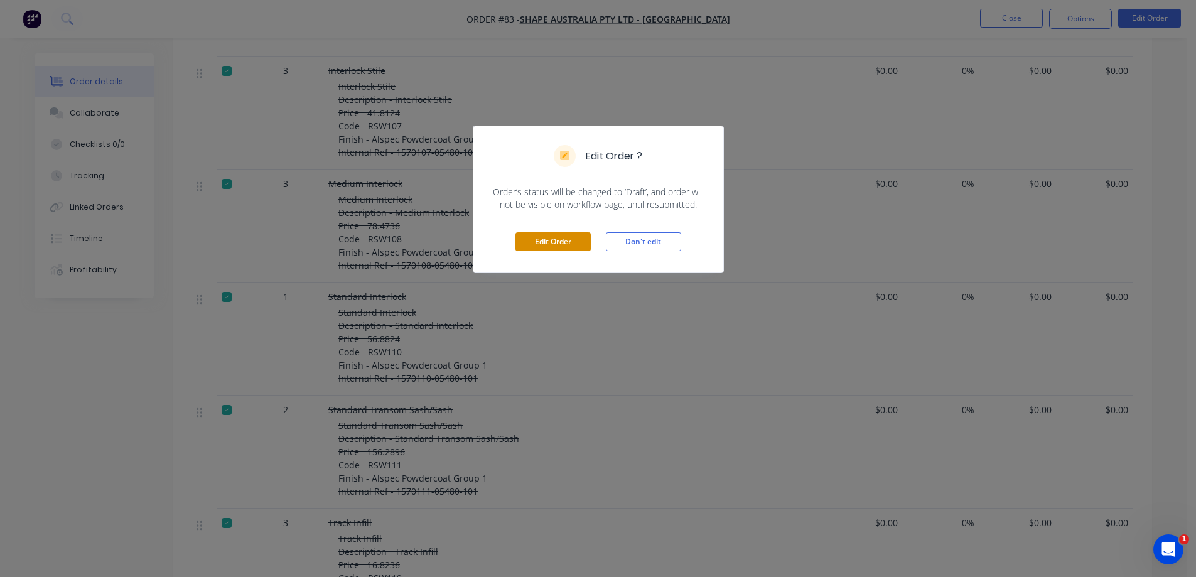
click at [549, 240] on button "Edit Order" at bounding box center [552, 241] width 75 height 19
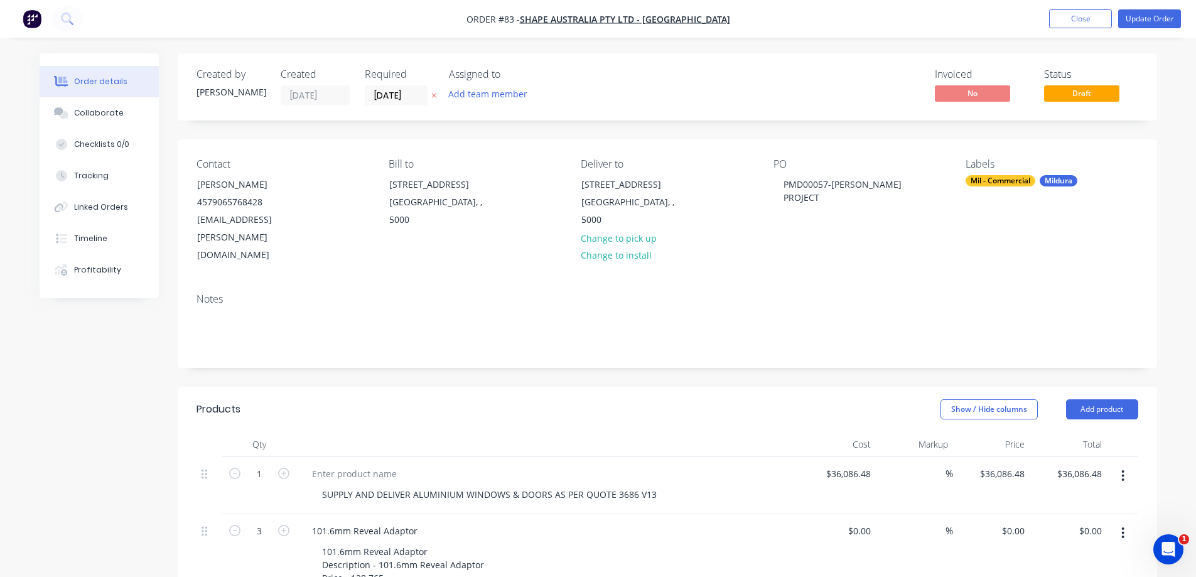
scroll to position [188, 0]
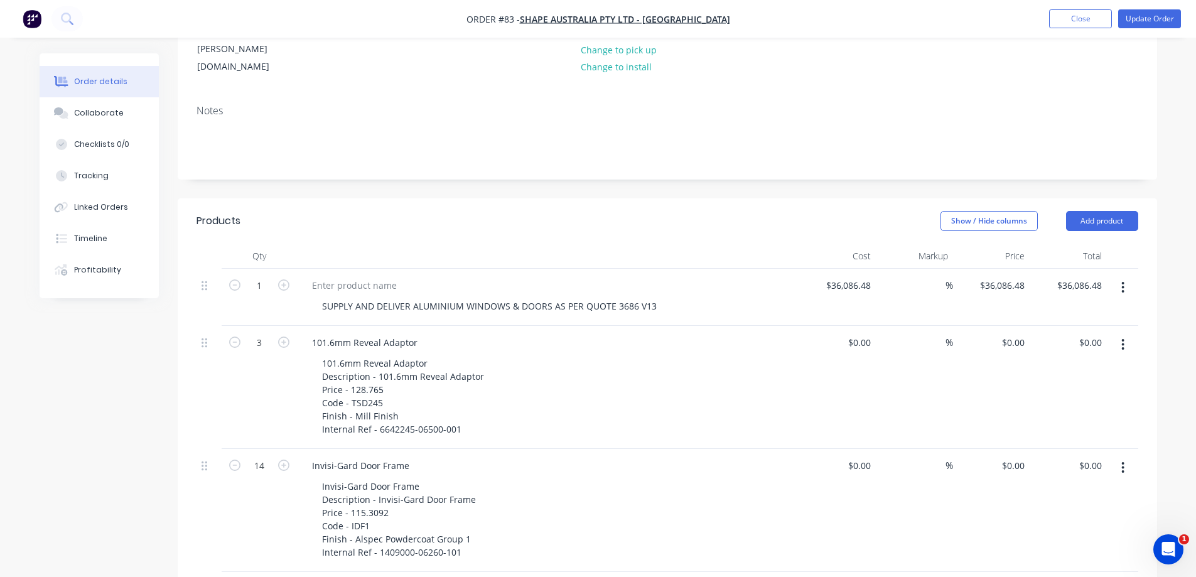
click at [1119, 333] on button "button" at bounding box center [1123, 344] width 30 height 23
click at [1046, 444] on div "Delete" at bounding box center [1078, 453] width 97 height 18
click at [1125, 333] on button "button" at bounding box center [1123, 344] width 30 height 23
click at [1040, 444] on div "Delete" at bounding box center [1078, 453] width 97 height 18
click at [1120, 333] on button "button" at bounding box center [1123, 344] width 30 height 23
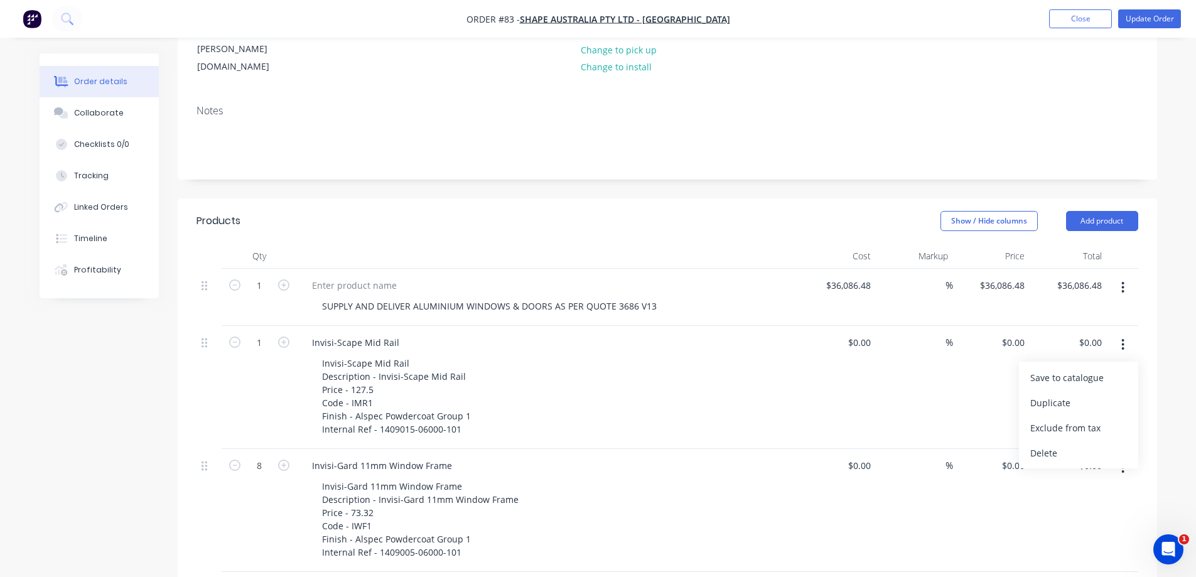
click at [1041, 444] on div "Delete" at bounding box center [1078, 453] width 97 height 18
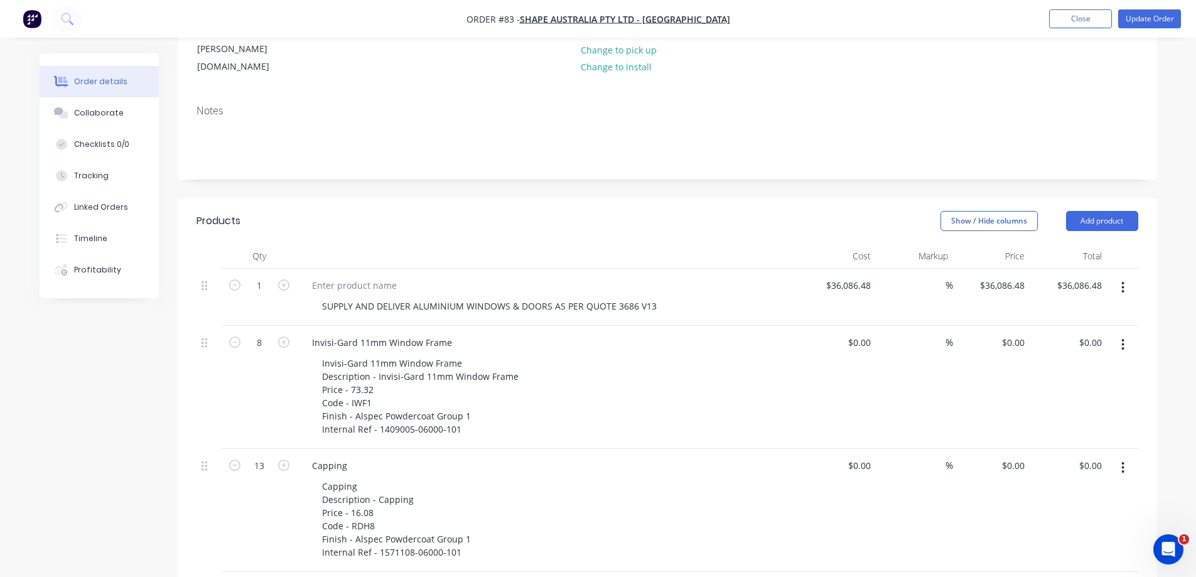
click at [1120, 333] on button "button" at bounding box center [1123, 344] width 30 height 23
click at [1045, 444] on div "Delete" at bounding box center [1078, 453] width 97 height 18
click at [1122, 338] on icon "button" at bounding box center [1122, 345] width 3 height 14
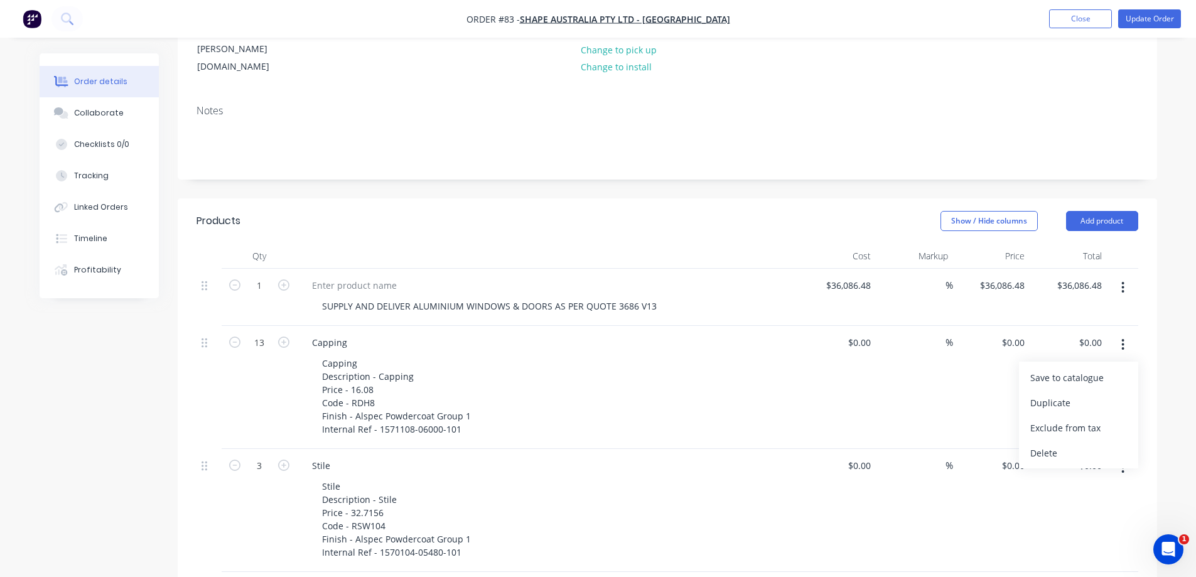
drag, startPoint x: 1043, startPoint y: 415, endPoint x: 1048, endPoint y: 406, distance: 11.0
click at [1043, 444] on div "Delete" at bounding box center [1078, 453] width 97 height 18
click at [1120, 333] on button "button" at bounding box center [1123, 344] width 30 height 23
drag, startPoint x: 1049, startPoint y: 411, endPoint x: 1063, endPoint y: 387, distance: 27.6
click at [1048, 444] on div "Delete" at bounding box center [1078, 453] width 97 height 18
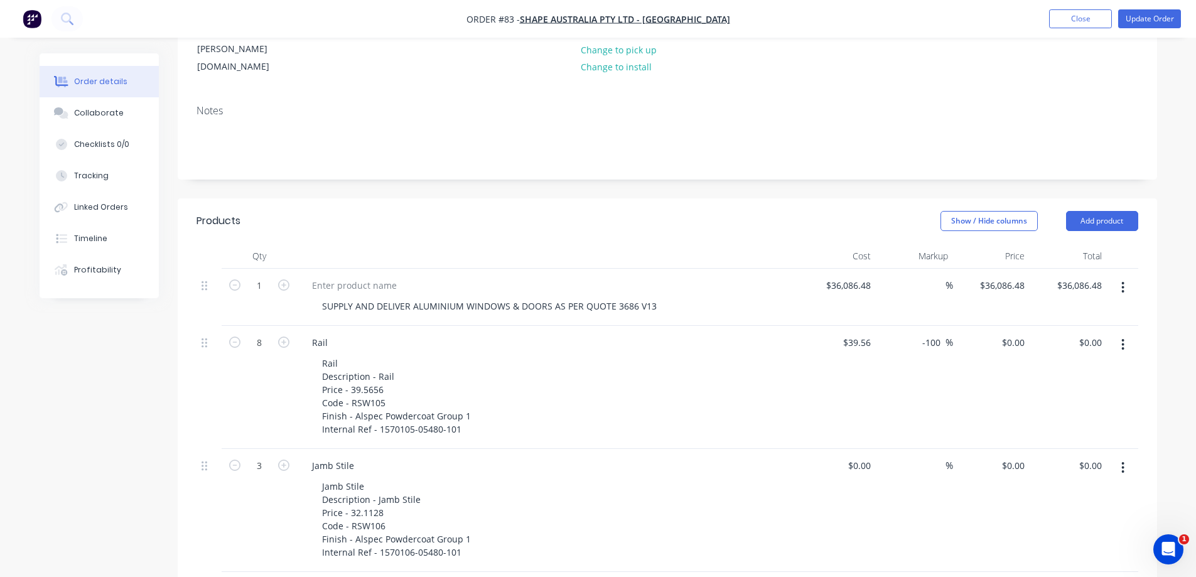
click at [1126, 333] on button "button" at bounding box center [1123, 344] width 30 height 23
click at [1043, 444] on div "Delete" at bounding box center [1078, 453] width 97 height 18
click at [1123, 338] on icon "button" at bounding box center [1122, 345] width 3 height 14
click at [1038, 444] on div "Delete" at bounding box center [1078, 453] width 97 height 18
click at [1121, 333] on button "button" at bounding box center [1123, 344] width 30 height 23
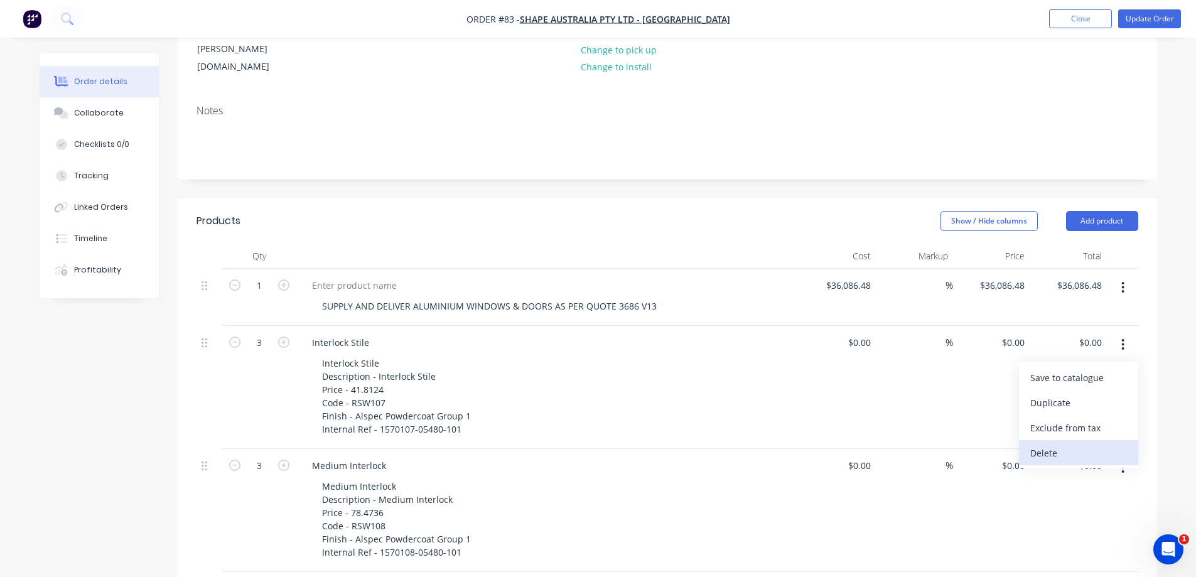
click at [1051, 444] on div "Delete" at bounding box center [1078, 453] width 97 height 18
click at [1121, 338] on icon "button" at bounding box center [1122, 345] width 3 height 14
click at [1040, 444] on div "Delete" at bounding box center [1078, 453] width 97 height 18
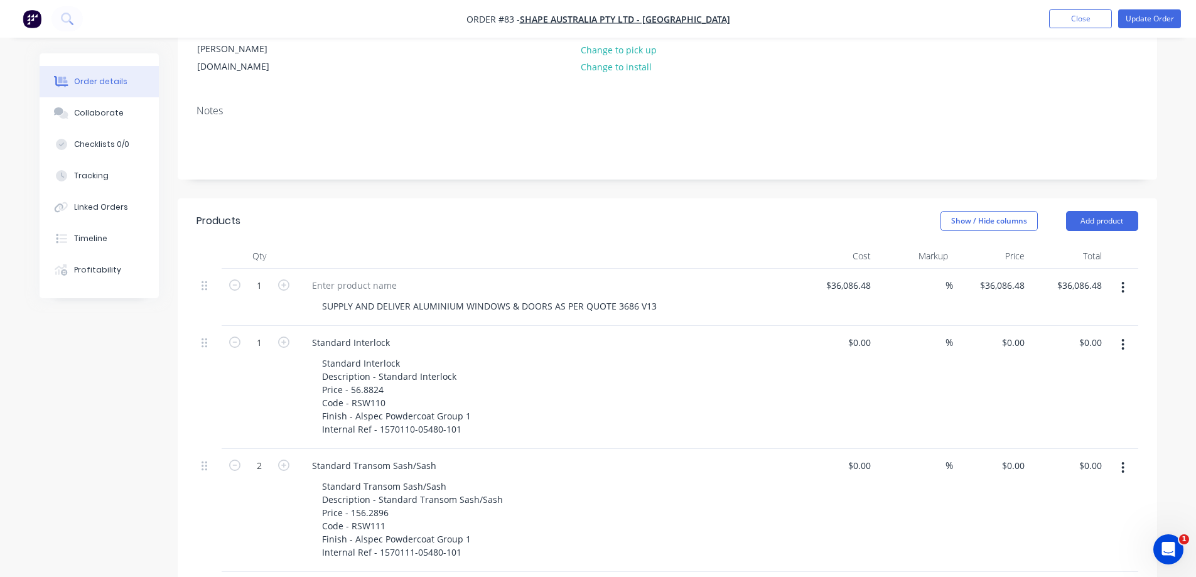
click at [1122, 339] on icon "button" at bounding box center [1123, 344] width 3 height 11
click at [1055, 444] on div "Delete" at bounding box center [1078, 453] width 97 height 18
click at [1126, 333] on button "button" at bounding box center [1123, 344] width 30 height 23
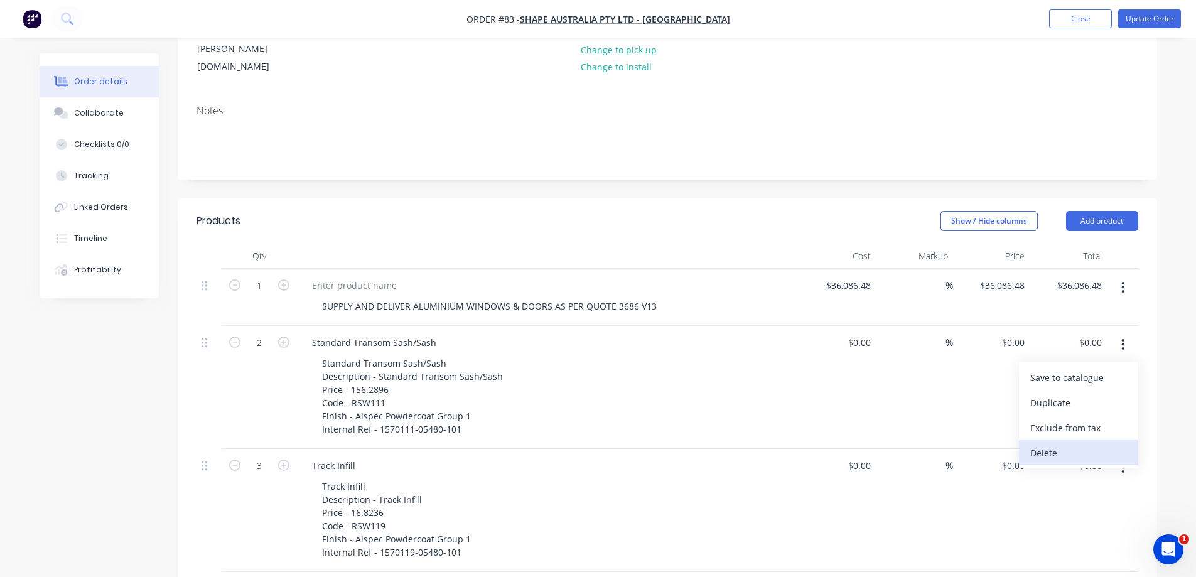
drag, startPoint x: 1043, startPoint y: 414, endPoint x: 1110, endPoint y: 321, distance: 114.6
click at [1043, 444] on div "Delete" at bounding box center [1078, 453] width 97 height 18
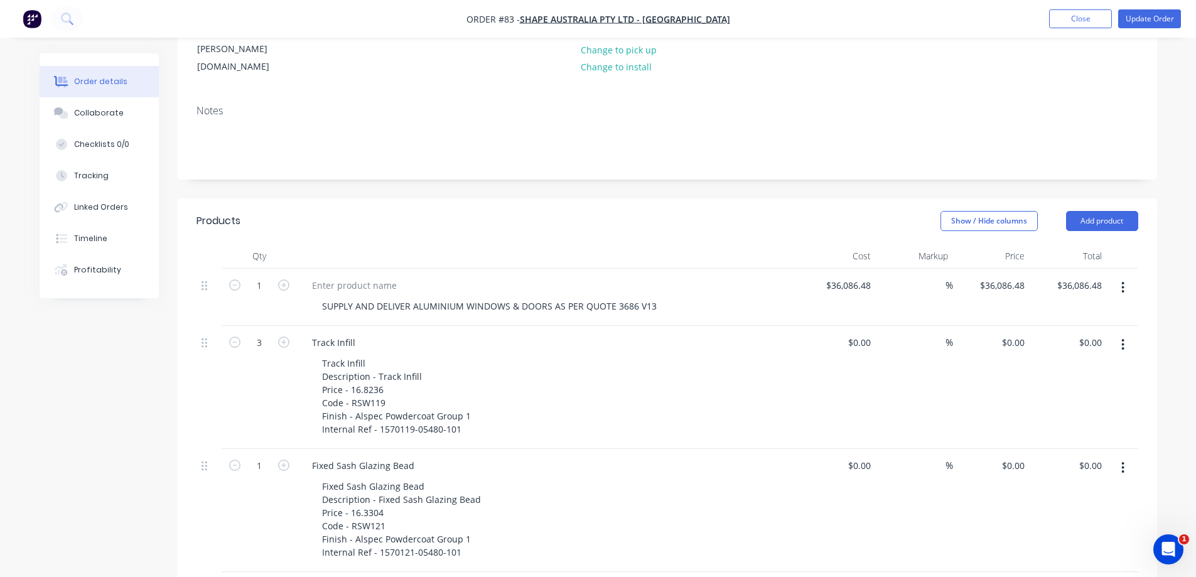
drag, startPoint x: 1127, startPoint y: 314, endPoint x: 1137, endPoint y: 315, distance: 9.5
click at [1127, 333] on button "button" at bounding box center [1123, 344] width 30 height 23
click at [1048, 444] on div "Delete" at bounding box center [1078, 453] width 97 height 18
click at [1120, 333] on button "button" at bounding box center [1123, 344] width 30 height 23
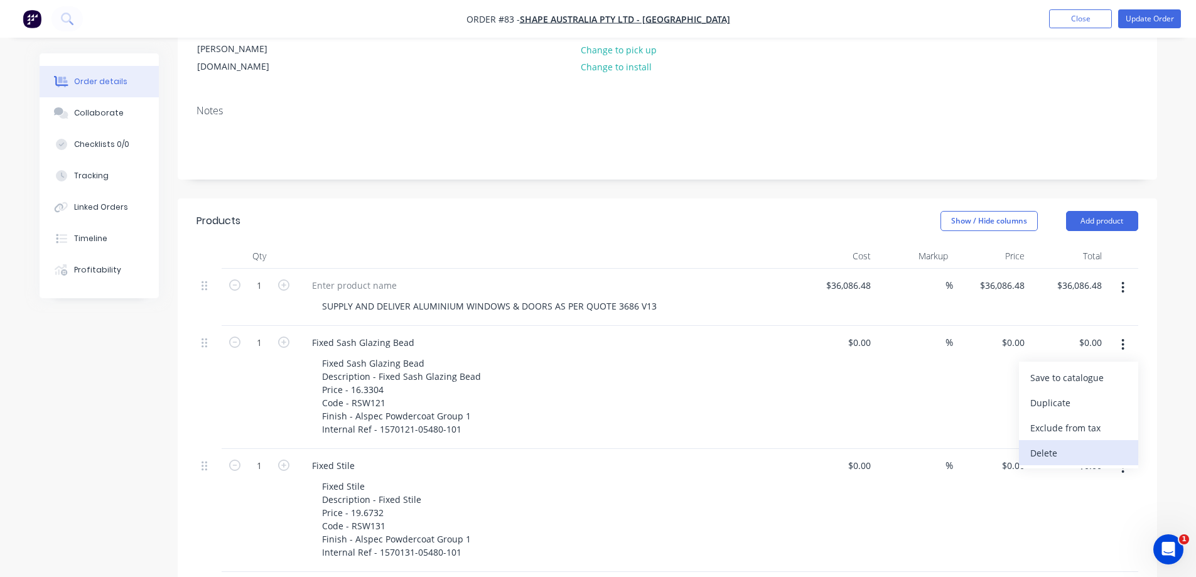
drag, startPoint x: 1044, startPoint y: 414, endPoint x: 1055, endPoint y: 385, distance: 31.0
click at [1044, 444] on div "Delete" at bounding box center [1078, 453] width 97 height 18
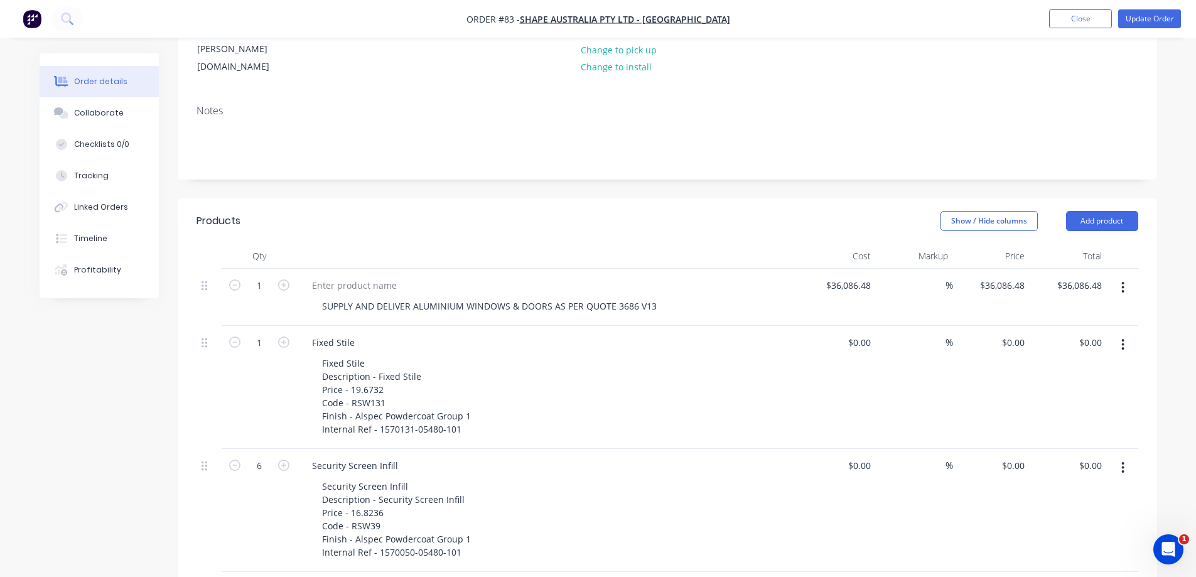
click at [1122, 339] on icon "button" at bounding box center [1123, 344] width 3 height 11
drag, startPoint x: 1058, startPoint y: 414, endPoint x: 1060, endPoint y: 390, distance: 23.9
click at [1057, 444] on div "Delete" at bounding box center [1078, 453] width 97 height 18
click at [1121, 333] on button "button" at bounding box center [1123, 344] width 30 height 23
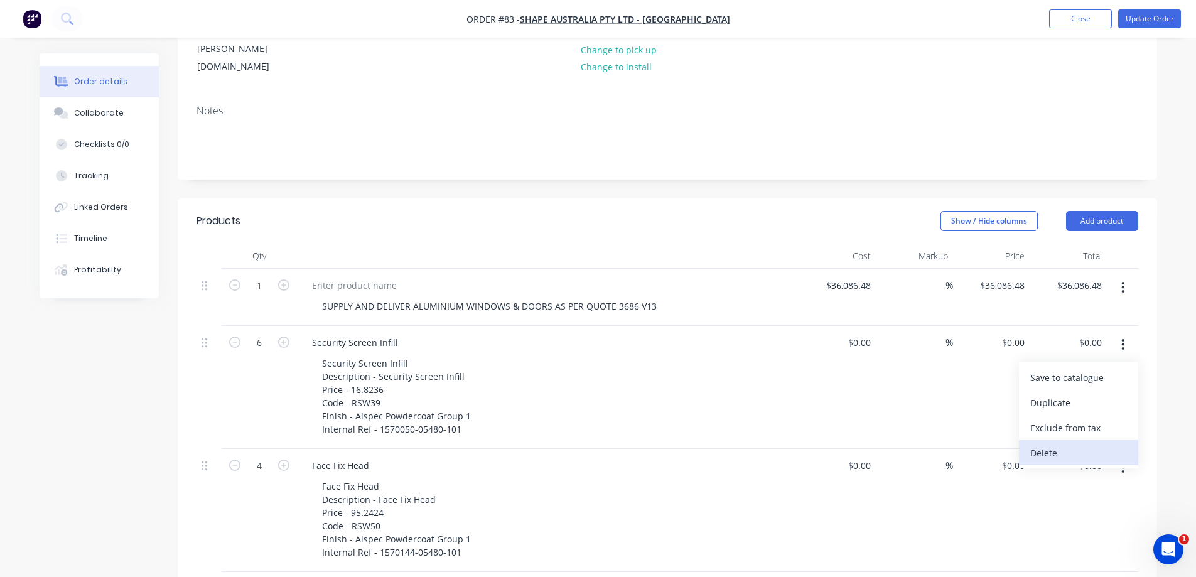
click at [1072, 444] on div "Delete" at bounding box center [1078, 453] width 97 height 18
click at [1126, 333] on button "button" at bounding box center [1123, 344] width 30 height 23
click at [1045, 444] on div "Delete" at bounding box center [1078, 453] width 97 height 18
click at [1127, 333] on button "button" at bounding box center [1123, 344] width 30 height 23
click at [1045, 444] on div "Delete" at bounding box center [1078, 453] width 97 height 18
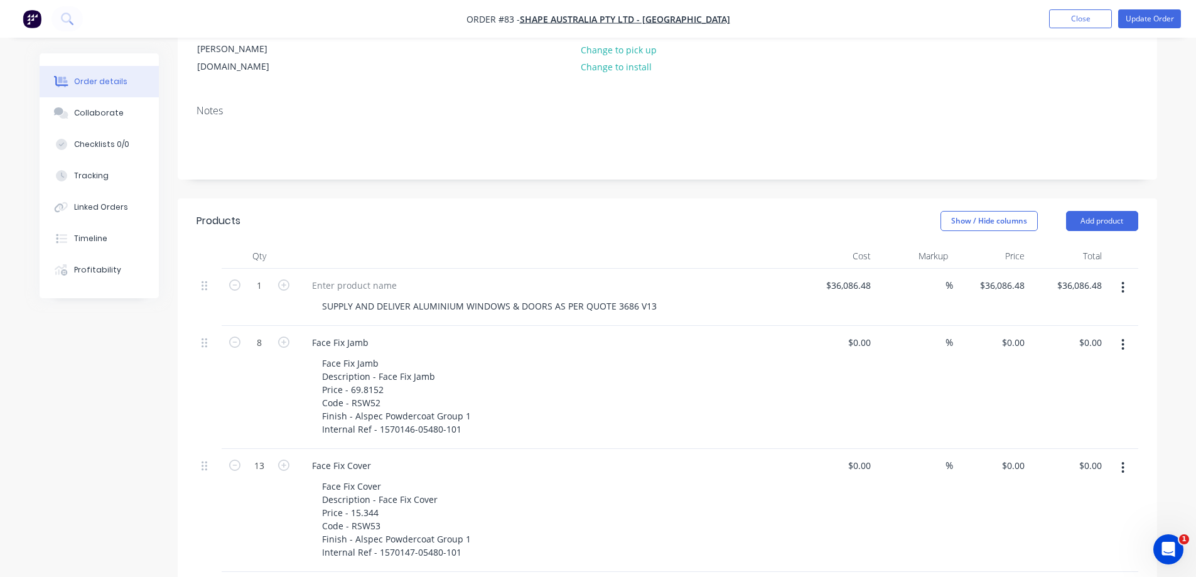
click at [1121, 338] on icon "button" at bounding box center [1122, 345] width 3 height 14
click at [1040, 444] on div "Delete" at bounding box center [1078, 453] width 97 height 18
click at [1117, 333] on button "button" at bounding box center [1123, 344] width 30 height 23
click at [1043, 444] on div "Delete" at bounding box center [1078, 453] width 97 height 18
click at [1121, 338] on icon "button" at bounding box center [1122, 345] width 3 height 14
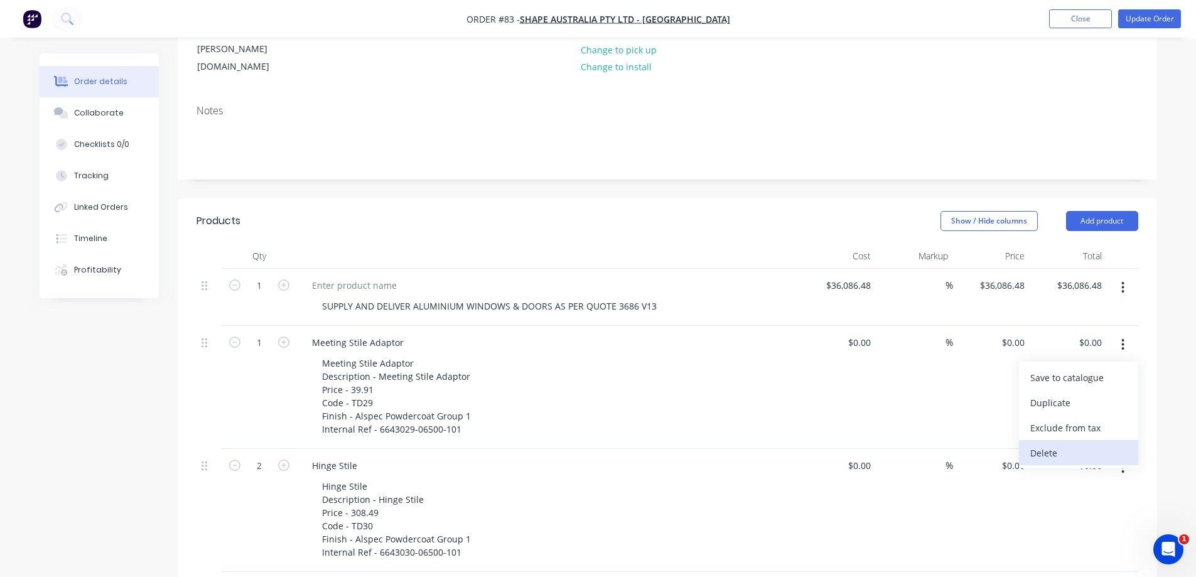
click at [1054, 444] on div "Delete" at bounding box center [1078, 453] width 97 height 18
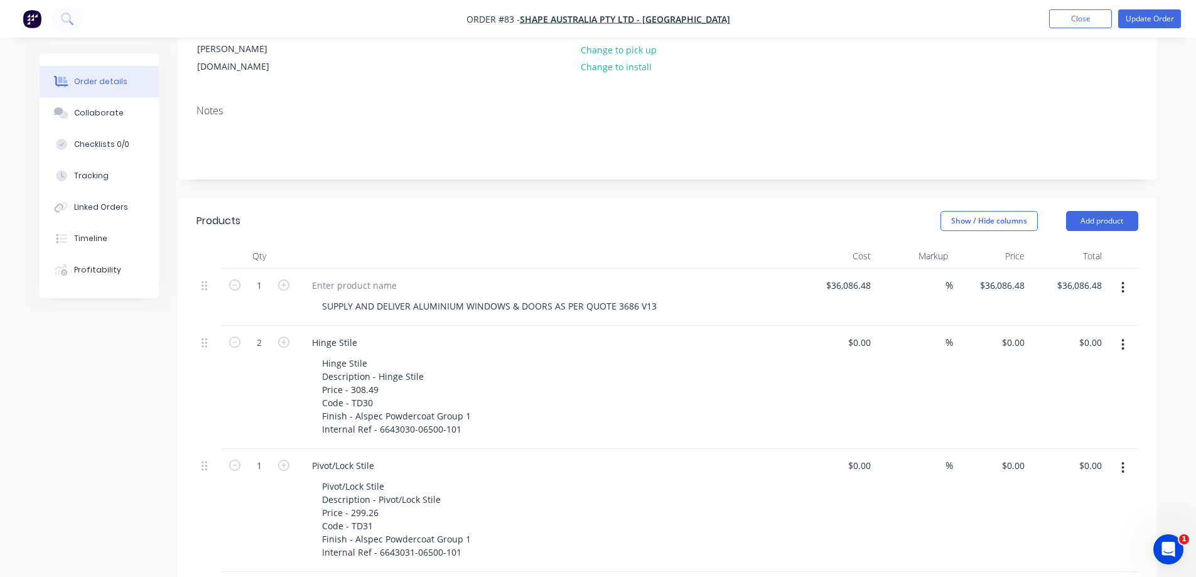
click at [1123, 339] on icon "button" at bounding box center [1123, 344] width 3 height 11
click at [1069, 444] on div "Delete" at bounding box center [1078, 453] width 97 height 18
click at [1126, 333] on button "button" at bounding box center [1123, 344] width 30 height 23
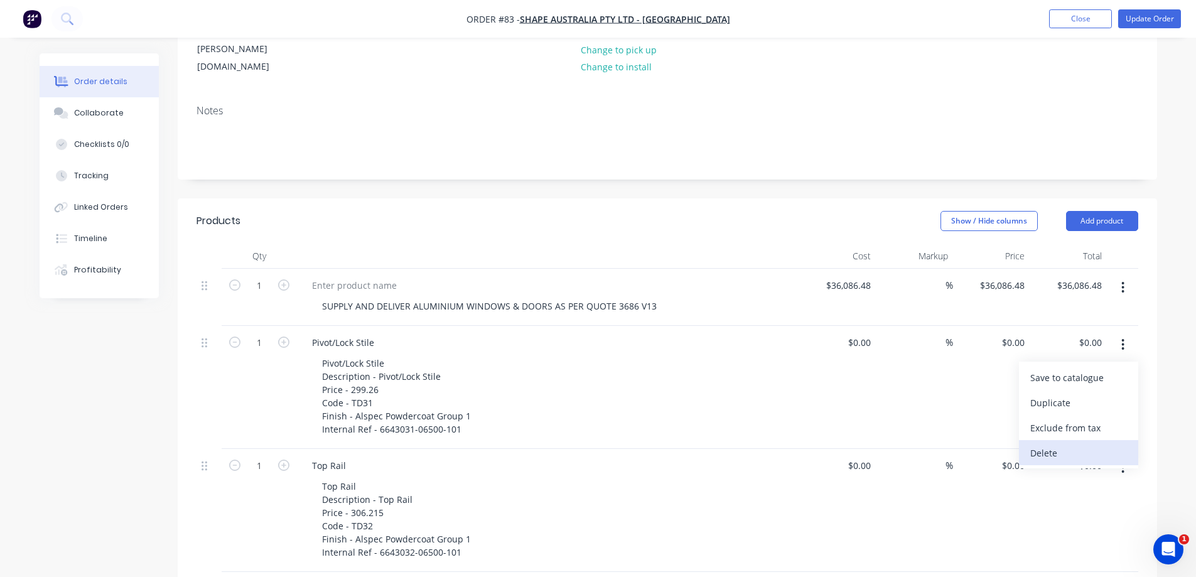
drag, startPoint x: 1045, startPoint y: 417, endPoint x: 1041, endPoint y: 392, distance: 25.5
click at [1045, 444] on div "Delete" at bounding box center [1078, 453] width 97 height 18
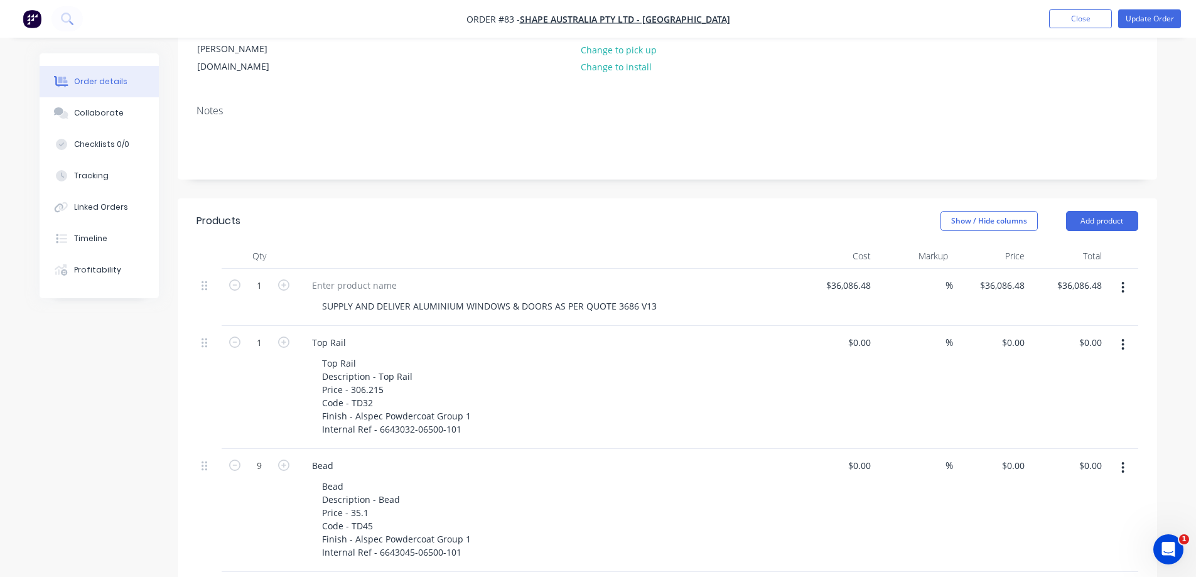
click at [1119, 333] on button "button" at bounding box center [1123, 344] width 30 height 23
drag, startPoint x: 1038, startPoint y: 418, endPoint x: 1043, endPoint y: 402, distance: 16.5
click at [1038, 444] on div "Delete" at bounding box center [1078, 453] width 97 height 18
click at [1120, 333] on button "button" at bounding box center [1123, 344] width 30 height 23
drag, startPoint x: 1041, startPoint y: 414, endPoint x: 1045, endPoint y: 398, distance: 16.0
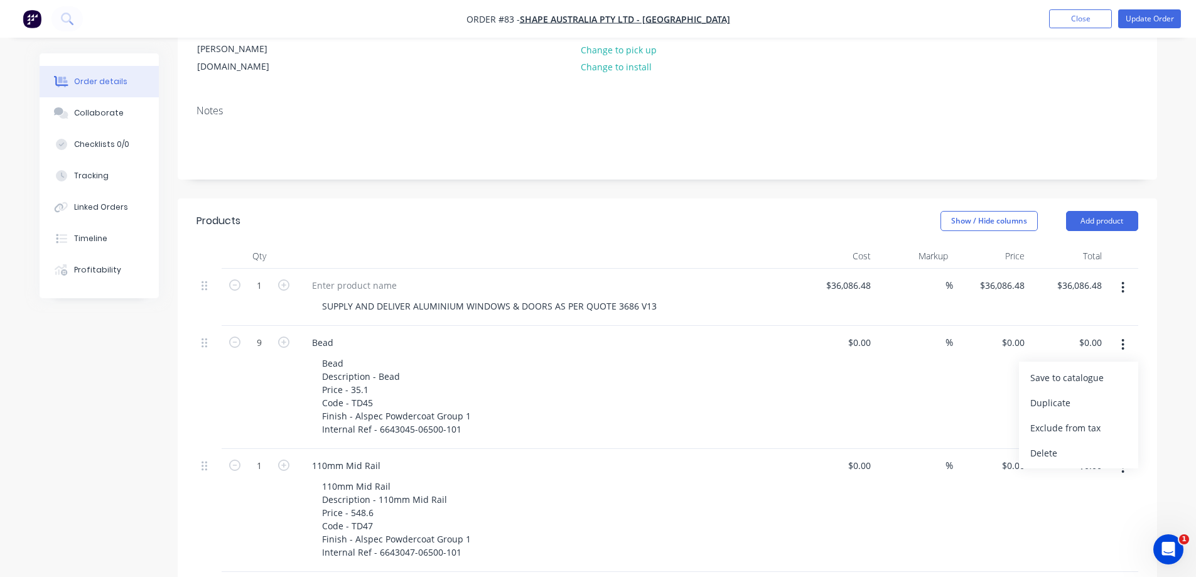
click at [1041, 444] on div "Delete" at bounding box center [1078, 453] width 97 height 18
click at [1117, 333] on button "button" at bounding box center [1123, 344] width 30 height 23
click at [1054, 444] on div "Delete" at bounding box center [1078, 453] width 97 height 18
click at [1125, 333] on button "button" at bounding box center [1123, 344] width 30 height 23
drag, startPoint x: 1052, startPoint y: 411, endPoint x: 1053, endPoint y: 400, distance: 11.4
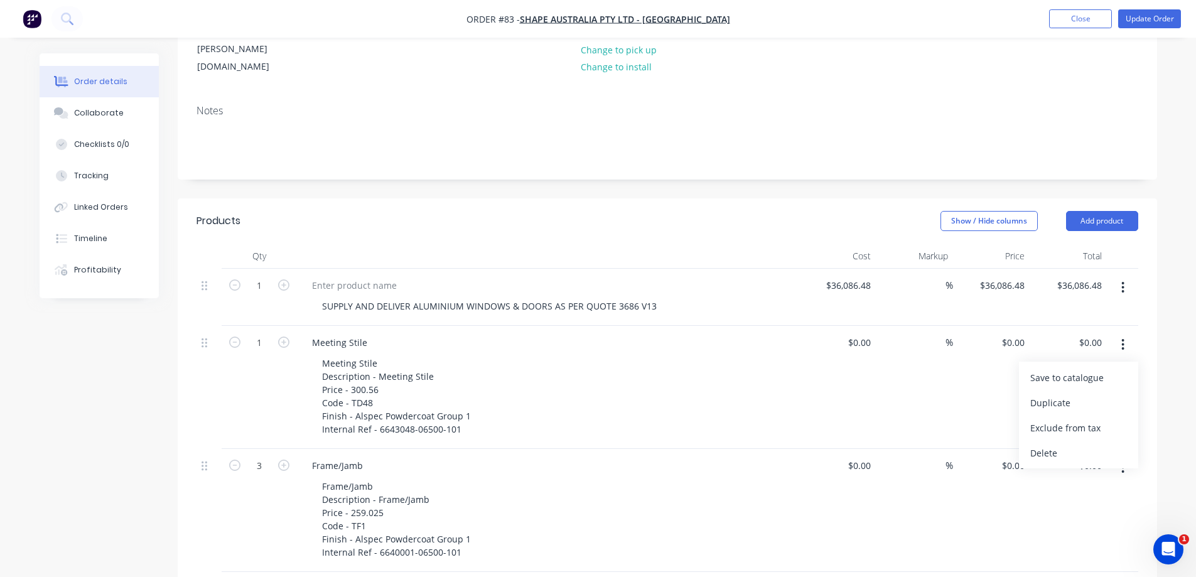
click at [1052, 444] on div "Delete" at bounding box center [1078, 453] width 97 height 18
click at [1122, 338] on icon "button" at bounding box center [1122, 345] width 3 height 14
click at [1060, 444] on div "Delete" at bounding box center [1078, 453] width 97 height 18
click at [1126, 333] on button "button" at bounding box center [1123, 344] width 30 height 23
click at [1050, 444] on div "Delete" at bounding box center [1078, 453] width 97 height 18
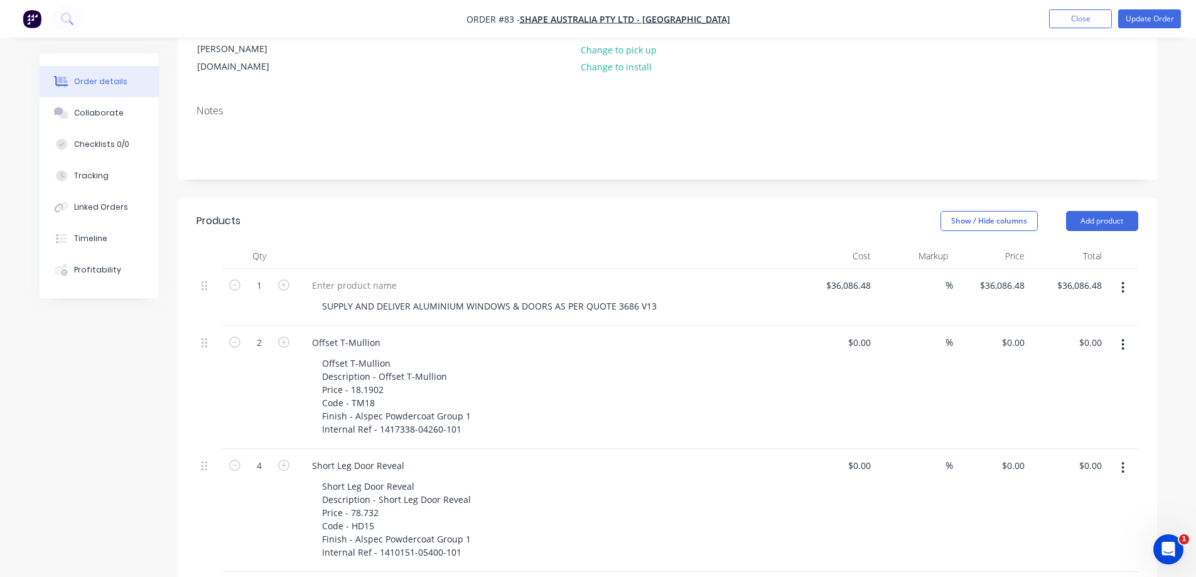
click at [1122, 339] on icon "button" at bounding box center [1123, 344] width 3 height 11
drag, startPoint x: 1048, startPoint y: 418, endPoint x: 1092, endPoint y: 357, distance: 75.1
click at [1048, 444] on div "Delete" at bounding box center [1078, 453] width 97 height 18
click at [1121, 333] on button "button" at bounding box center [1123, 344] width 30 height 23
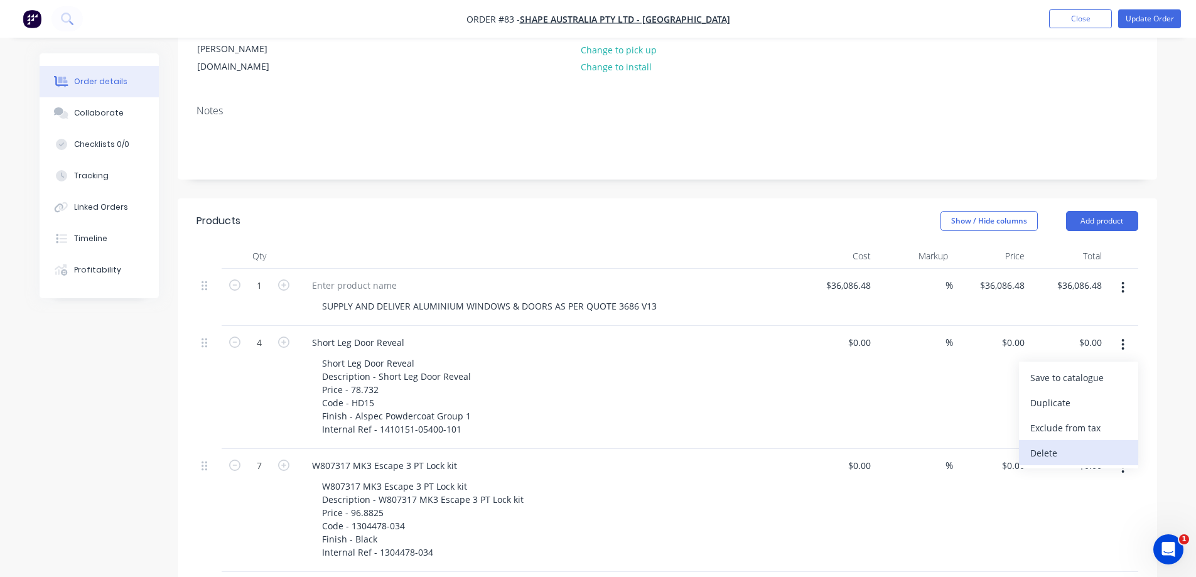
click at [1064, 444] on div "Delete" at bounding box center [1078, 453] width 97 height 18
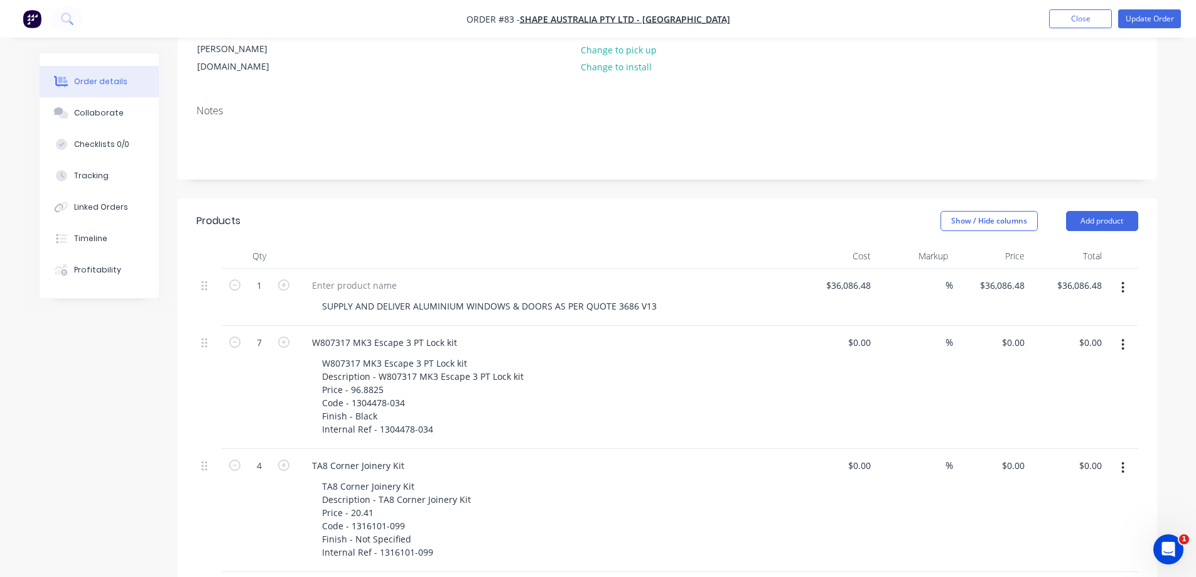
click at [1127, 333] on button "button" at bounding box center [1123, 344] width 30 height 23
click at [1050, 444] on div "Delete" at bounding box center [1078, 453] width 97 height 18
click at [1120, 333] on button "button" at bounding box center [1123, 344] width 30 height 23
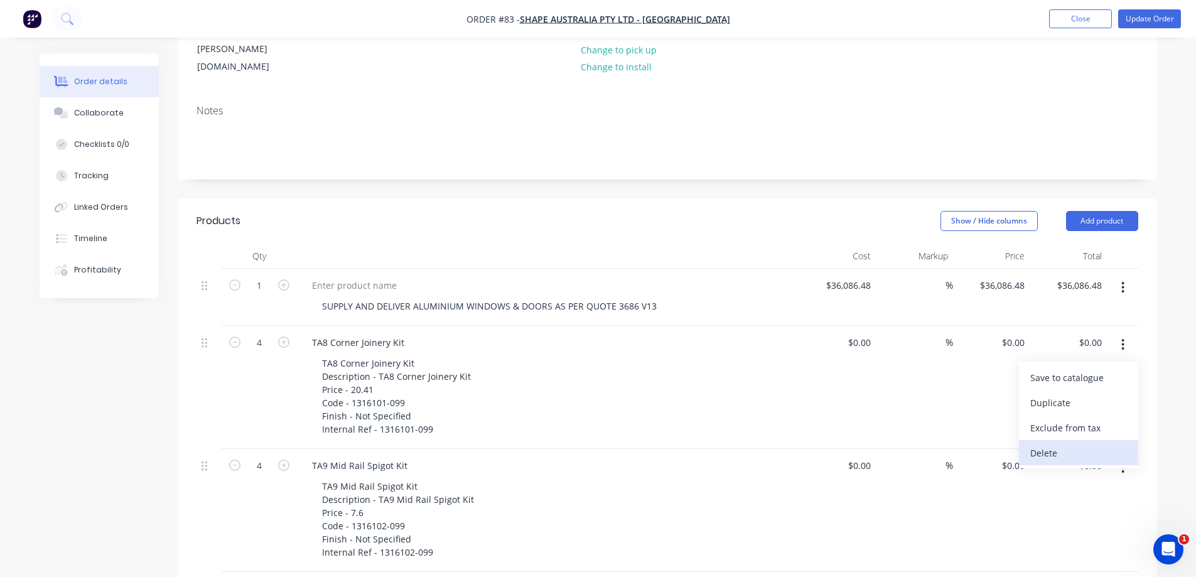
click at [1048, 444] on div "Delete" at bounding box center [1078, 453] width 97 height 18
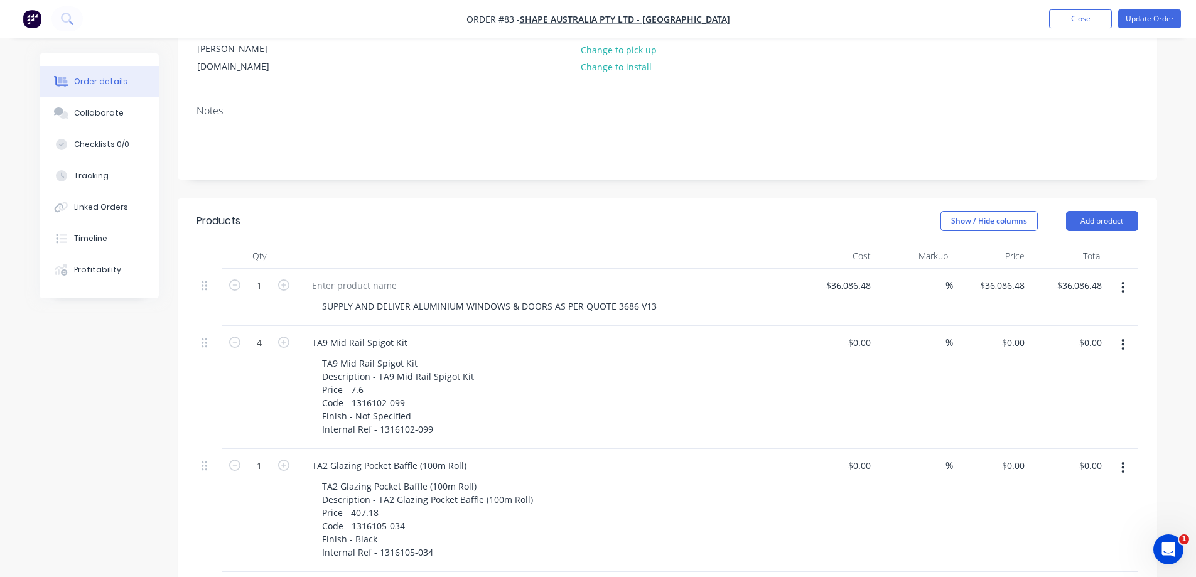
click at [1120, 333] on button "button" at bounding box center [1123, 344] width 30 height 23
click at [1056, 444] on div "Delete" at bounding box center [1078, 453] width 97 height 18
click at [1119, 333] on button "button" at bounding box center [1123, 344] width 30 height 23
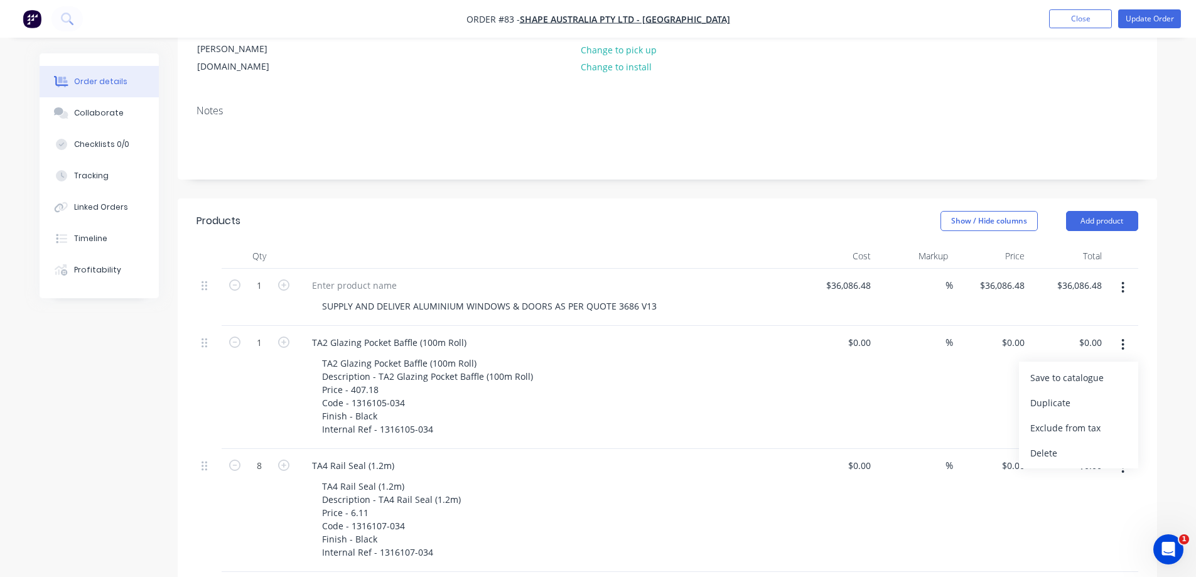
drag, startPoint x: 1060, startPoint y: 416, endPoint x: 1122, endPoint y: 354, distance: 87.4
click at [1060, 444] on div "Delete" at bounding box center [1078, 453] width 97 height 18
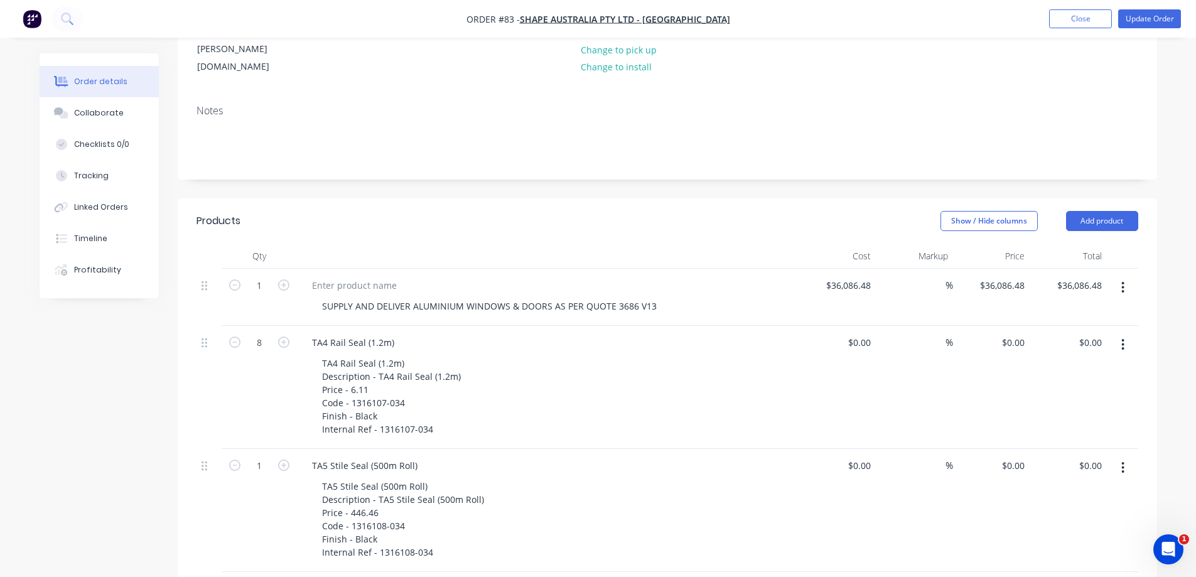
click at [1124, 338] on icon "button" at bounding box center [1122, 345] width 3 height 14
click at [1079, 444] on div "Delete" at bounding box center [1078, 453] width 97 height 18
click at [1122, 338] on icon "button" at bounding box center [1122, 345] width 3 height 14
click at [1052, 444] on div "Delete" at bounding box center [1078, 453] width 97 height 18
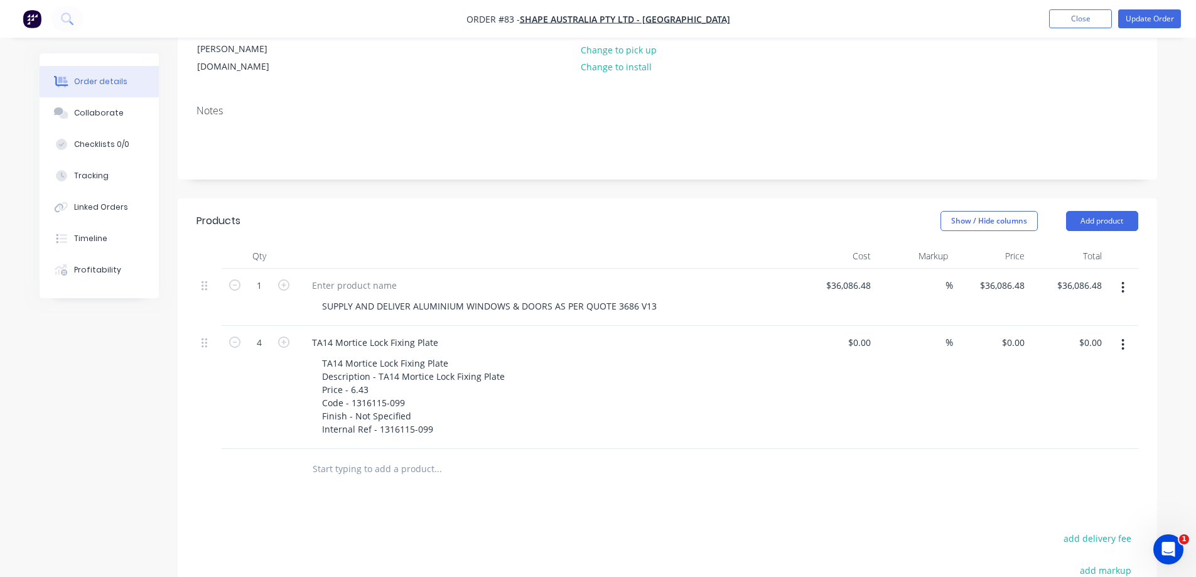
click at [1120, 333] on button "button" at bounding box center [1123, 344] width 30 height 23
click at [1043, 444] on div "Delete" at bounding box center [1078, 453] width 97 height 18
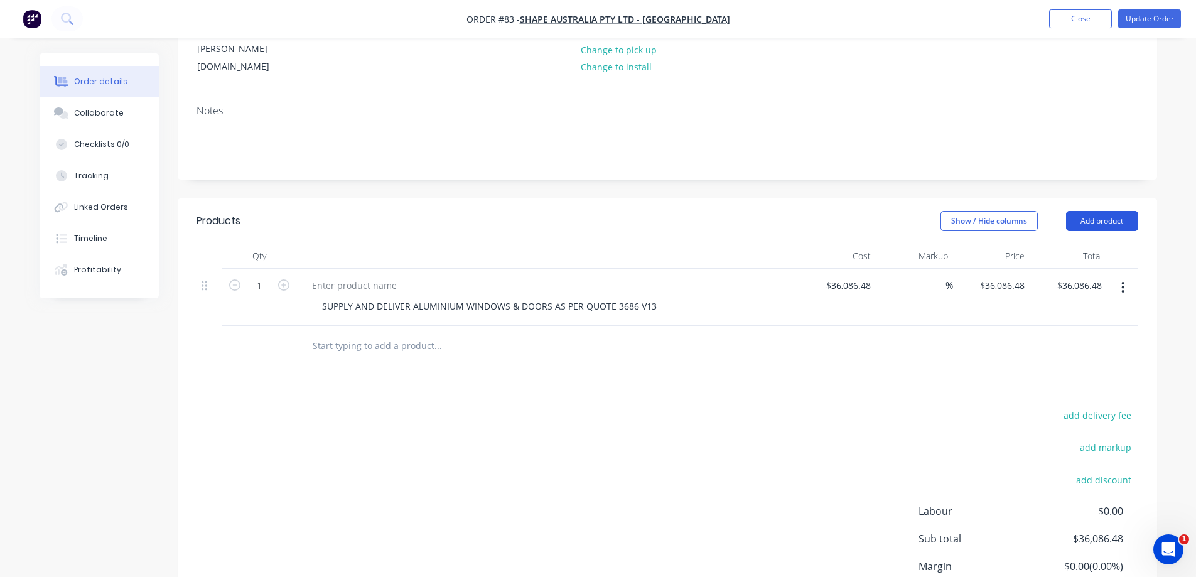
click at [1092, 211] on button "Add product" at bounding box center [1102, 221] width 72 height 20
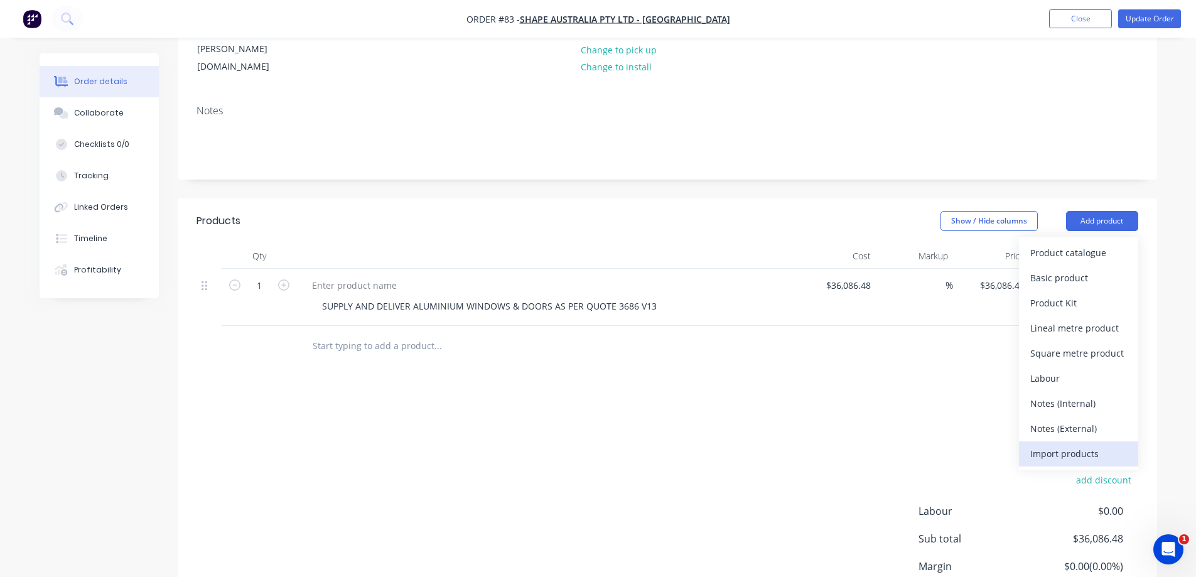
click at [1057, 444] on div "Import products" at bounding box center [1078, 453] width 97 height 18
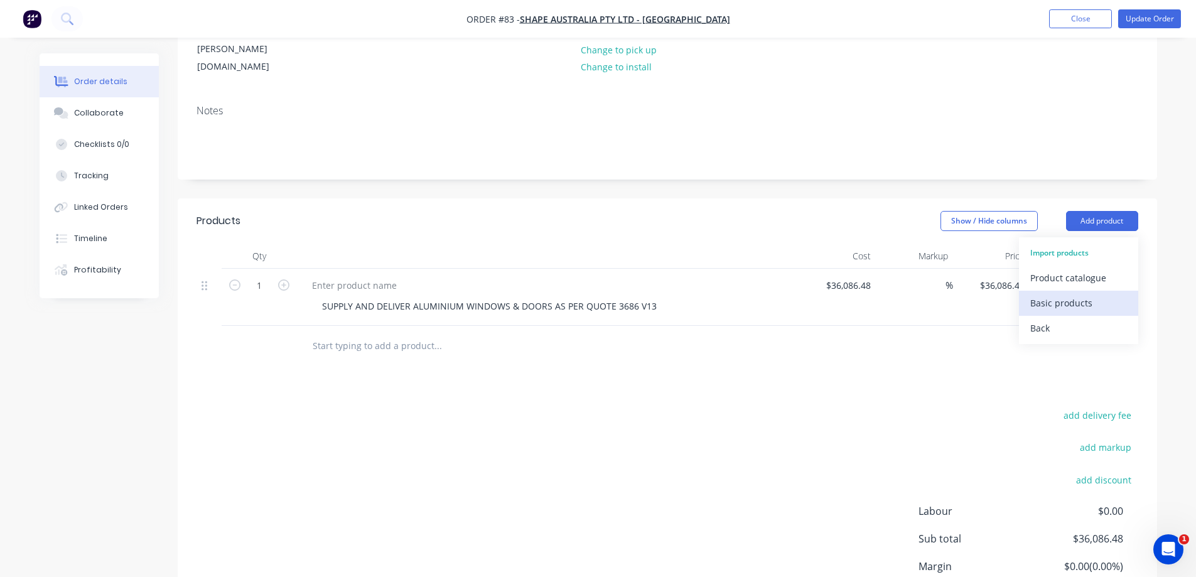
click at [1043, 294] on div "Basic products" at bounding box center [1078, 303] width 97 height 18
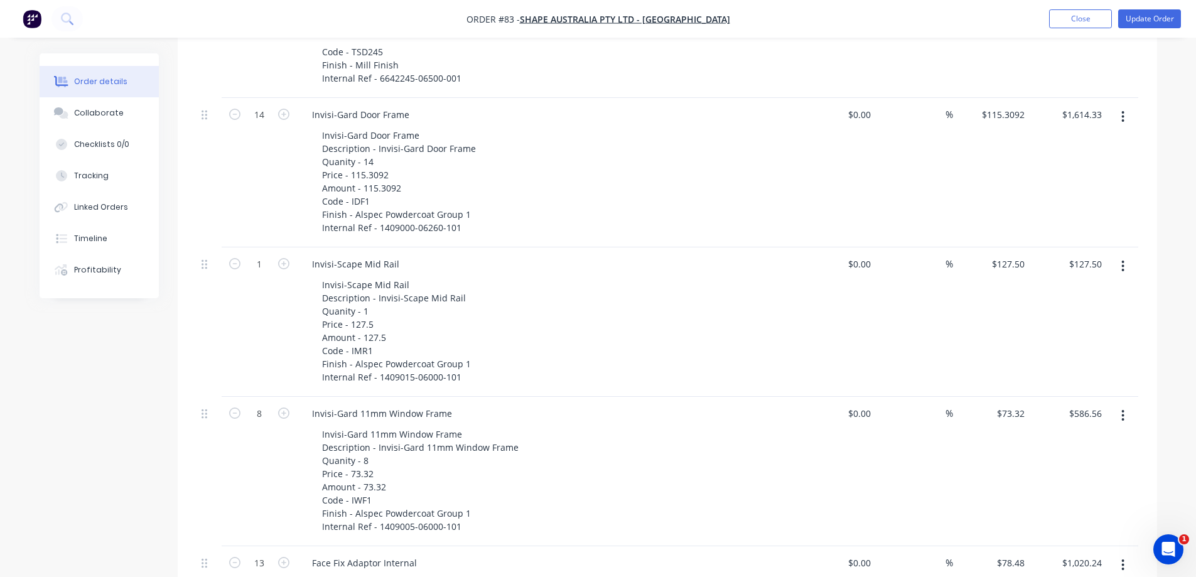
scroll to position [1, 0]
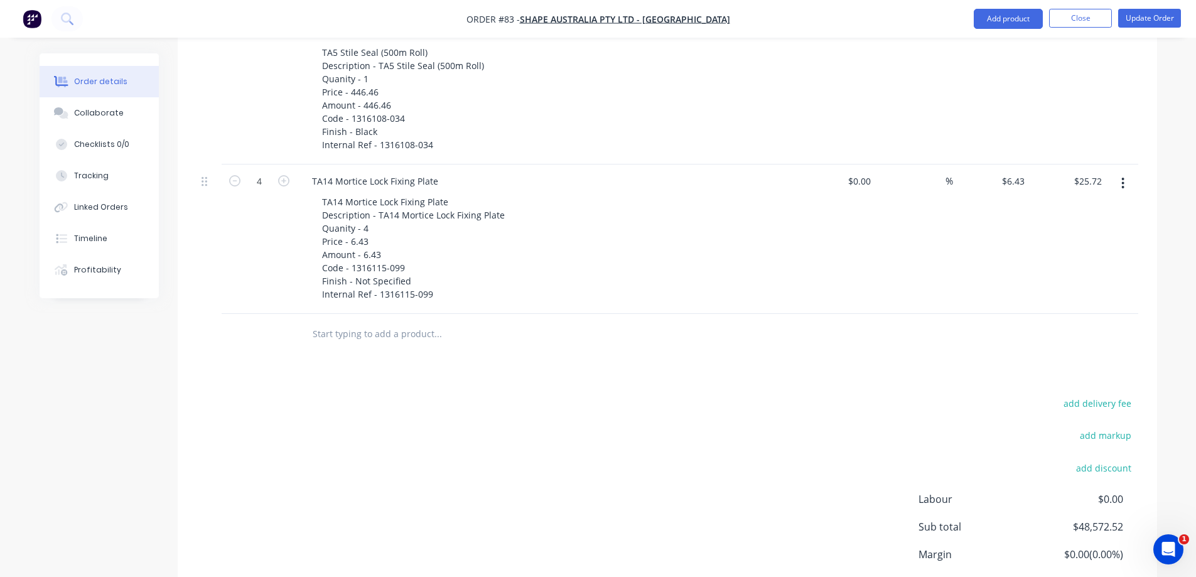
scroll to position [6090, 0]
